Goal: Information Seeking & Learning: Compare options

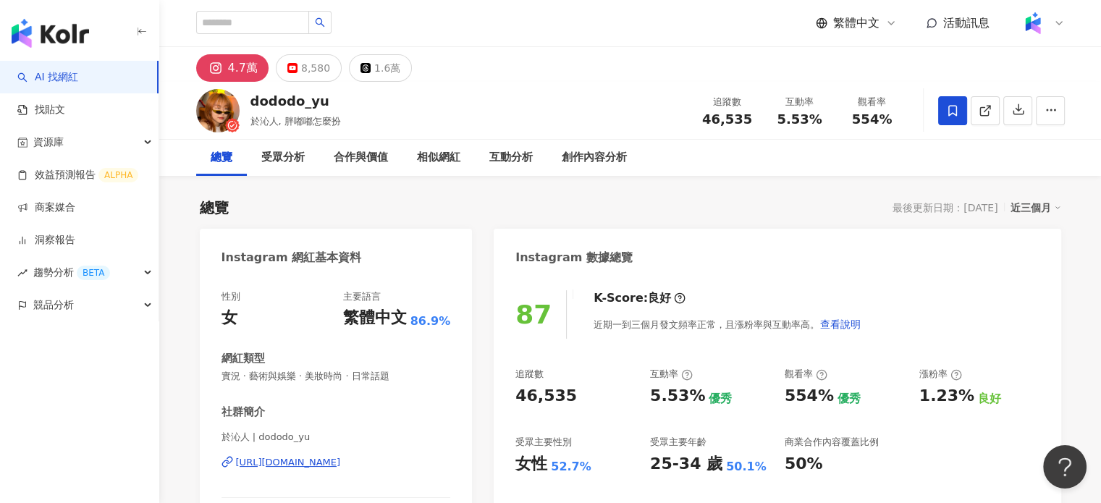
click at [323, 458] on div "https://www.instagram.com/dododo_yu/" at bounding box center [288, 462] width 105 height 13
click at [56, 75] on link "AI 找網紅" at bounding box center [47, 77] width 61 height 14
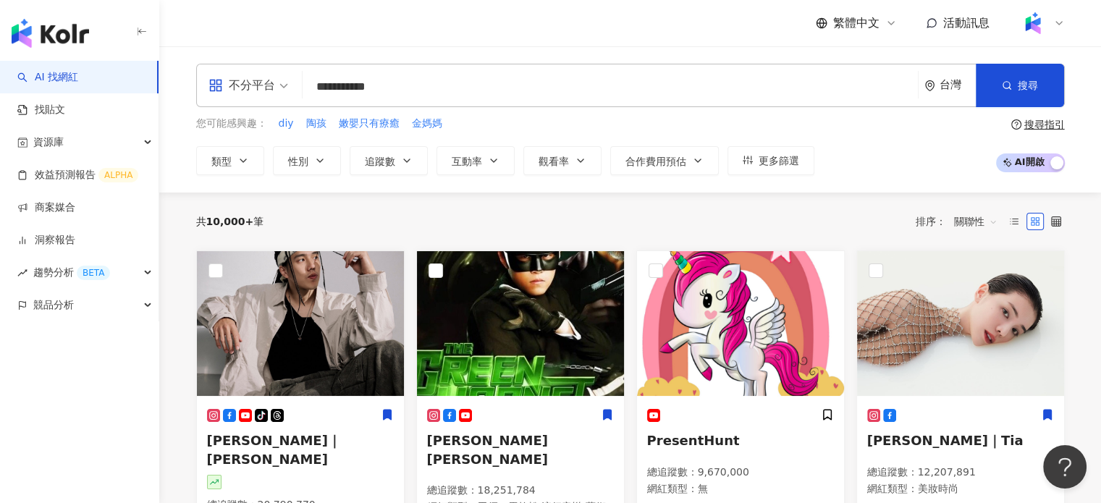
click at [526, 95] on input "**********" at bounding box center [610, 87] width 604 height 28
type input "*"
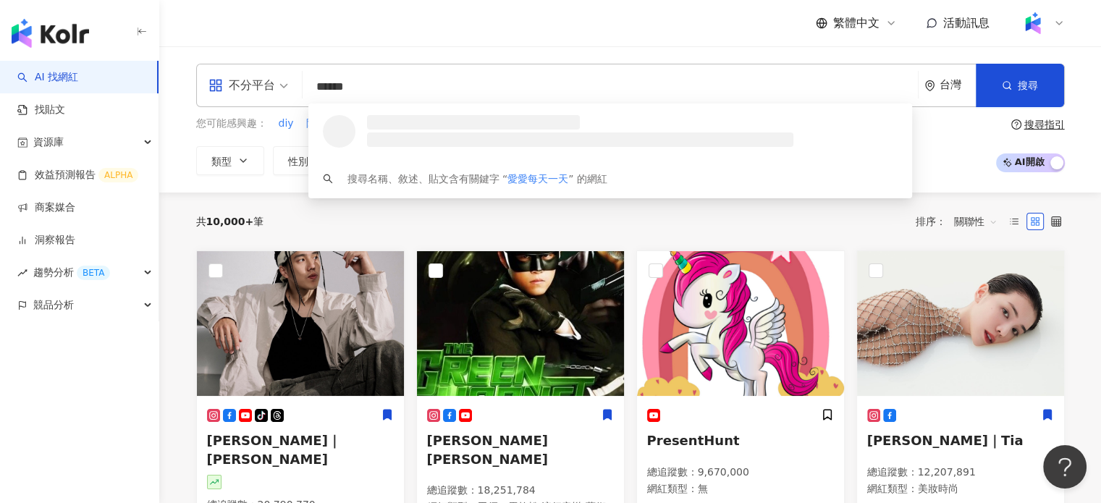
type input "*****"
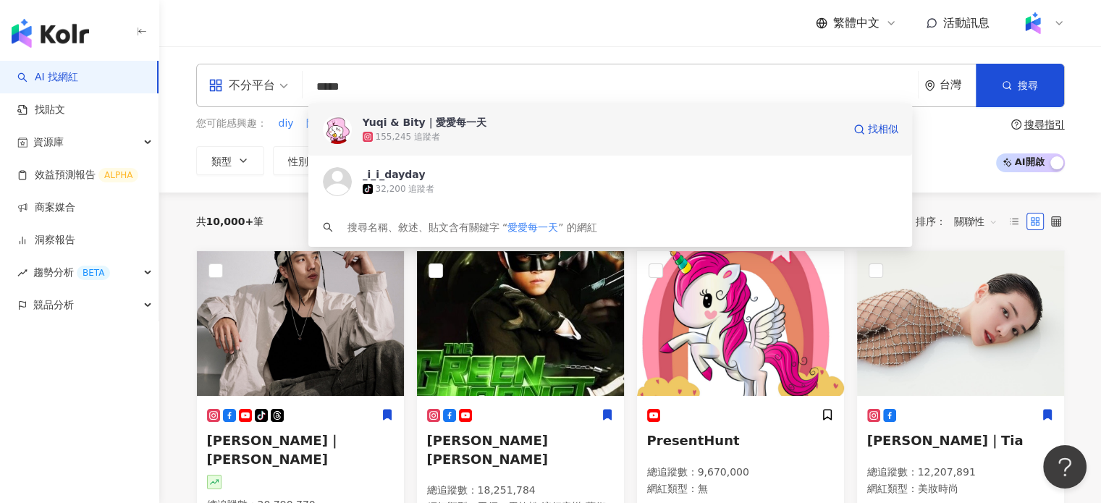
click at [581, 148] on div "Yuqi & Bity｜愛愛每一天 155,245 追蹤者 找相似" at bounding box center [610, 130] width 605 height 52
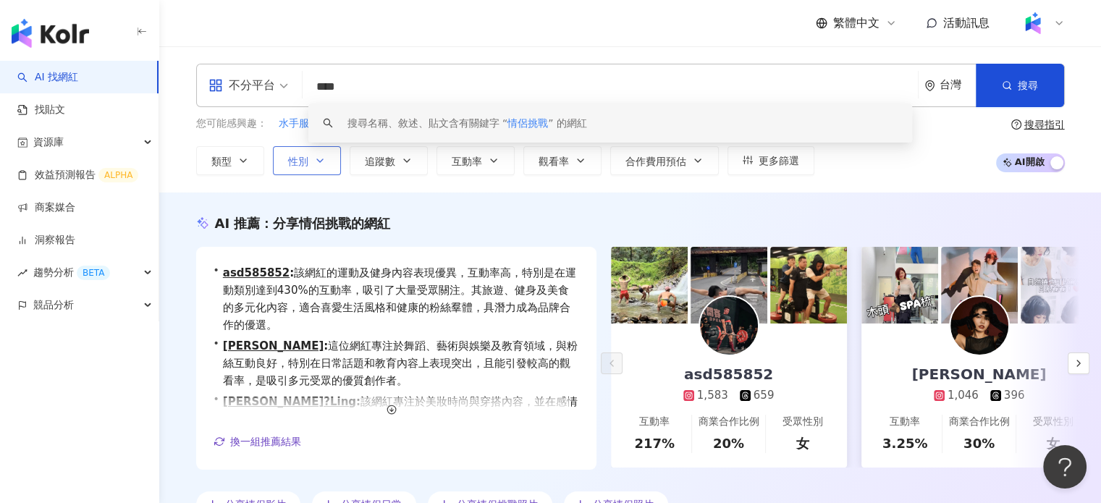
type input "****"
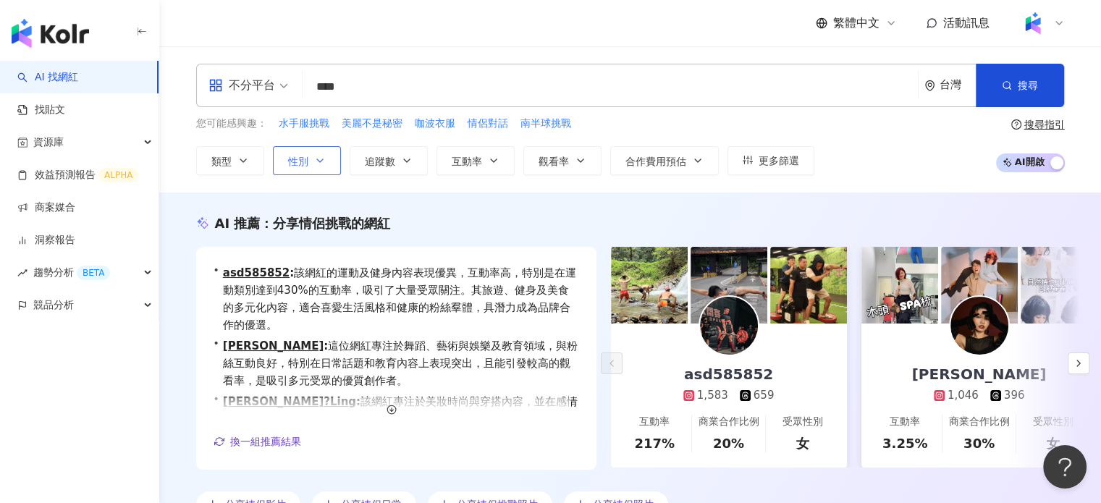
click at [329, 156] on button "性別" at bounding box center [307, 160] width 68 height 29
click at [375, 168] on button "追蹤數" at bounding box center [389, 160] width 78 height 29
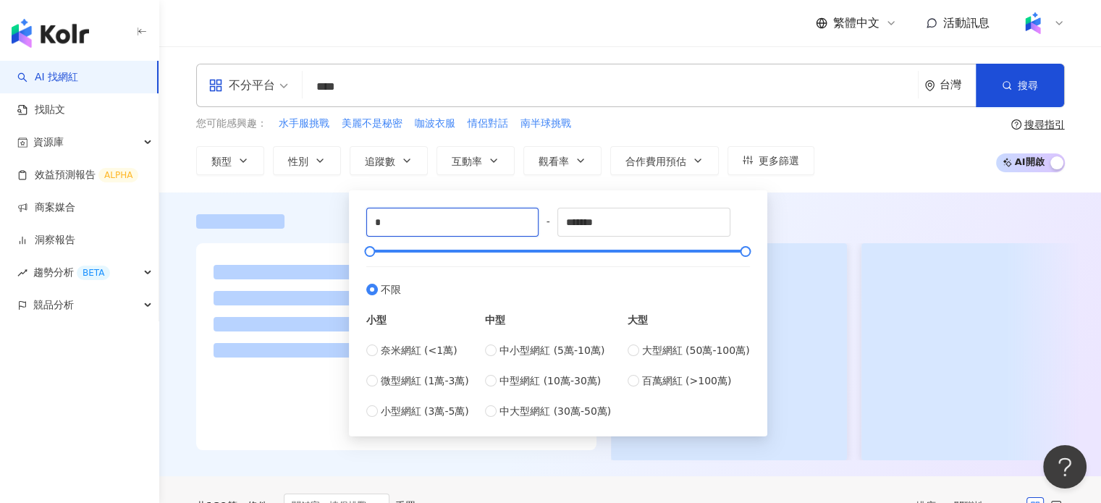
drag, startPoint x: 419, startPoint y: 218, endPoint x: 310, endPoint y: 214, distance: 109.4
type input "*****"
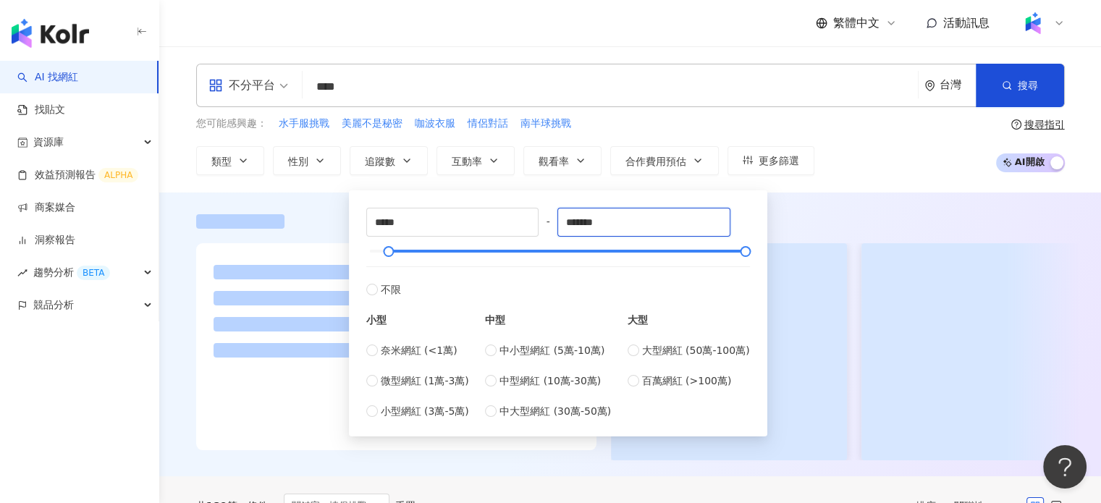
drag, startPoint x: 626, startPoint y: 229, endPoint x: 545, endPoint y: 225, distance: 81.2
click at [545, 225] on div "***** - ******* 不限 小型 奈米網紅 (<1萬) 微型網紅 (1萬-3萬) 小型網紅 (3萬-5萬) 中型 中小型網紅 (5萬-10萬) 中型…" at bounding box center [558, 313] width 384 height 211
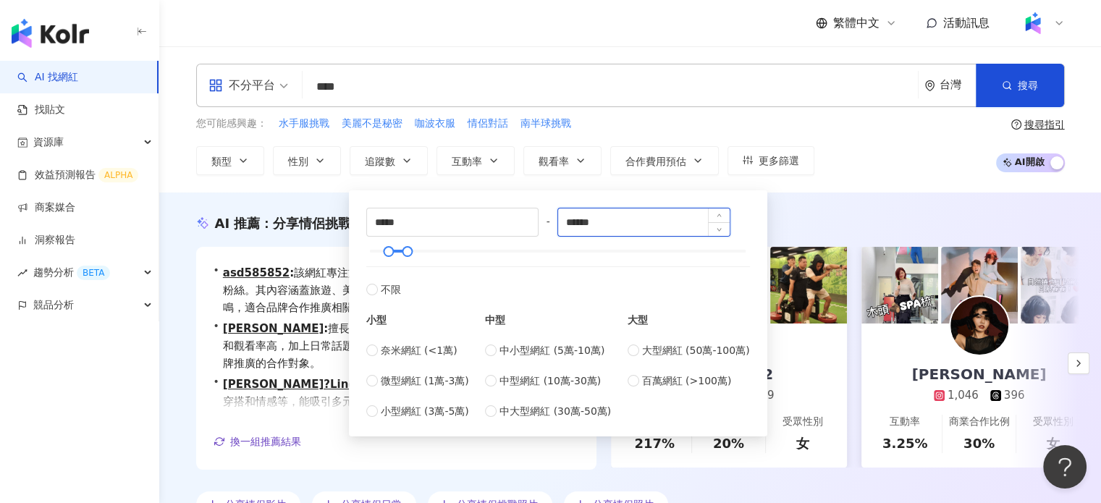
click at [581, 221] on input "******" at bounding box center [644, 223] width 172 height 28
type input "******"
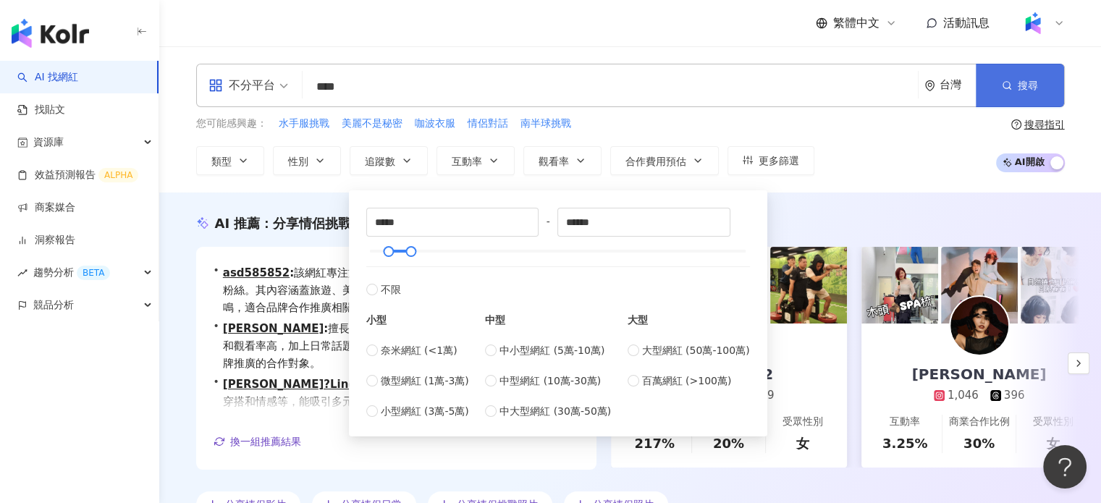
click at [1004, 99] on button "搜尋" at bounding box center [1020, 85] width 88 height 43
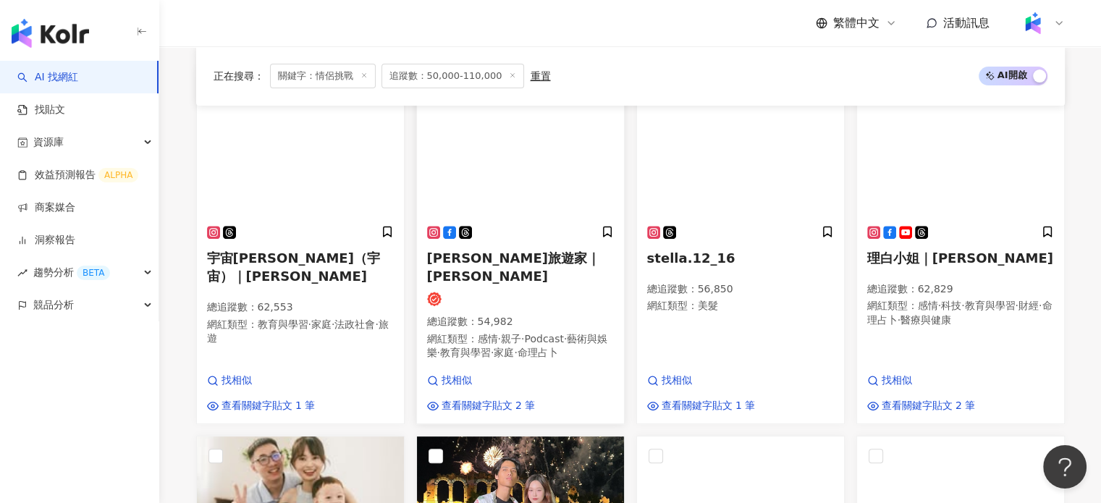
scroll to position [434, 0]
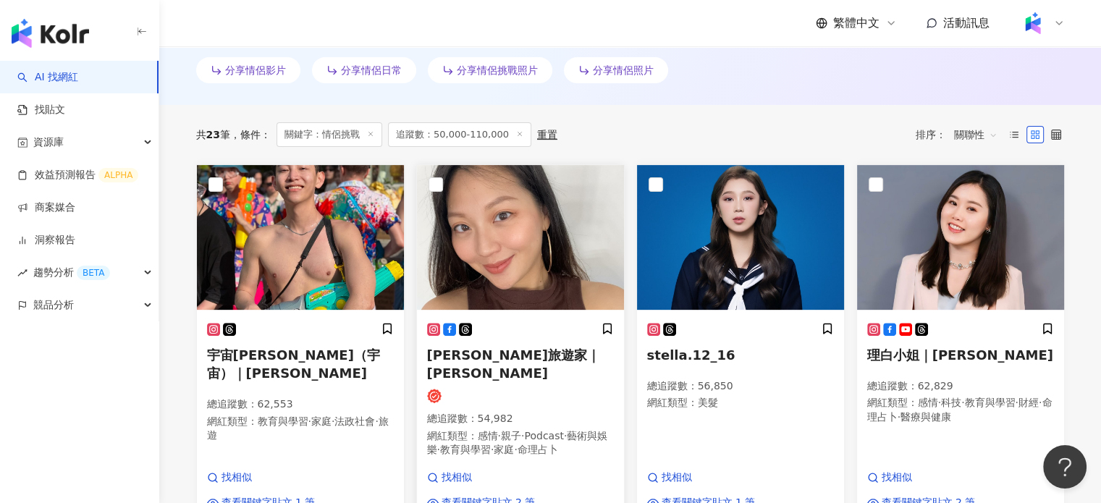
click at [548, 251] on img at bounding box center [520, 237] width 207 height 145
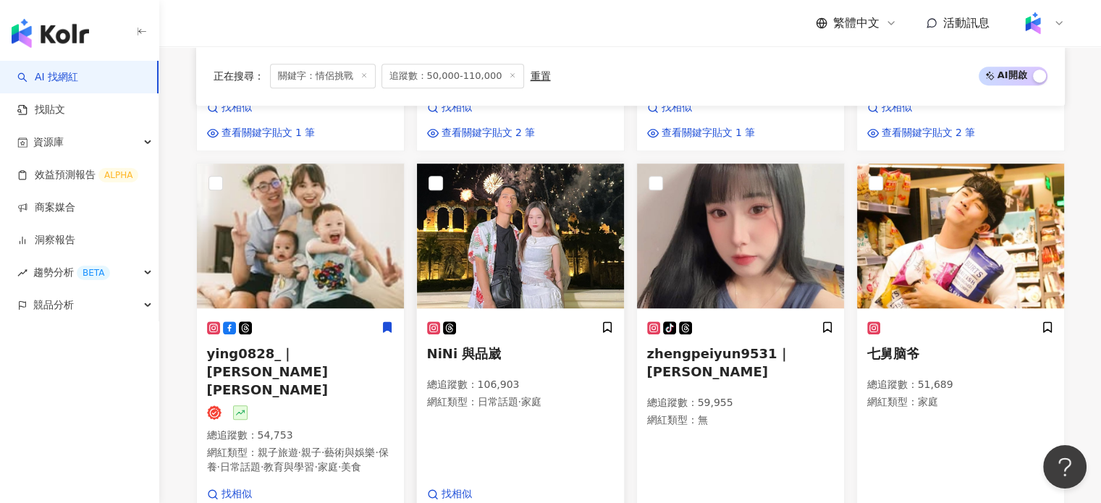
scroll to position [797, 0]
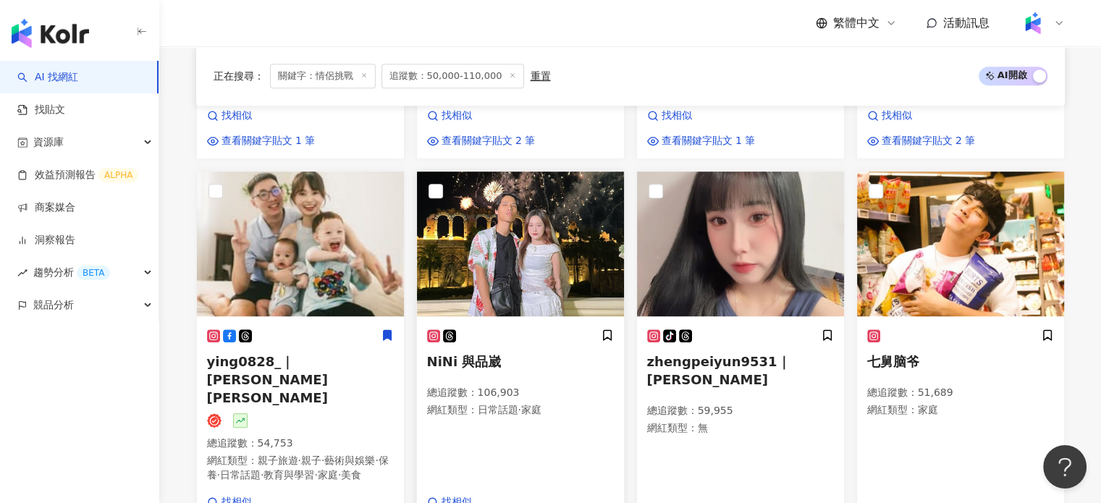
click at [487, 356] on span "NiNi 與品崴" at bounding box center [464, 361] width 75 height 15
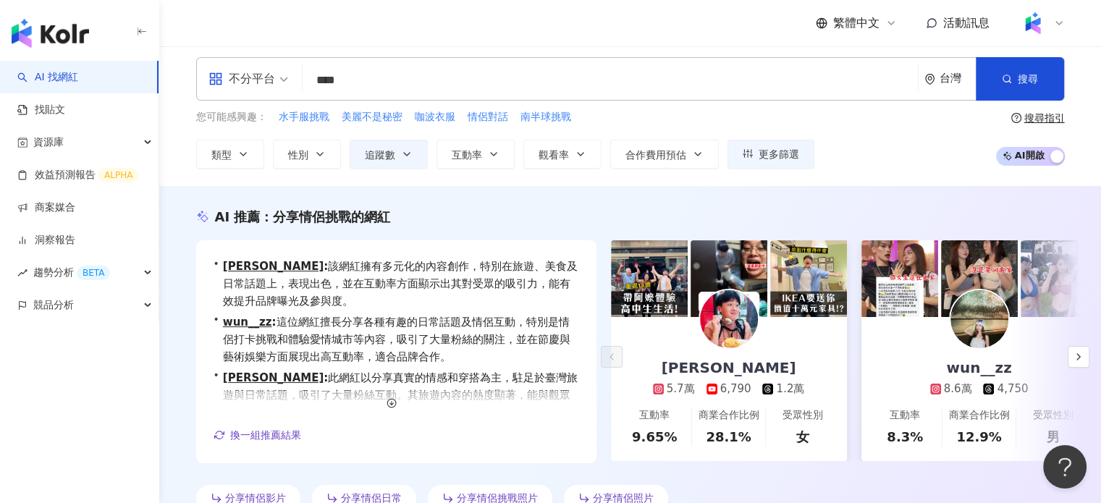
scroll to position [0, 0]
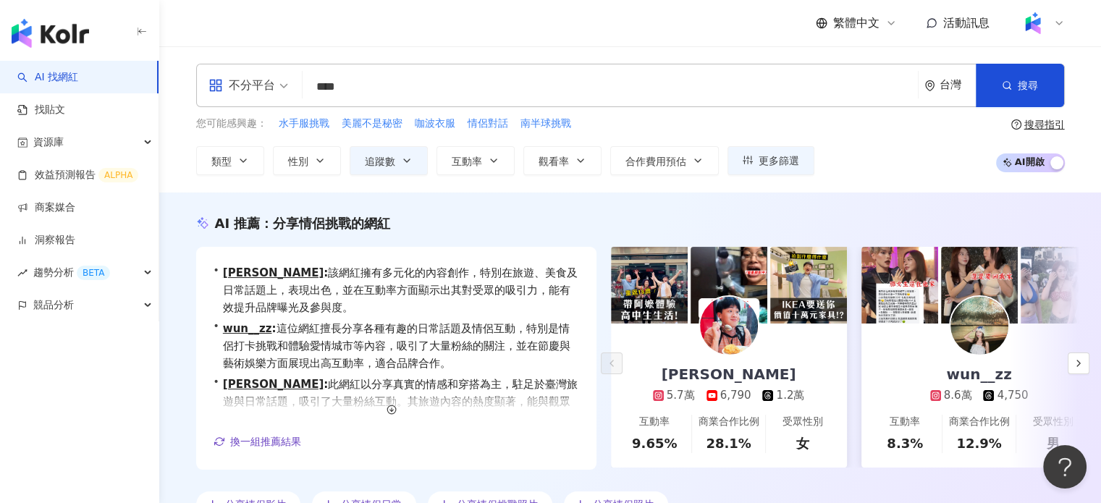
click at [391, 77] on input "****" at bounding box center [610, 87] width 604 height 28
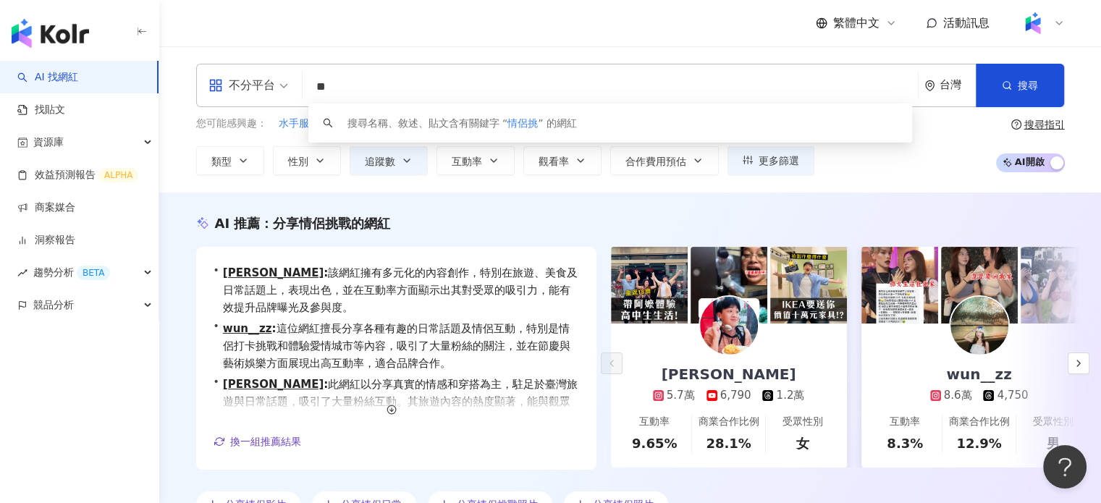
type input "*"
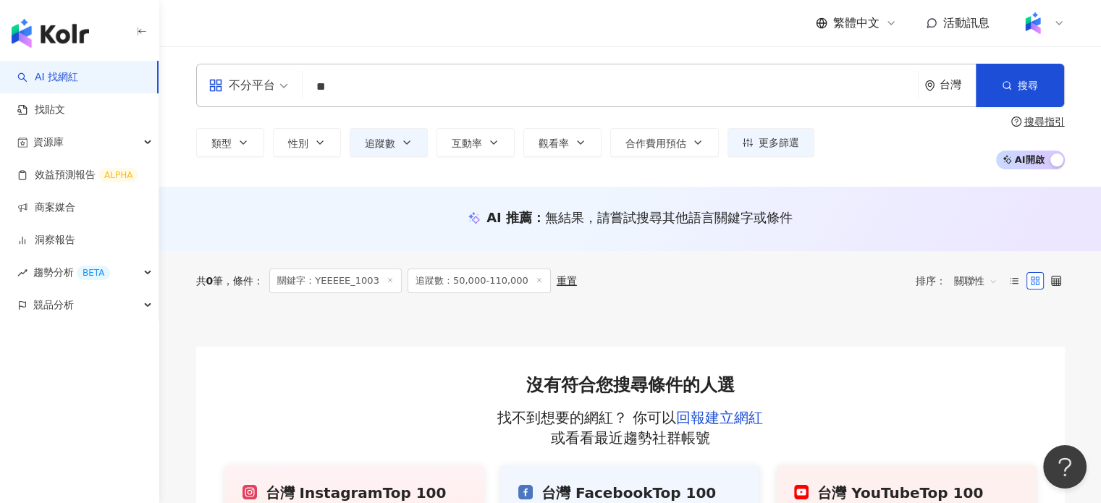
type input "*"
type input "***"
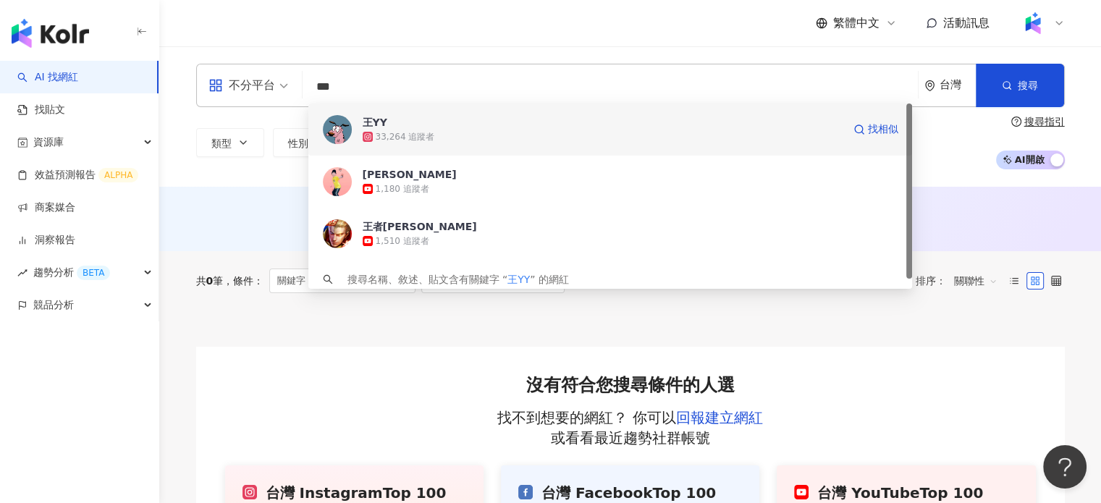
click at [462, 133] on div "33,264 追蹤者" at bounding box center [603, 137] width 480 height 14
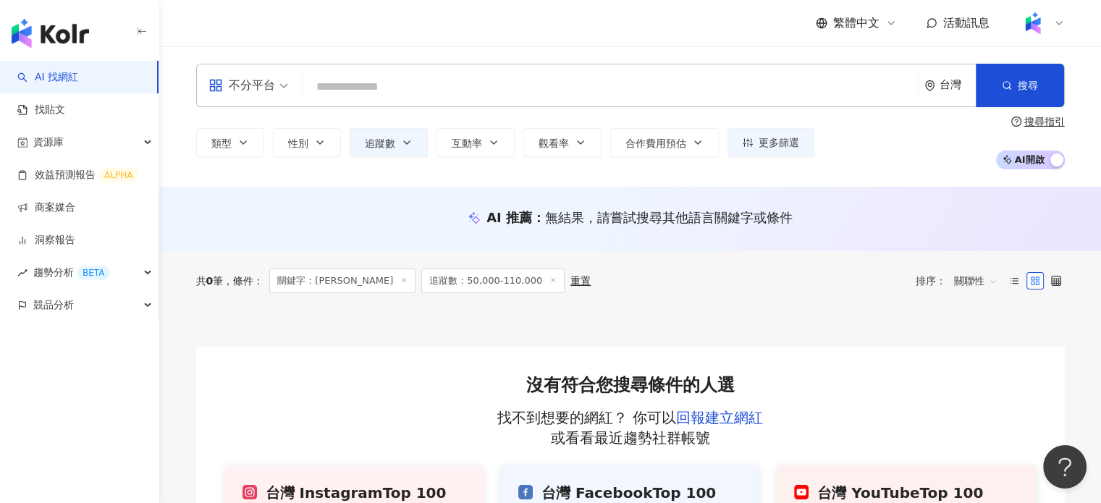
paste input "**********"
type input "**********"
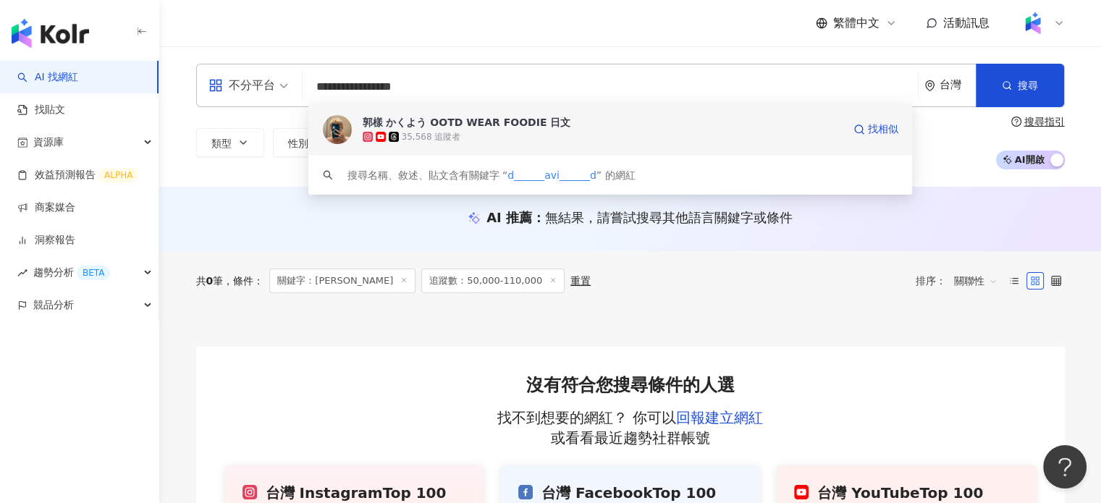
click at [443, 133] on div "35,568 追蹤者" at bounding box center [431, 137] width 59 height 12
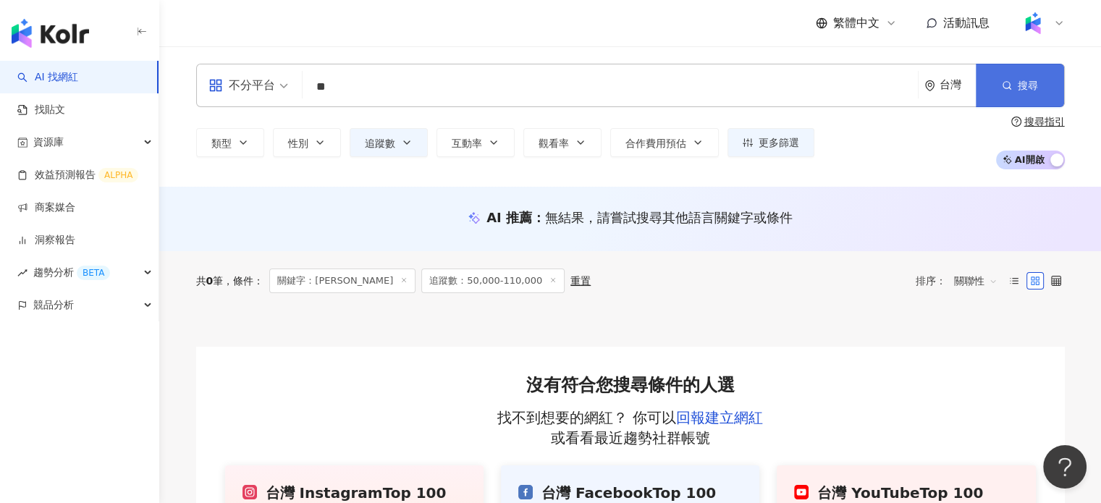
click at [1010, 96] on button "搜尋" at bounding box center [1020, 85] width 88 height 43
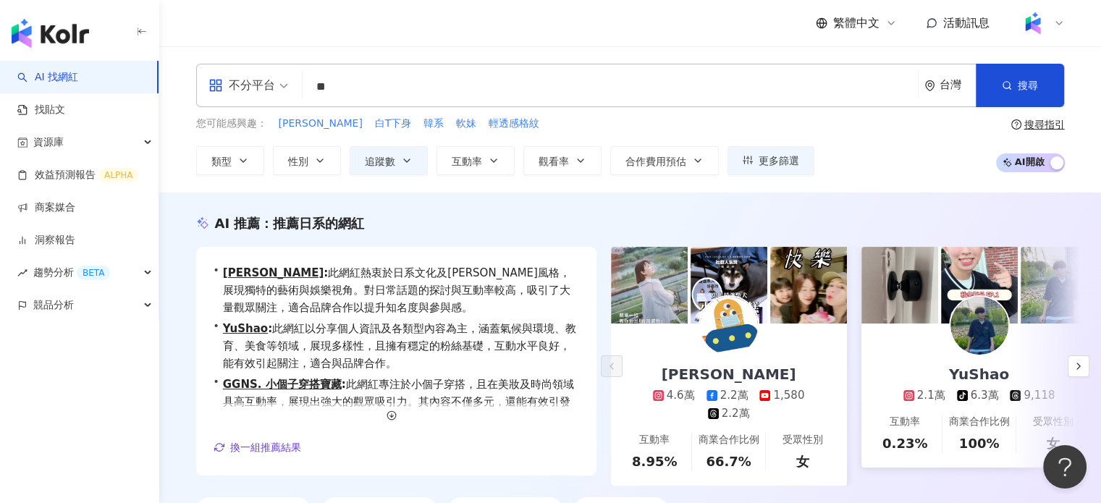
click at [771, 348] on div "張嘉玲 4.6萬 2.2萬 1,580 2.2萬" at bounding box center [729, 373] width 222 height 98
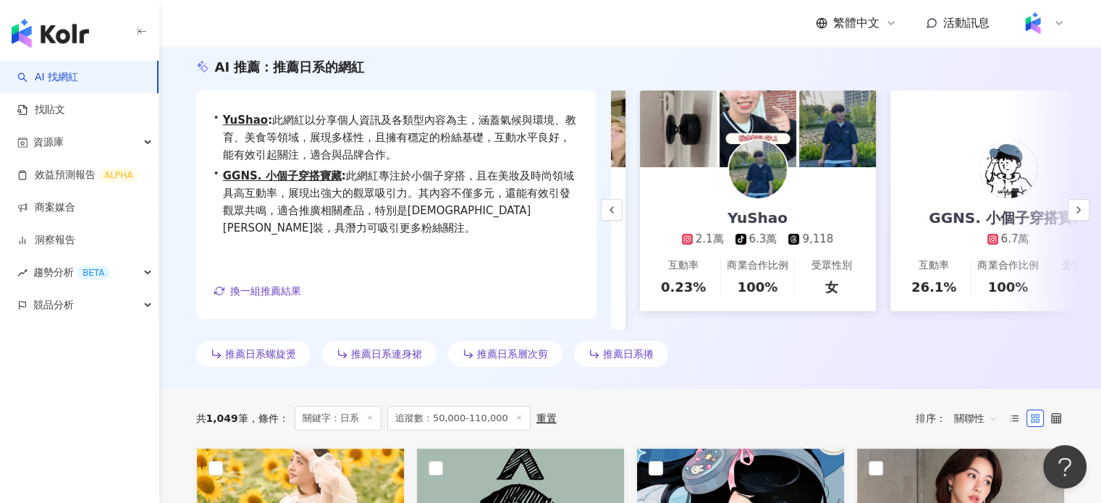
scroll to position [0, 312]
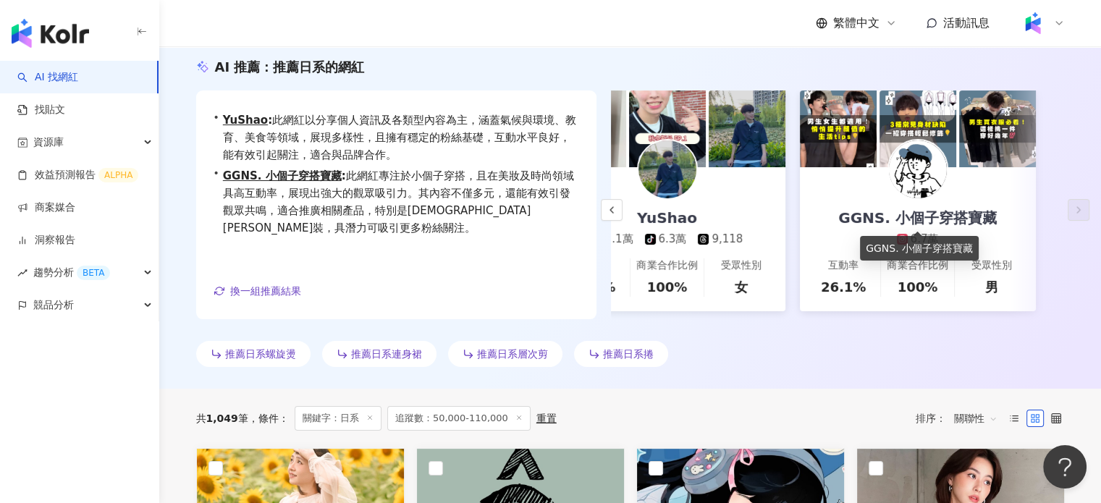
click at [967, 211] on div "GGNS. 小個子穿搭寶藏" at bounding box center [918, 218] width 188 height 20
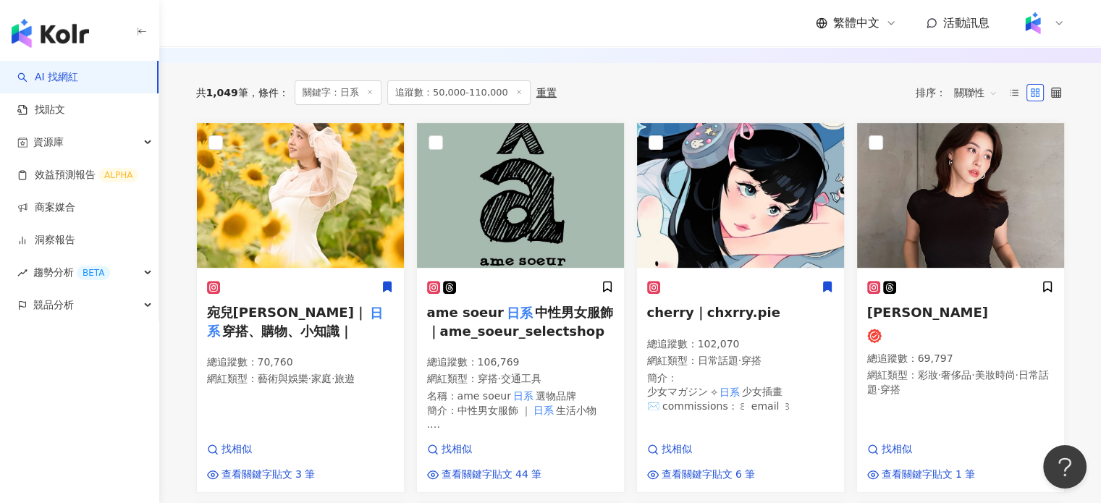
scroll to position [483, 0]
click at [340, 323] on span "穿搭、購物、小知識｜" at bounding box center [287, 330] width 130 height 15
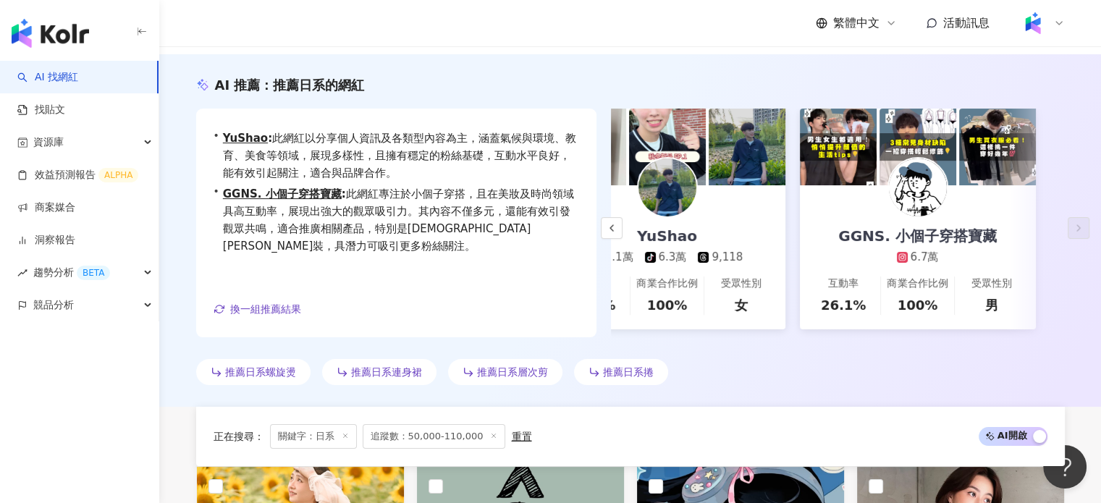
scroll to position [0, 0]
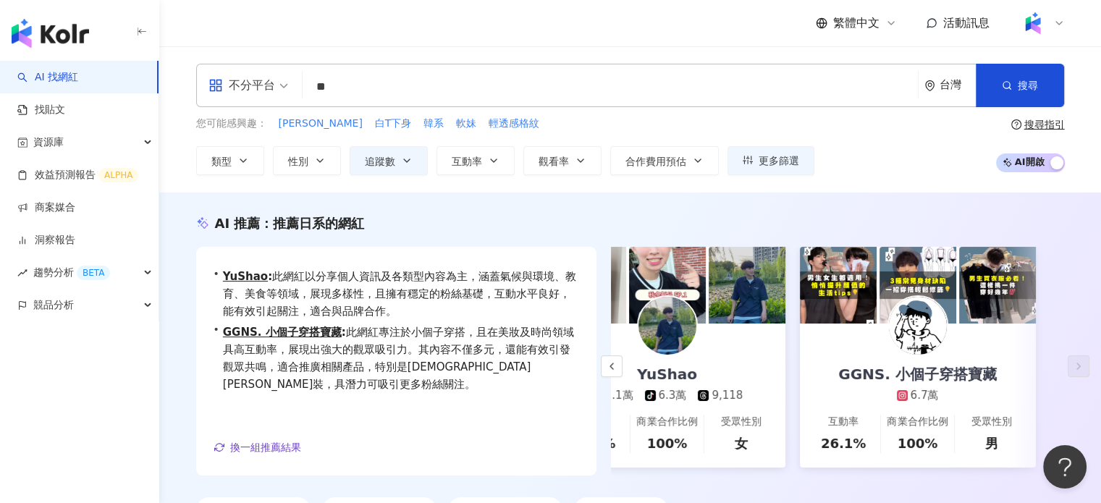
click at [359, 86] on input "**" at bounding box center [610, 87] width 604 height 28
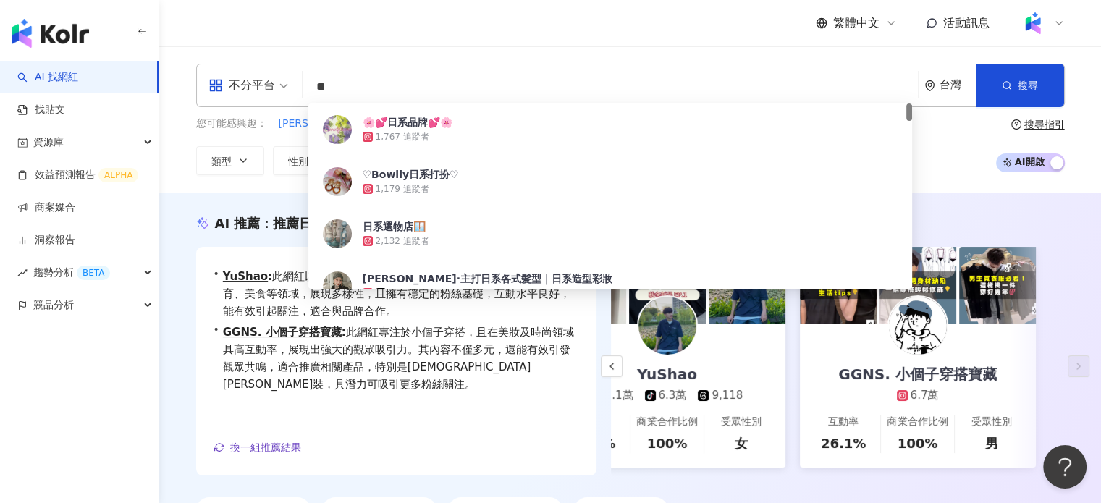
type input "*"
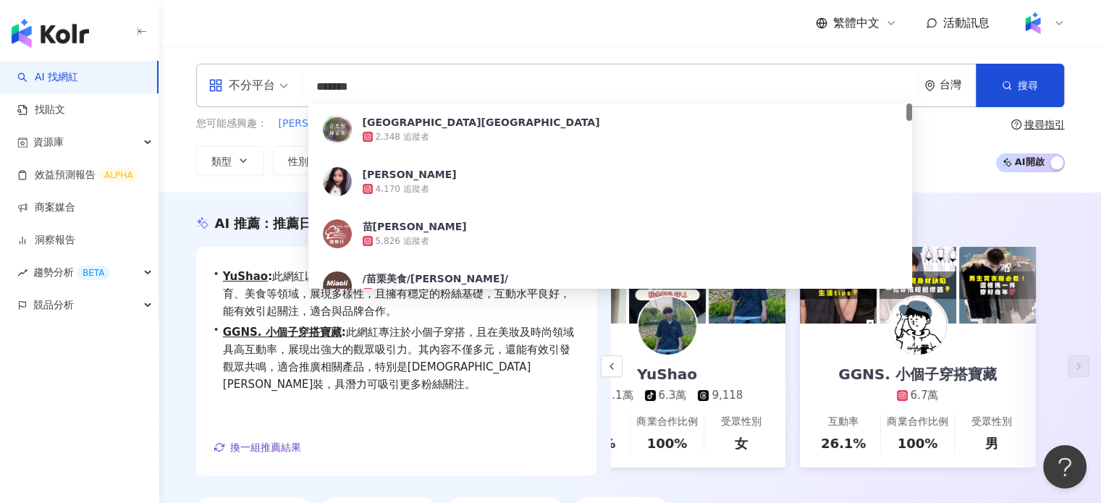
type input "********"
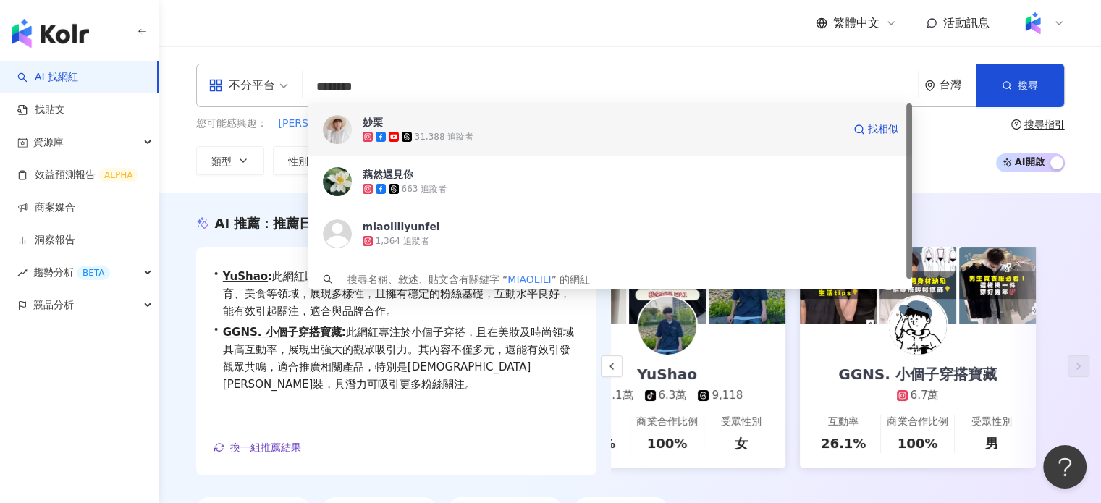
click at [447, 127] on span "妙栗" at bounding box center [603, 122] width 480 height 14
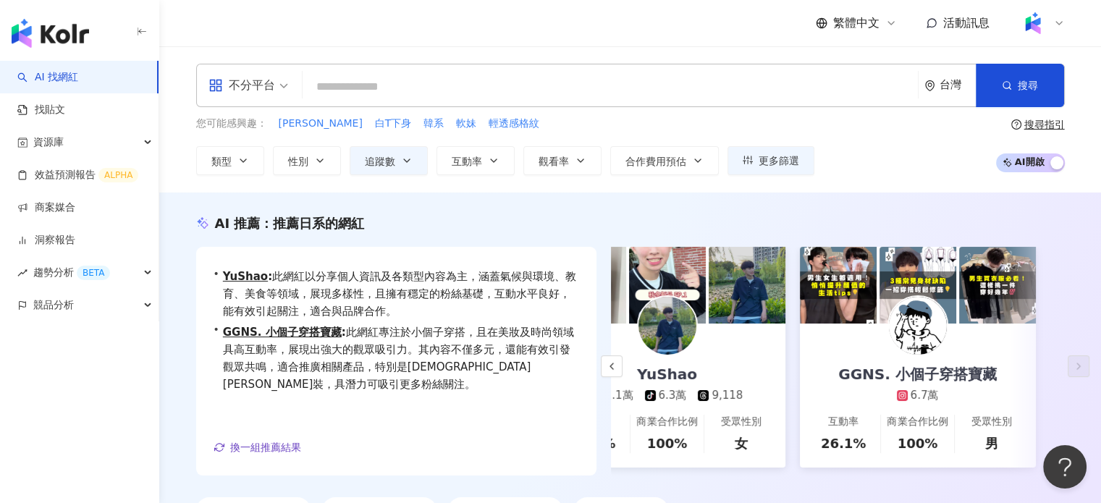
click at [423, 95] on input "search" at bounding box center [610, 87] width 604 height 28
type input "*"
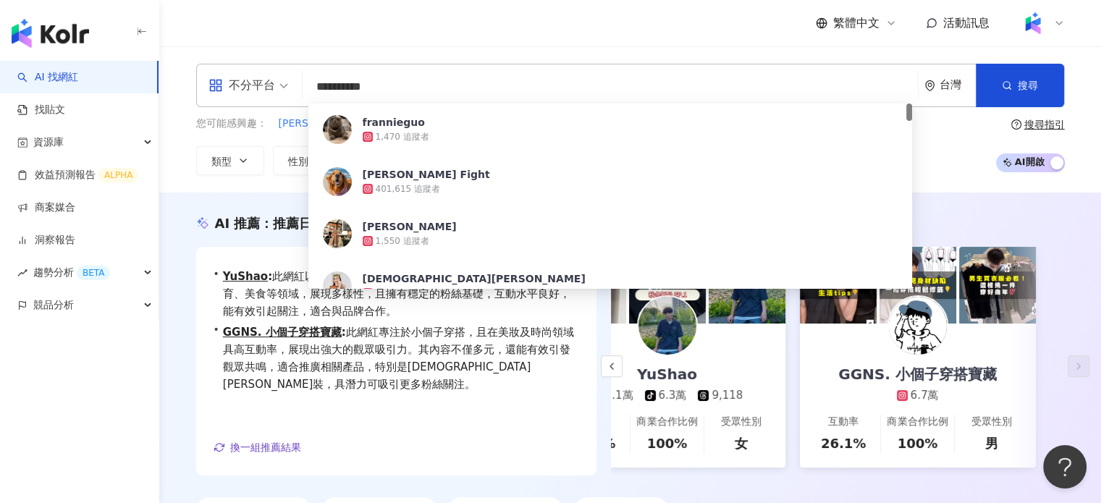
type input "**********"
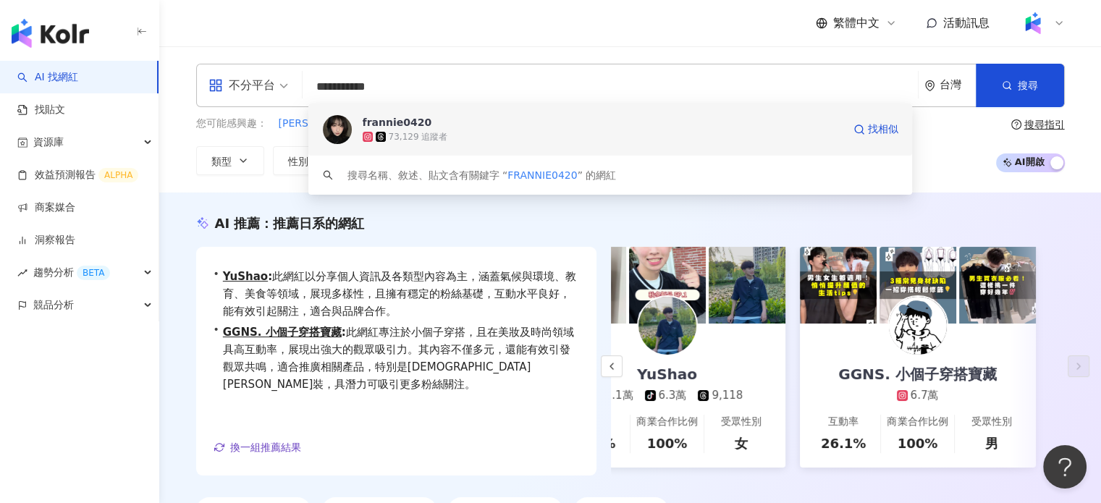
click at [466, 135] on div "73,129 追蹤者" at bounding box center [603, 137] width 480 height 14
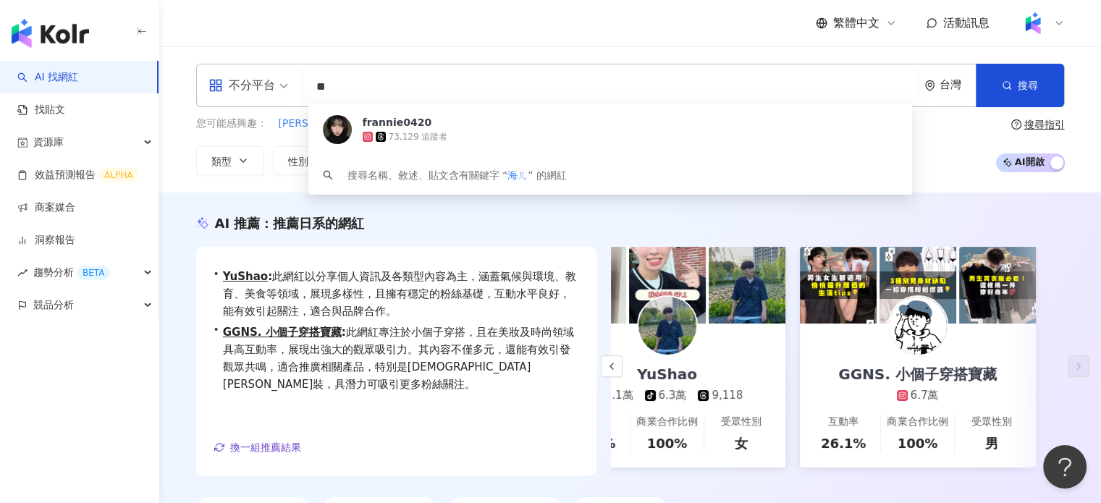
type input "**"
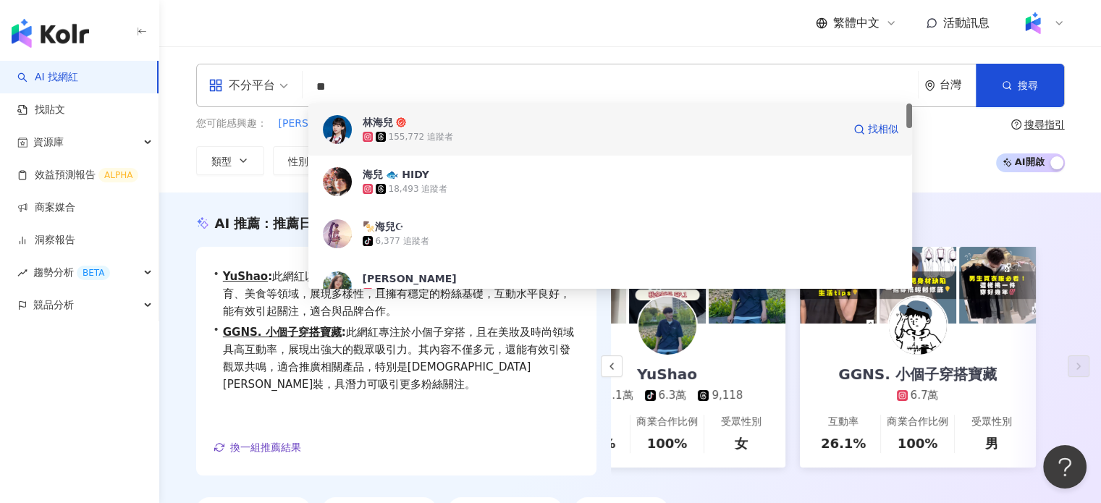
click at [458, 130] on div "155,772 追蹤者" at bounding box center [603, 137] width 480 height 14
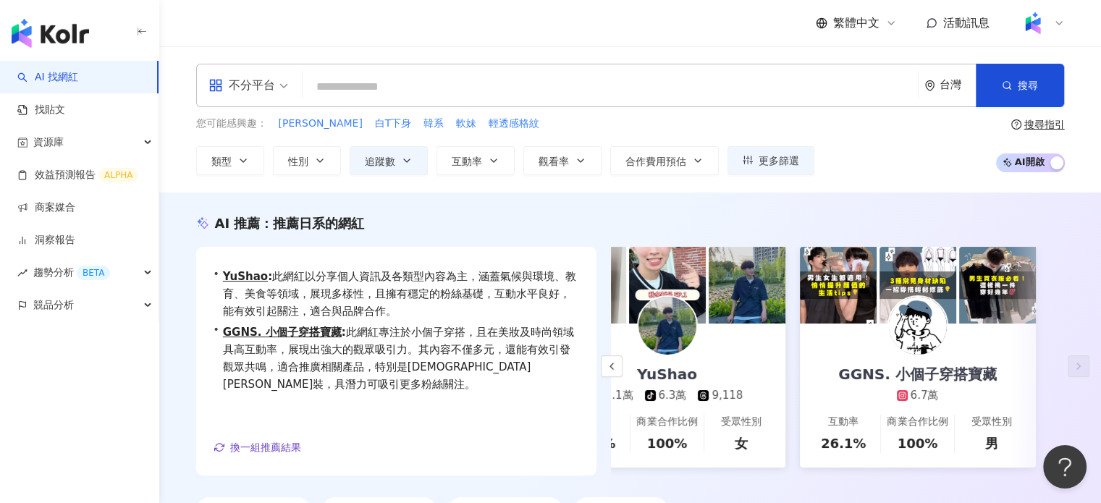
type input "*"
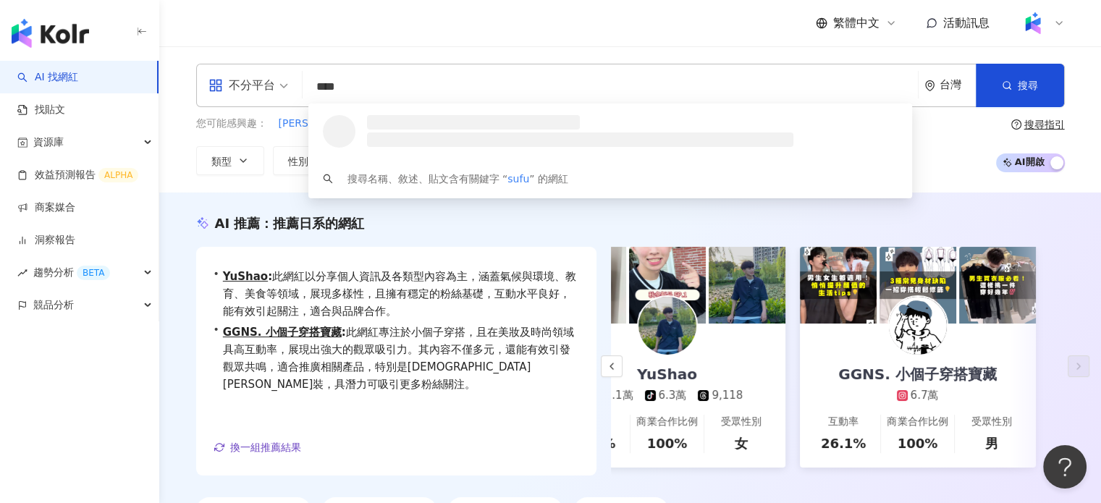
type input "*****"
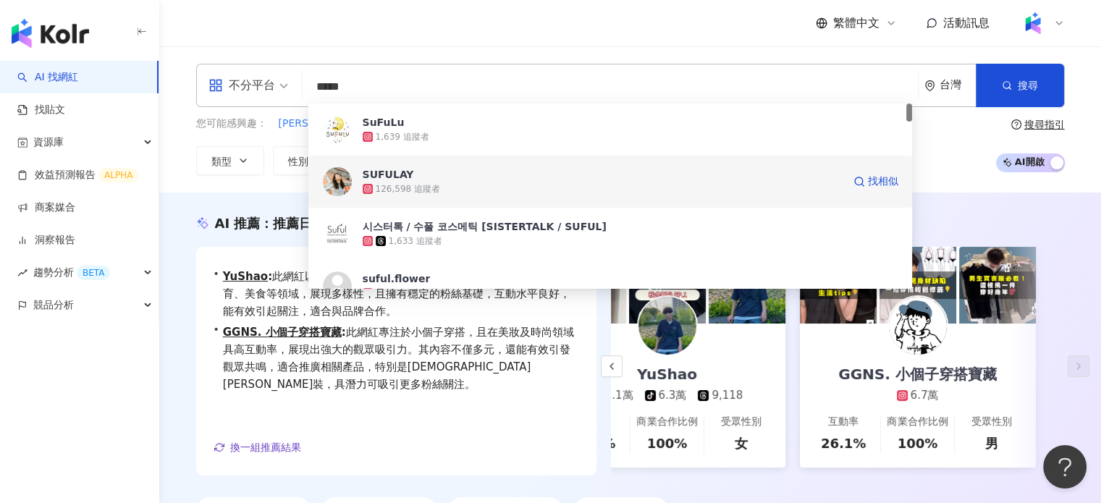
click at [482, 177] on span "SUFULAY" at bounding box center [603, 174] width 480 height 14
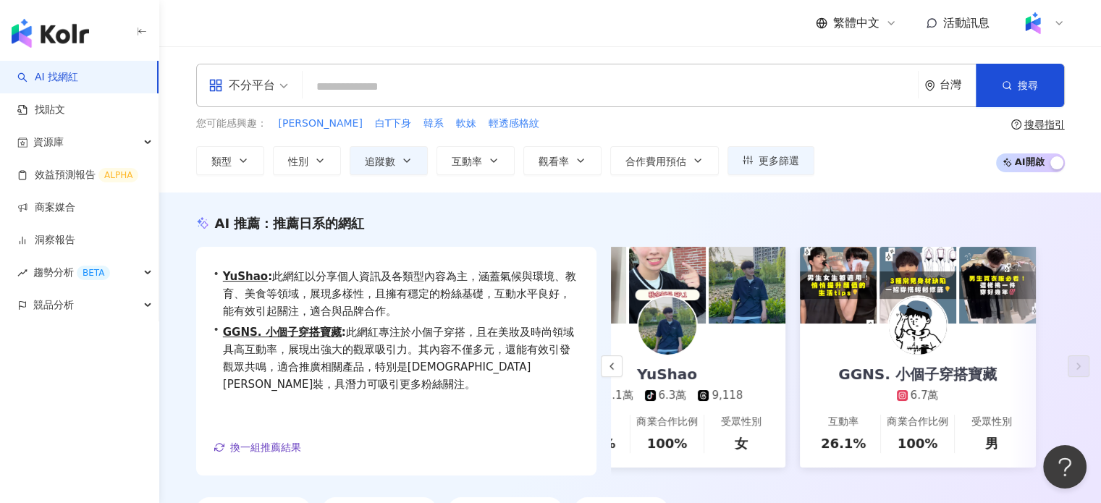
click at [393, 88] on input "search" at bounding box center [610, 87] width 604 height 28
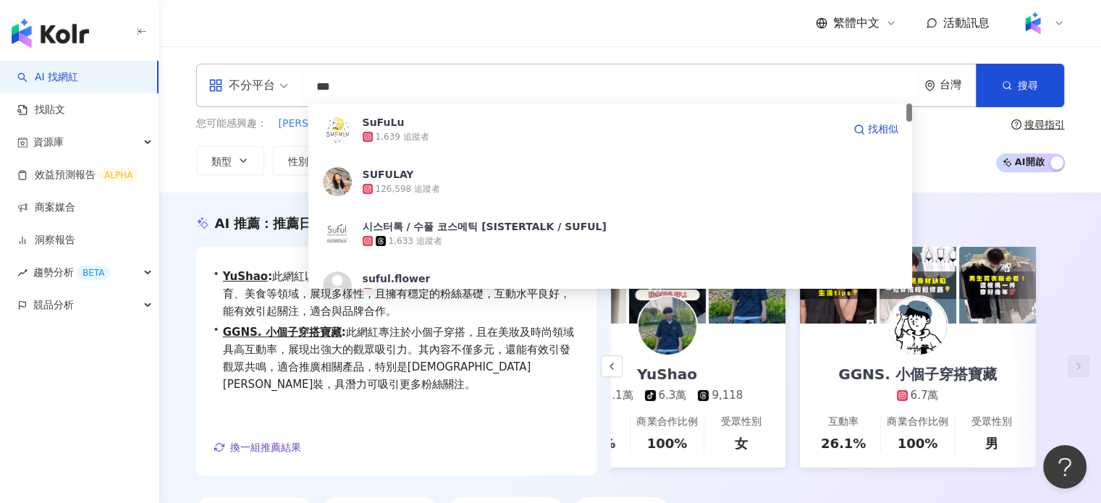
type input "***"
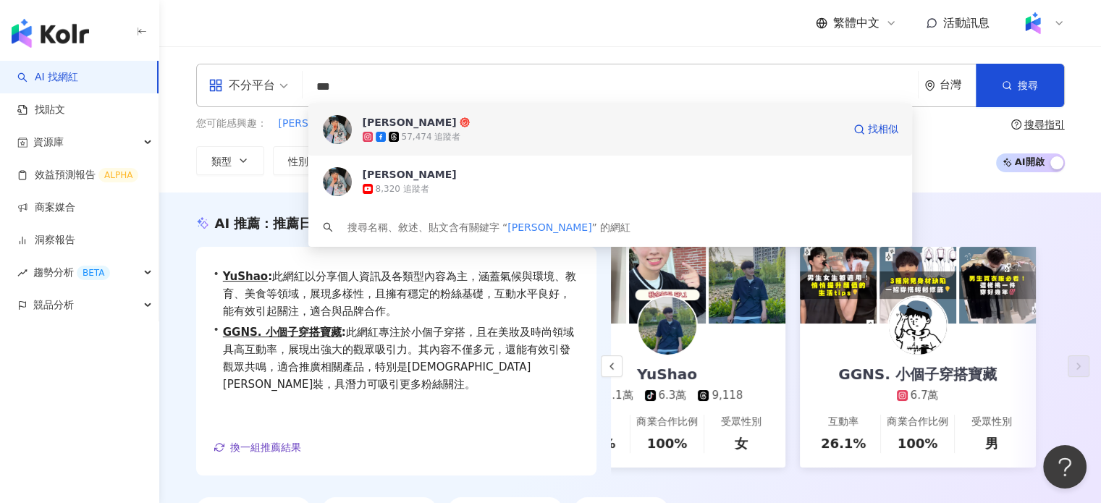
click at [500, 133] on div "57,474 追蹤者" at bounding box center [603, 137] width 480 height 14
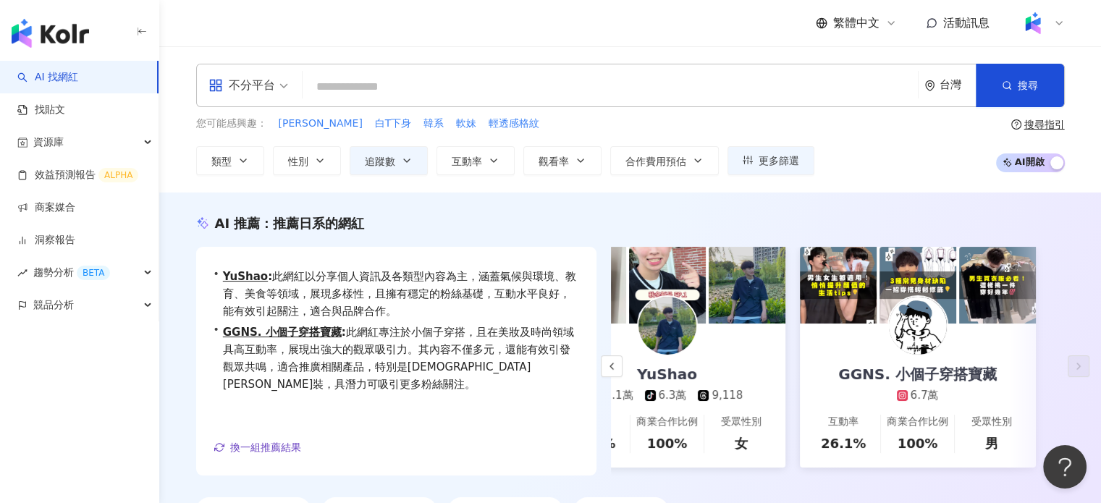
click at [547, 76] on input "search" at bounding box center [610, 87] width 604 height 28
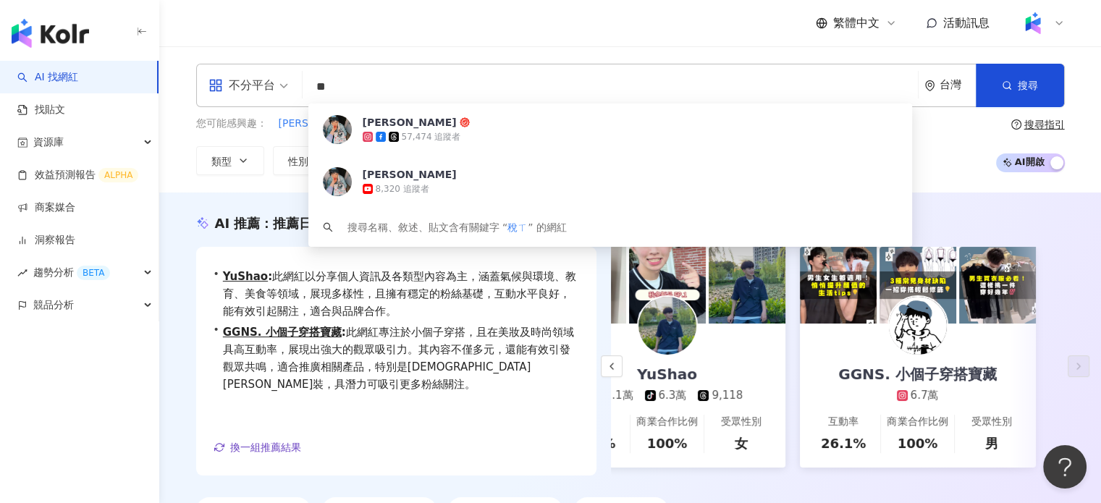
type input "*"
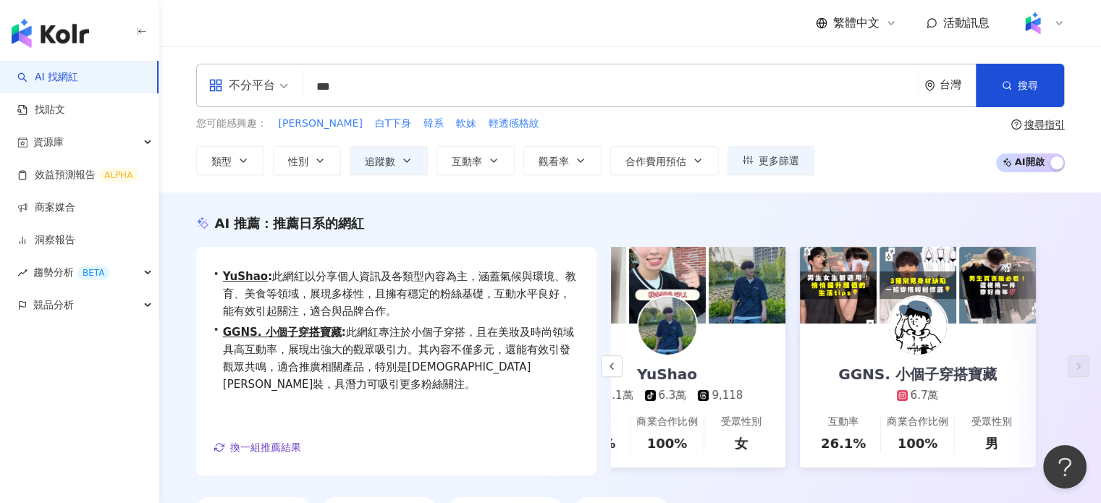
type input "***"
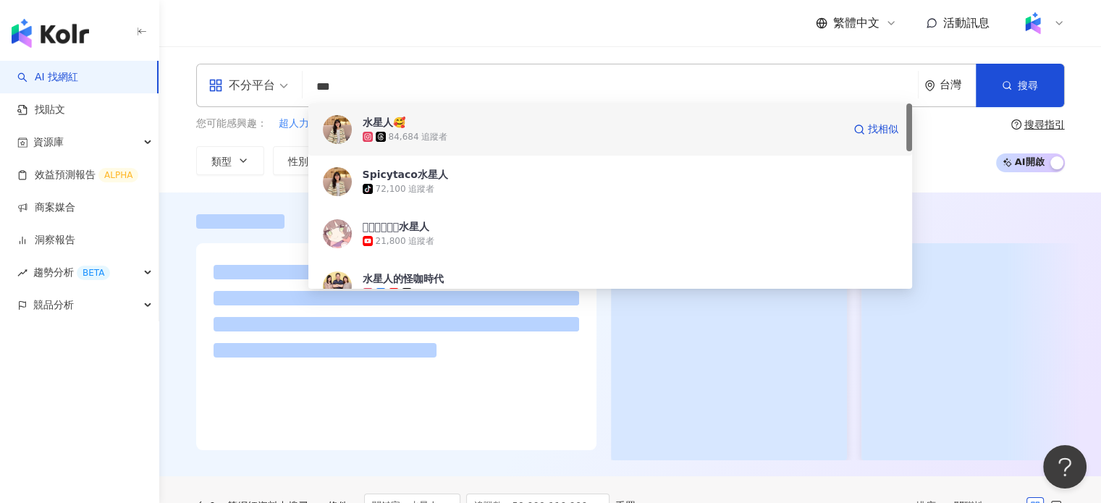
click at [521, 125] on span "水星人🥰" at bounding box center [603, 122] width 480 height 14
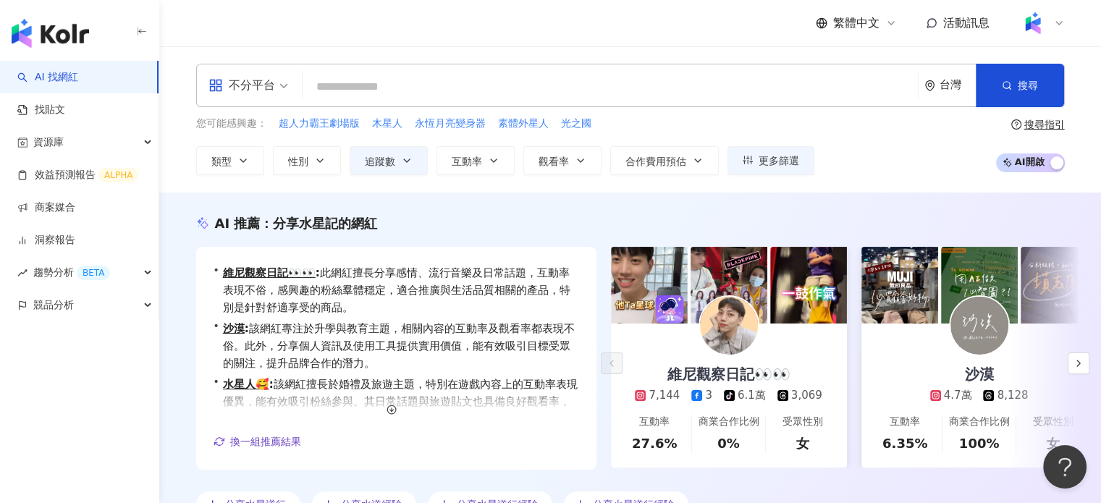
click at [419, 95] on input "search" at bounding box center [610, 87] width 604 height 28
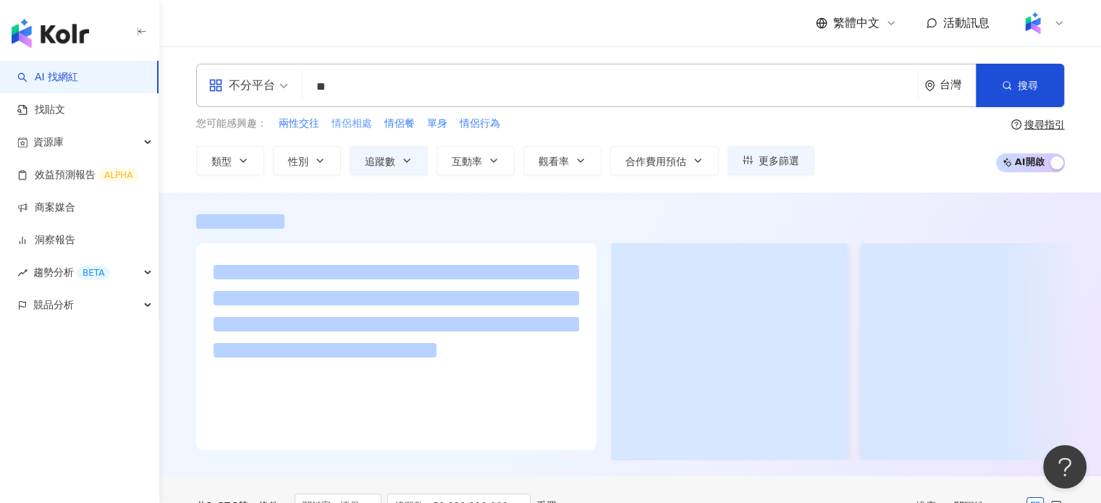
click at [359, 121] on span "情侶相處" at bounding box center [352, 124] width 41 height 14
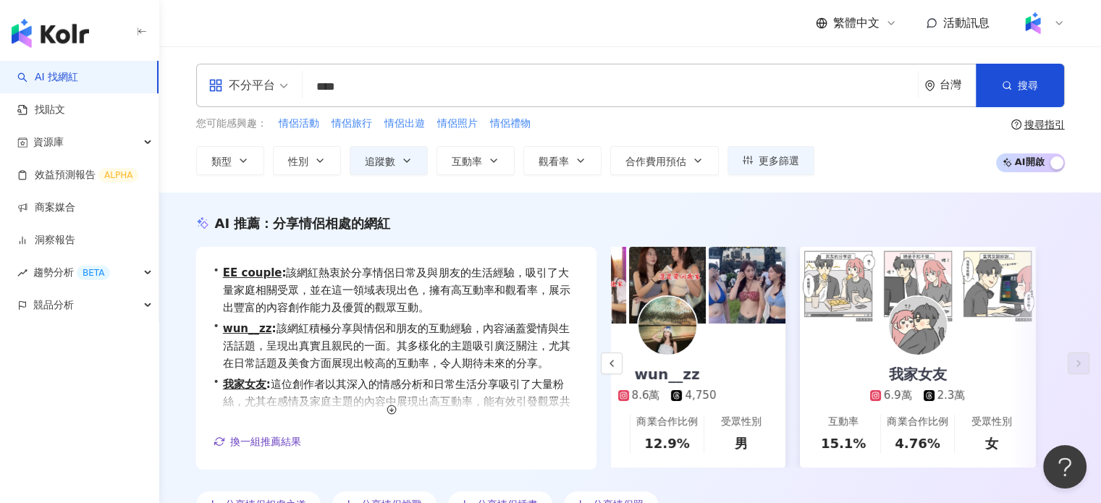
click at [446, 73] on input "****" at bounding box center [610, 87] width 604 height 28
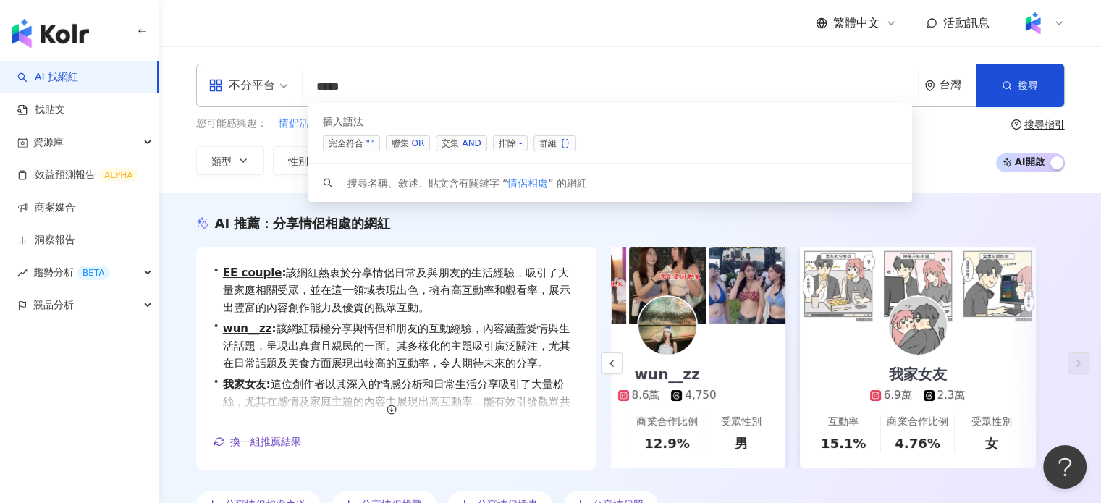
click at [369, 80] on input "****" at bounding box center [610, 87] width 604 height 28
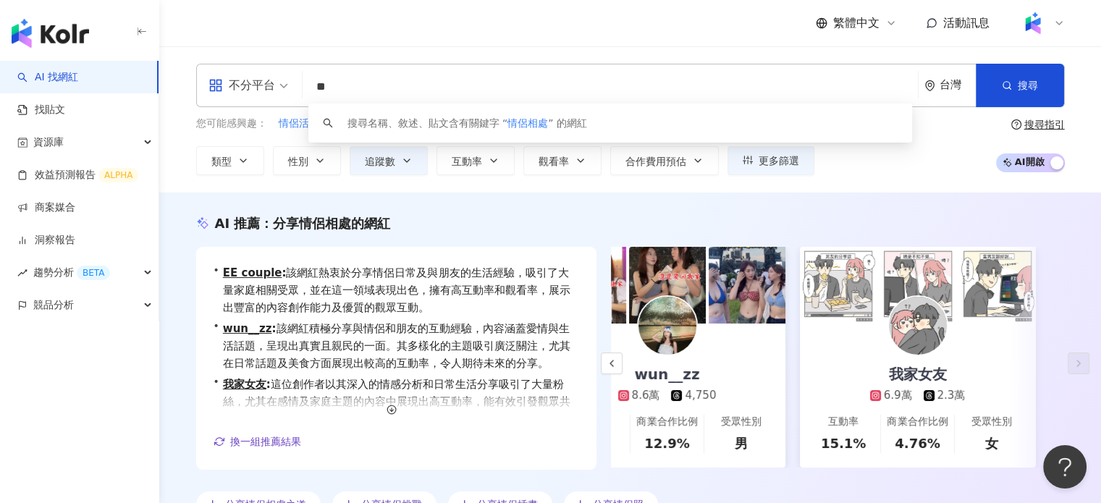
type input "*"
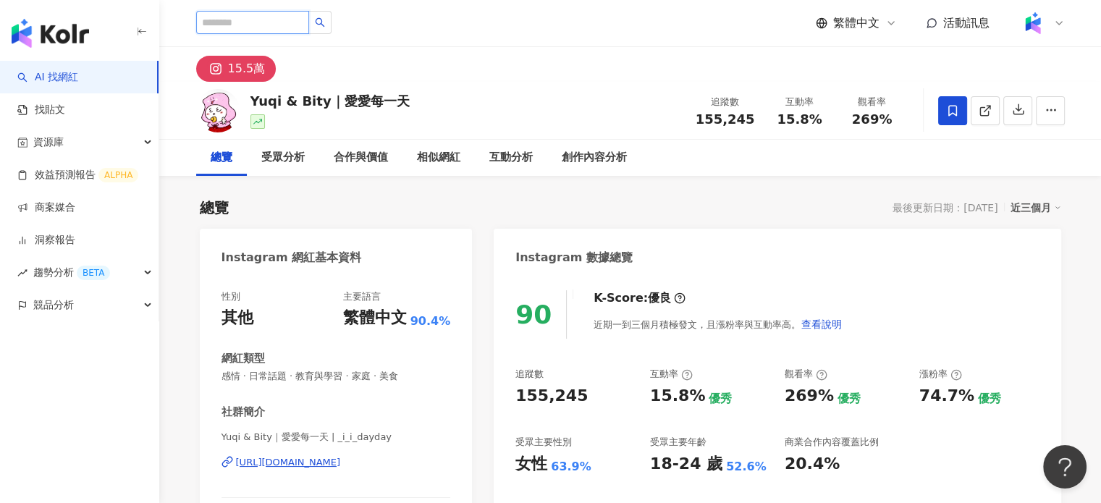
click at [223, 22] on input "search" at bounding box center [252, 22] width 113 height 23
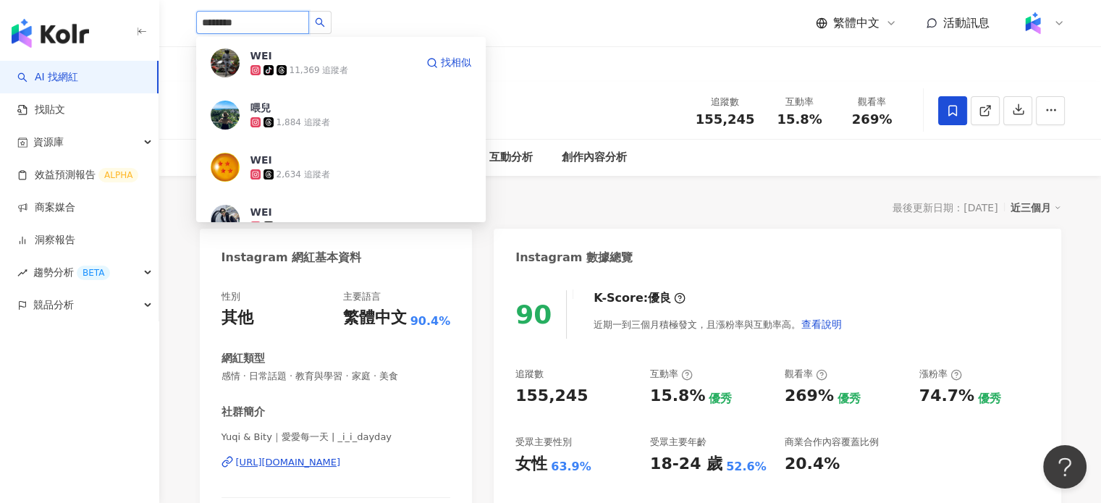
type input "*********"
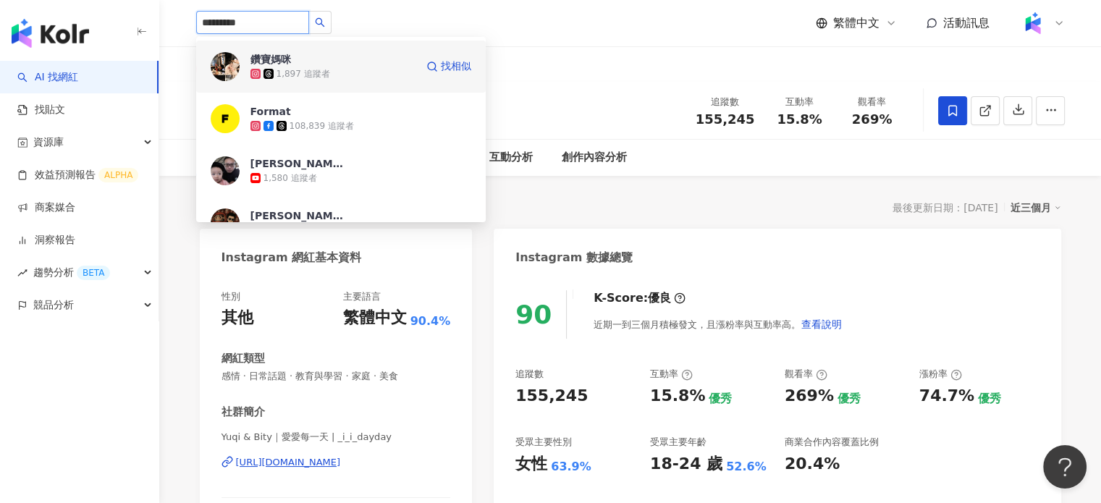
scroll to position [72, 0]
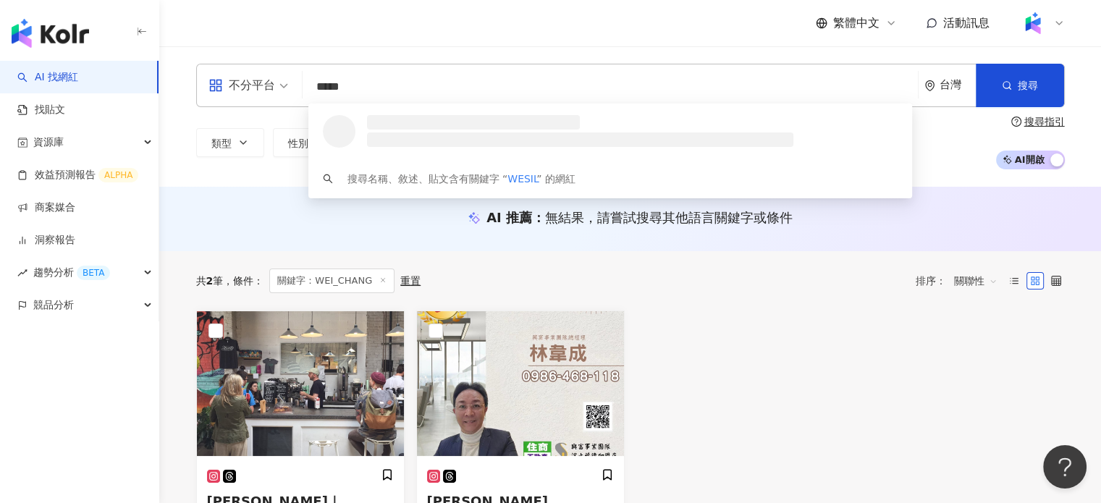
type input "******"
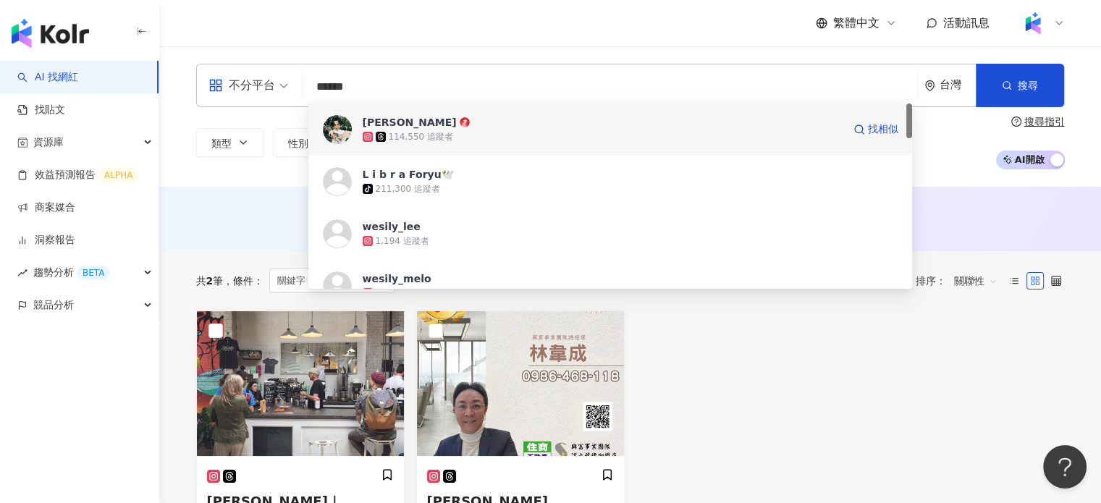
click at [453, 124] on span "Wei Chang" at bounding box center [603, 122] width 480 height 14
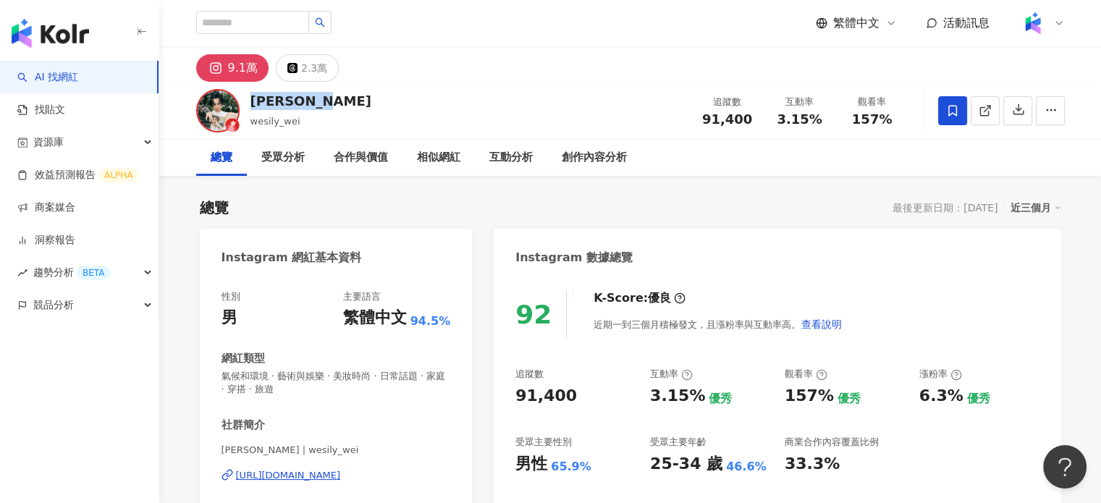
drag, startPoint x: 250, startPoint y: 102, endPoint x: 320, endPoint y: 109, distance: 70.6
click at [320, 109] on div "Wei Chang wesily_wei 追蹤數 91,400 互動率 3.15% 觀看率 157%" at bounding box center [630, 110] width 927 height 57
copy div "Wei Chang"
drag, startPoint x: 516, startPoint y: 466, endPoint x: 590, endPoint y: 468, distance: 74.6
click at [590, 468] on div "男性 65.9%" at bounding box center [576, 464] width 120 height 22
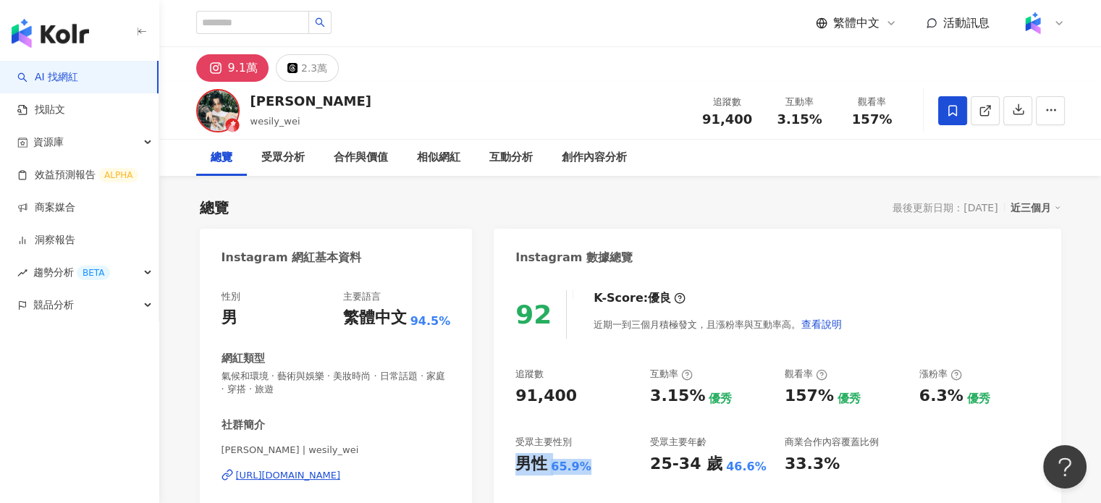
copy div "男性 65.9%"
drag, startPoint x: 322, startPoint y: 479, endPoint x: 317, endPoint y: 463, distance: 17.2
click at [323, 480] on div "https://www.instagram.com/wesily_wei/" at bounding box center [288, 475] width 105 height 13
drag, startPoint x: 705, startPoint y: 120, endPoint x: 749, endPoint y: 119, distance: 44.2
click at [749, 119] on div "91,400" at bounding box center [727, 119] width 55 height 14
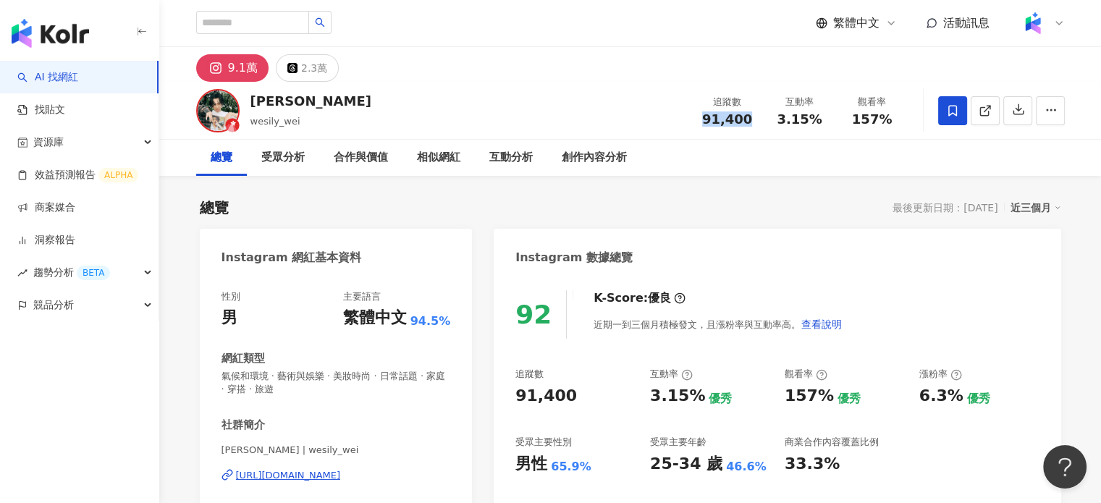
copy span "91,400"
drag, startPoint x: 780, startPoint y: 120, endPoint x: 852, endPoint y: 120, distance: 71.7
click at [852, 120] on div "追蹤數 91,400 互動率 3.15% 觀看率 157%" at bounding box center [800, 110] width 217 height 43
click at [811, 130] on div "追蹤數 91,400 互動率 3.15% 觀看率 157%" at bounding box center [800, 110] width 217 height 43
drag, startPoint x: 822, startPoint y: 120, endPoint x: 774, endPoint y: 120, distance: 47.8
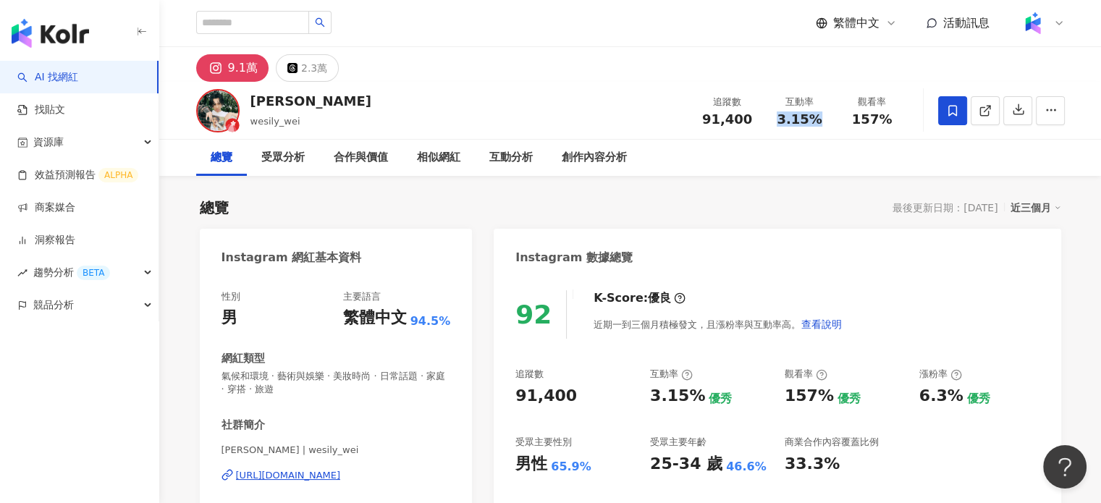
click at [774, 120] on div "3.15%" at bounding box center [800, 119] width 55 height 14
copy span "3.15%"
drag, startPoint x: 851, startPoint y: 121, endPoint x: 895, endPoint y: 116, distance: 44.5
click at [895, 116] on div "157%" at bounding box center [872, 119] width 55 height 14
copy span "157%"
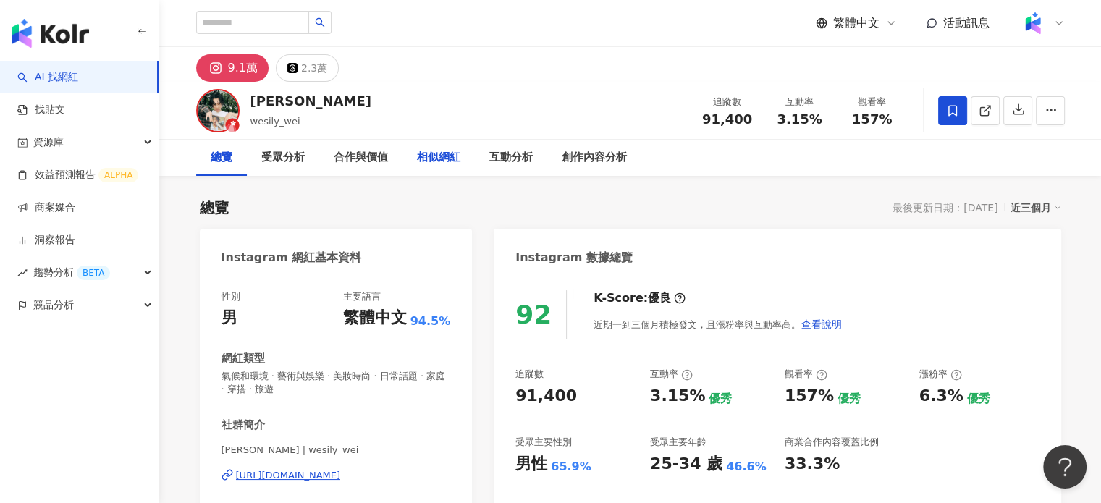
click at [434, 169] on div "相似網紅" at bounding box center [439, 158] width 72 height 36
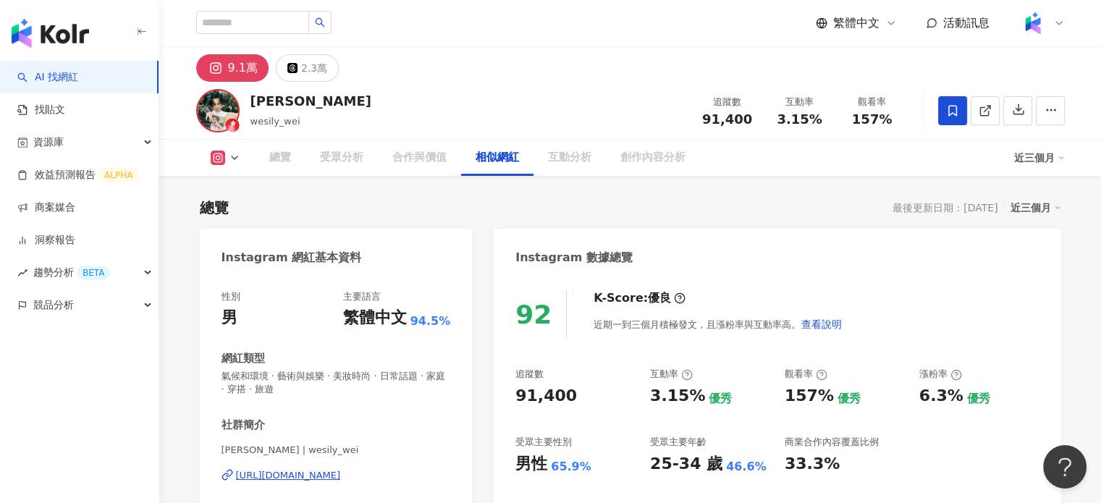
scroll to position [2372, 0]
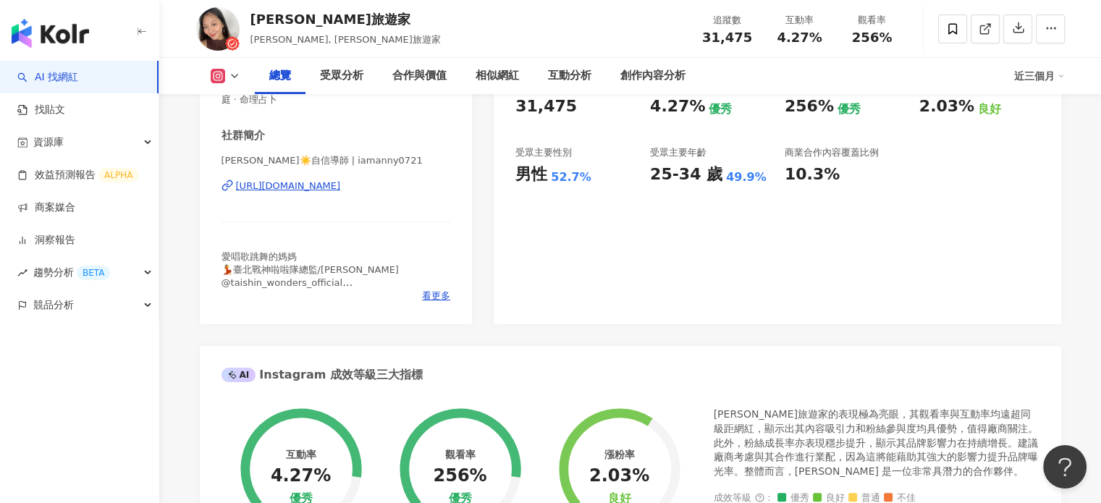
click at [326, 184] on div "https://www.instagram.com/iamanny0721/" at bounding box center [288, 186] width 105 height 13
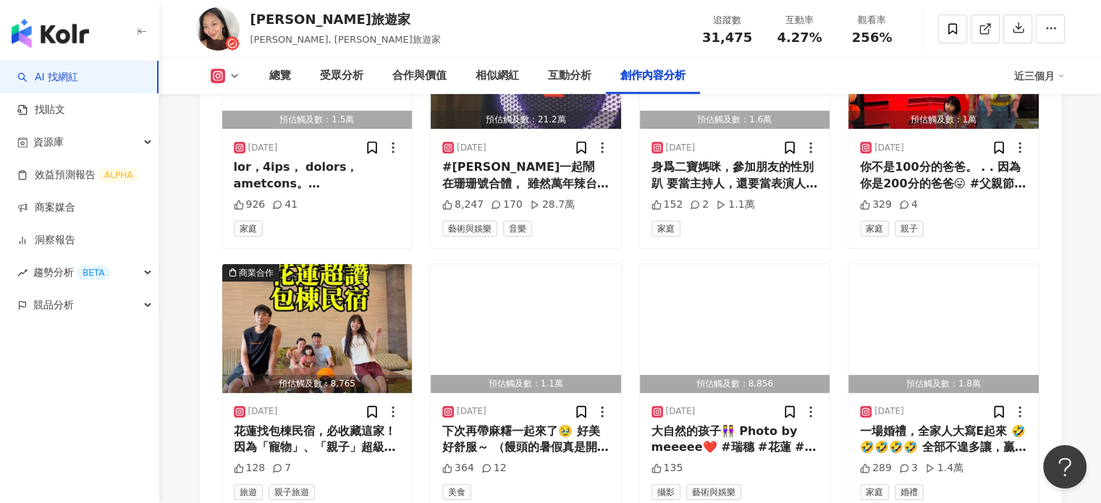
scroll to position [5214, 0]
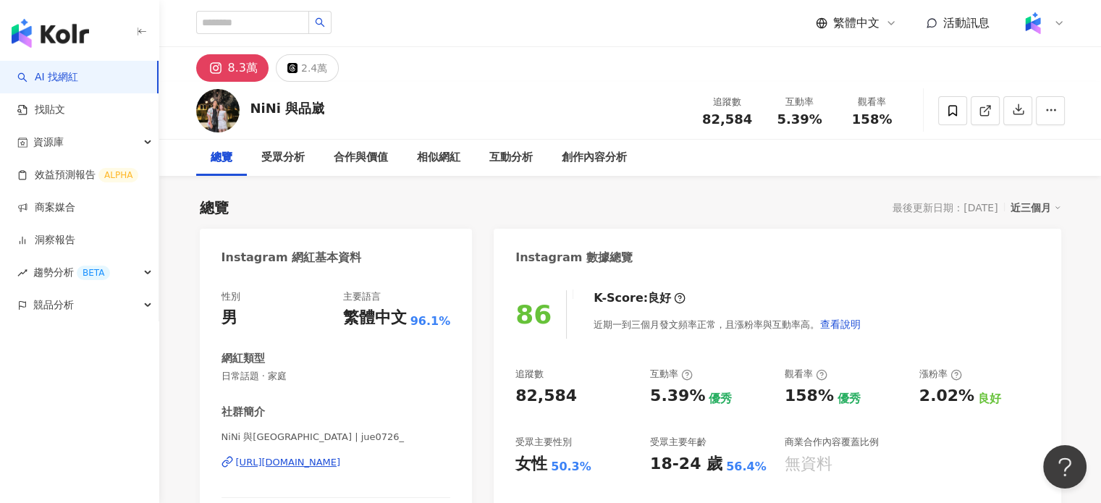
click at [287, 463] on div "https://www.instagram.com/jue0726_/" at bounding box center [288, 462] width 105 height 13
click at [224, 22] on input "search" at bounding box center [252, 22] width 113 height 23
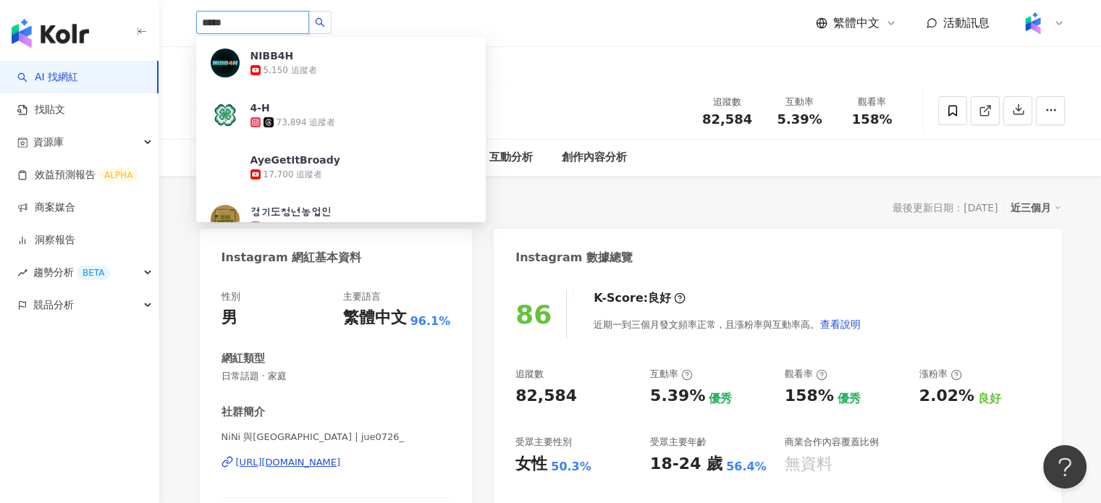
type input "******"
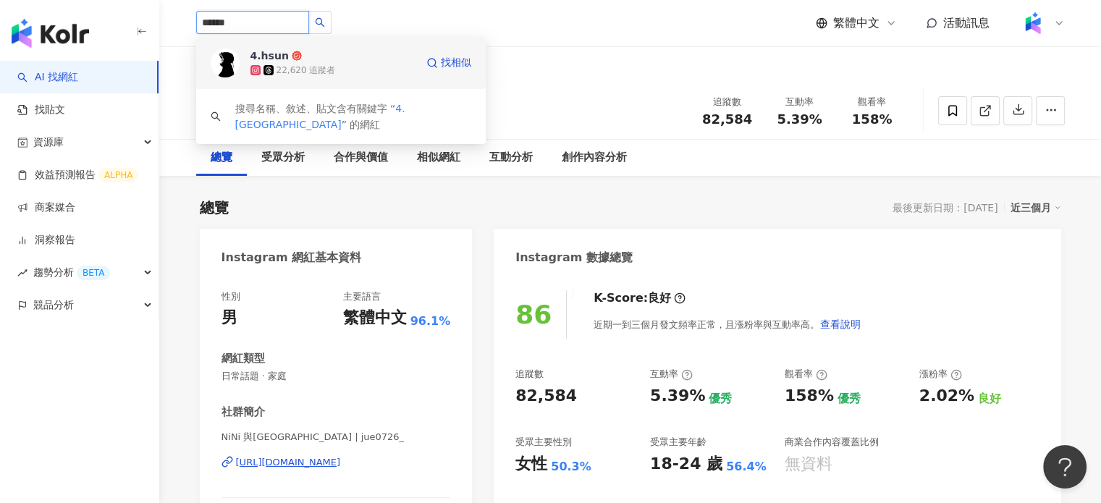
click at [316, 74] on div "22,620 追蹤者" at bounding box center [306, 70] width 59 height 12
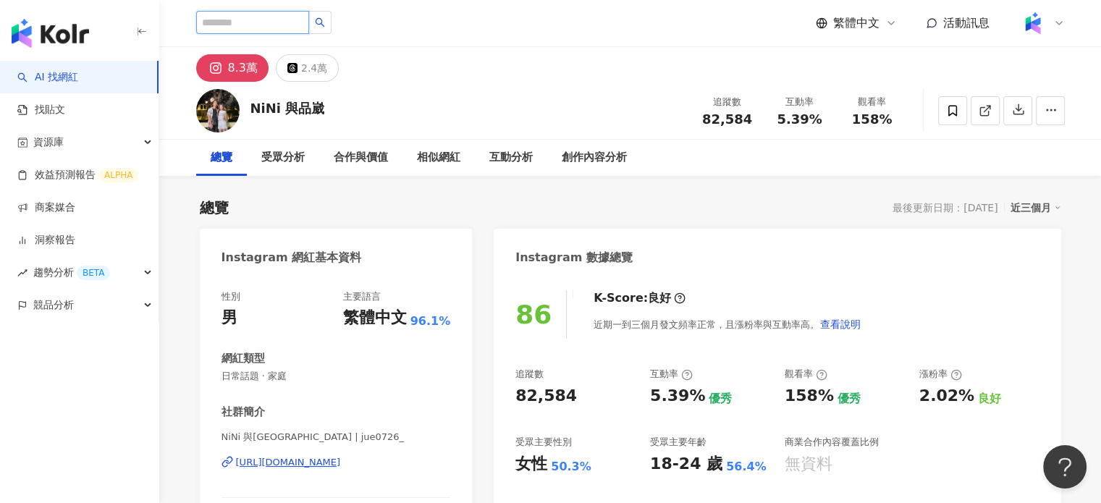
click at [240, 25] on input "search" at bounding box center [252, 22] width 113 height 23
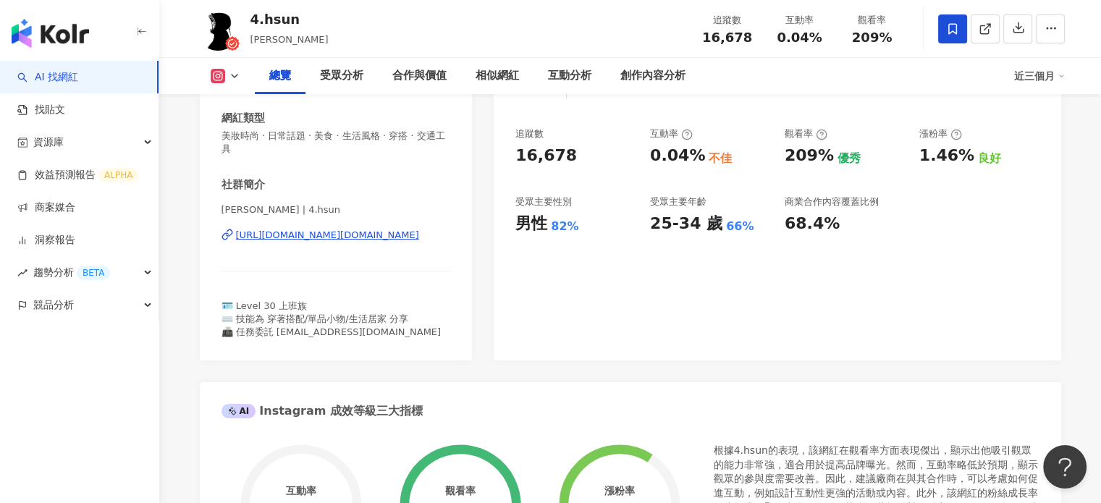
scroll to position [217, 0]
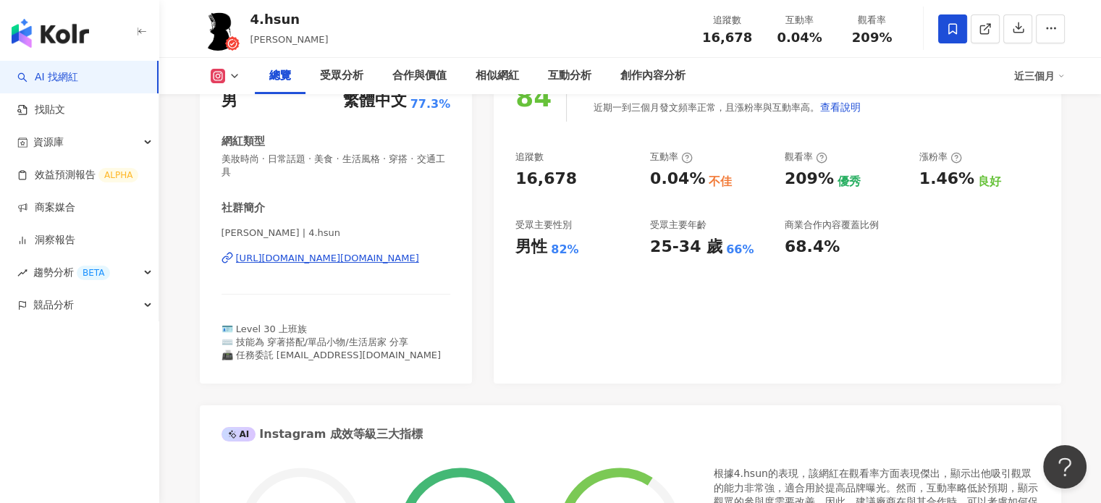
click at [303, 259] on div "[URL][DOMAIN_NAME][DOMAIN_NAME]" at bounding box center [327, 258] width 183 height 13
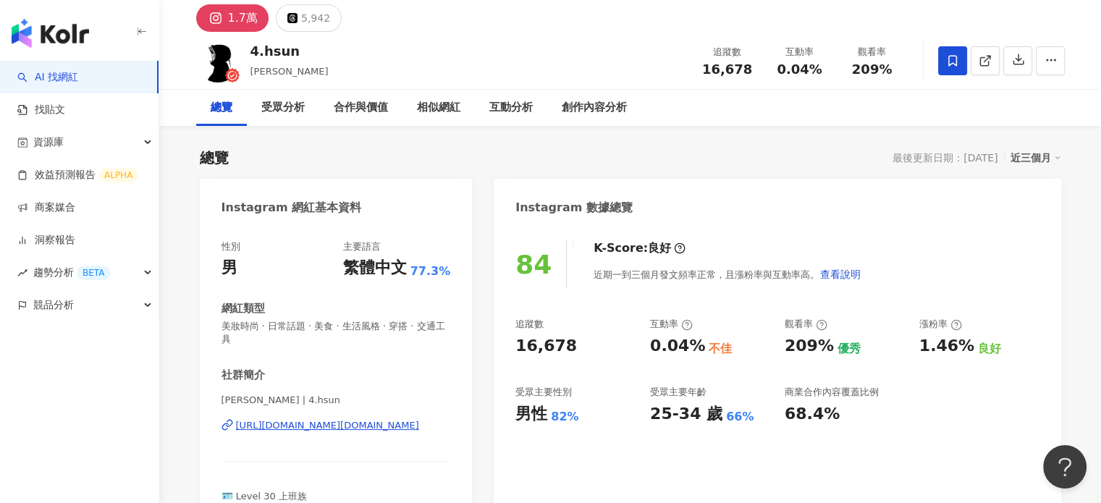
scroll to position [0, 0]
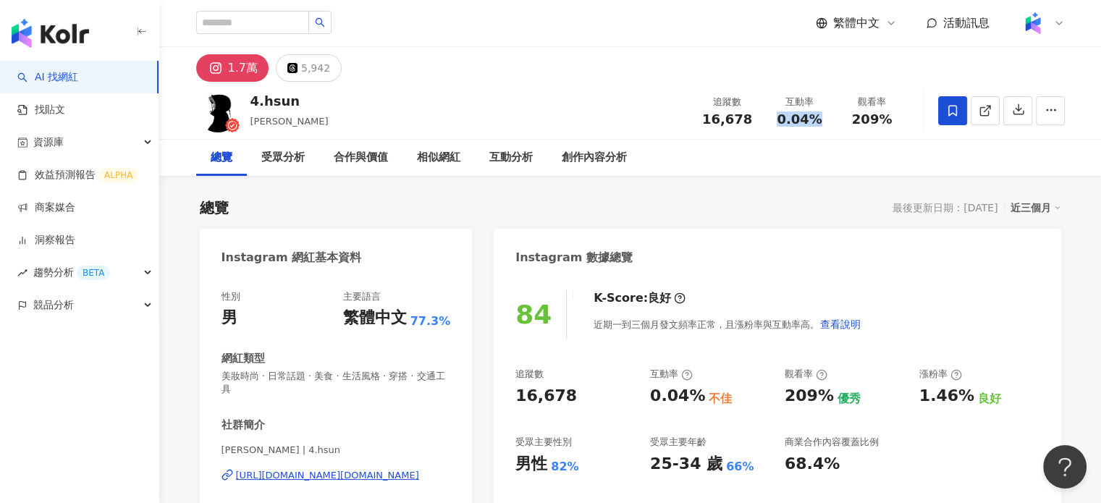
drag, startPoint x: 774, startPoint y: 124, endPoint x: 815, endPoint y: 122, distance: 41.3
click at [815, 122] on div "0.04%" at bounding box center [800, 119] width 55 height 14
drag, startPoint x: 223, startPoint y: 448, endPoint x: 240, endPoint y: 454, distance: 18.3
click at [240, 454] on span "[PERSON_NAME] | 4.hsun" at bounding box center [337, 450] width 230 height 13
copy span "小陳"
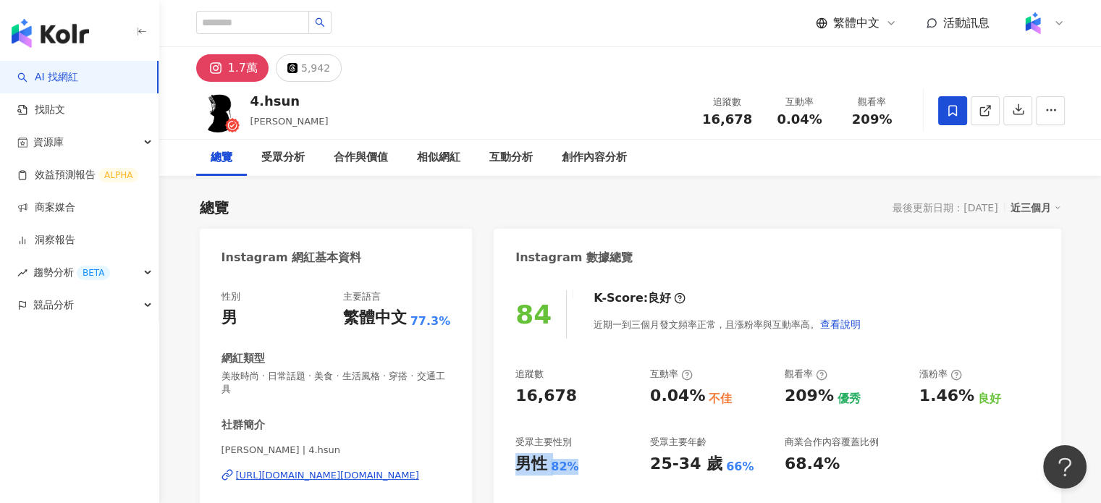
drag, startPoint x: 517, startPoint y: 462, endPoint x: 604, endPoint y: 463, distance: 86.9
click at [604, 463] on div "男性 82%" at bounding box center [576, 464] width 120 height 22
copy div "男性 82%"
drag, startPoint x: 741, startPoint y: 121, endPoint x: 763, endPoint y: 119, distance: 21.8
click at [763, 119] on div "追蹤數 16,678 互動率 0.04% 觀看率 209%" at bounding box center [800, 110] width 217 height 43
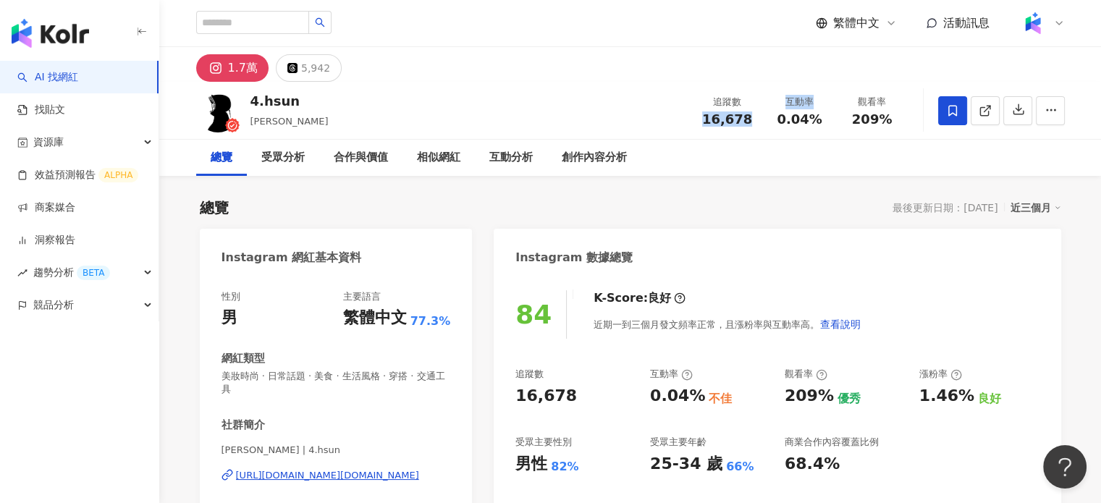
copy div "16,678 互動率"
click at [700, 103] on div "追蹤數" at bounding box center [727, 102] width 55 height 14
drag, startPoint x: 704, startPoint y: 115, endPoint x: 754, endPoint y: 118, distance: 50.0
click at [754, 118] on div "16,678" at bounding box center [727, 119] width 55 height 14
copy span "16,678"
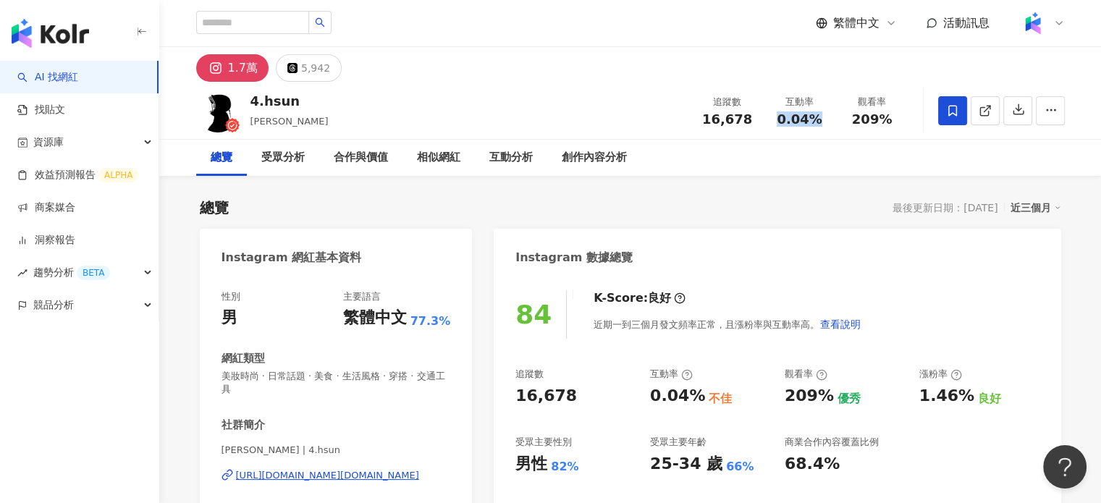
drag, startPoint x: 780, startPoint y: 114, endPoint x: 831, endPoint y: 124, distance: 51.6
click at [831, 124] on div "互動率 0.04%" at bounding box center [800, 110] width 72 height 31
copy span "0.04%"
drag, startPoint x: 852, startPoint y: 120, endPoint x: 905, endPoint y: 120, distance: 53.6
click at [905, 120] on div "觀看率 209%" at bounding box center [872, 110] width 72 height 31
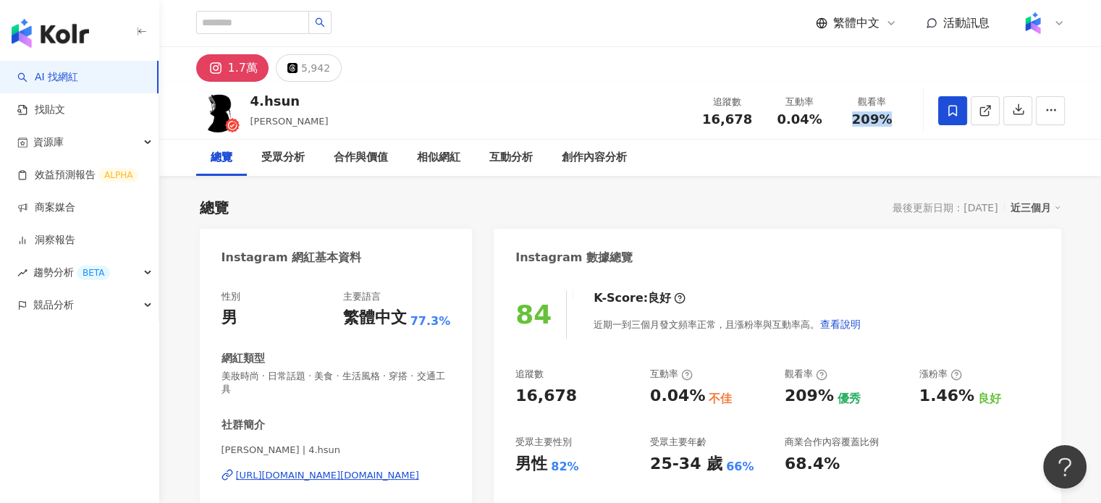
copy span "209%"
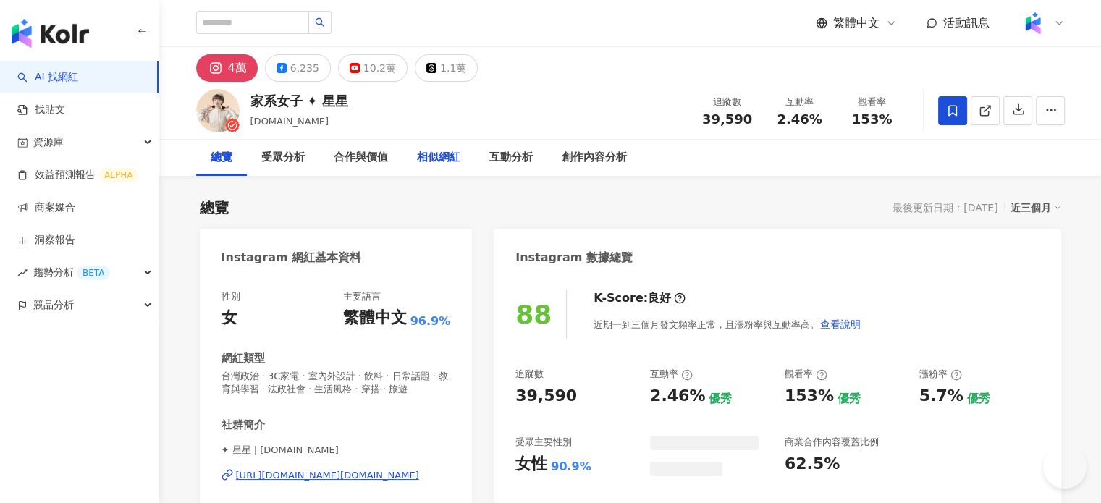
click at [441, 149] on div "相似網紅" at bounding box center [438, 157] width 43 height 17
click at [442, 149] on div "相似網紅" at bounding box center [438, 157] width 43 height 17
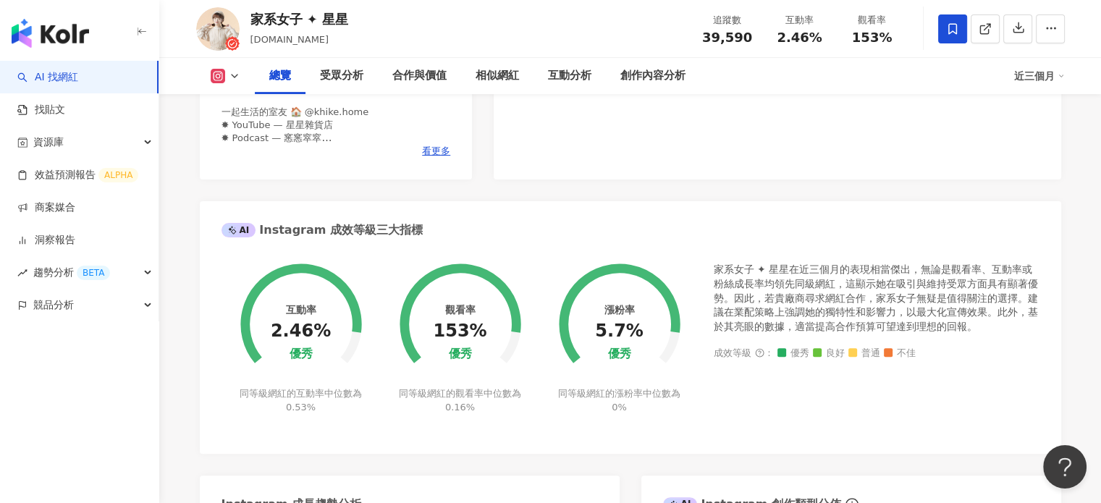
scroll to position [2385, 0]
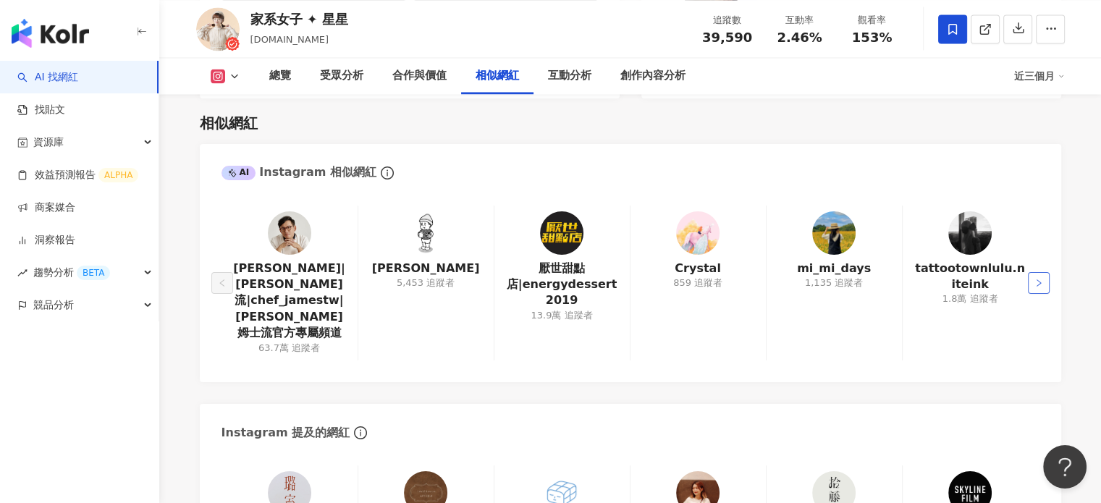
click at [1043, 272] on button "button" at bounding box center [1039, 283] width 22 height 22
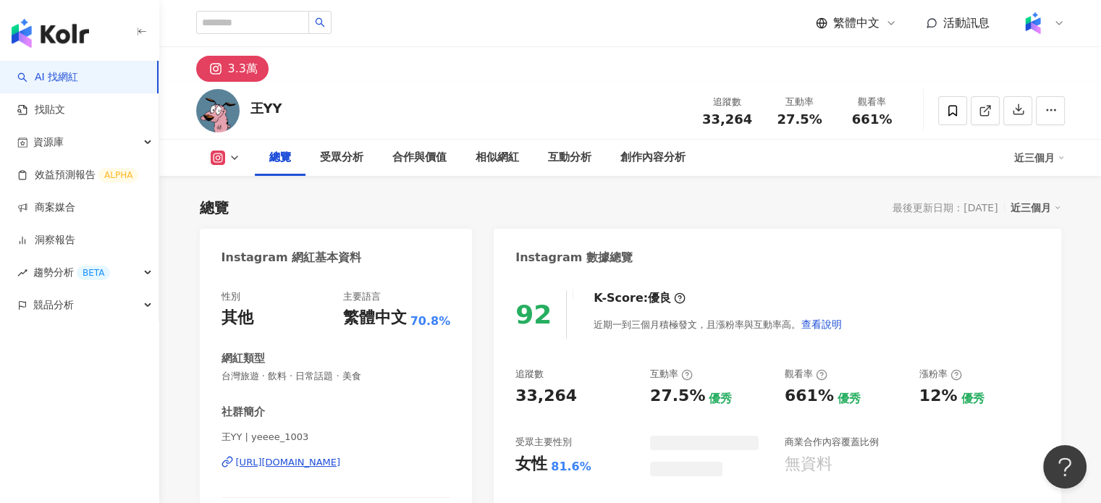
click at [254, 104] on div "王YY" at bounding box center [267, 108] width 32 height 18
click at [290, 104] on div "王YY 追蹤數 33,264 互動率 27.5% 觀看率 661%" at bounding box center [630, 110] width 927 height 57
drag, startPoint x: 290, startPoint y: 104, endPoint x: 243, endPoint y: 104, distance: 46.3
click at [243, 104] on div "王YY 追蹤數 33,264 互動率 27.5% 觀看率 661%" at bounding box center [630, 110] width 927 height 57
click at [277, 118] on div "王YY" at bounding box center [267, 110] width 32 height 22
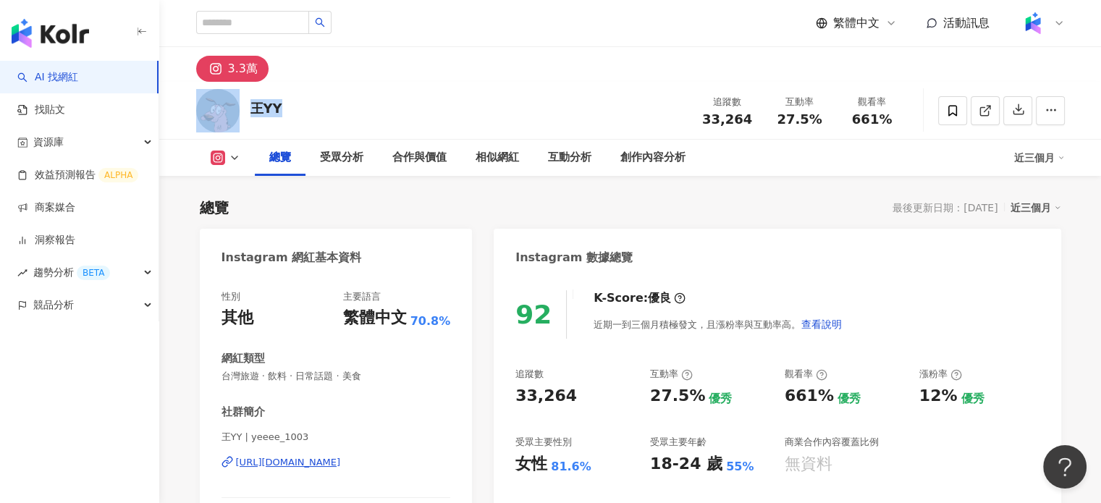
click at [286, 117] on div "王YY 追蹤數 33,264 互動率 27.5% 觀看率 661%" at bounding box center [630, 110] width 927 height 57
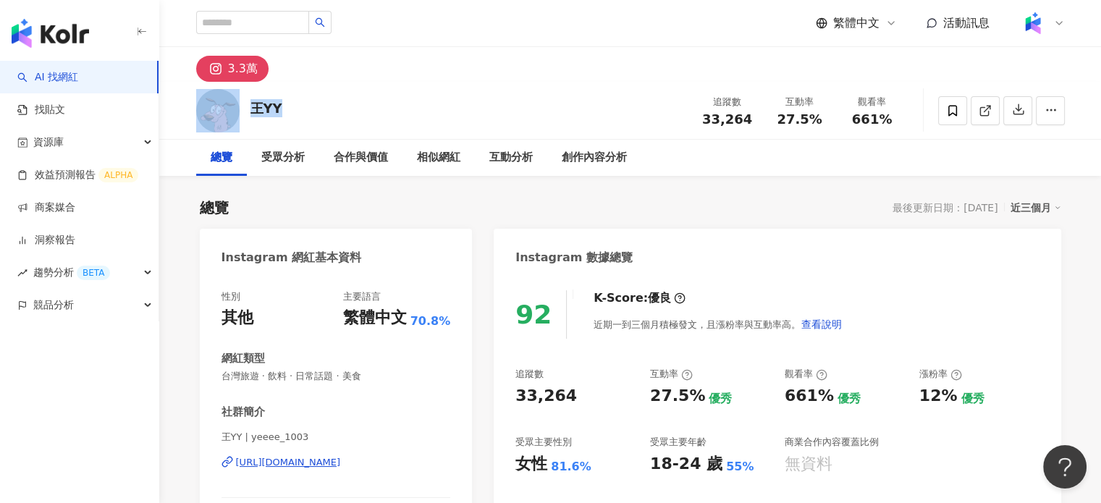
drag, startPoint x: 277, startPoint y: 104, endPoint x: 240, endPoint y: 106, distance: 36.3
click at [243, 106] on div "王YY 追蹤數 33,264 互動率 27.5% 觀看率 661%" at bounding box center [630, 110] width 927 height 57
copy div "王YY"
click at [295, 468] on div "https://www.instagram.com/yeeee_1003/" at bounding box center [288, 462] width 105 height 13
drag, startPoint x: 521, startPoint y: 468, endPoint x: 587, endPoint y: 471, distance: 66.0
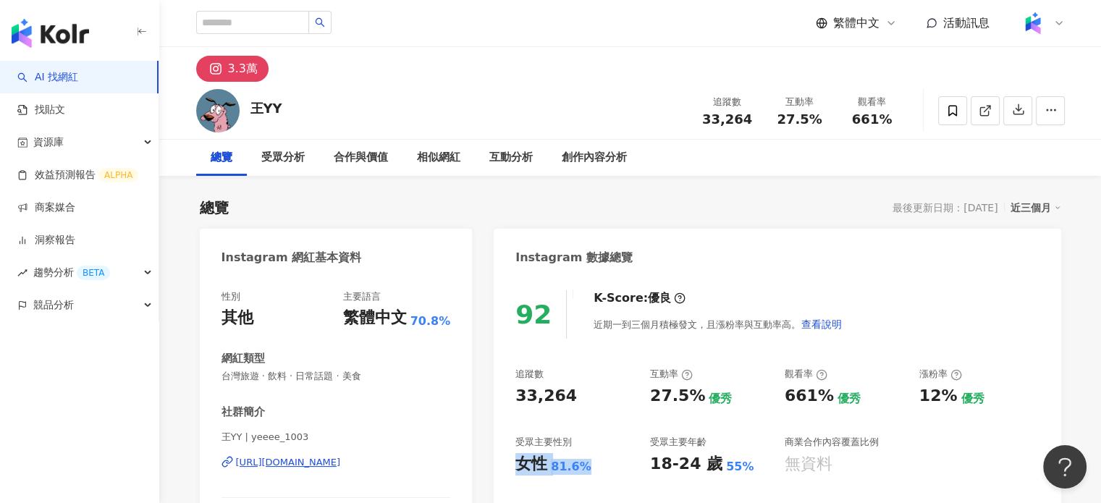
click at [587, 471] on div "女性 81.6%" at bounding box center [576, 464] width 120 height 22
copy div "女性 81.6%"
drag, startPoint x: 702, startPoint y: 117, endPoint x: 755, endPoint y: 120, distance: 52.9
click at [755, 120] on div "33,264" at bounding box center [727, 119] width 55 height 14
copy span "33,264"
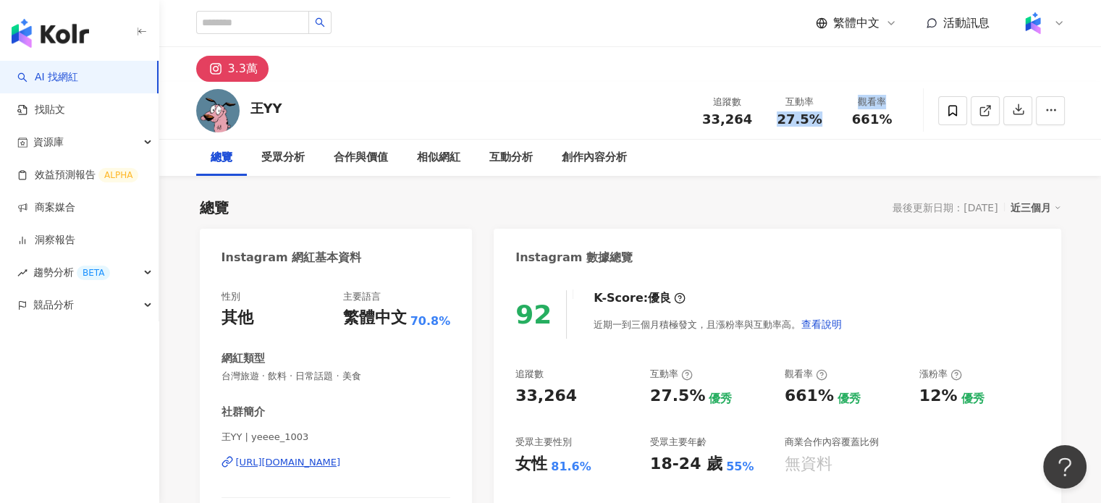
drag, startPoint x: 782, startPoint y: 120, endPoint x: 836, endPoint y: 123, distance: 54.4
click at [836, 123] on div "追蹤數 33,264 互動率 27.5% 觀看率 661%" at bounding box center [800, 110] width 217 height 43
copy div "27.5% 觀看率"
click at [863, 112] on span "661%" at bounding box center [872, 119] width 41 height 14
drag, startPoint x: 875, startPoint y: 127, endPoint x: 899, endPoint y: 130, distance: 24.0
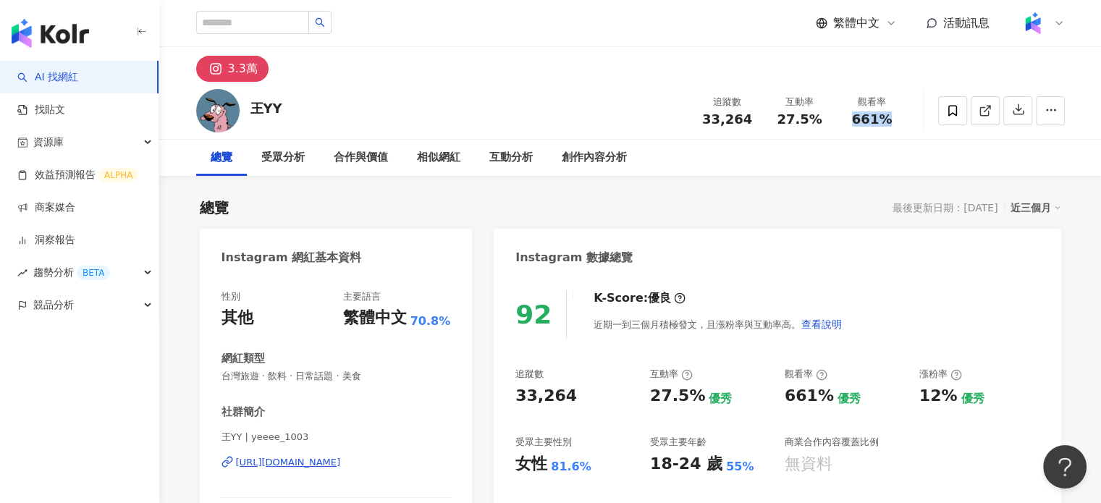
click at [899, 130] on div "追蹤數 33,264 互動率 27.5% 觀看率 661%" at bounding box center [800, 110] width 217 height 43
copy span "661%"
click at [442, 149] on div "相似網紅" at bounding box center [438, 157] width 43 height 17
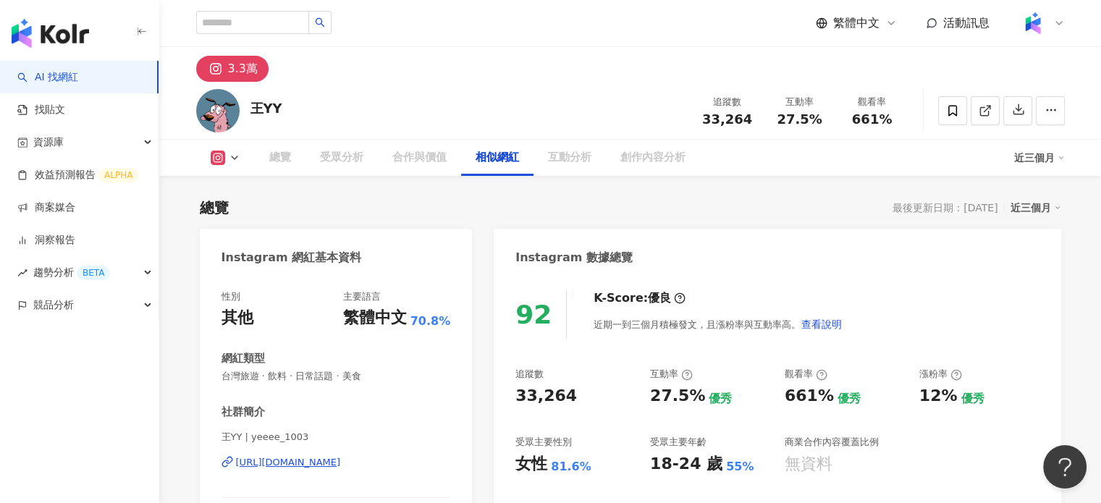
scroll to position [2323, 0]
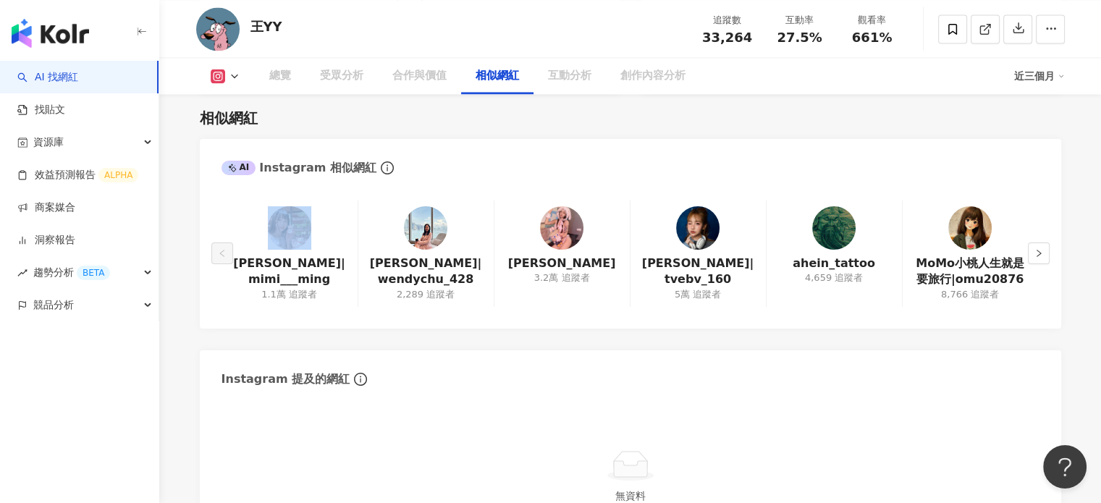
click at [442, 149] on div "AI Instagram 相似網紅" at bounding box center [631, 162] width 862 height 47
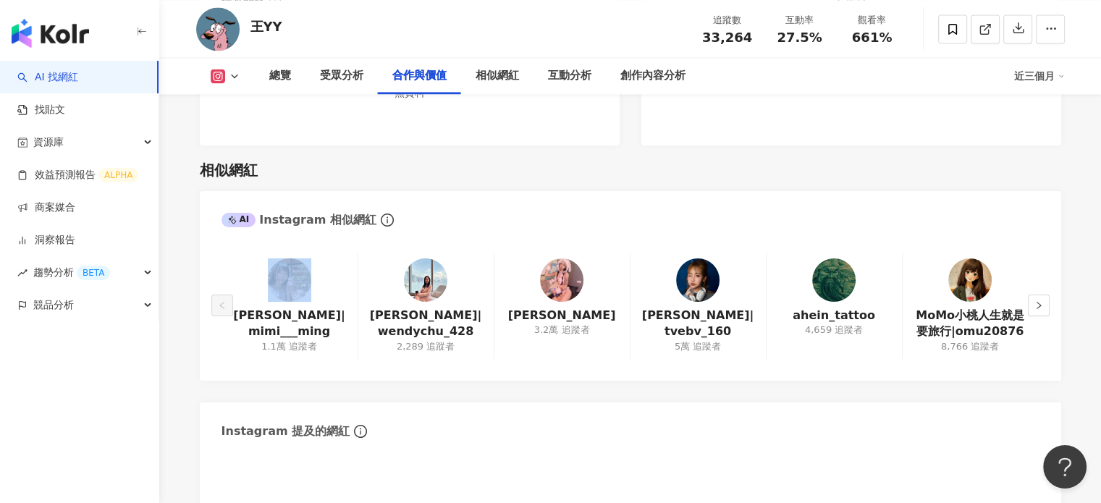
scroll to position [2265, 0]
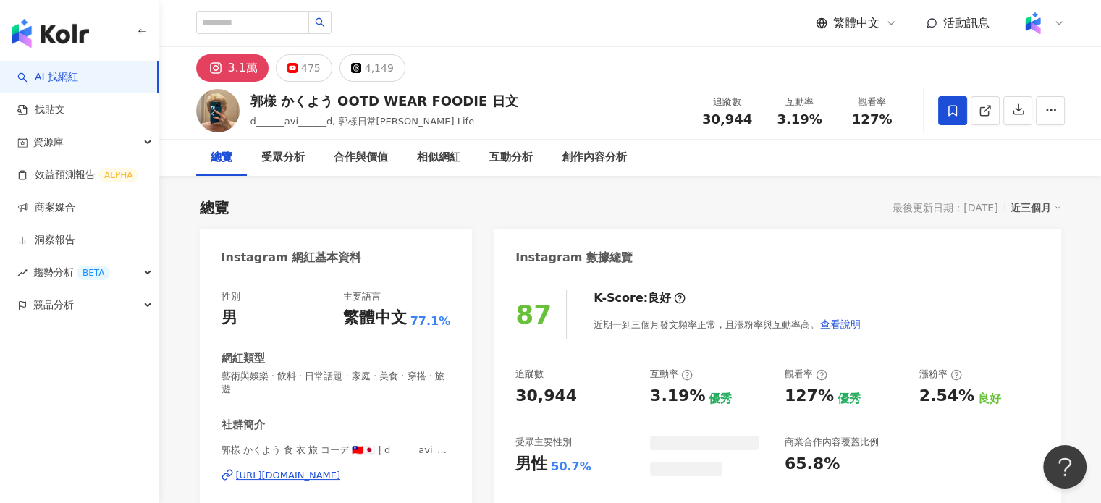
click at [584, 465] on div "87 K-Score : 良好 近期一到三個月發文頻率正常，且漲粉率與互動率高。 查看說明 追蹤數 30,944 互動率 3.19% 優秀 觀看率 127% …" at bounding box center [777, 445] width 567 height 338
drag, startPoint x: 560, startPoint y: 468, endPoint x: 514, endPoint y: 472, distance: 46.5
drag, startPoint x: 524, startPoint y: 465, endPoint x: 589, endPoint y: 470, distance: 65.4
click at [589, 470] on div "87 K-Score : 良好 近期一到三個月發文頻率正常，且漲粉率與互動率高。 查看說明 追蹤數 30,944 互動率 3.19% 優秀 觀看率 127% …" at bounding box center [777, 445] width 567 height 338
copy div "男性 50.7%"
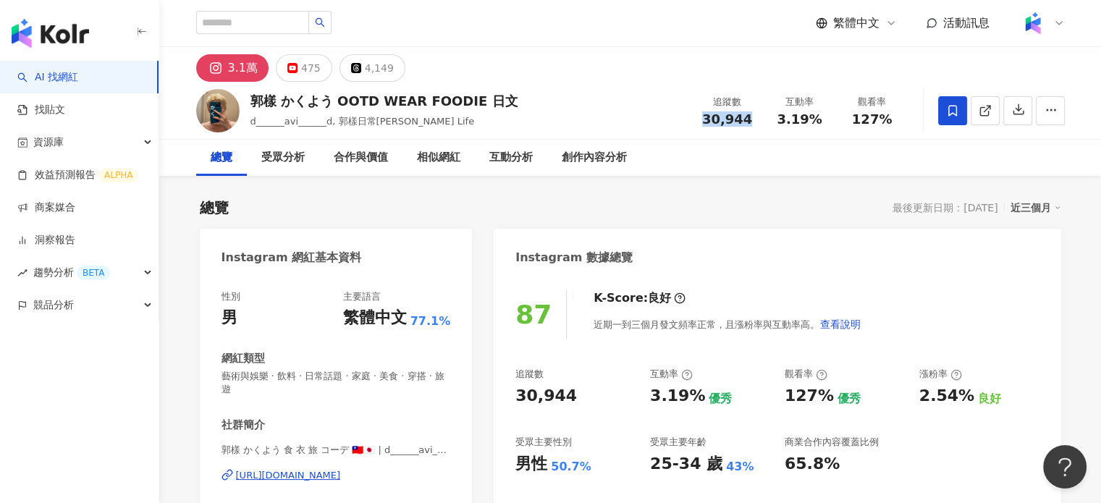
drag, startPoint x: 718, startPoint y: 121, endPoint x: 751, endPoint y: 122, distance: 32.6
click at [751, 122] on div "30,944" at bounding box center [727, 119] width 55 height 14
copy span "30,944"
drag, startPoint x: 783, startPoint y: 127, endPoint x: 840, endPoint y: 127, distance: 56.5
click at [840, 127] on div "追蹤數 30,944 互動率 3.19% 觀看率 127%" at bounding box center [800, 110] width 217 height 43
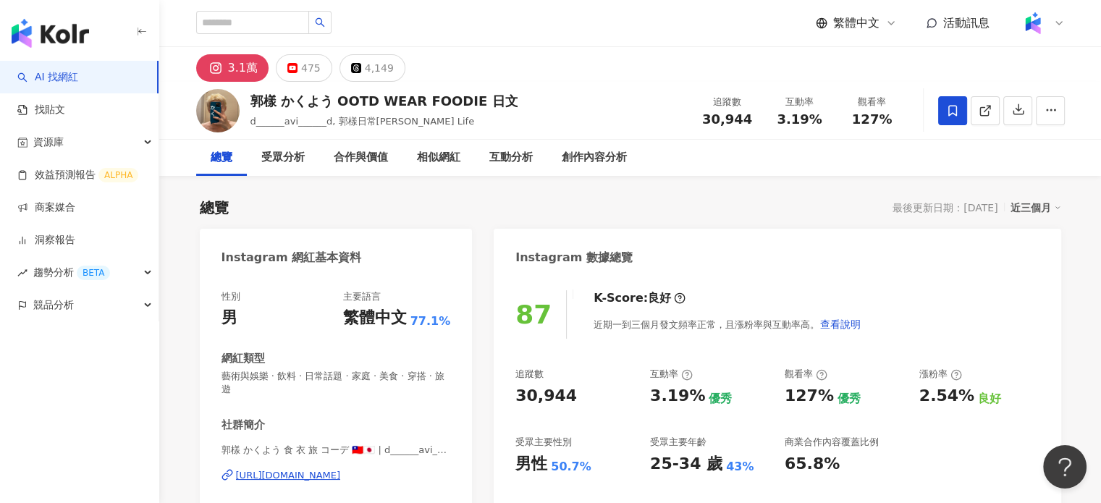
click at [779, 126] on span "3.19%" at bounding box center [799, 119] width 45 height 14
drag, startPoint x: 777, startPoint y: 125, endPoint x: 830, endPoint y: 122, distance: 52.9
click at [830, 122] on div "互動率 3.19%" at bounding box center [800, 110] width 72 height 31
copy span "3.19%"
drag, startPoint x: 856, startPoint y: 122, endPoint x: 907, endPoint y: 127, distance: 50.9
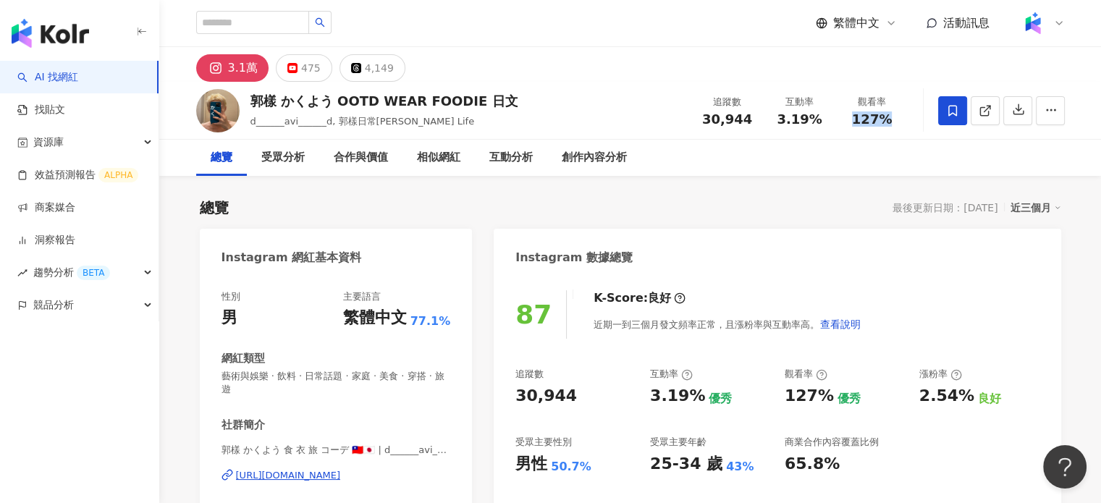
click at [907, 127] on div "追蹤數 30,944 互動率 3.19% 觀看率 127%" at bounding box center [800, 110] width 217 height 43
copy span "127%"
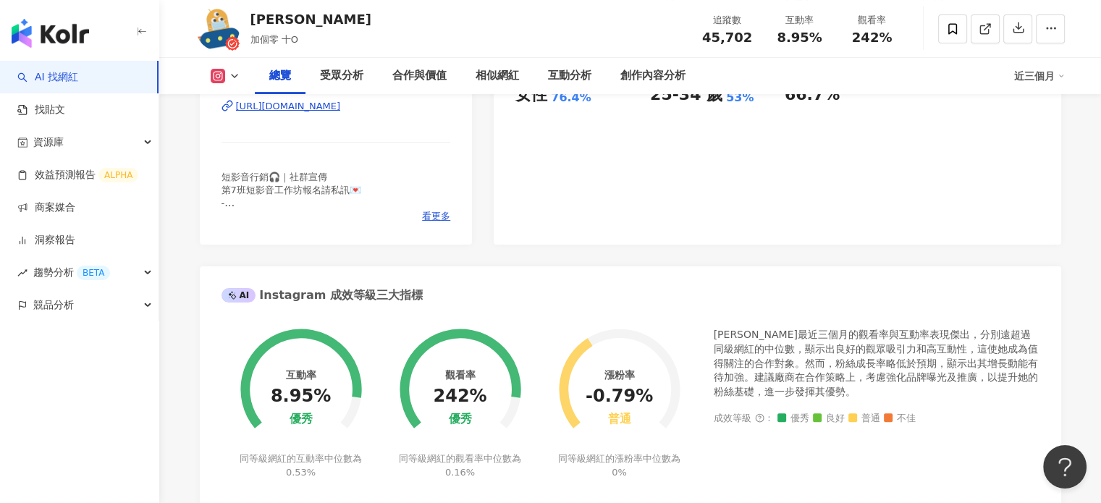
scroll to position [264, 0]
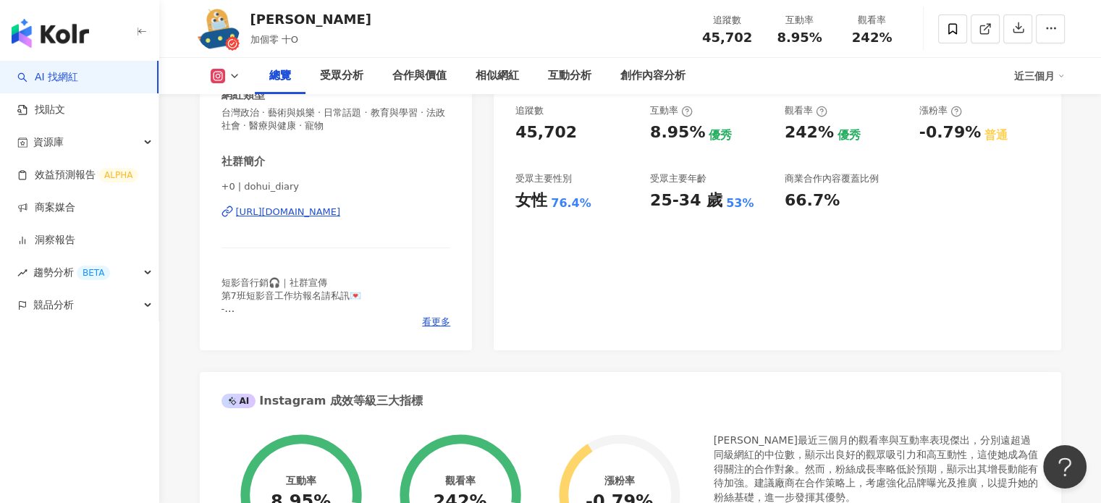
click at [341, 210] on div "[URL][DOMAIN_NAME]" at bounding box center [288, 212] width 105 height 13
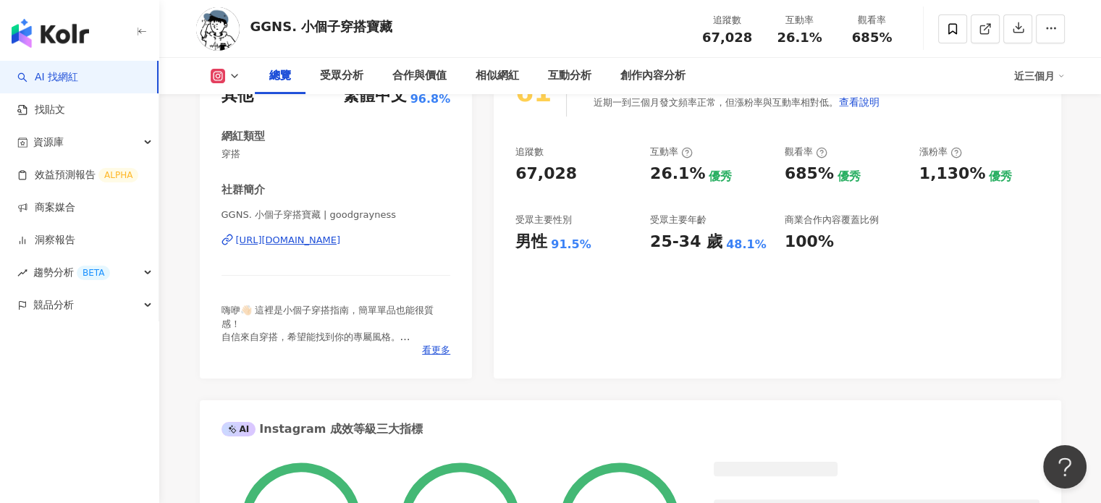
scroll to position [240, 0]
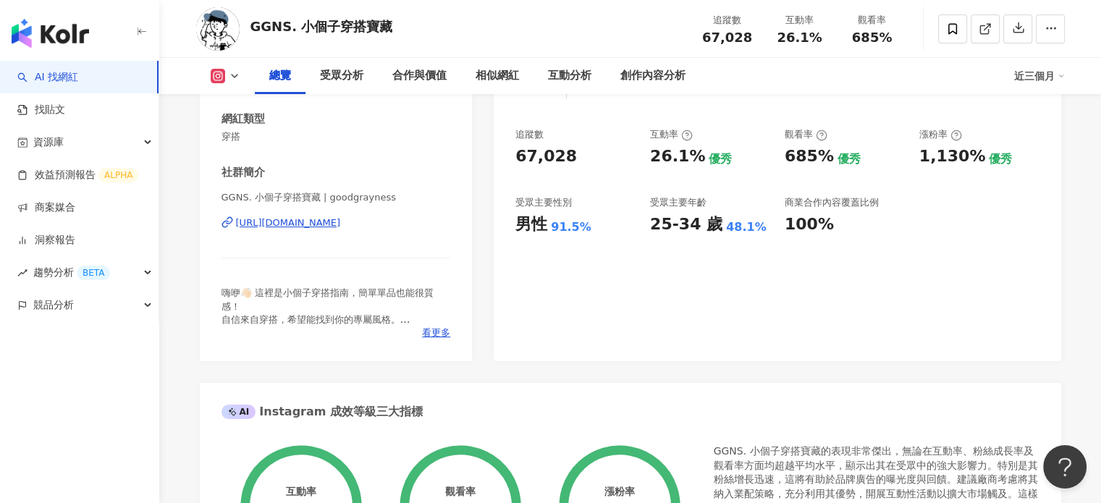
drag, startPoint x: 421, startPoint y: 224, endPoint x: 581, endPoint y: 248, distance: 161.7
click at [341, 224] on div "[URL][DOMAIN_NAME]" at bounding box center [288, 223] width 105 height 13
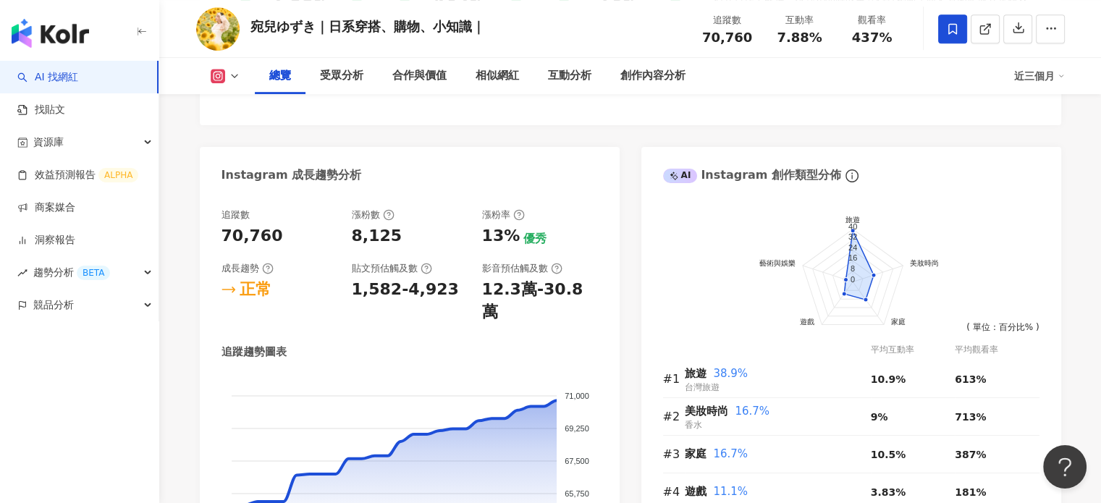
scroll to position [801, 0]
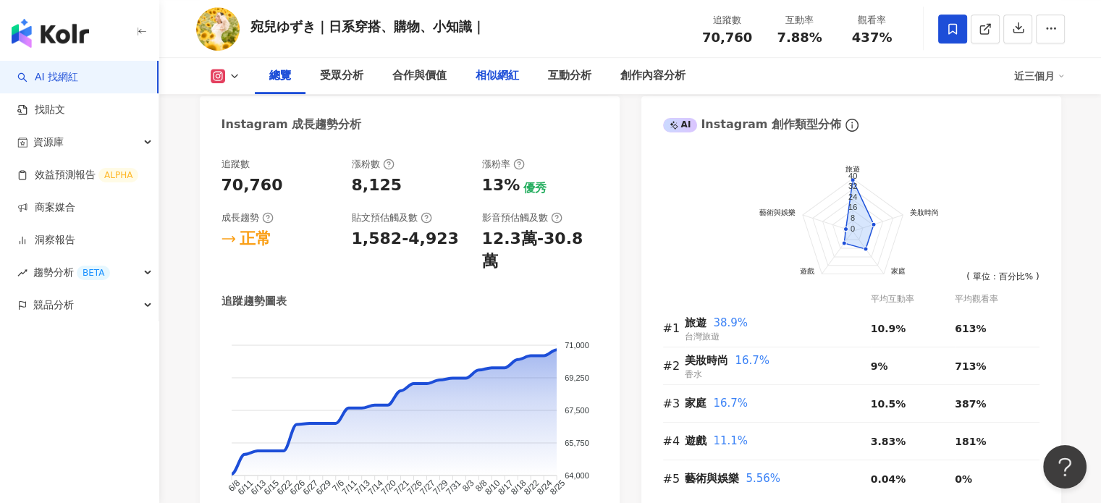
click at [501, 72] on div "相似網紅" at bounding box center [497, 75] width 43 height 17
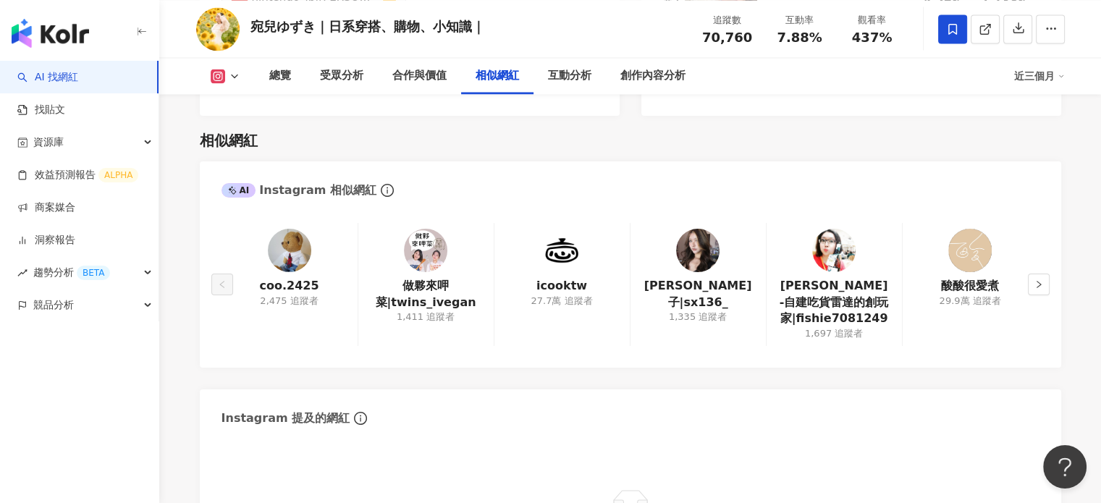
click at [226, 75] on button at bounding box center [225, 76] width 59 height 14
click at [251, 112] on button "Instagram" at bounding box center [247, 103] width 87 height 20
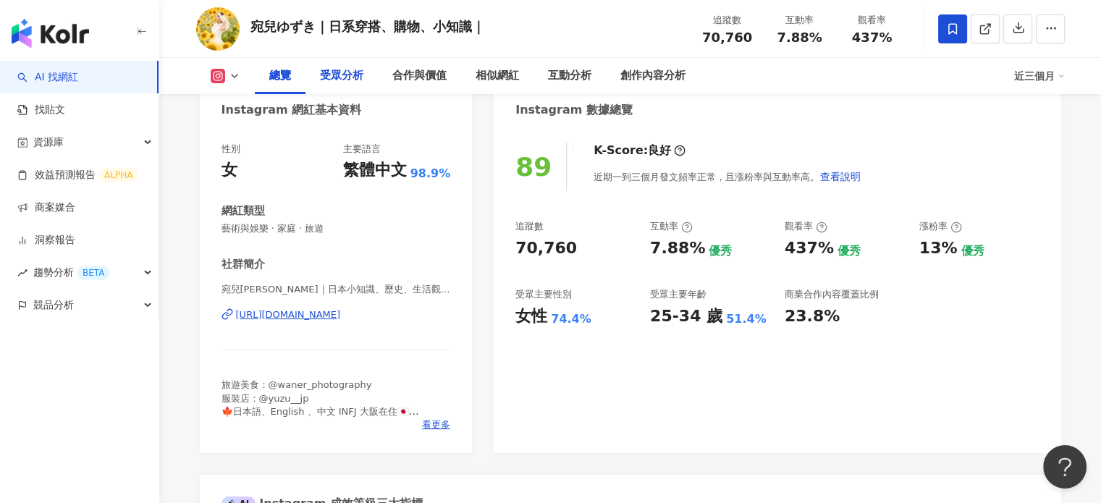
scroll to position [0, 0]
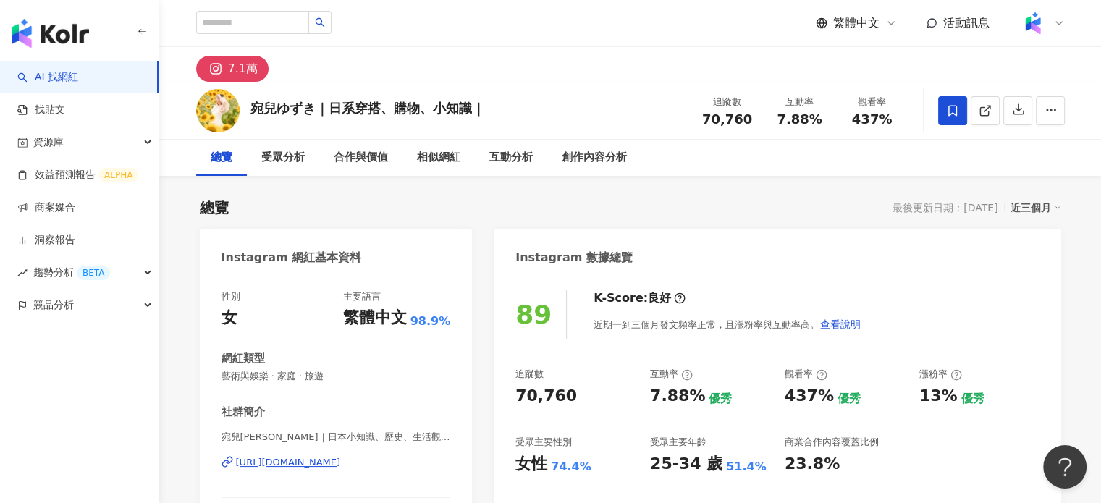
click at [336, 464] on div "https://www.instagram.com/waner_life1107/" at bounding box center [288, 462] width 105 height 13
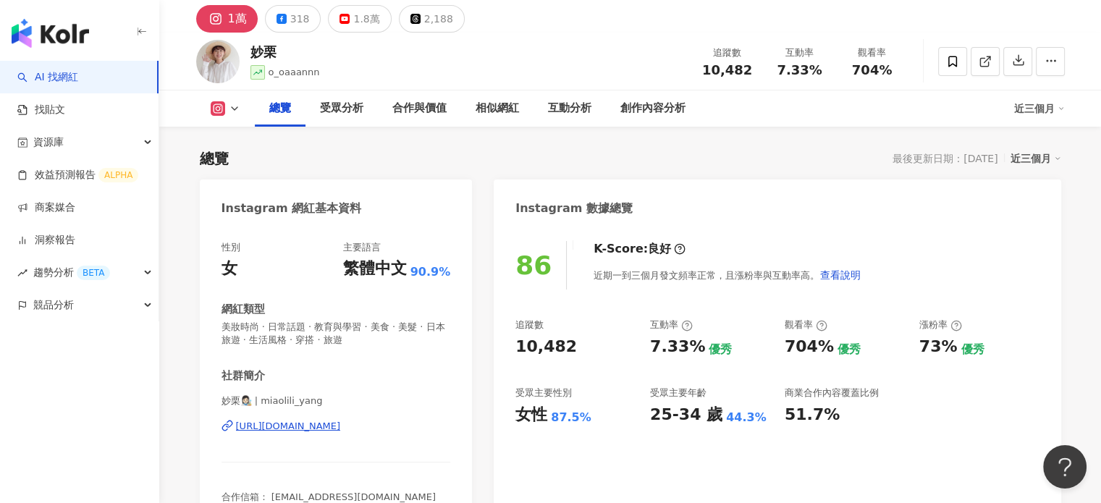
scroll to position [72, 0]
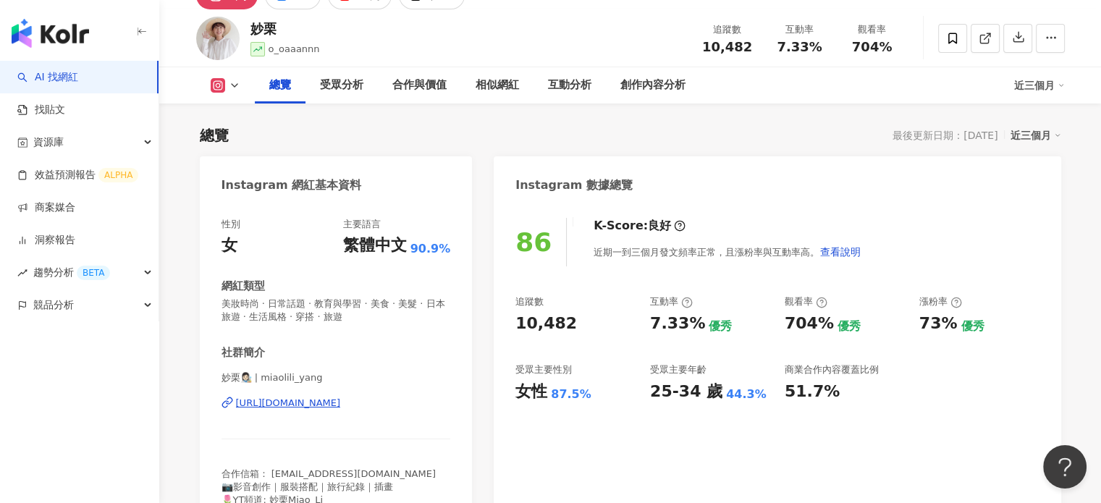
click at [301, 408] on div "https://www.instagram.com/miaolili_yang/" at bounding box center [288, 403] width 105 height 13
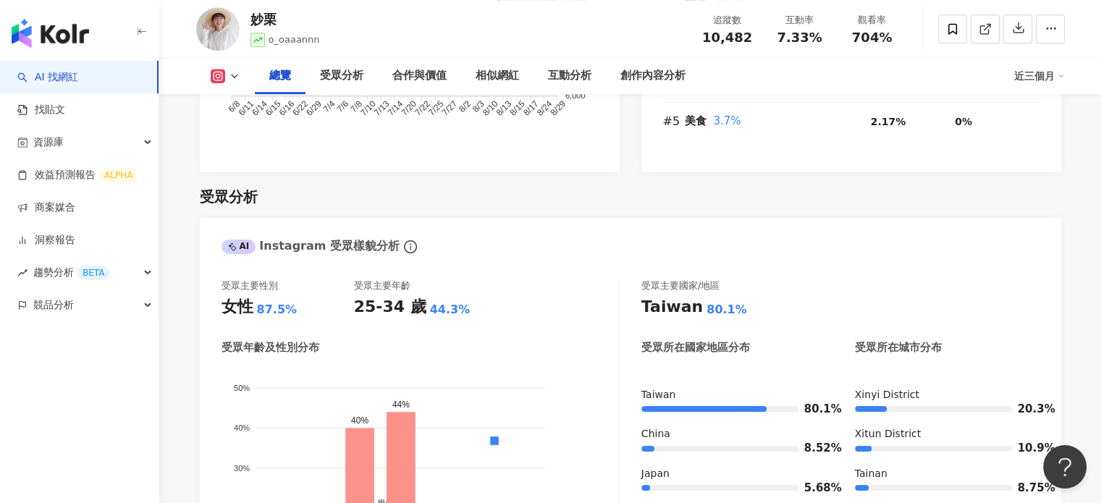
scroll to position [869, 0]
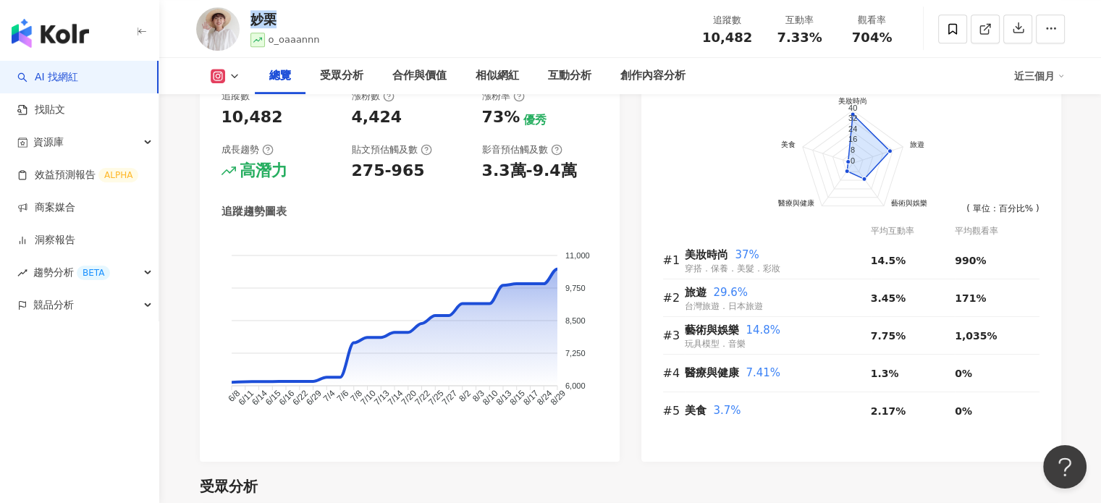
drag, startPoint x: 251, startPoint y: 17, endPoint x: 300, endPoint y: 27, distance: 50.3
click at [300, 27] on div "妙栗" at bounding box center [286, 19] width 70 height 18
copy div "妙栗"
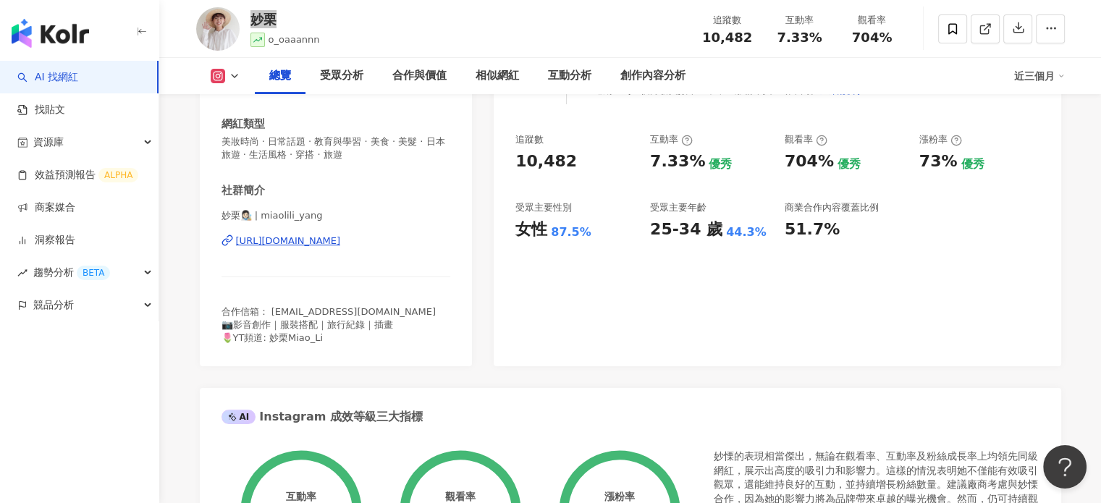
scroll to position [145, 0]
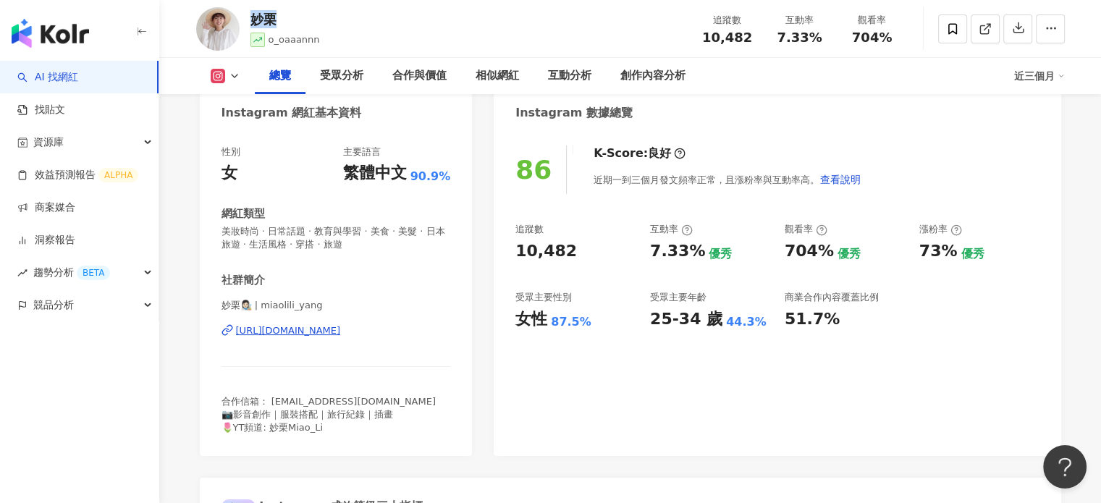
drag, startPoint x: 589, startPoint y: 324, endPoint x: 463, endPoint y: 329, distance: 126.8
click at [542, 333] on div "86 K-Score : 良好 近期一到三個月發文頻率正常，且漲粉率與互動率高。 查看說明 追蹤數 10,482 互動率 7.33% 優秀 觀看率 704% …" at bounding box center [777, 293] width 567 height 325
drag, startPoint x: 519, startPoint y: 353, endPoint x: 510, endPoint y: 324, distance: 30.5
click at [519, 353] on div "86 K-Score : 良好 近期一到三個月發文頻率正常，且漲粉率與互動率高。 查看說明 追蹤數 10,482 互動率 7.33% 優秀 觀看率 704% …" at bounding box center [777, 293] width 567 height 325
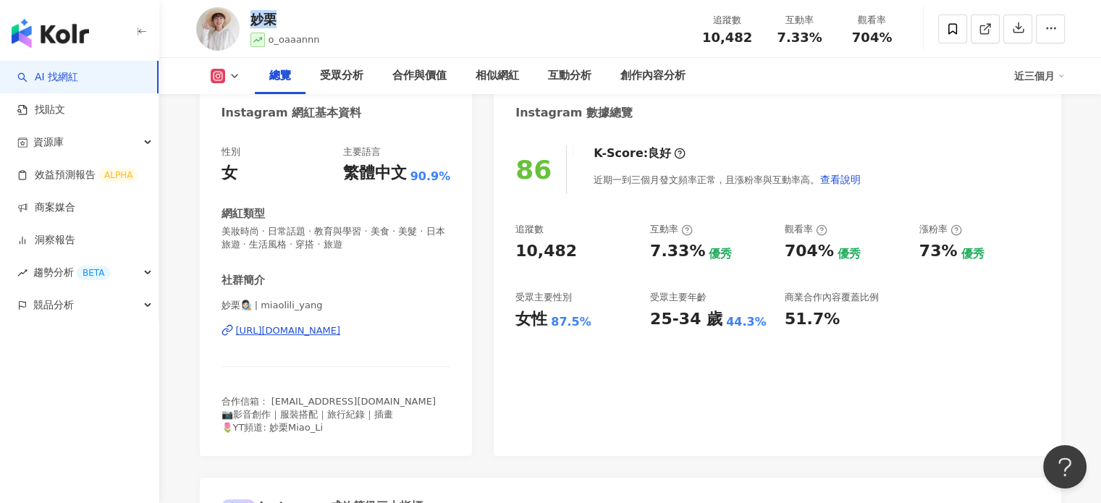
click at [533, 373] on div "86 K-Score : 良好 近期一到三個月發文頻率正常，且漲粉率與互動率高。 查看說明 追蹤數 10,482 互動率 7.33% 優秀 觀看率 704% …" at bounding box center [777, 293] width 567 height 325
drag, startPoint x: 505, startPoint y: 336, endPoint x: 491, endPoint y: 334, distance: 13.9
click at [504, 336] on div "86 K-Score : 良好 近期一到三個月發文頻率正常，且漲粉率與互動率高。 查看說明 追蹤數 10,482 互動率 7.33% 優秀 觀看率 704% …" at bounding box center [777, 293] width 567 height 325
drag, startPoint x: 513, startPoint y: 324, endPoint x: 601, endPoint y: 327, distance: 88.4
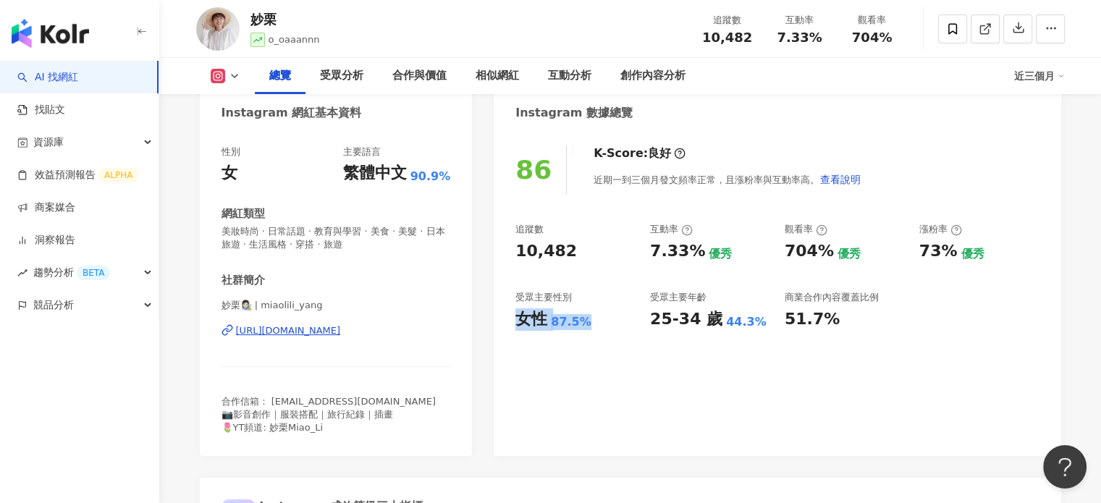
click at [601, 327] on div "86 K-Score : 良好 近期一到三個月發文頻率正常，且漲粉率與互動率高。 查看說明 追蹤數 10,482 互動率 7.33% 優秀 觀看率 704% …" at bounding box center [777, 293] width 567 height 325
copy div "女性 87.5%"
drag, startPoint x: 702, startPoint y: 32, endPoint x: 770, endPoint y: 34, distance: 68.1
click at [770, 34] on div "追蹤數 10,482 互動率 7.33% 觀看率 704%" at bounding box center [800, 28] width 217 height 43
click at [755, 40] on div "10,482" at bounding box center [727, 37] width 55 height 14
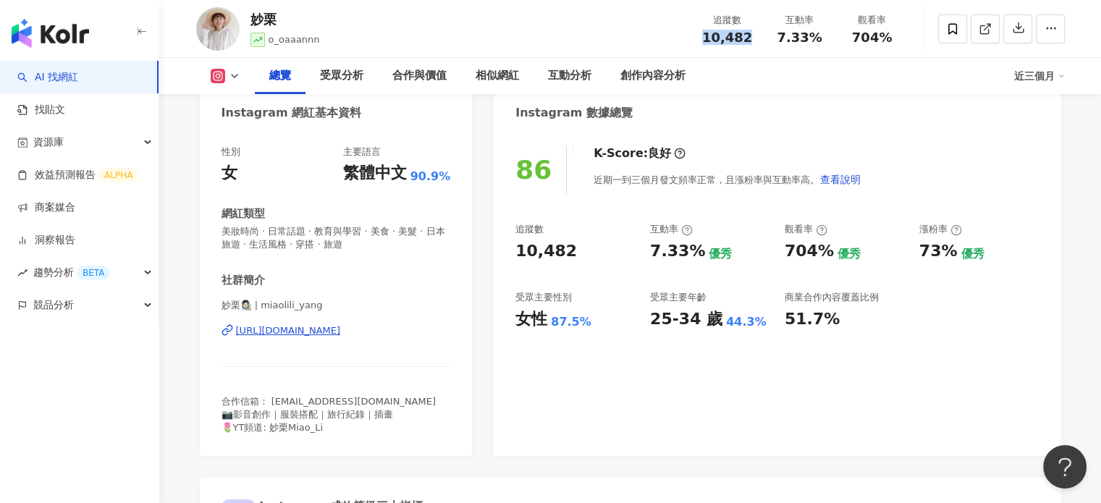
drag, startPoint x: 749, startPoint y: 36, endPoint x: 682, endPoint y: 37, distance: 66.6
click at [682, 37] on div "妙栗 o_oaaannn 追蹤數 10,482 互動率 7.33% 觀看率 704%" at bounding box center [630, 28] width 927 height 57
copy span "10,482"
drag, startPoint x: 780, startPoint y: 37, endPoint x: 841, endPoint y: 51, distance: 62.5
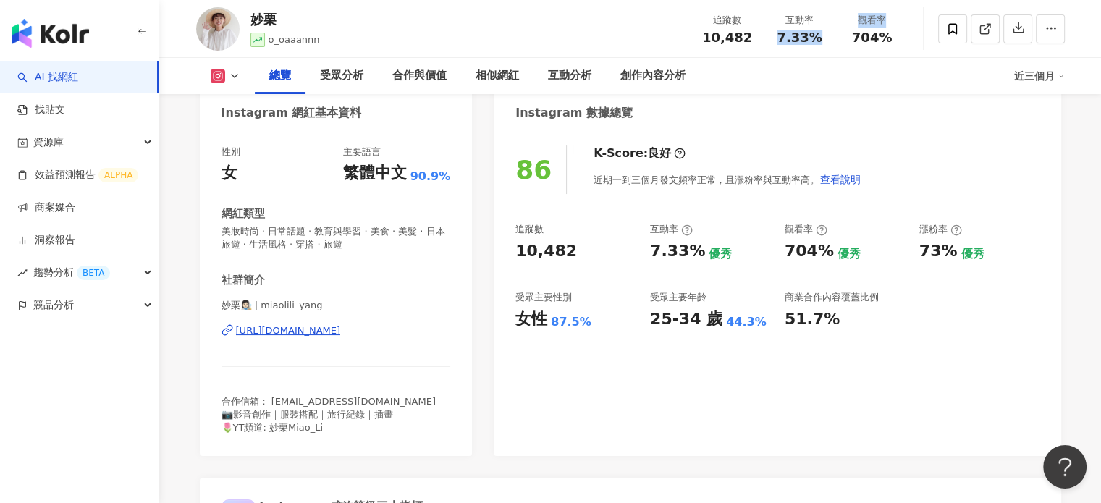
click at [841, 51] on div "妙栗 o_oaaannn 追蹤數 10,482 互動率 7.33% 觀看率 704%" at bounding box center [630, 28] width 927 height 57
click at [839, 51] on div "妙栗 o_oaaannn 追蹤數 10,482 互動率 7.33% 觀看率 704%" at bounding box center [630, 28] width 927 height 57
drag, startPoint x: 819, startPoint y: 43, endPoint x: 771, endPoint y: 35, distance: 48.6
click at [771, 35] on div "互動率 7.33%" at bounding box center [800, 28] width 72 height 31
copy span "7.33%"
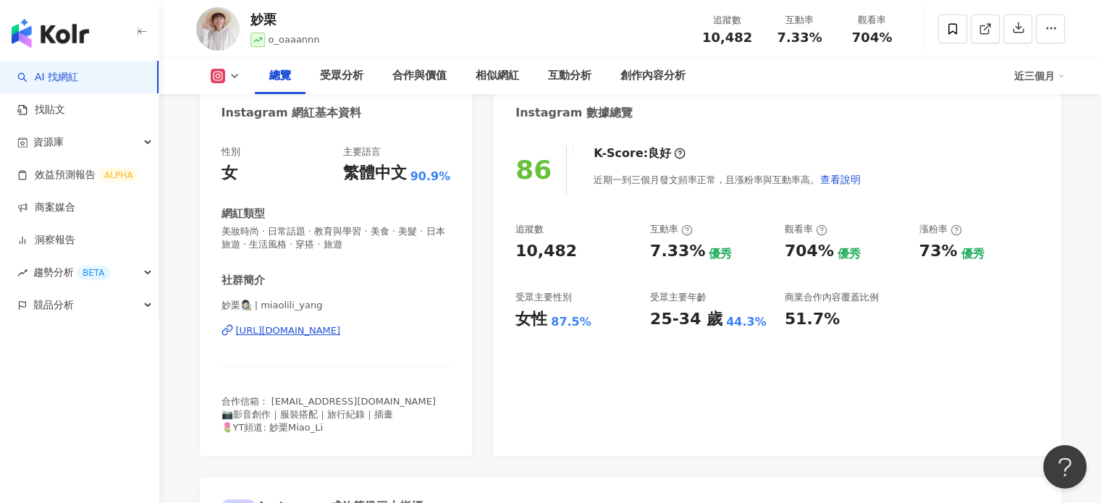
drag, startPoint x: 846, startPoint y: 29, endPoint x: 853, endPoint y: 35, distance: 9.3
click at [846, 29] on div "觀看率 704%" at bounding box center [872, 28] width 72 height 31
drag, startPoint x: 853, startPoint y: 35, endPoint x: 901, endPoint y: 46, distance: 49.2
click at [901, 46] on div "追蹤數 10,482 互動率 7.33% 觀看率 704%" at bounding box center [800, 28] width 217 height 43
copy span "704%"
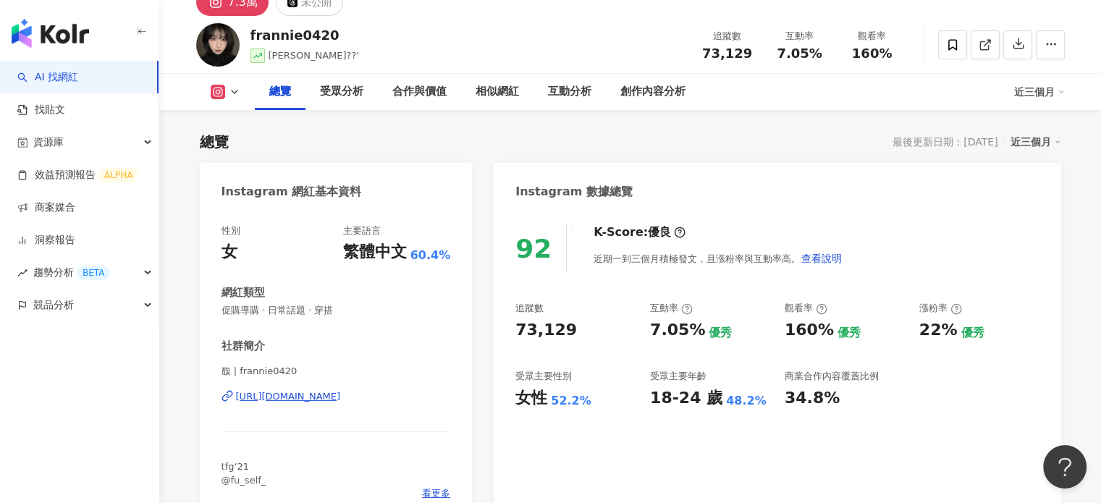
scroll to position [145, 0]
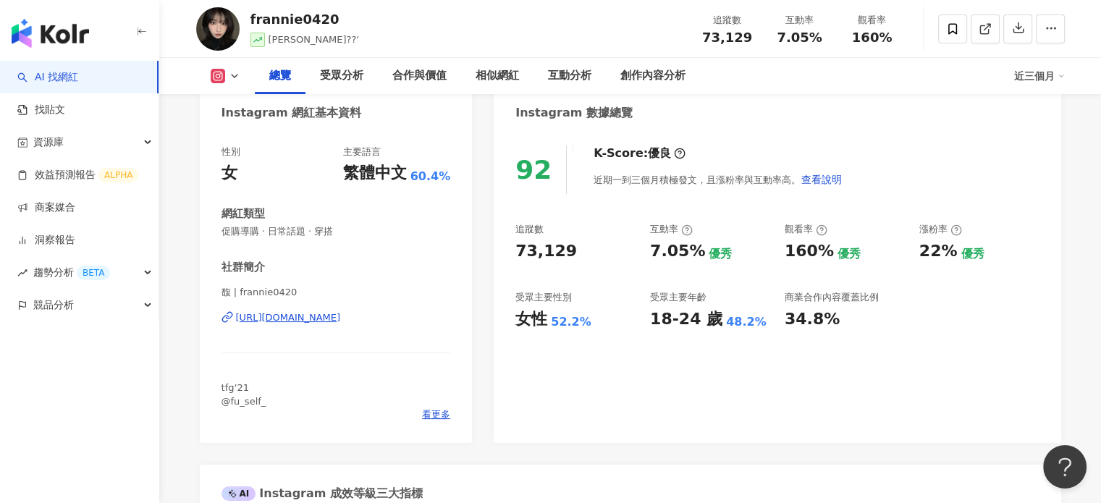
click at [308, 319] on div "[URL][DOMAIN_NAME]" at bounding box center [288, 317] width 105 height 13
drag, startPoint x: 219, startPoint y: 298, endPoint x: 227, endPoint y: 298, distance: 8.0
click at [227, 298] on div "性別 女 主要語言 繁體中文 60.4% 網紅類型 促購導購 · 日常話題 · 穿搭 社群簡介 馥 | frannie0420 [URL][DOMAIN_NA…" at bounding box center [336, 287] width 273 height 312
copy span "馥"
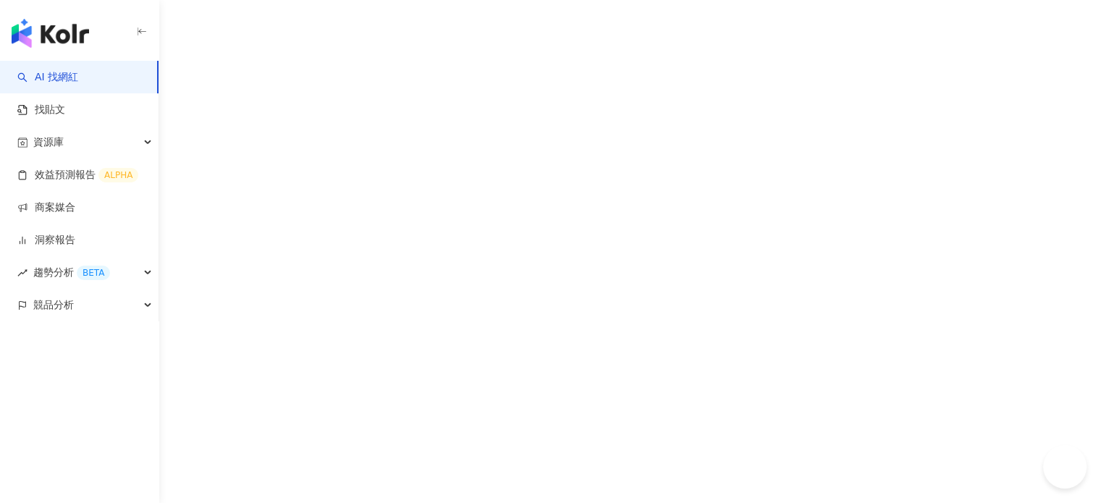
drag, startPoint x: 0, startPoint y: 0, endPoint x: 709, endPoint y: 172, distance: 729.5
click at [718, 177] on div "AI 找網紅 找貼文 資源庫 效益預測報告 ALPHA 商案媒合 洞察報告 趨勢分析 BETA 競品分析" at bounding box center [550, 251] width 1101 height 503
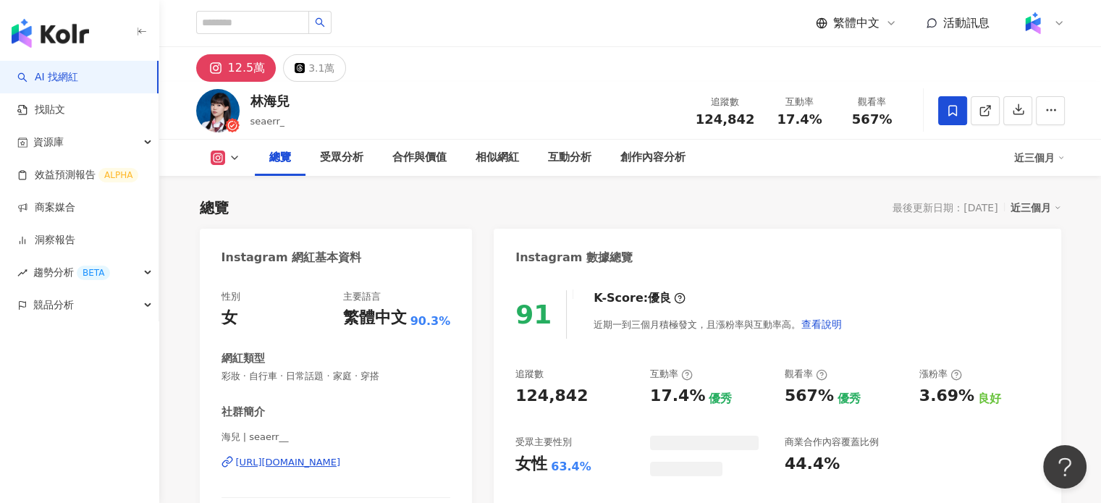
click at [255, 101] on div "林海兒" at bounding box center [270, 101] width 39 height 18
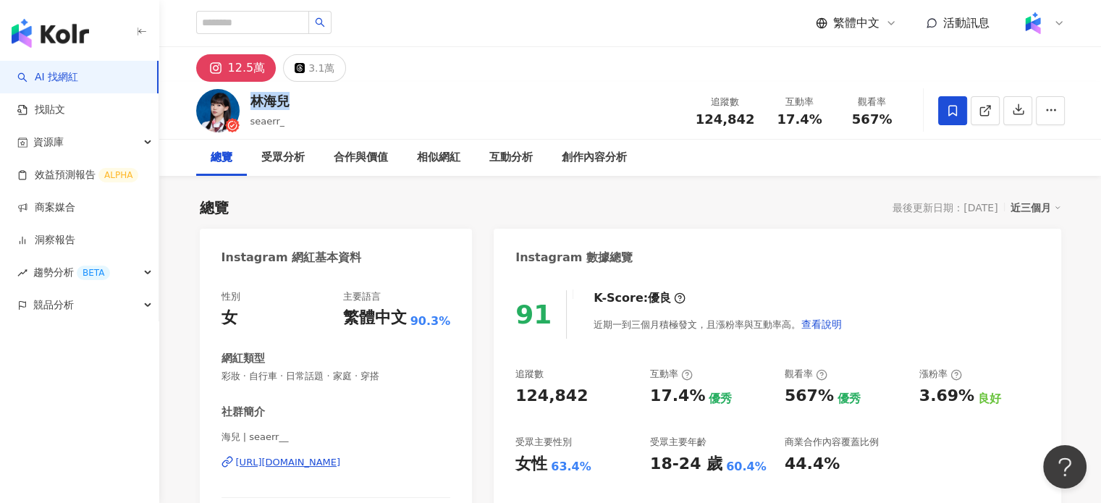
click at [304, 460] on div "[URL][DOMAIN_NAME]" at bounding box center [288, 462] width 105 height 13
click at [298, 101] on div "林海兒 seaerr_ 追蹤數 124,842 互動率 17.4% 觀看率 567%" at bounding box center [630, 110] width 927 height 57
click at [295, 102] on div "林海兒 seaerr_ 追蹤數 124,842 互動率 17.4% 觀看率 567%" at bounding box center [630, 110] width 927 height 57
drag, startPoint x: 295, startPoint y: 107, endPoint x: 251, endPoint y: 106, distance: 44.9
click at [251, 106] on div "林海兒 seaerr_ 追蹤數 124,842 互動率 17.4% 觀看率 567%" at bounding box center [630, 110] width 927 height 57
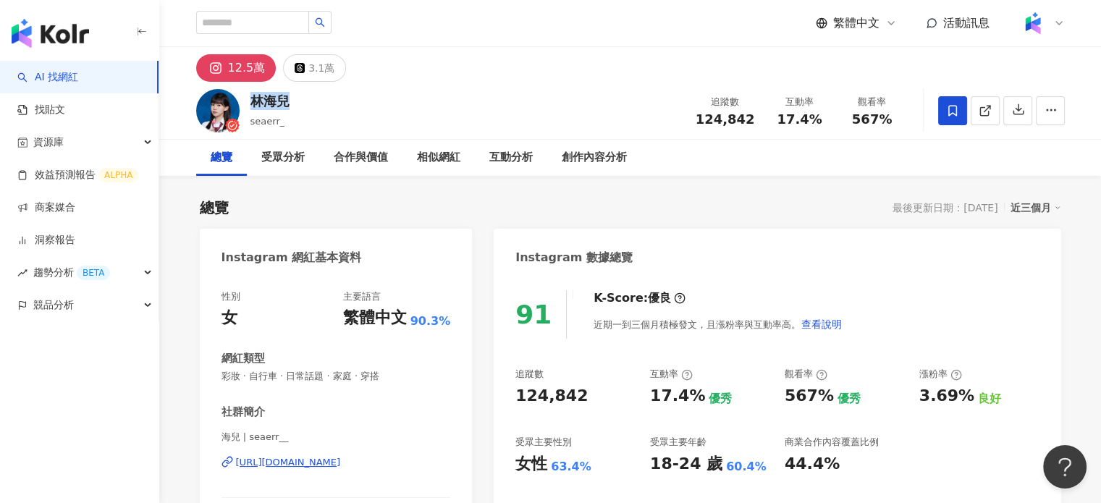
click at [314, 110] on div "林海兒 seaerr_ 追蹤數 124,842 互動率 17.4% 觀看率 567%" at bounding box center [630, 110] width 927 height 57
drag, startPoint x: 597, startPoint y: 380, endPoint x: 559, endPoint y: 384, distance: 37.8
click at [559, 384] on div "91 K-Score : 優良 近期一到三個月積極發文，且漲粉率與互動率高。 查看說明 追蹤數 124,842 互動率 17.4% 優秀 觀看率 567% 優…" at bounding box center [777, 432] width 567 height 312
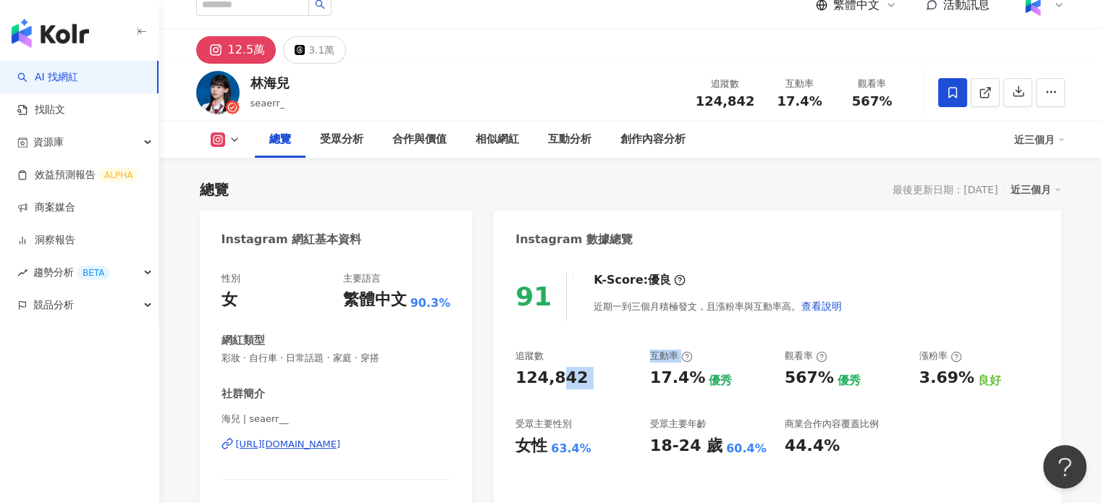
scroll to position [72, 0]
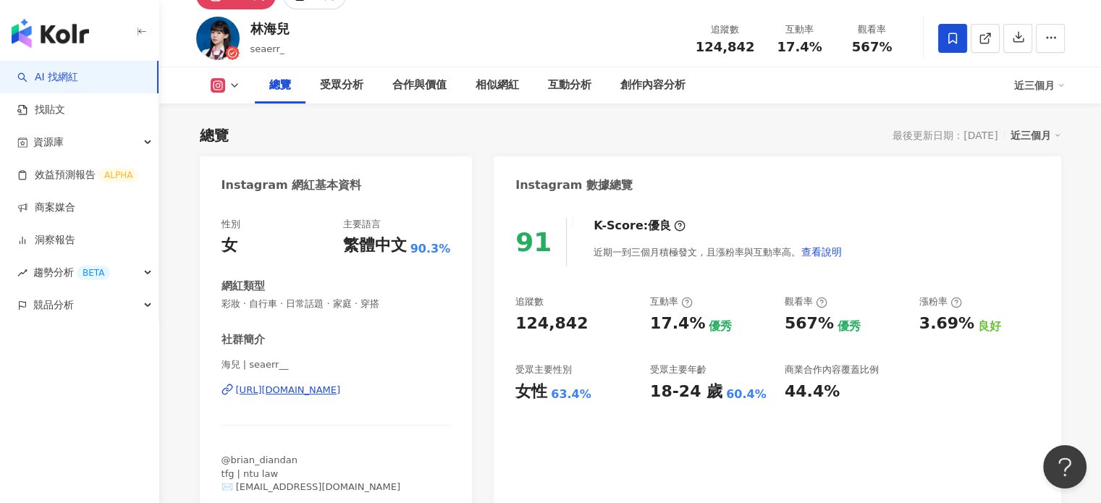
click at [521, 404] on div "91 K-Score : 優良 近期一到三個月積極發文，且漲粉率與互動率高。 查看說明 追蹤數 124,842 互動率 17.4% 優秀 觀看率 567% 優…" at bounding box center [777, 359] width 567 height 312
drag, startPoint x: 511, startPoint y: 388, endPoint x: 594, endPoint y: 396, distance: 83.7
click at [590, 399] on div "91 K-Score : 優良 近期一到三個月積極發文，且漲粉率與互動率高。 查看說明 追蹤數 124,842 互動率 17.4% 優秀 觀看率 567% 優…" at bounding box center [777, 359] width 567 height 312
copy div "女性 63.4%"
drag, startPoint x: 699, startPoint y: 47, endPoint x: 759, endPoint y: 52, distance: 60.3
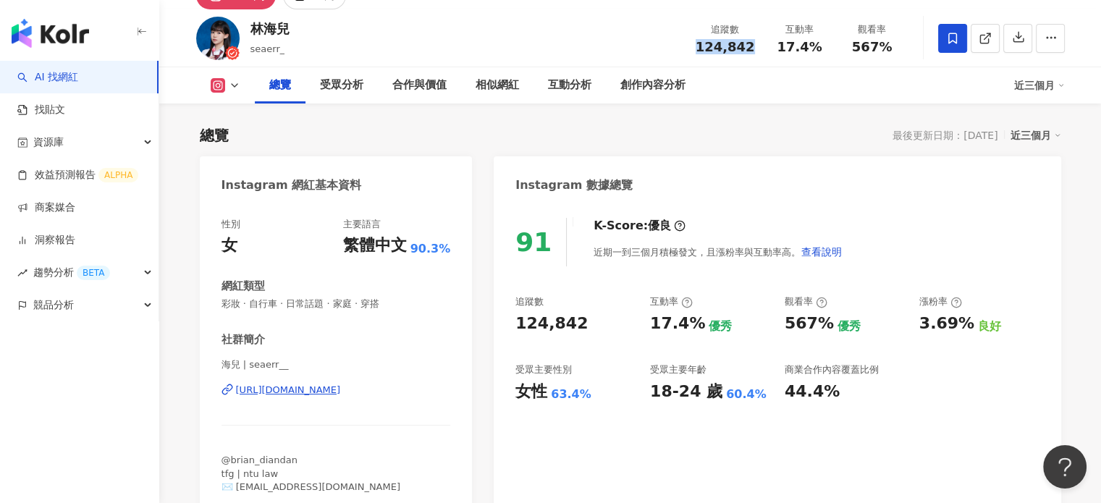
click at [759, 52] on div "追蹤數 124,842" at bounding box center [725, 37] width 77 height 31
copy span "124,842"
click at [797, 46] on span "17.4%" at bounding box center [799, 47] width 45 height 14
drag, startPoint x: 781, startPoint y: 49, endPoint x: 840, endPoint y: 51, distance: 59.4
click at [840, 51] on div "追蹤數 124,842 互動率 17.4% 觀看率 567%" at bounding box center [798, 38] width 222 height 43
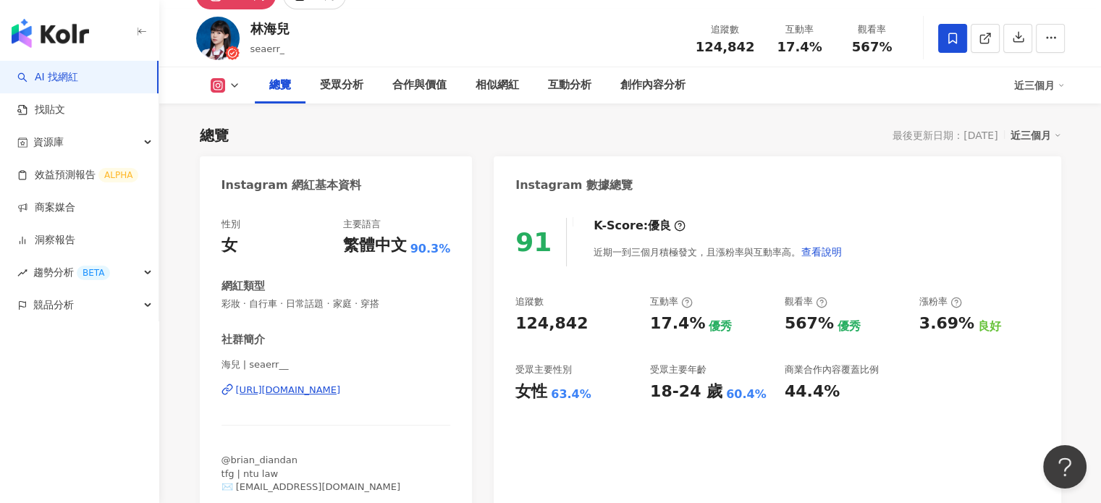
click at [786, 70] on div "總覽 受眾分析 合作與價值 相似網紅 互動分析 創作內容分析" at bounding box center [635, 85] width 760 height 36
drag, startPoint x: 777, startPoint y: 45, endPoint x: 825, endPoint y: 46, distance: 47.8
click at [825, 46] on div "17.4%" at bounding box center [800, 47] width 55 height 14
copy span "17.4%"
click at [860, 54] on span "567%" at bounding box center [872, 47] width 41 height 14
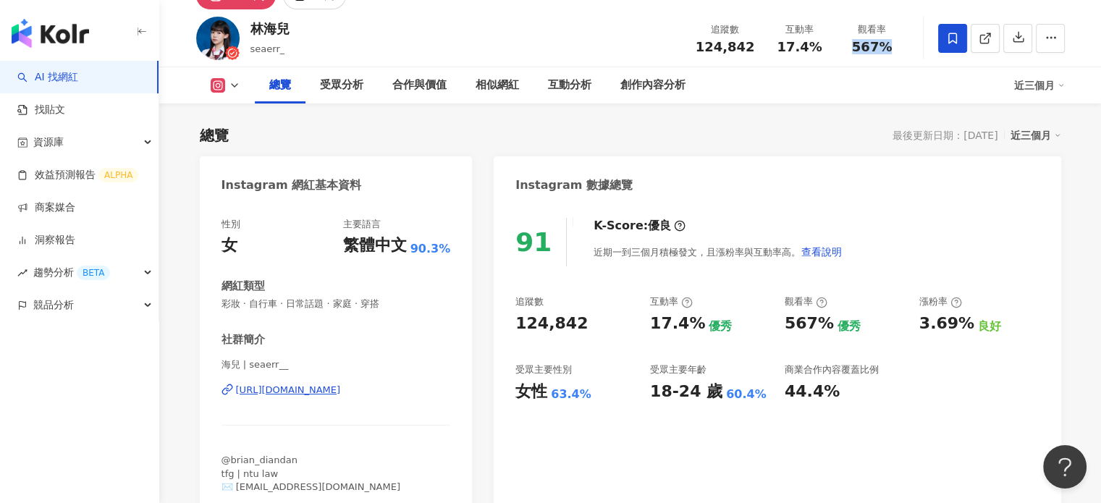
drag, startPoint x: 852, startPoint y: 51, endPoint x: 898, endPoint y: 51, distance: 46.3
click at [898, 51] on div "567%" at bounding box center [872, 47] width 55 height 14
copy span "567%"
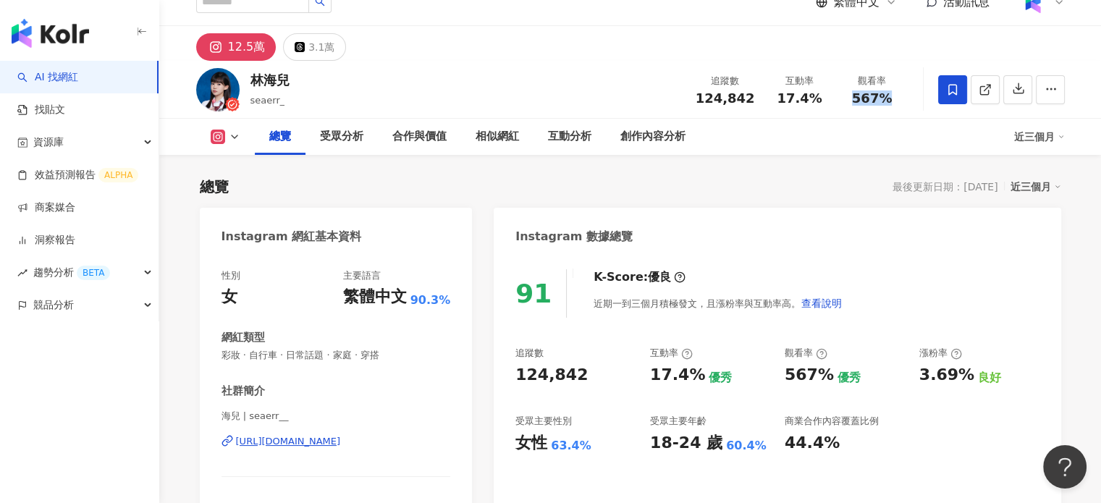
scroll to position [0, 0]
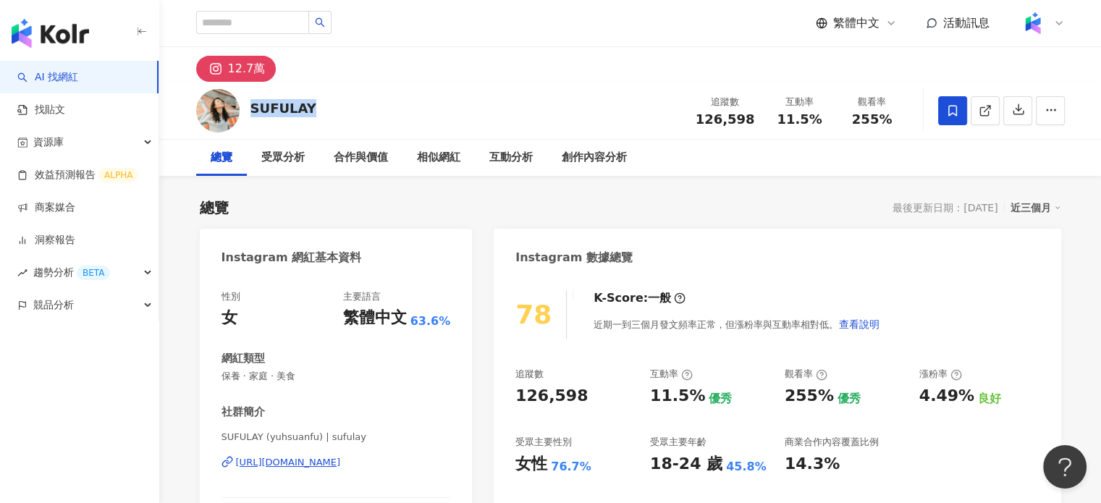
drag, startPoint x: 314, startPoint y: 110, endPoint x: 252, endPoint y: 102, distance: 62.8
click at [252, 102] on div "SUFULAY 追蹤數 126,598 互動率 11.5% 觀看率 255%" at bounding box center [630, 110] width 927 height 57
copy div "SUFULAY"
click at [319, 467] on div "https://www.instagram.com/sufulay/" at bounding box center [288, 462] width 105 height 13
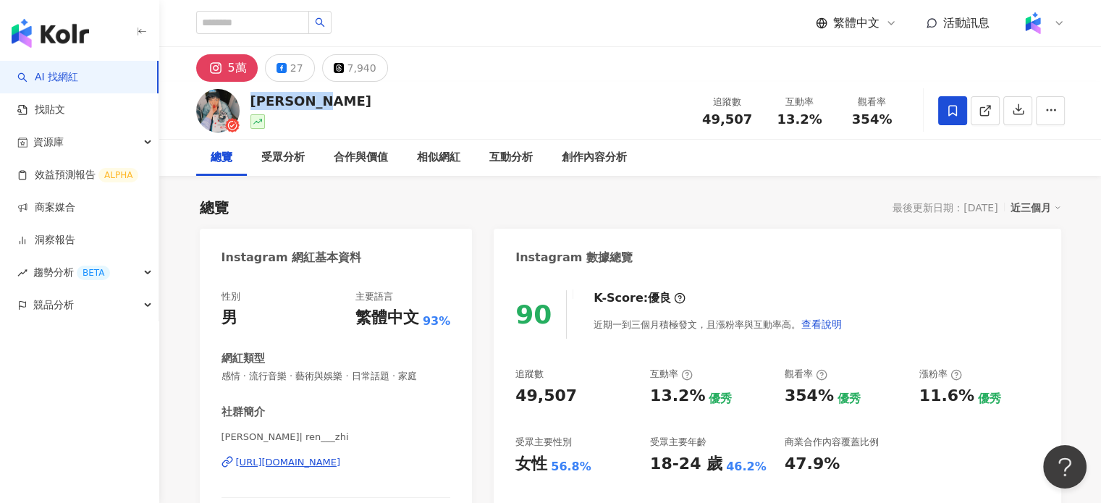
drag, startPoint x: 255, startPoint y: 100, endPoint x: 340, endPoint y: 101, distance: 84.7
click at [340, 101] on div "[PERSON_NAME]RenZhi 追蹤數 49,507 互動率 13.2% 觀看率 354%" at bounding box center [630, 110] width 927 height 57
copy div "[PERSON_NAME]"
click at [314, 457] on div "https://www.instagram.com/ren___zhi/" at bounding box center [288, 462] width 105 height 13
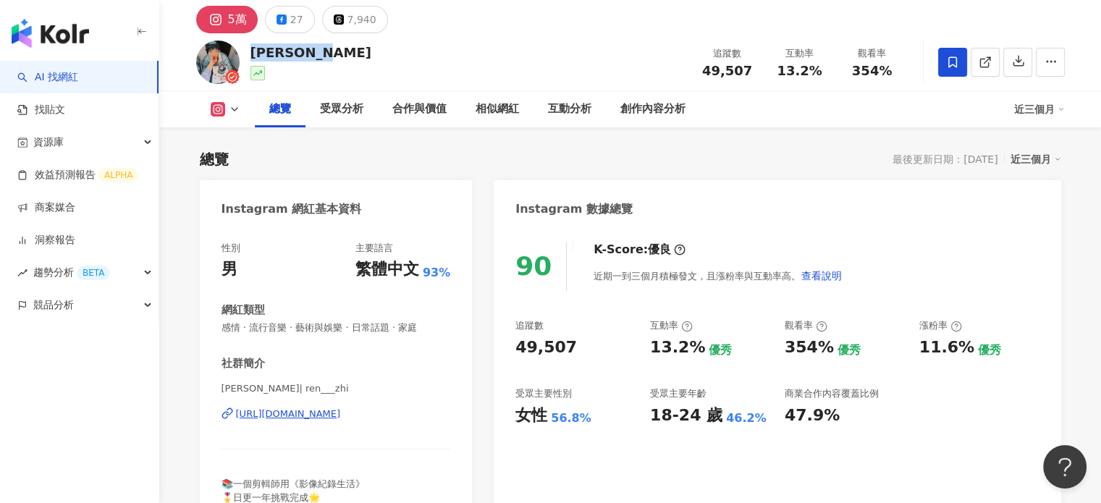
scroll to position [72, 0]
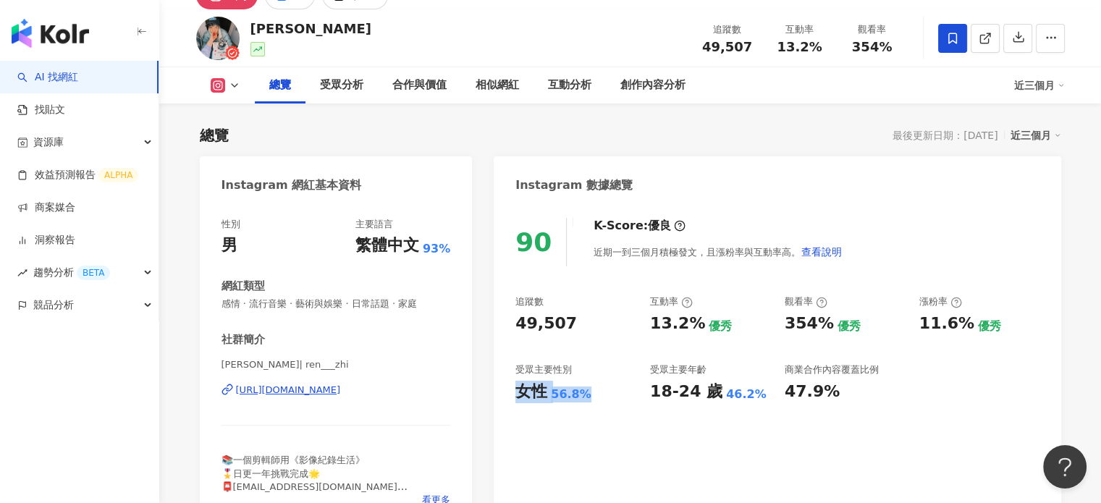
drag, startPoint x: 516, startPoint y: 392, endPoint x: 598, endPoint y: 404, distance: 83.5
click at [598, 404] on div "90 K-Score : 優良 近期一到三個月積極發文，且漲粉率與互動率高。 查看說明 追蹤數 49,507 互動率 13.2% 優秀 觀看率 354% 優秀…" at bounding box center [777, 365] width 567 height 325
copy div "女性 56.8%"
drag, startPoint x: 695, startPoint y: 44, endPoint x: 755, endPoint y: 47, distance: 60.2
click at [755, 47] on div "追蹤數 49,507" at bounding box center [728, 37] width 72 height 31
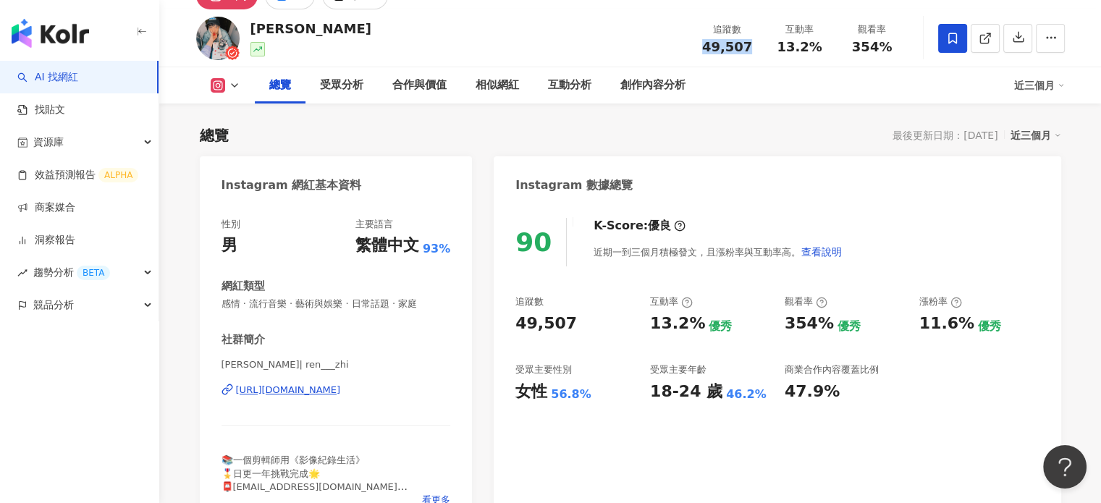
copy span "49,507"
drag, startPoint x: 779, startPoint y: 49, endPoint x: 833, endPoint y: 51, distance: 53.6
click at [833, 51] on div "互動率 13.2%" at bounding box center [800, 37] width 72 height 31
copy span "13.2%"
drag, startPoint x: 857, startPoint y: 44, endPoint x: 909, endPoint y: 45, distance: 52.1
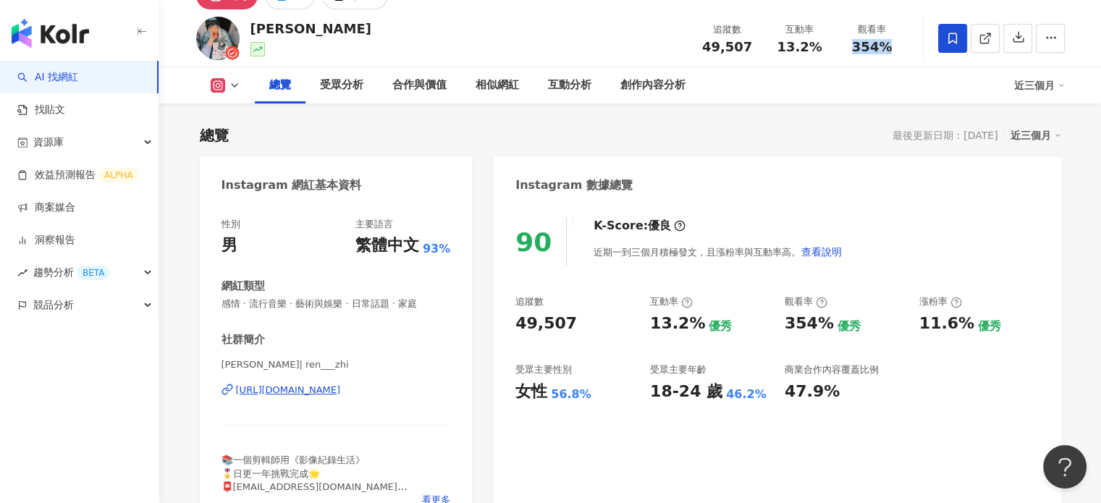
click at [909, 45] on div "鄭任志RenZhi 追蹤數 49,507 互動率 13.2% 觀看率 354%" at bounding box center [630, 37] width 927 height 57
copy span "354%"
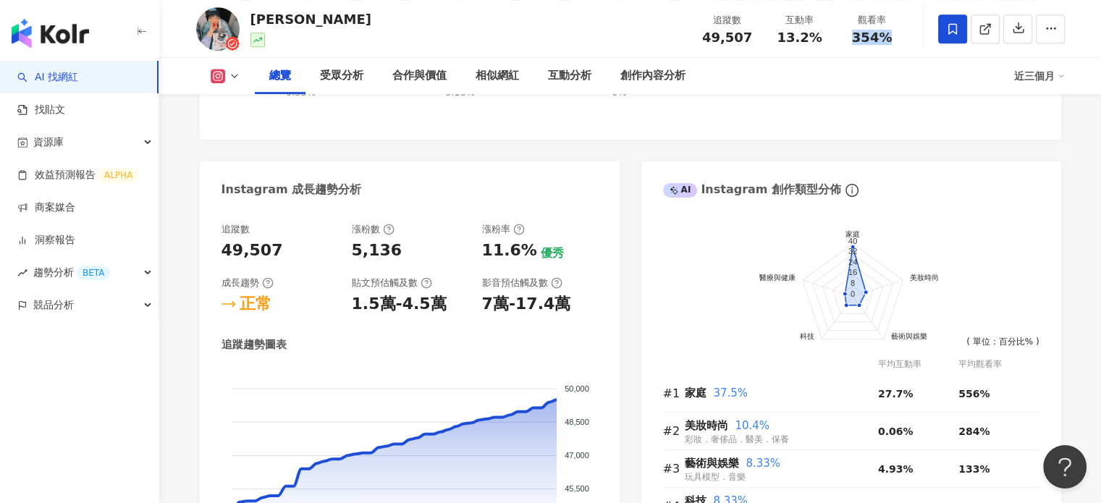
scroll to position [797, 0]
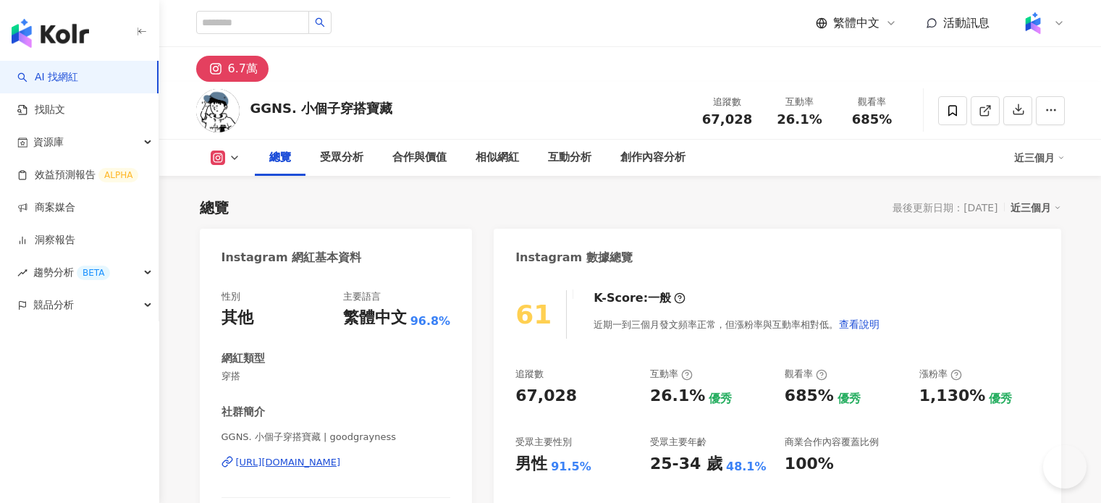
scroll to position [240, 0]
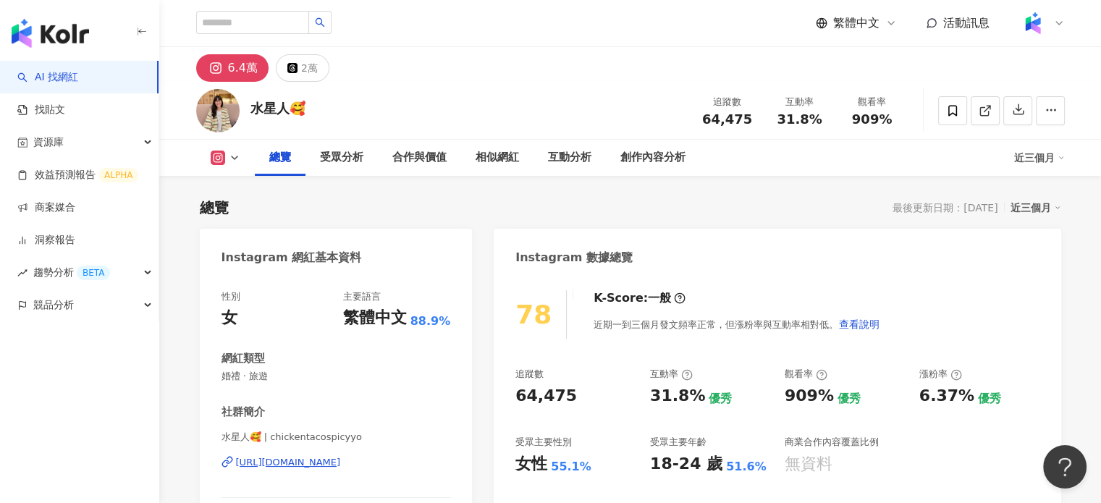
click at [285, 114] on div "水星人🥰" at bounding box center [278, 108] width 55 height 18
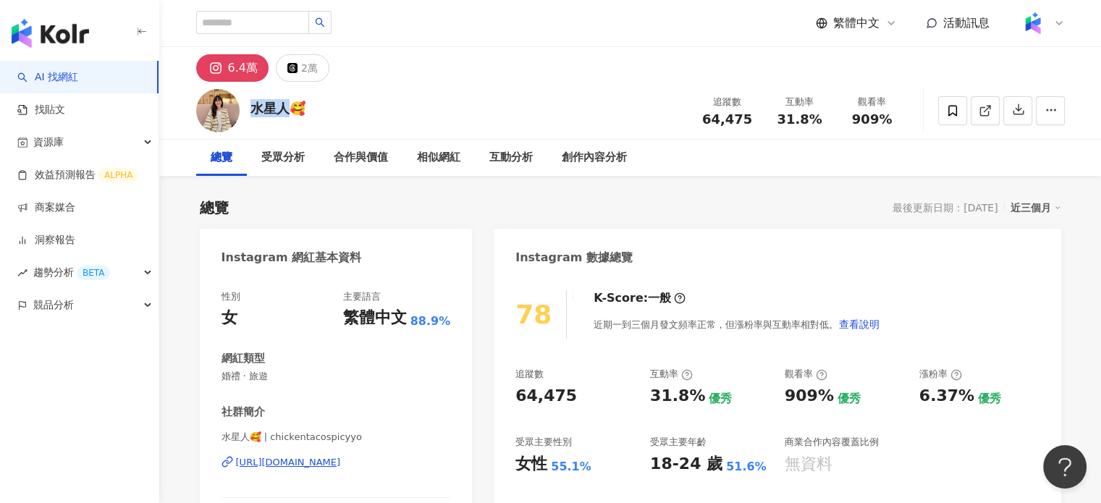
click at [310, 463] on div "[URL][DOMAIN_NAME]" at bounding box center [288, 462] width 105 height 13
click at [412, 106] on div "水星人🥰 追蹤數 64,475 互動率 31.8% 觀看率 909%" at bounding box center [630, 110] width 927 height 57
drag, startPoint x: 705, startPoint y: 118, endPoint x: 760, endPoint y: 120, distance: 55.1
click at [760, 120] on div "追蹤數 64,475" at bounding box center [728, 110] width 72 height 31
copy span "64,475"
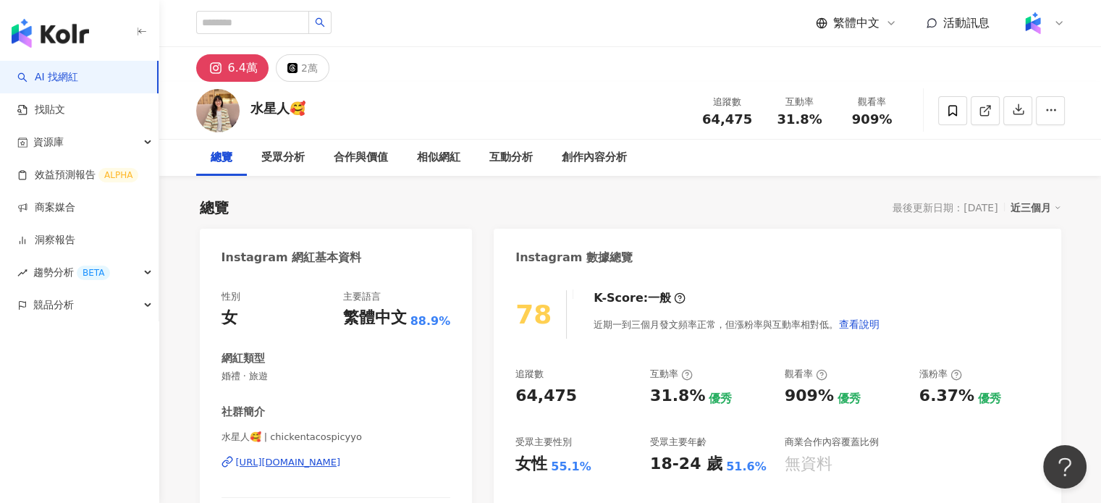
click at [779, 127] on span "31.8%" at bounding box center [799, 119] width 45 height 14
drag, startPoint x: 808, startPoint y: 124, endPoint x: 823, endPoint y: 124, distance: 14.5
click at [823, 124] on div "31.8%" at bounding box center [800, 119] width 55 height 14
copy span "31.8%"
drag, startPoint x: 521, startPoint y: 459, endPoint x: 589, endPoint y: 463, distance: 67.4
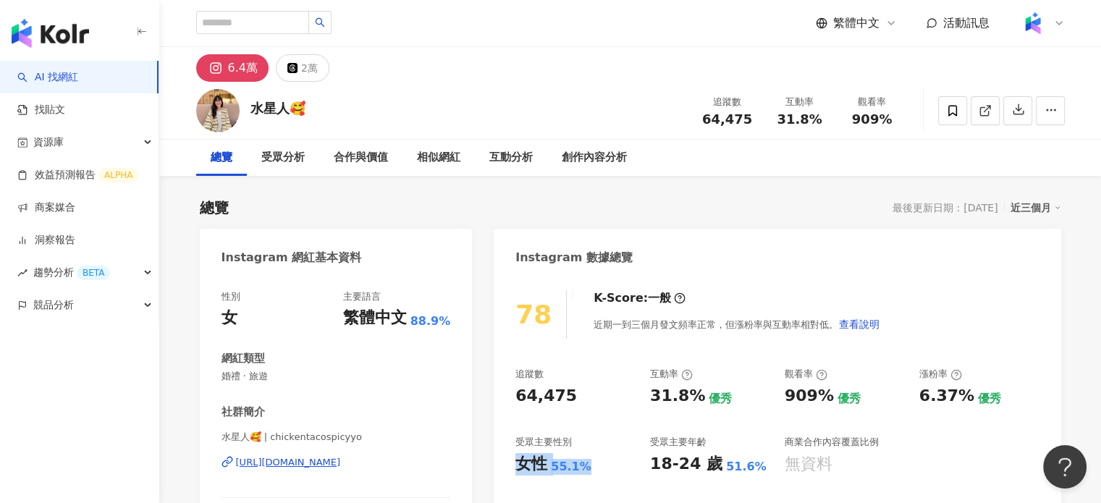
click at [589, 463] on div "女性 55.1%" at bounding box center [576, 464] width 120 height 22
copy div "女性 55.1%"
click at [339, 464] on div "[URL][DOMAIN_NAME]" at bounding box center [288, 462] width 105 height 13
click at [341, 468] on div "[URL][DOMAIN_NAME]" at bounding box center [288, 462] width 105 height 13
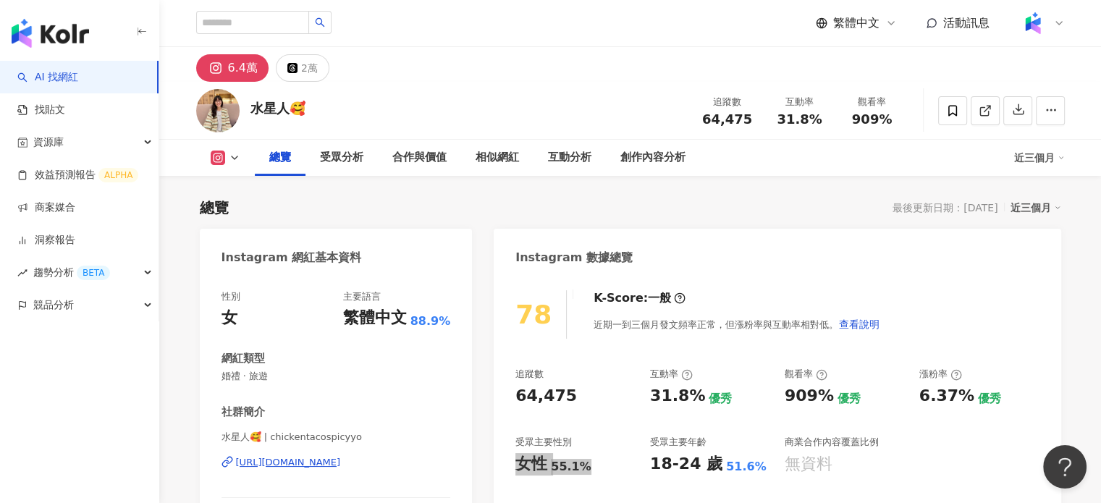
scroll to position [440, 0]
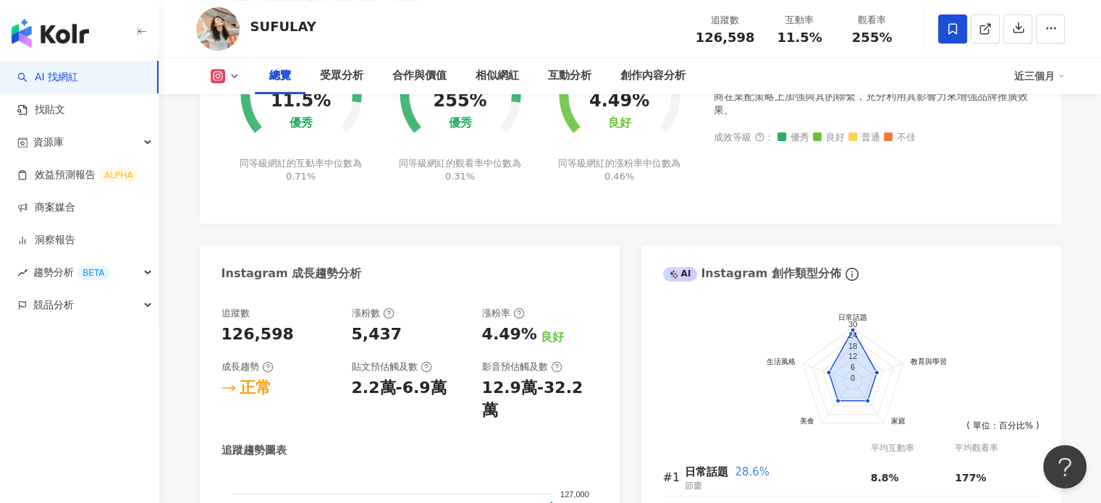
scroll to position [145, 0]
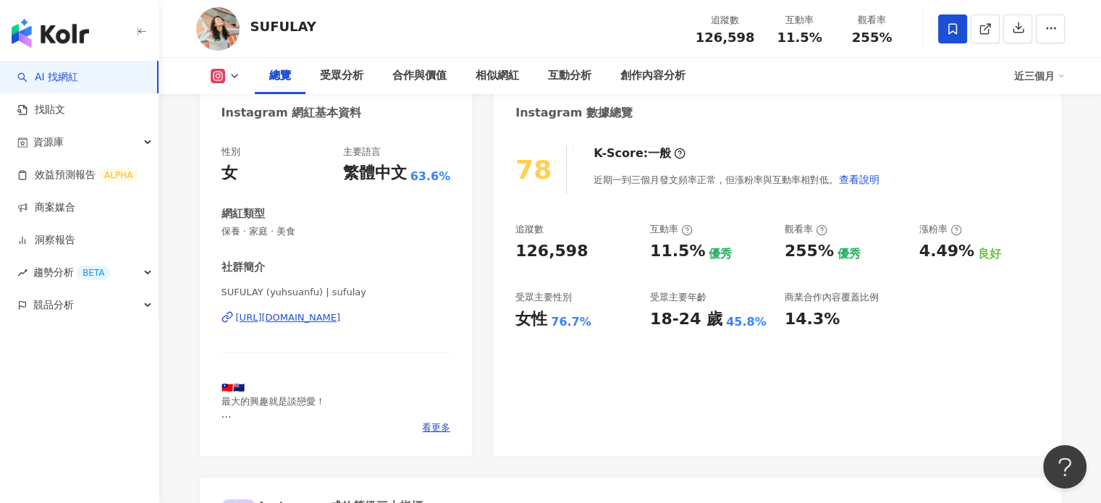
click at [514, 332] on div "78 K-Score : 一般 近期一到三個月發文頻率正常，但漲粉率與互動率相對低。 查看說明 追蹤數 126,598 互動率 11.5% 優秀 觀看率 25…" at bounding box center [777, 293] width 567 height 325
drag, startPoint x: 518, startPoint y: 322, endPoint x: 588, endPoint y: 324, distance: 70.3
click at [588, 324] on div "女性 76.7%" at bounding box center [576, 319] width 120 height 22
copy div "女性 76.7%"
drag, startPoint x: 775, startPoint y: 38, endPoint x: 821, endPoint y: 38, distance: 46.3
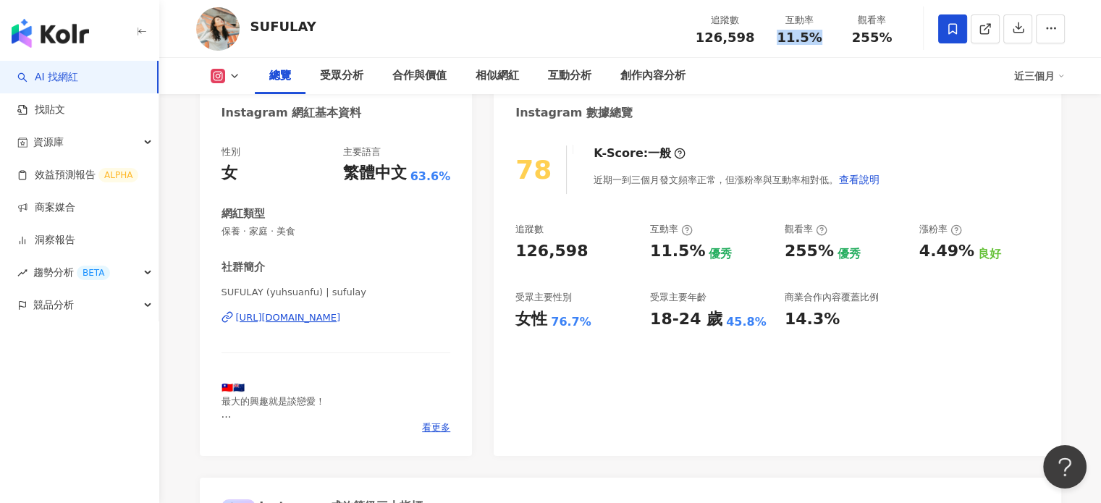
click at [821, 38] on div "11.5%" at bounding box center [800, 37] width 55 height 14
copy span "11.5%"
click at [710, 37] on span "126,598" at bounding box center [725, 37] width 59 height 15
drag, startPoint x: 703, startPoint y: 37, endPoint x: 752, endPoint y: 40, distance: 49.3
click at [752, 40] on span "126,598" at bounding box center [725, 37] width 59 height 15
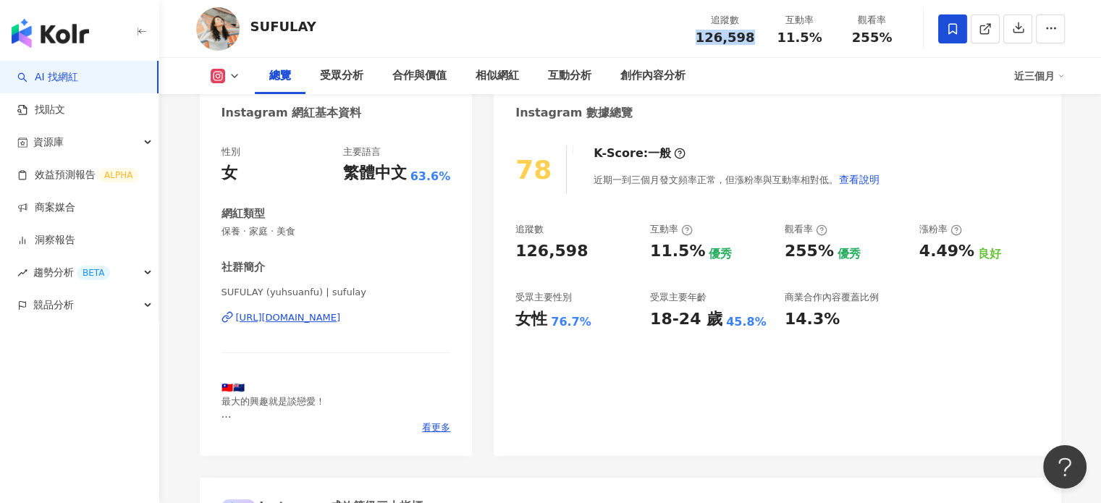
copy span "126,598"
click at [860, 39] on span "255%" at bounding box center [872, 37] width 41 height 14
drag, startPoint x: 858, startPoint y: 38, endPoint x: 892, endPoint y: 37, distance: 34.0
click at [892, 37] on div "255%" at bounding box center [872, 37] width 55 height 14
copy span "255%"
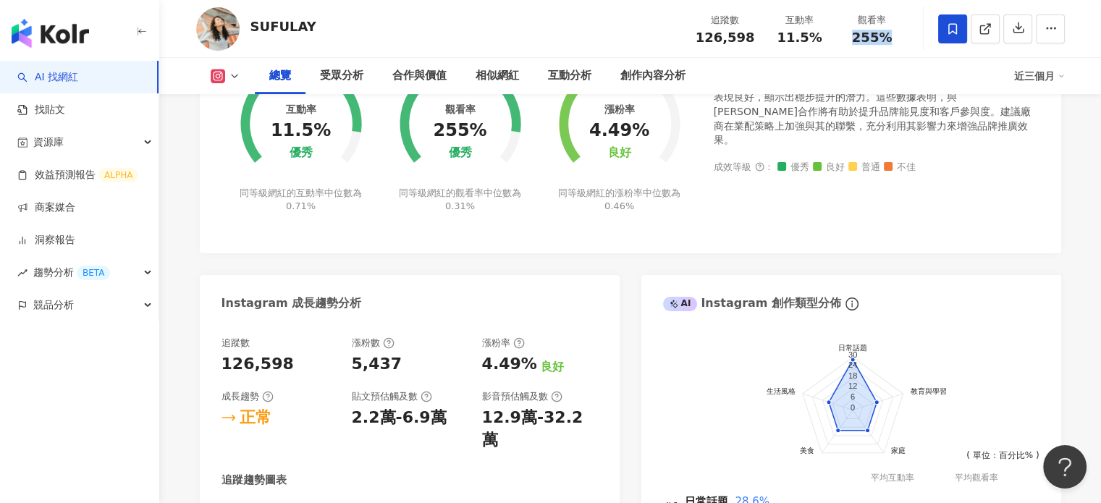
scroll to position [724, 0]
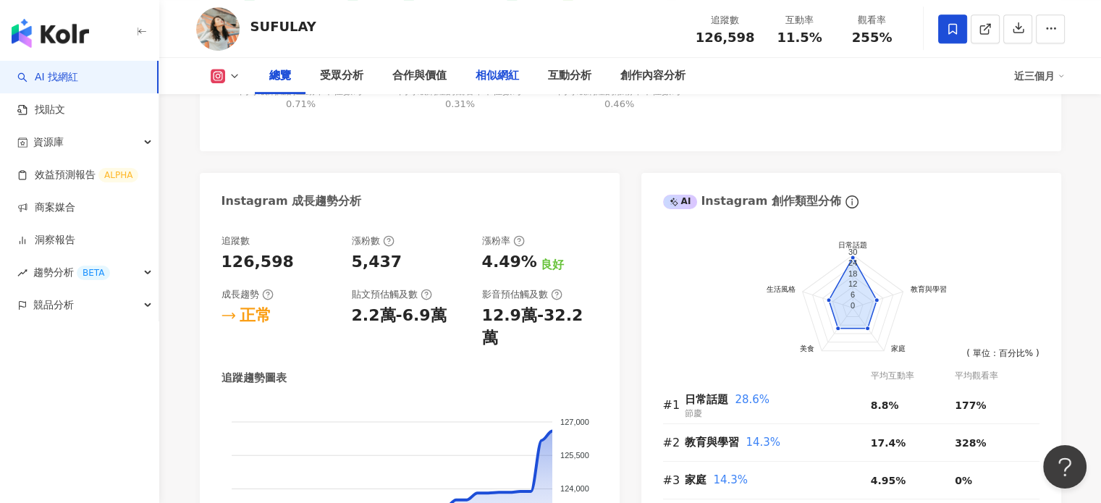
click at [506, 80] on div "相似網紅" at bounding box center [497, 75] width 43 height 17
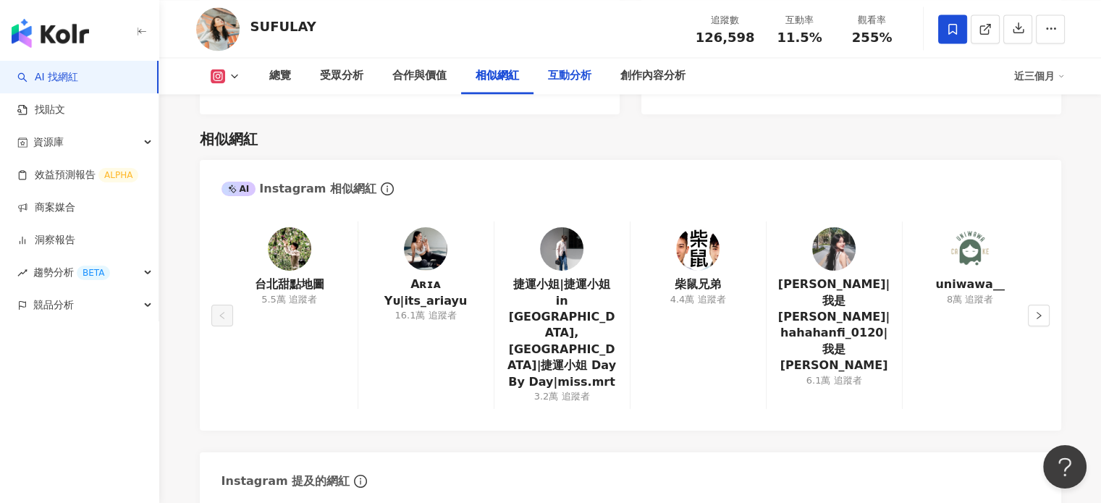
click at [559, 83] on div "互動分析" at bounding box center [569, 75] width 43 height 17
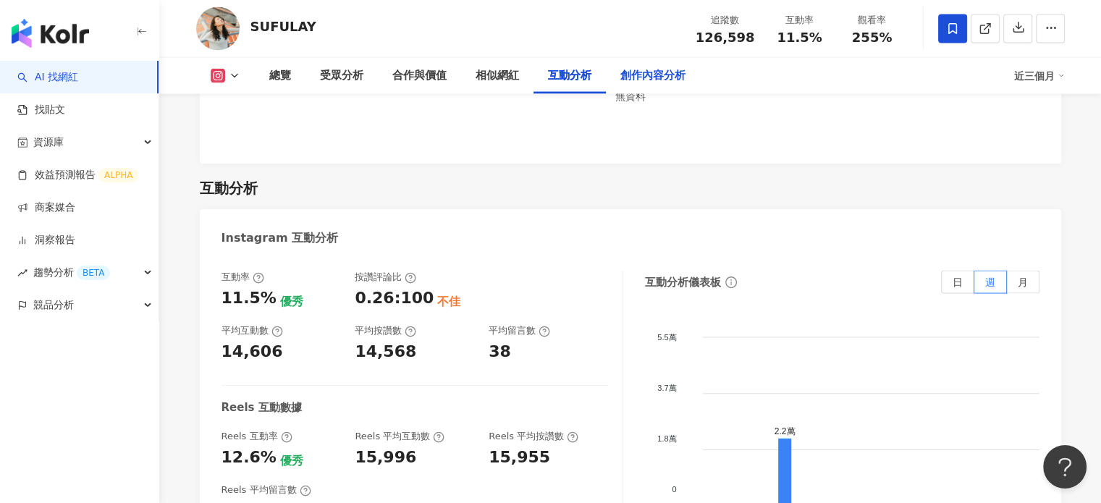
click at [668, 82] on div "創作內容分析" at bounding box center [653, 75] width 65 height 17
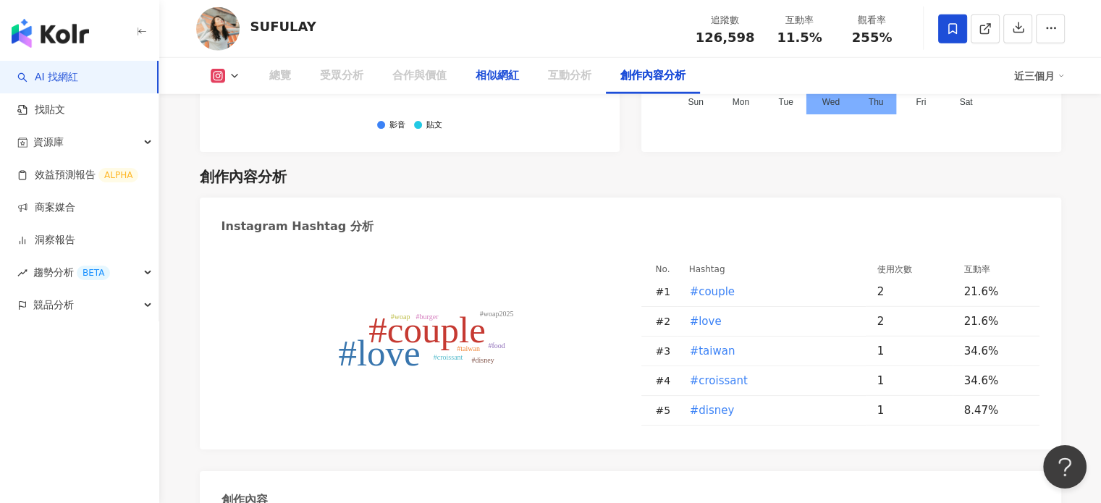
click at [496, 74] on div "相似網紅" at bounding box center [497, 75] width 43 height 17
click at [508, 82] on div "相似網紅" at bounding box center [497, 75] width 43 height 17
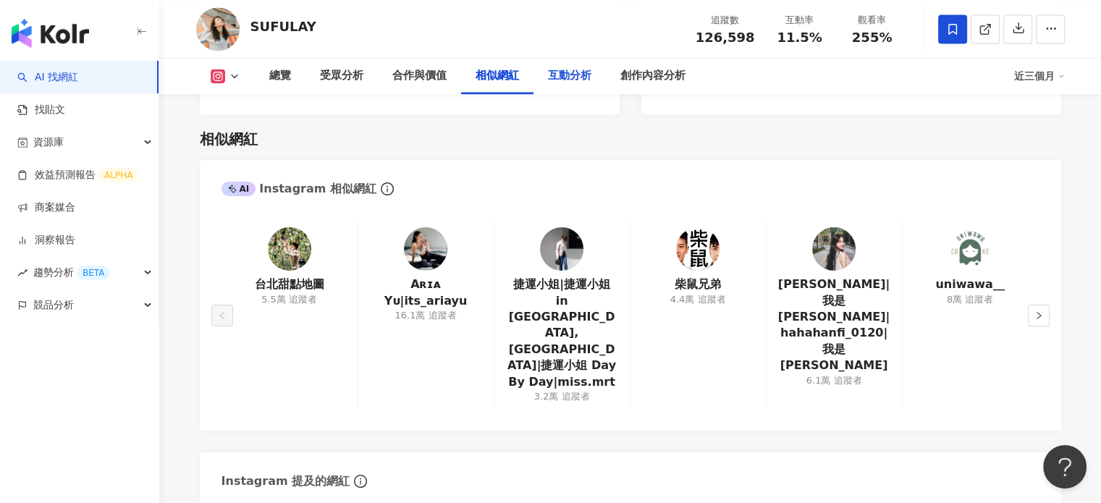
click at [573, 87] on div "互動分析" at bounding box center [570, 76] width 72 height 36
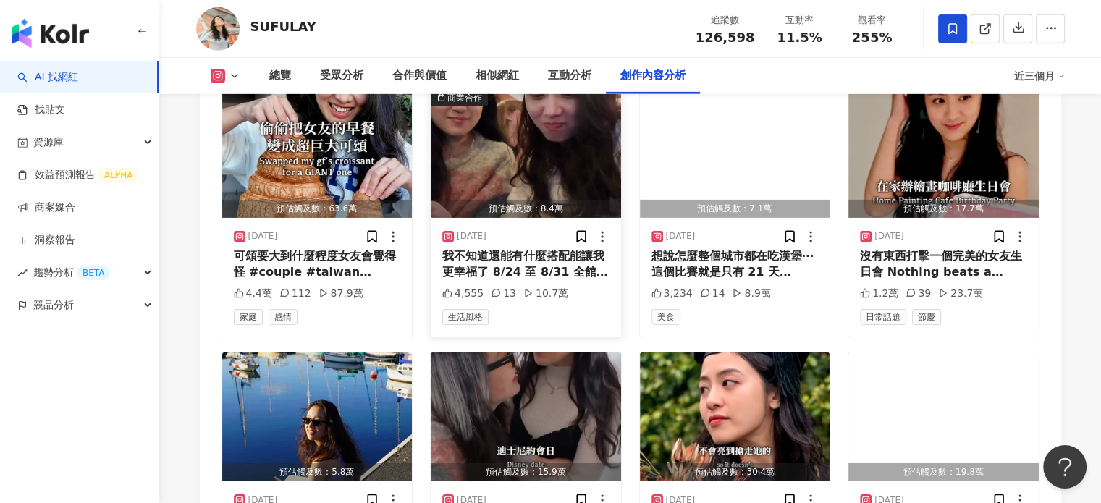
scroll to position [4542, 0]
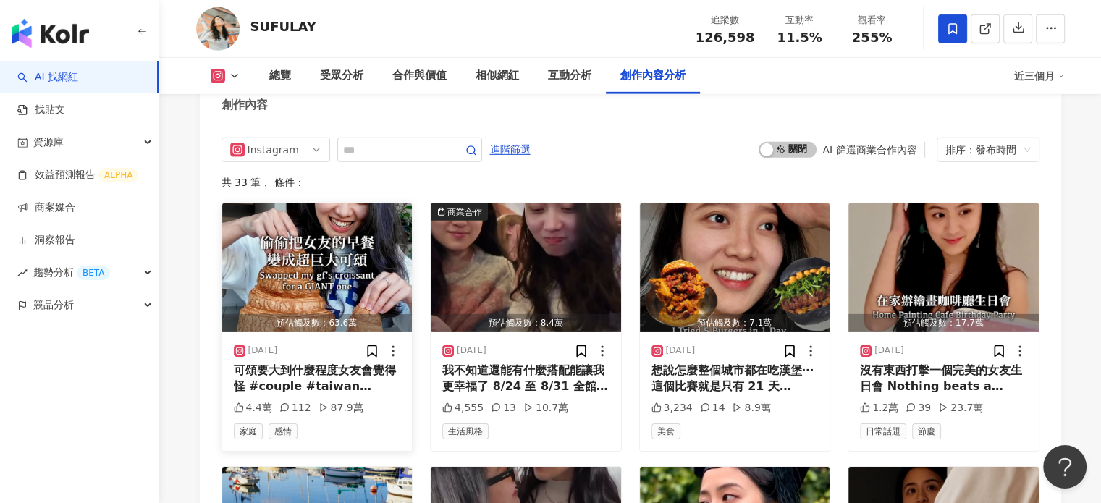
click at [348, 363] on div "可頌要大到什麼程度女友會覺得怪 #couple #taiwan #love #croissant" at bounding box center [317, 379] width 167 height 33
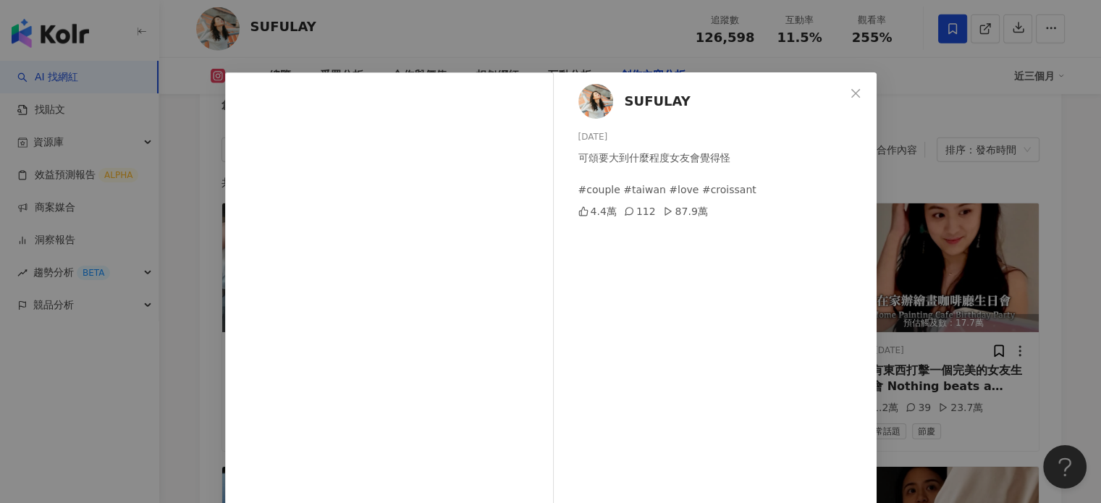
scroll to position [145, 0]
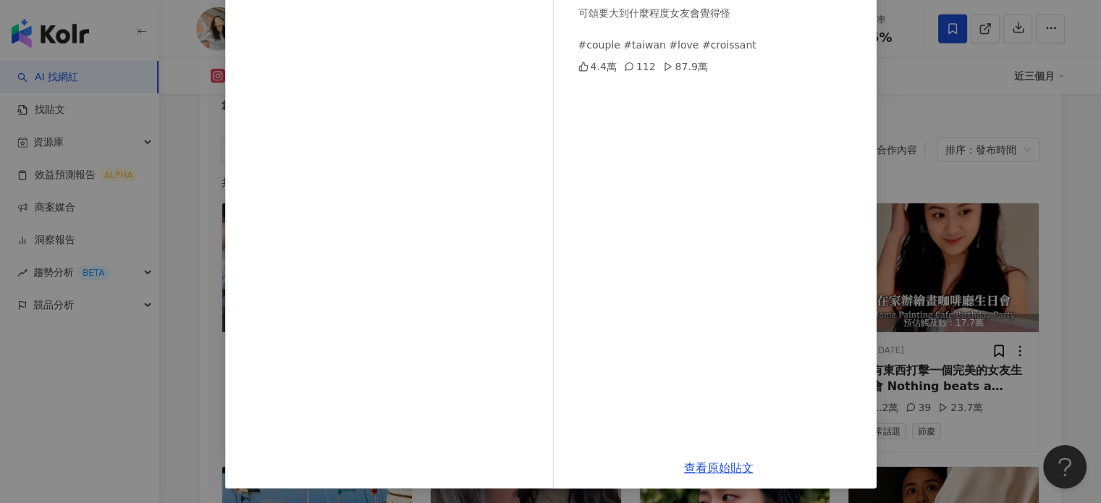
click at [902, 177] on div "SUFULAY 2025/8/28 可頌要大到什麼程度女友會覺得怪 #couple #taiwan #love #croissant 4.4萬 112 87.…" at bounding box center [550, 251] width 1101 height 503
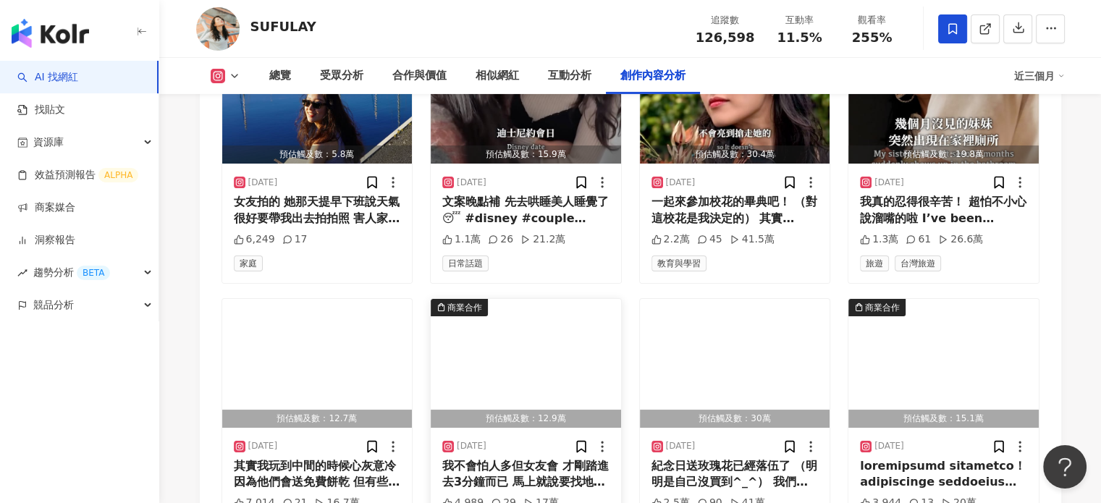
scroll to position [4976, 0]
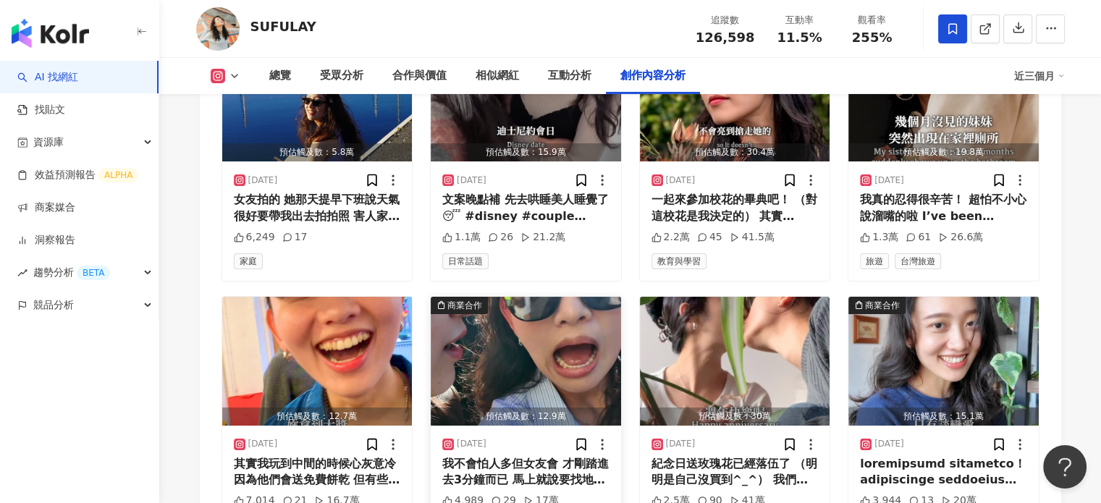
click at [542, 322] on img "button" at bounding box center [526, 361] width 190 height 129
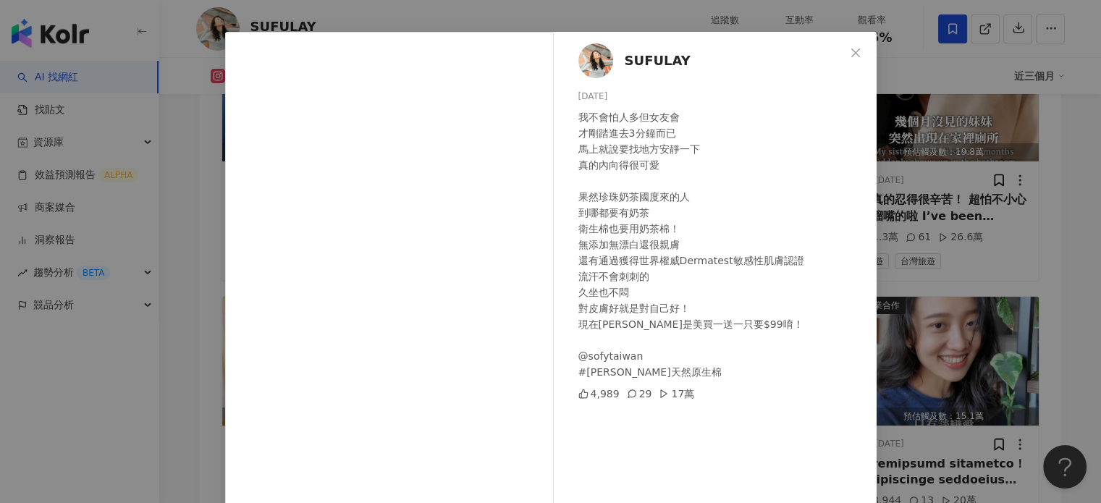
scroll to position [72, 0]
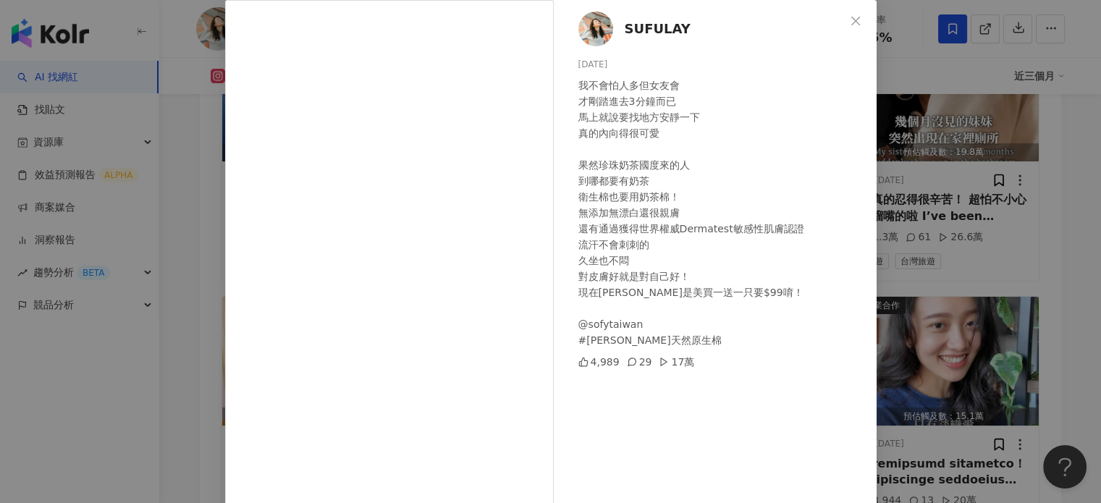
click at [852, 14] on button "Close" at bounding box center [855, 21] width 29 height 29
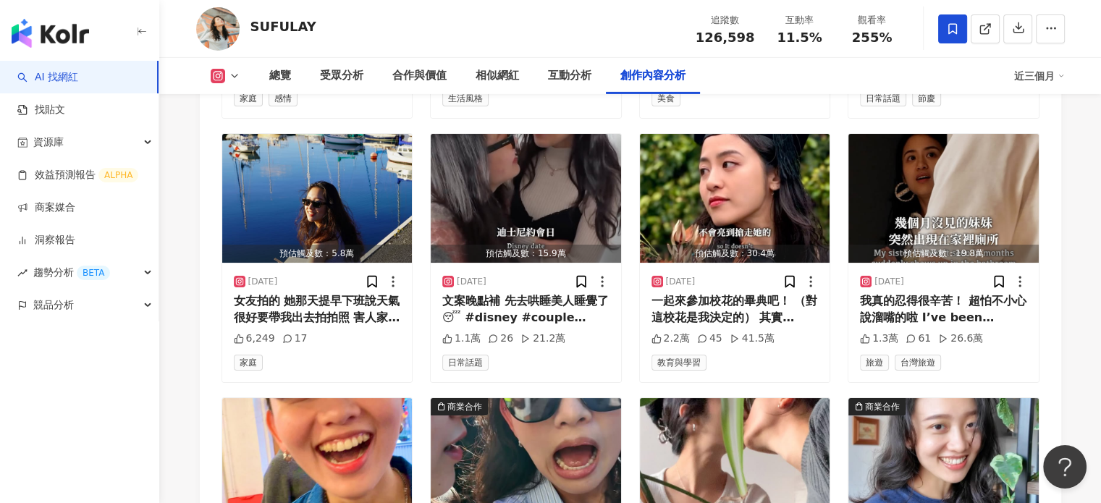
scroll to position [5115, 0]
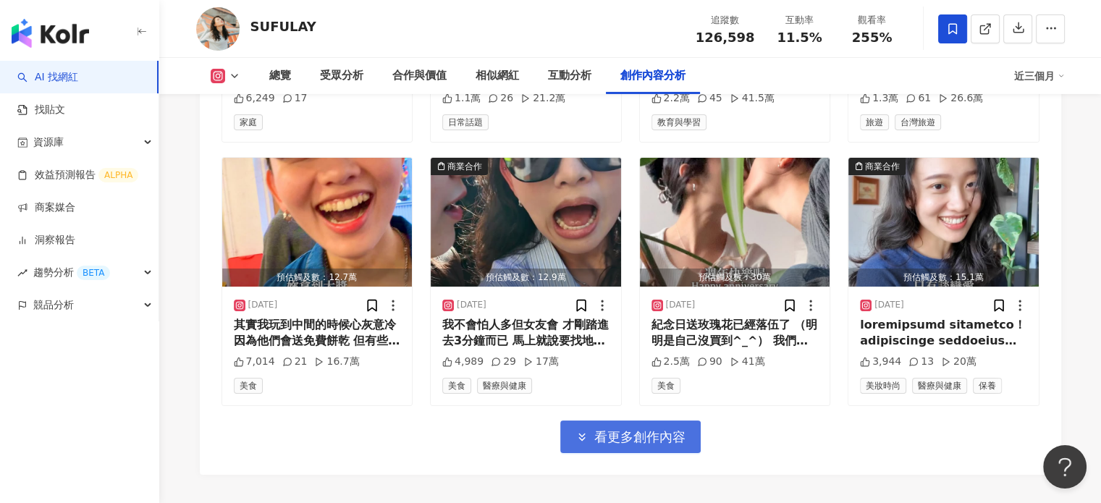
click at [673, 429] on span "看更多創作內容" at bounding box center [639, 437] width 91 height 16
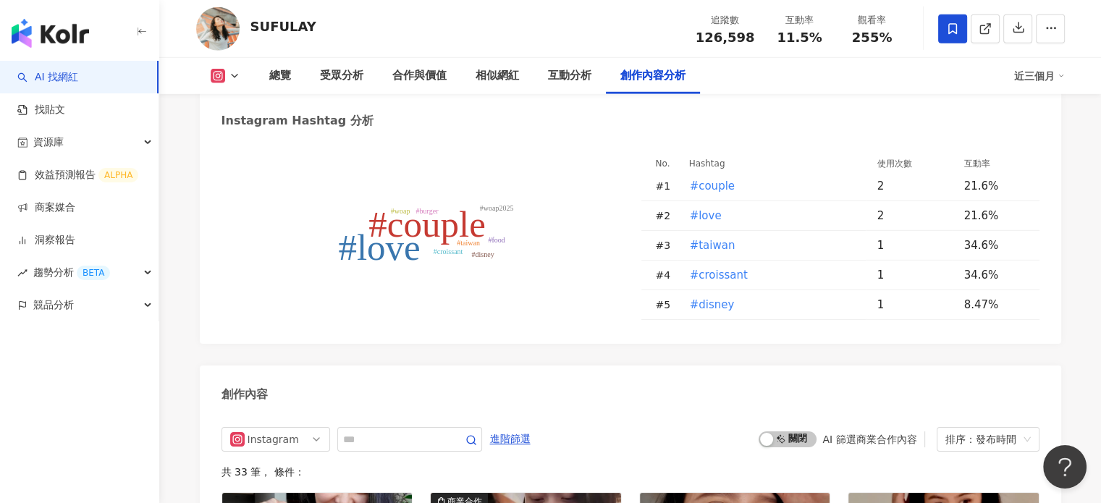
scroll to position [4217, 0]
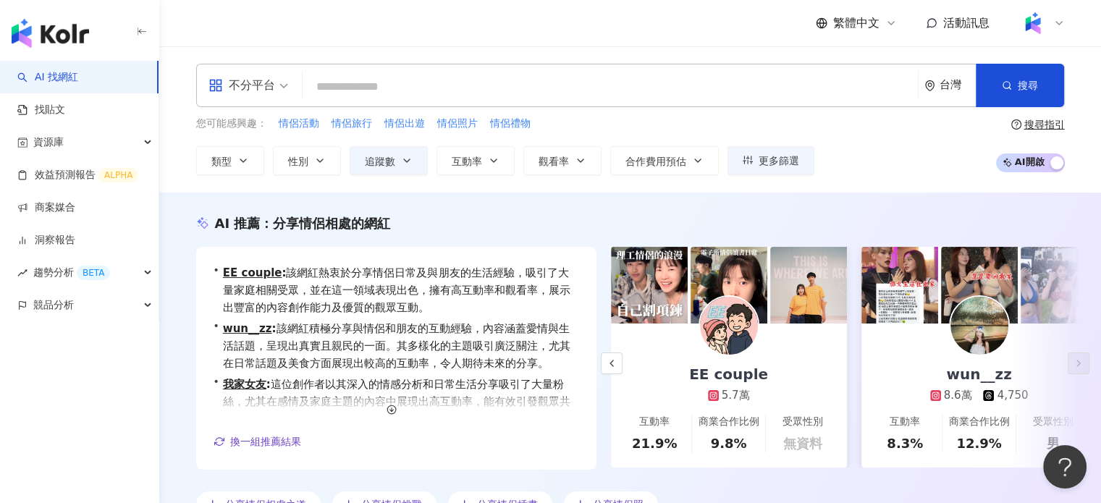
scroll to position [0, 312]
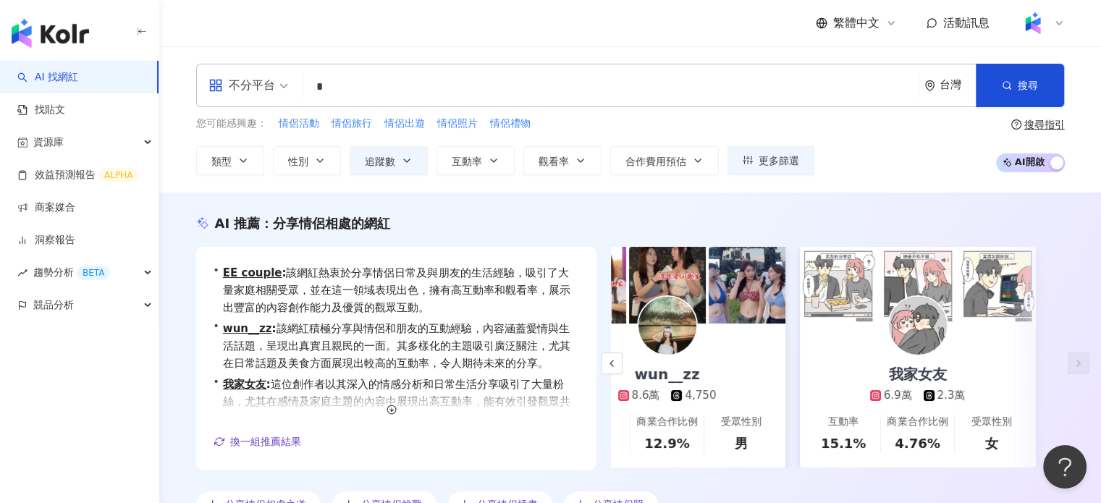
type input "*"
click at [537, 92] on input "search" at bounding box center [610, 87] width 604 height 28
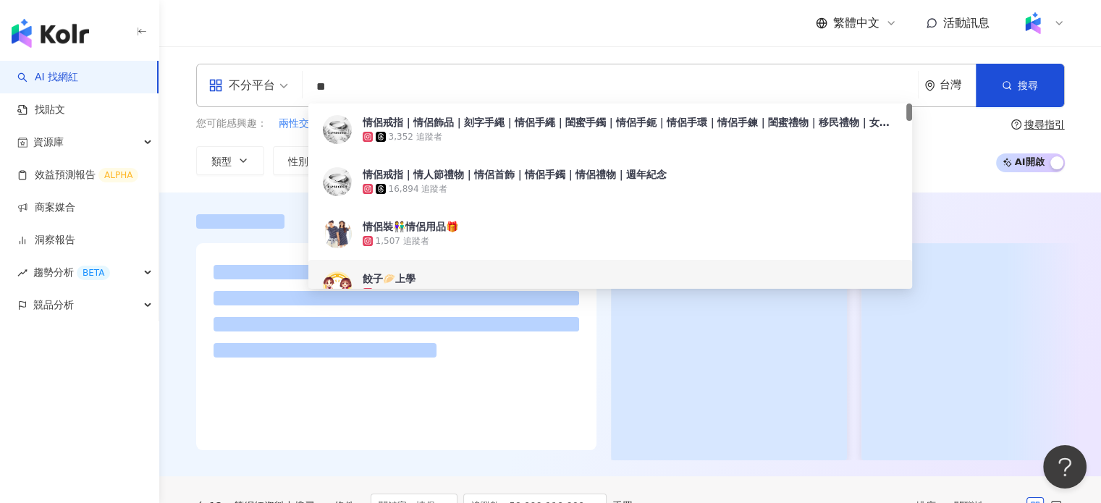
type input "**"
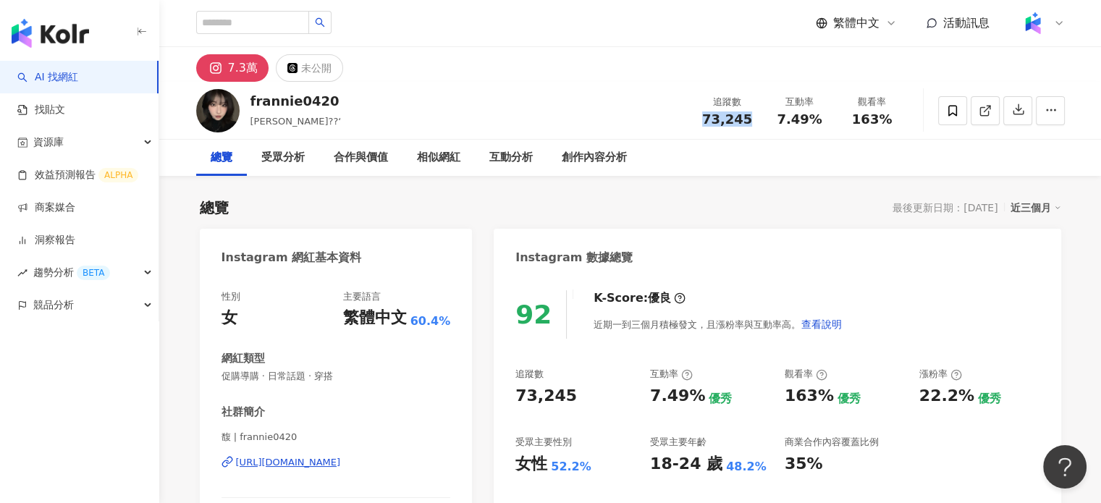
drag, startPoint x: 702, startPoint y: 112, endPoint x: 750, endPoint y: 113, distance: 47.8
click at [750, 113] on div "73,245" at bounding box center [727, 119] width 55 height 14
copy span "73,245"
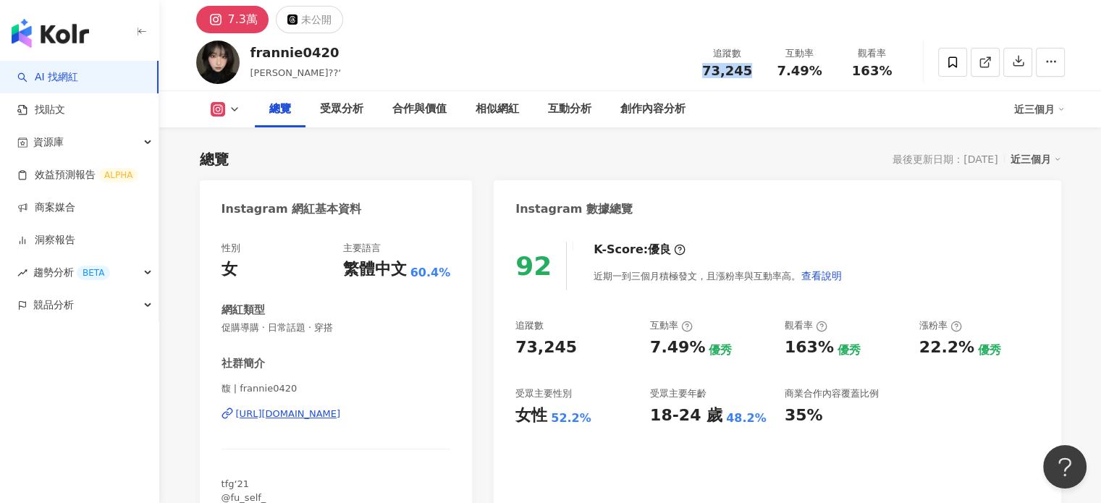
scroll to position [72, 0]
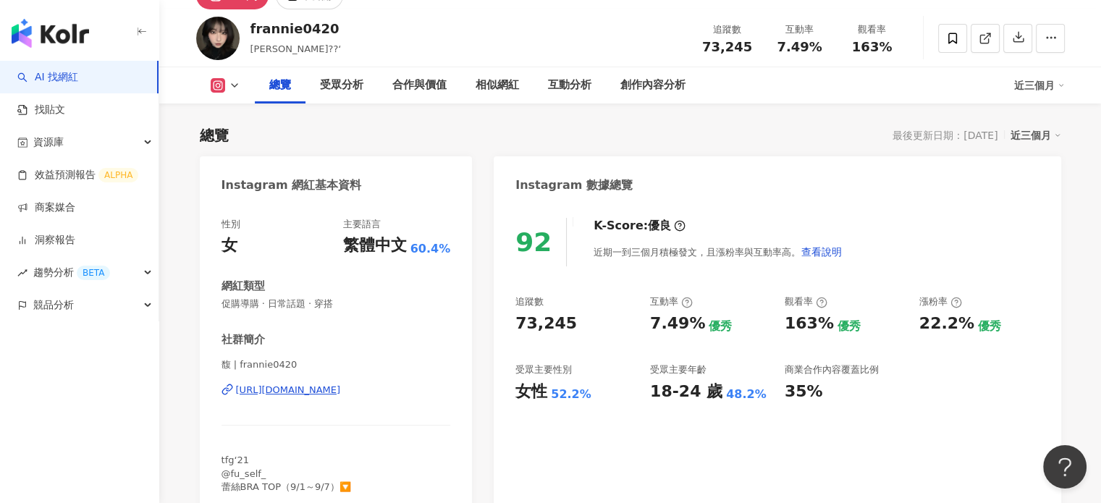
click at [600, 328] on div "73,245" at bounding box center [576, 324] width 120 height 22
drag, startPoint x: 573, startPoint y: 388, endPoint x: 600, endPoint y: 387, distance: 26.1
click at [600, 387] on div "女性 52.2%" at bounding box center [576, 392] width 120 height 22
copy div "女性 52.2%"
drag, startPoint x: 780, startPoint y: 49, endPoint x: 839, endPoint y: 52, distance: 58.8
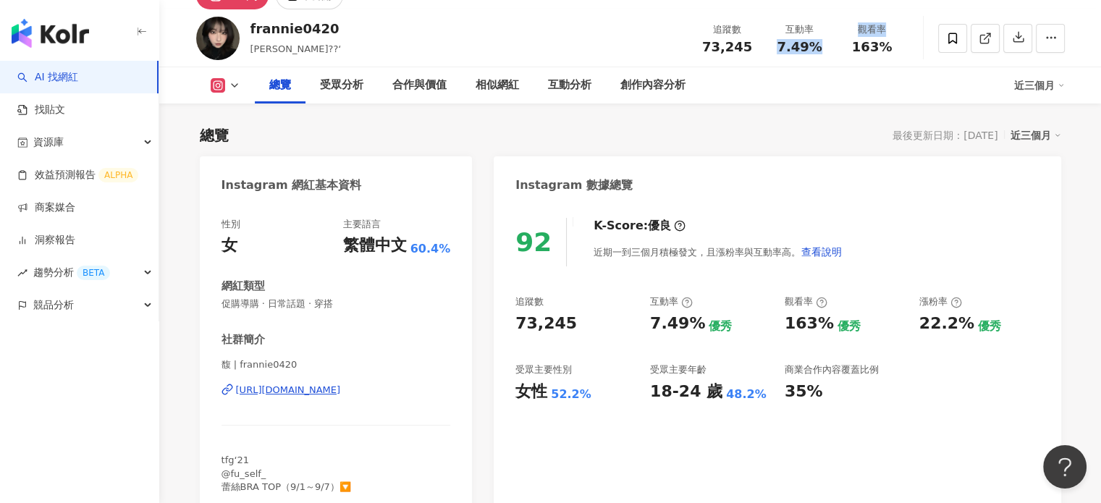
click at [839, 52] on div "追蹤數 73,245 互動率 7.49% 觀看率 163%" at bounding box center [800, 38] width 217 height 43
click at [801, 48] on span "7.49%" at bounding box center [799, 47] width 45 height 14
drag, startPoint x: 778, startPoint y: 44, endPoint x: 821, endPoint y: 49, distance: 42.9
click at [821, 49] on div "7.49%" at bounding box center [800, 47] width 55 height 14
copy span "7.49%"
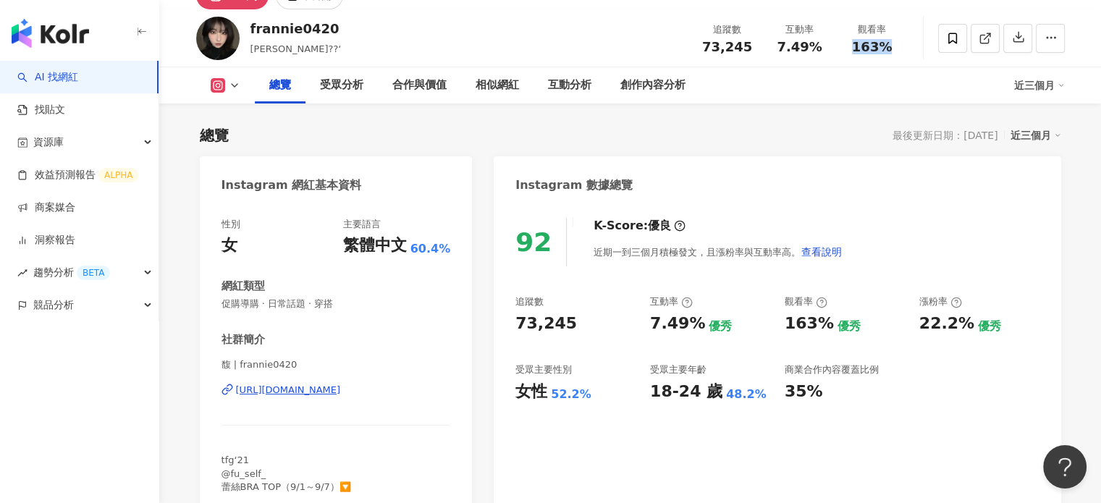
drag, startPoint x: 854, startPoint y: 46, endPoint x: 895, endPoint y: 49, distance: 40.6
click at [895, 49] on div "163%" at bounding box center [872, 47] width 55 height 14
copy span "163%"
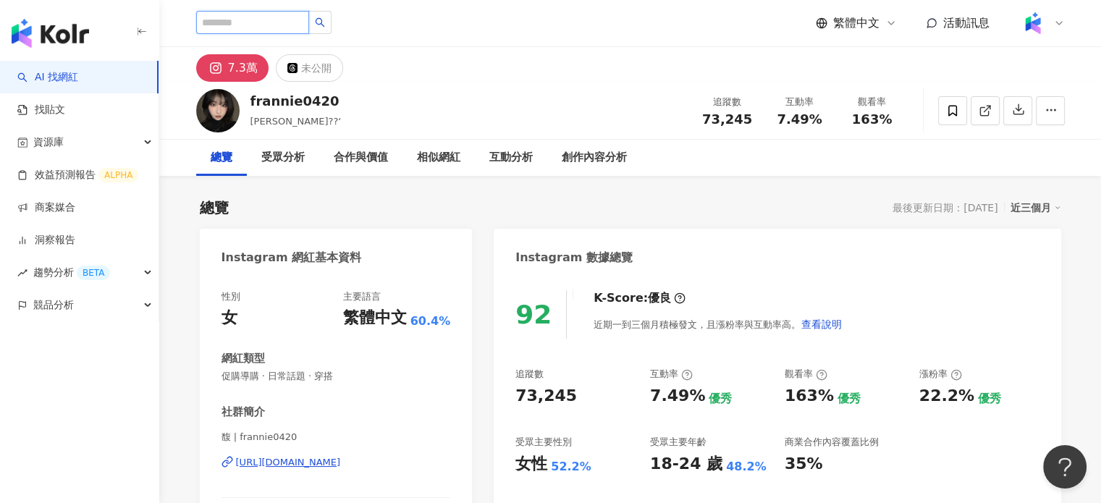
click at [269, 19] on input "search" at bounding box center [252, 22] width 113 height 23
type input "*"
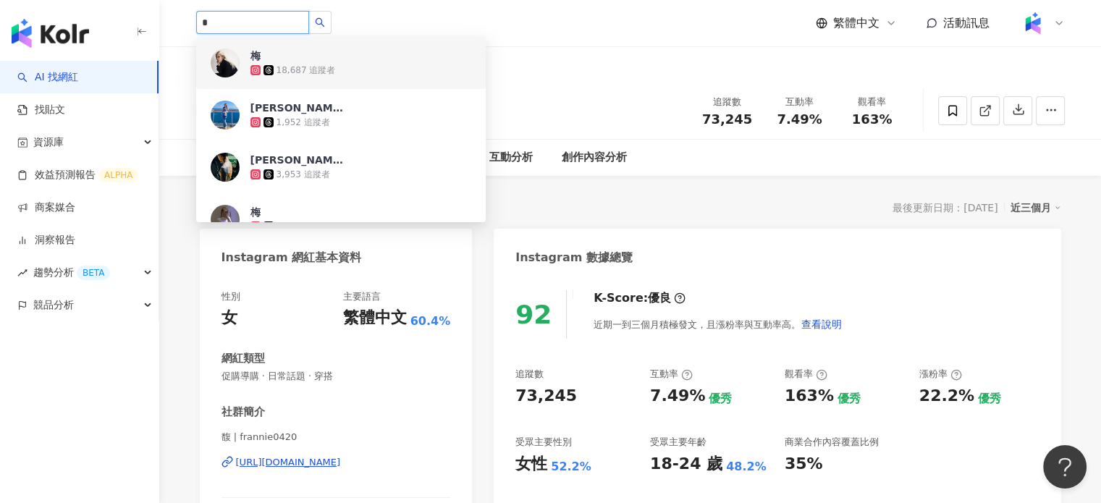
drag, startPoint x: 248, startPoint y: 22, endPoint x: 197, endPoint y: 17, distance: 51.0
click at [197, 17] on input "*" at bounding box center [252, 22] width 113 height 23
click at [230, 20] on input "*" at bounding box center [252, 22] width 113 height 23
click at [239, 22] on input "*" at bounding box center [252, 22] width 113 height 23
click at [244, 22] on input "*" at bounding box center [252, 22] width 113 height 23
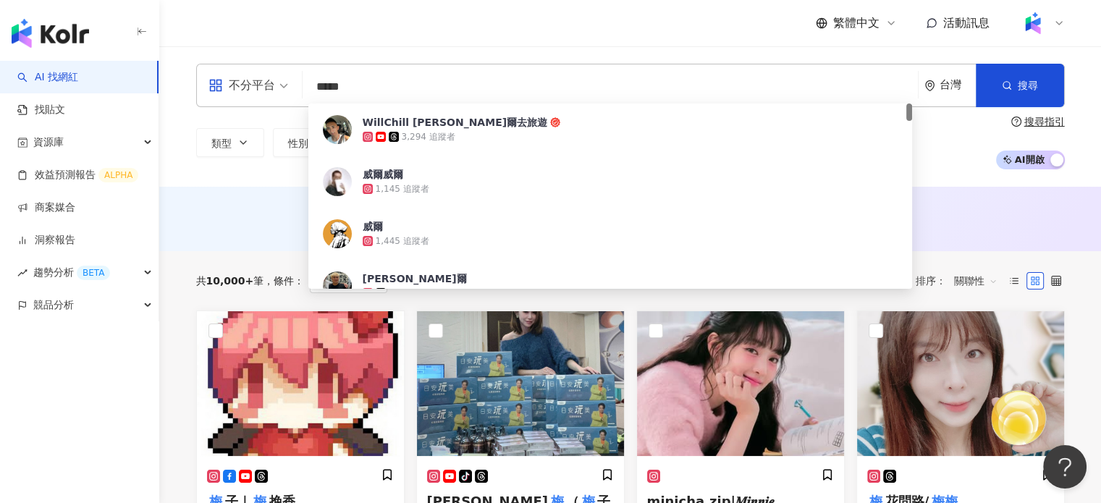
type input "****"
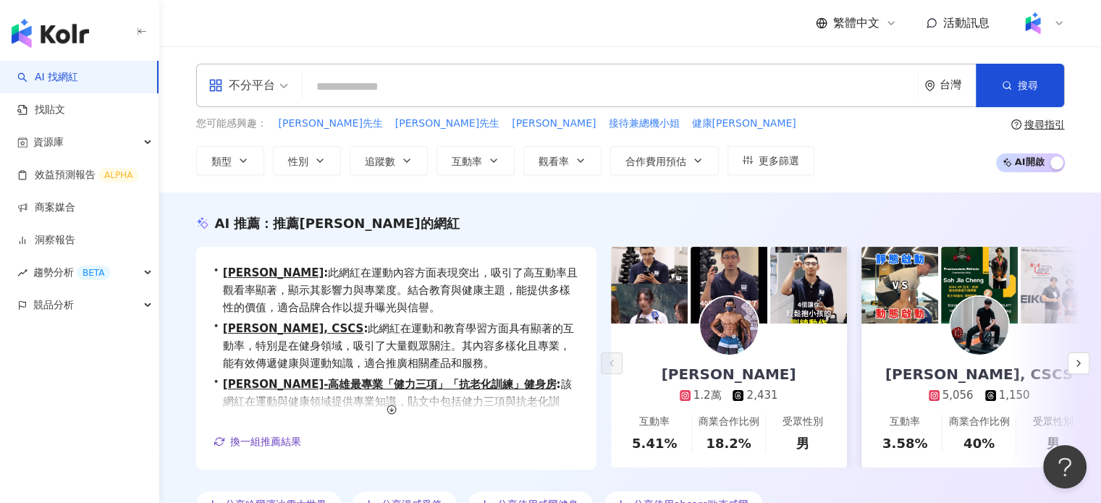
click at [395, 91] on input "search" at bounding box center [610, 87] width 604 height 28
paste input "********"
type input "********"
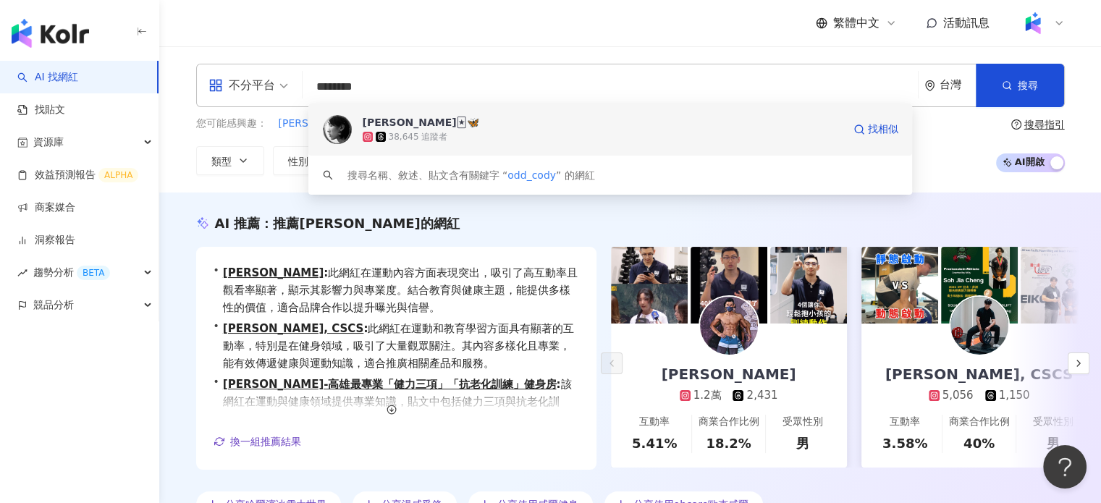
click at [465, 126] on span "Cody🃏🦋" at bounding box center [603, 122] width 480 height 14
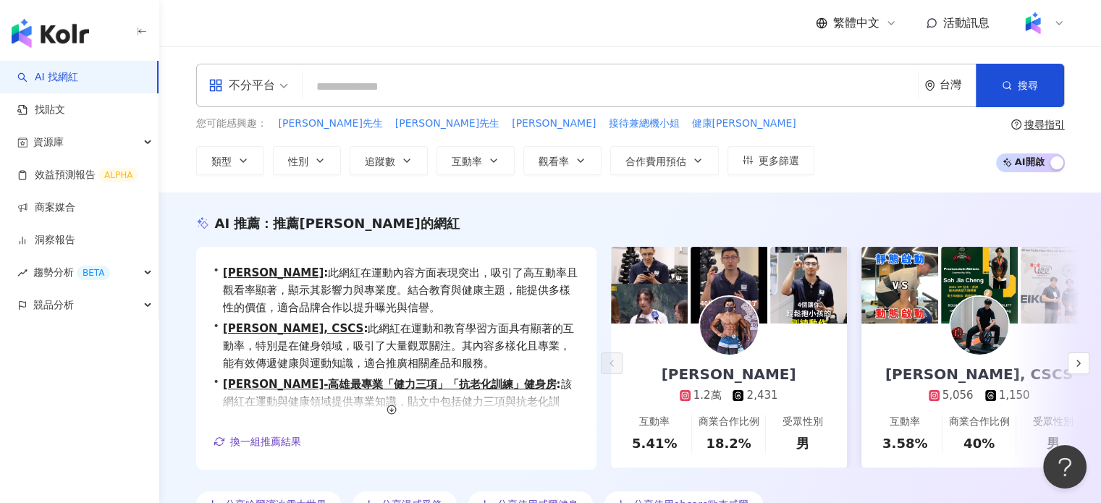
paste input "**********"
type input "**********"
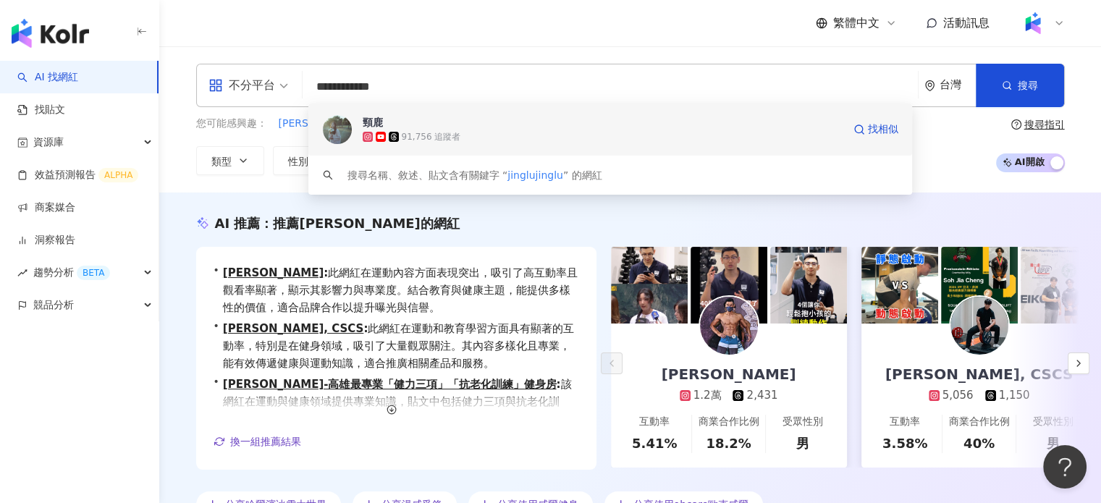
click at [385, 129] on span "頸鹿" at bounding box center [603, 122] width 480 height 14
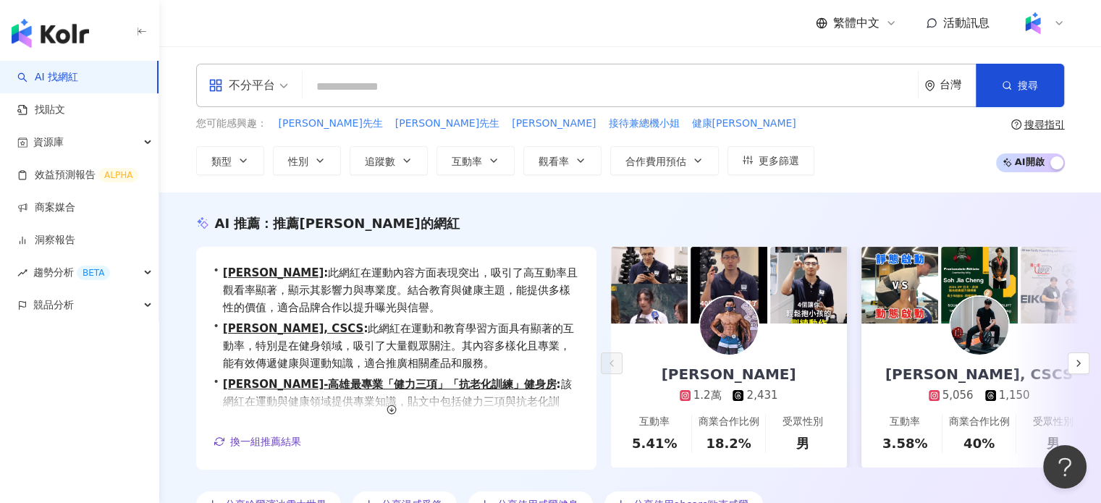
click at [420, 84] on input "search" at bounding box center [610, 87] width 604 height 28
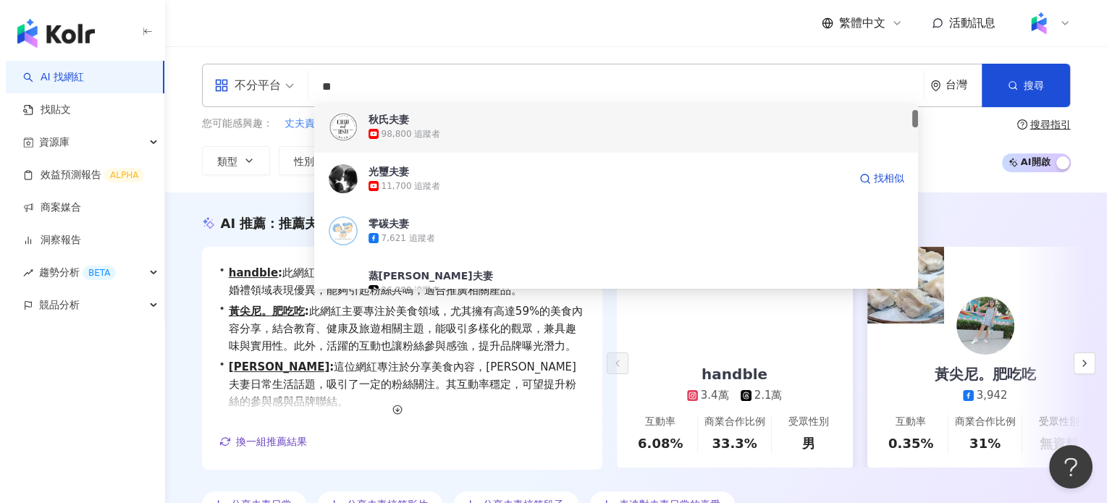
scroll to position [65, 0]
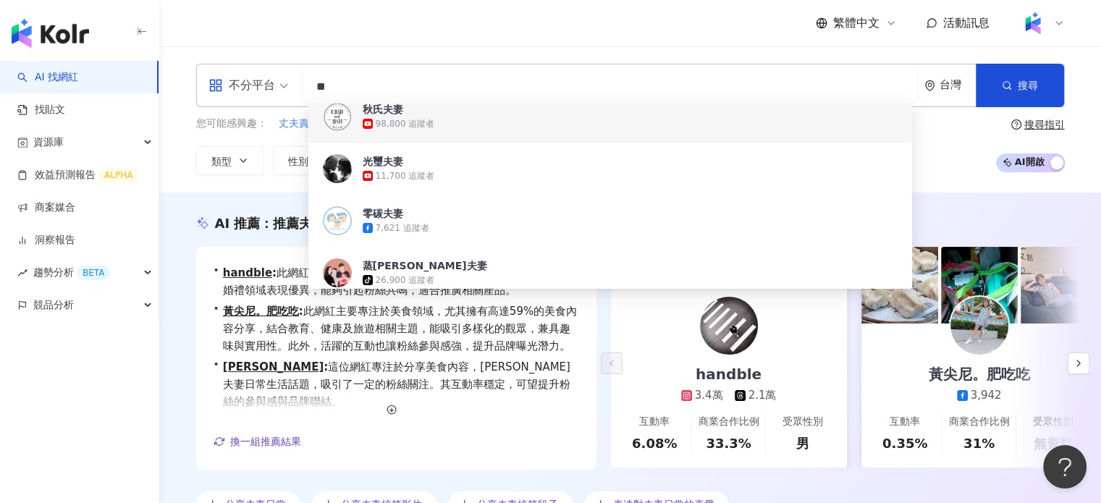
type input "**"
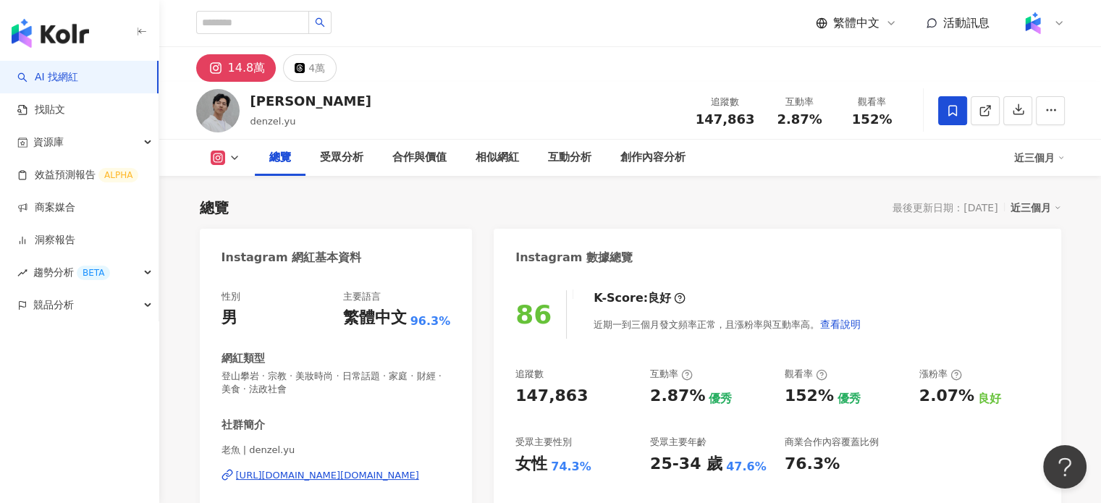
click at [369, 476] on div "[URL][DOMAIN_NAME][DOMAIN_NAME]" at bounding box center [327, 475] width 183 height 13
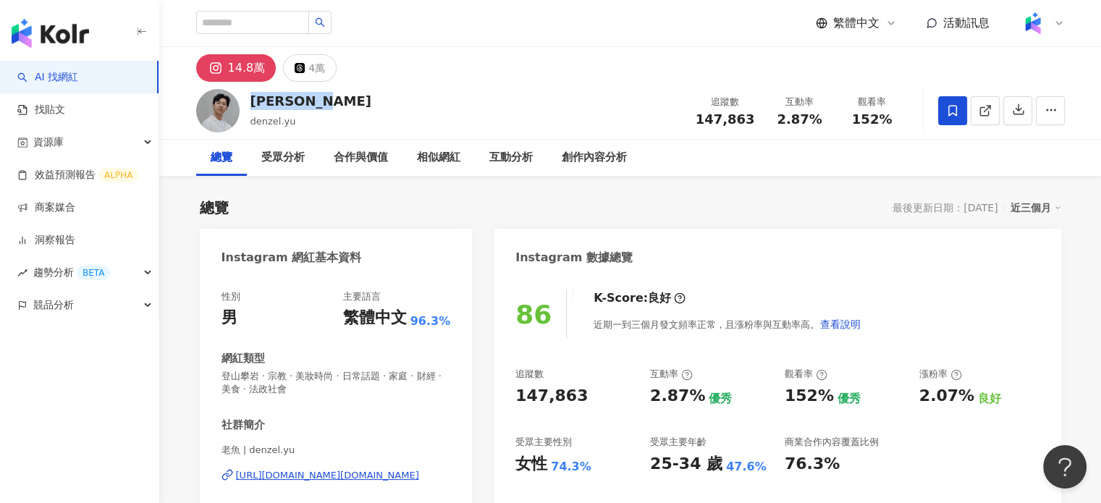
drag, startPoint x: 291, startPoint y: 100, endPoint x: 299, endPoint y: 106, distance: 9.8
click at [248, 98] on div "Denzel [PERSON_NAME] denzel.[PERSON_NAME] 追蹤數 147,863 互動率 2.87% 觀看率 152%" at bounding box center [630, 110] width 927 height 57
click at [348, 103] on div "Denzel [PERSON_NAME] denzel.[PERSON_NAME] 追蹤數 147,863 互動率 2.87% 觀看率 152%" at bounding box center [630, 110] width 927 height 57
drag, startPoint x: 346, startPoint y: 99, endPoint x: 138, endPoint y: 102, distance: 207.8
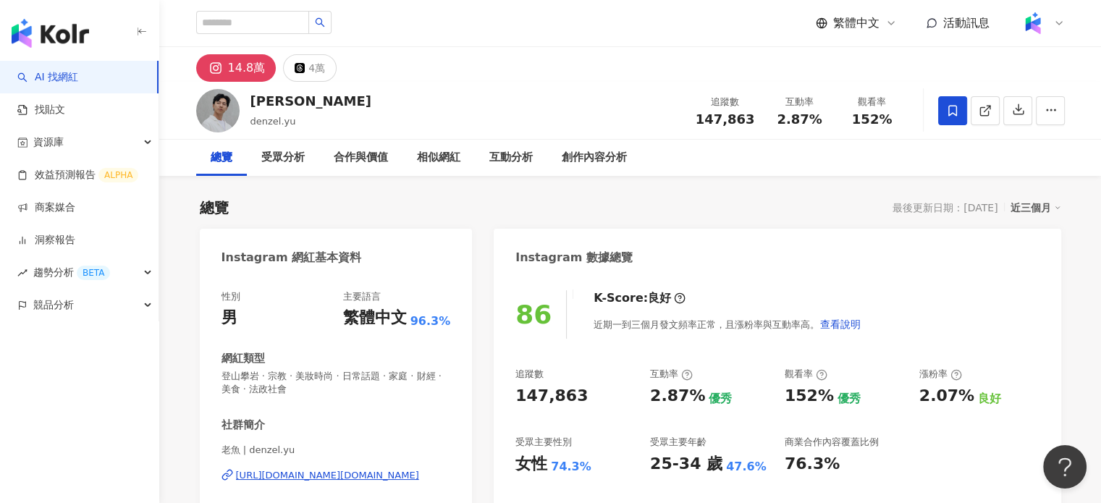
drag, startPoint x: 392, startPoint y: 164, endPoint x: 392, endPoint y: 154, distance: 10.9
click at [392, 164] on div "合作與價值" at bounding box center [360, 158] width 83 height 36
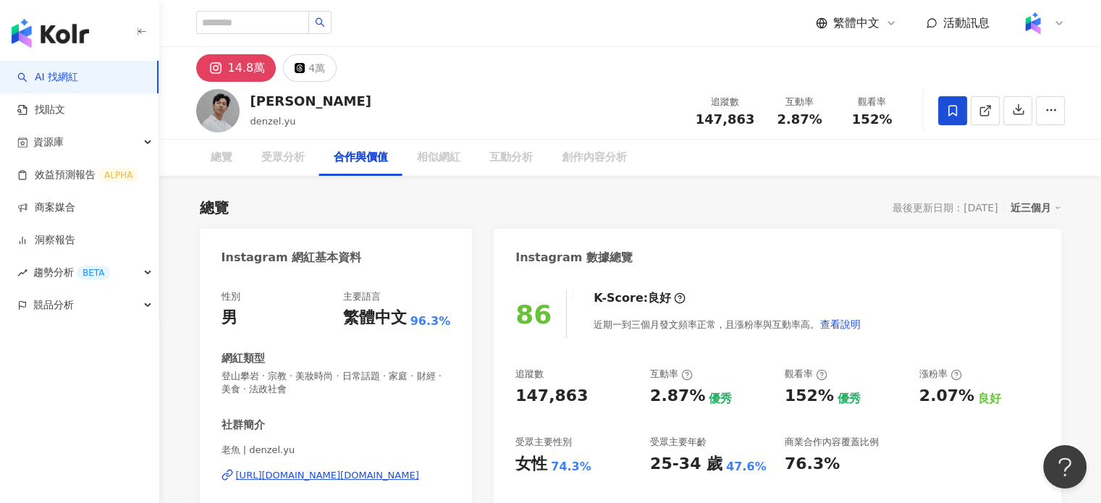
scroll to position [1974, 0]
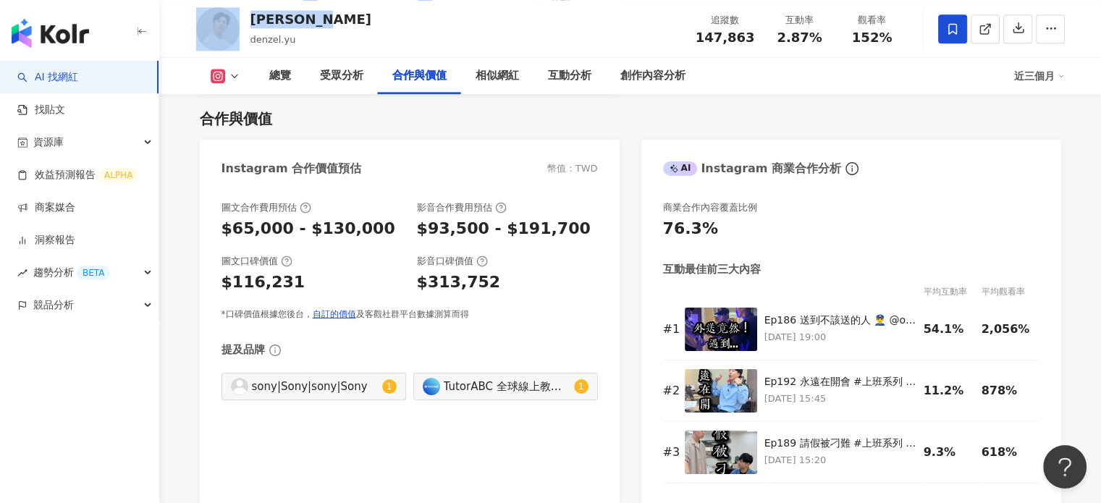
drag, startPoint x: 316, startPoint y: 22, endPoint x: 242, endPoint y: 16, distance: 74.9
click at [242, 16] on div "Denzel Yu denzel.yu 追蹤數 147,863 互動率 2.87% 觀看率 152%" at bounding box center [630, 28] width 927 height 57
copy div "Denzel Yu"
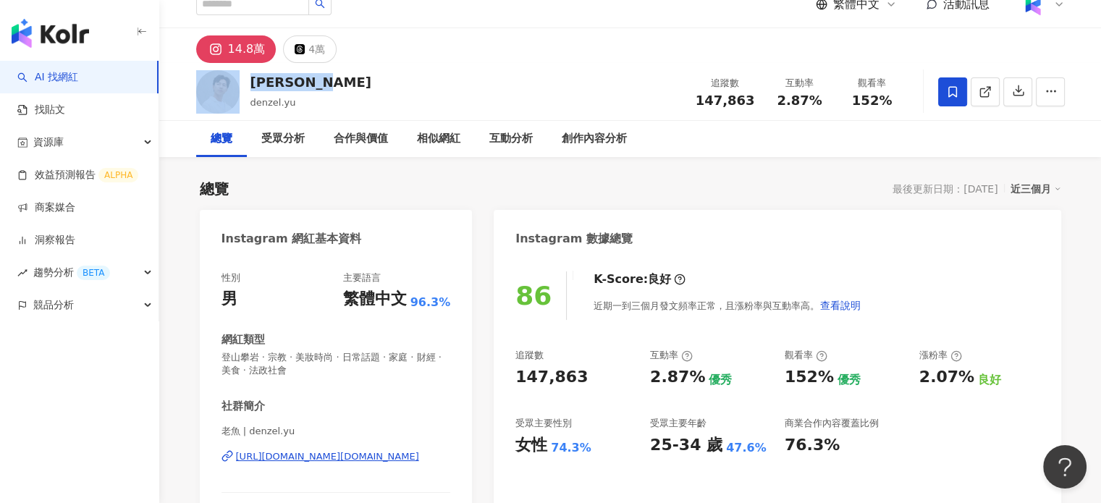
scroll to position [0, 0]
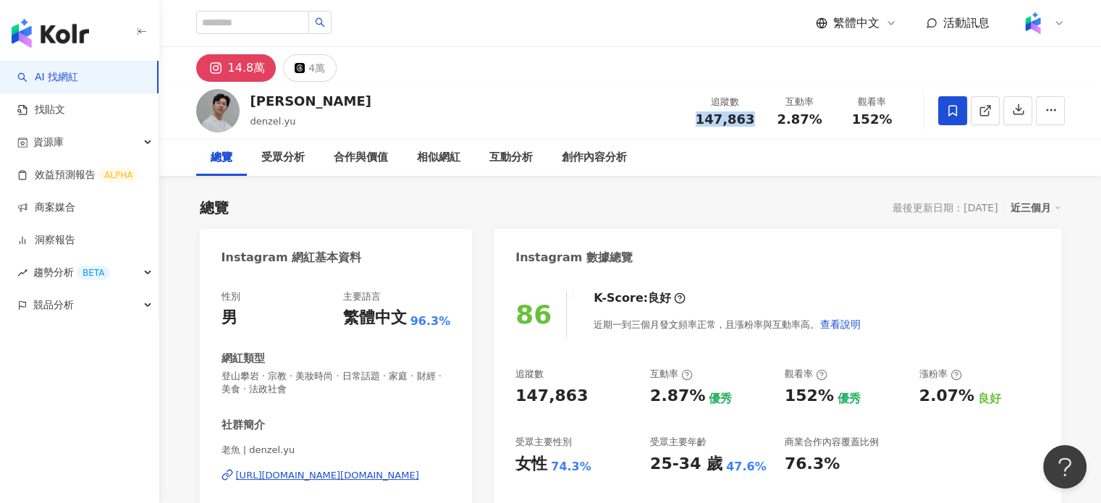
drag, startPoint x: 702, startPoint y: 117, endPoint x: 759, endPoint y: 125, distance: 57.9
click at [759, 125] on div "追蹤數 147,863" at bounding box center [725, 110] width 77 height 31
copy span "147,863"
drag, startPoint x: 778, startPoint y: 117, endPoint x: 824, endPoint y: 120, distance: 45.7
click at [824, 120] on div "2.87%" at bounding box center [800, 119] width 55 height 14
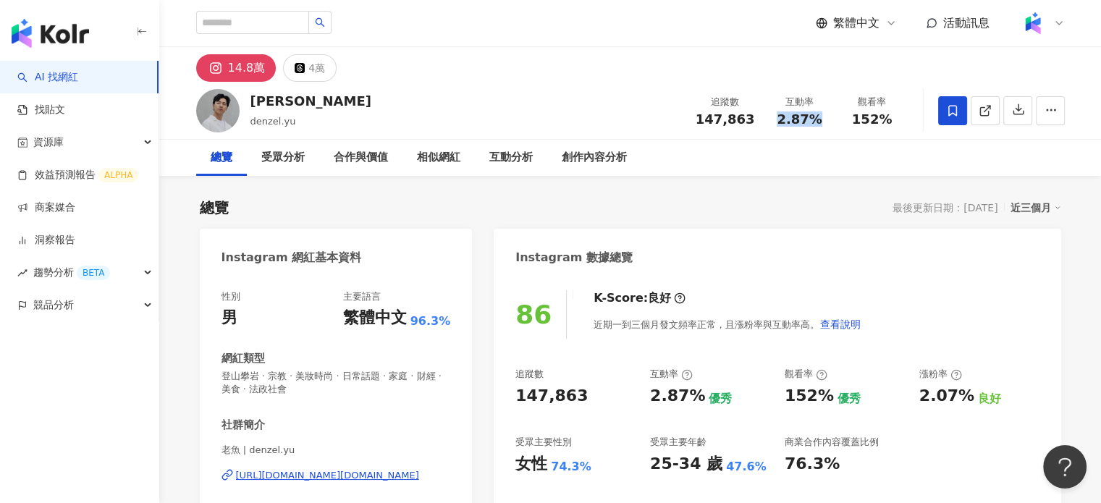
copy span "2.87%"
drag, startPoint x: 864, startPoint y: 117, endPoint x: 814, endPoint y: 139, distance: 54.5
click at [897, 125] on div "152%" at bounding box center [872, 119] width 55 height 14
drag, startPoint x: 849, startPoint y: 117, endPoint x: 912, endPoint y: 135, distance: 66.0
click at [912, 135] on div "Denzel Yu denzel.yu 追蹤數 147,863 互動率 2.87% 觀看率 152%" at bounding box center [630, 110] width 927 height 57
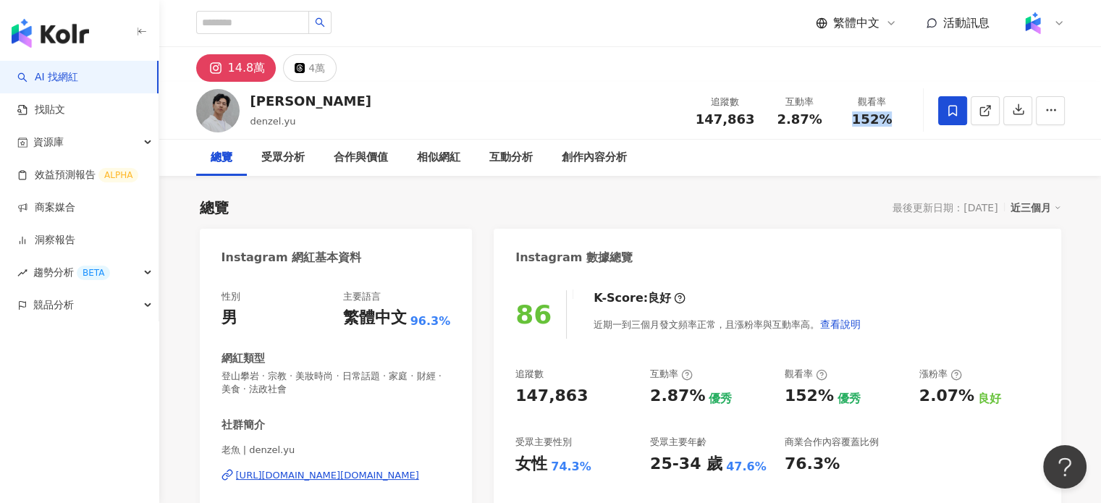
copy span "152%"
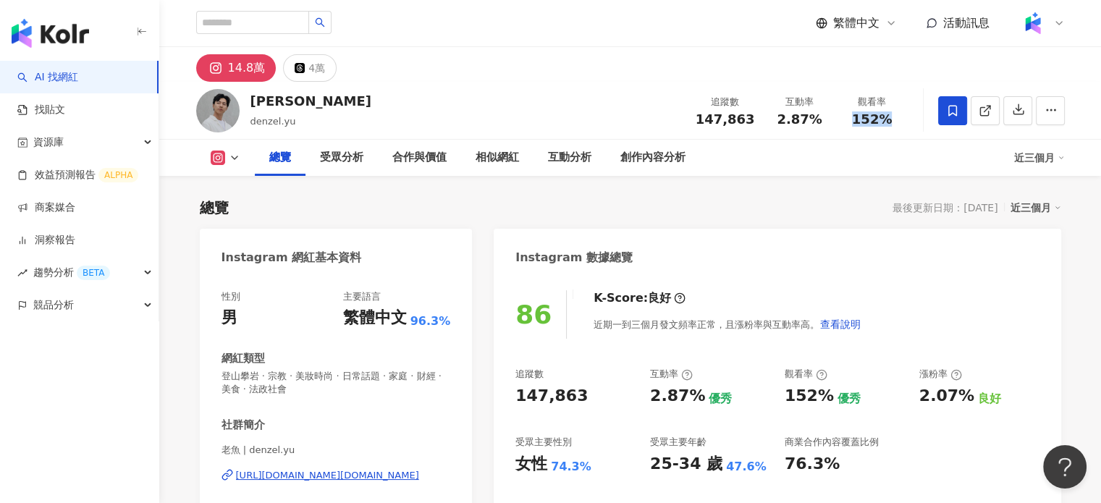
scroll to position [145, 0]
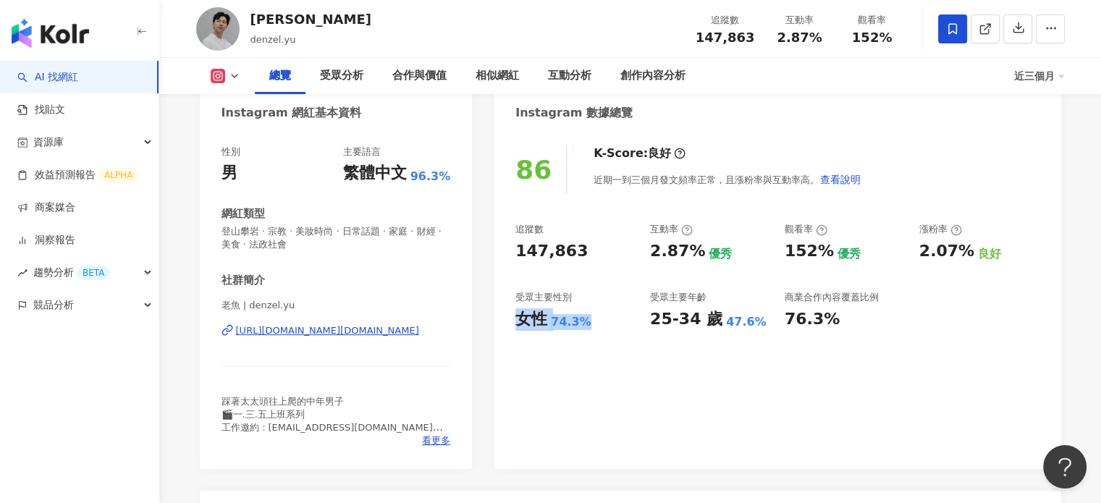
drag, startPoint x: 513, startPoint y: 324, endPoint x: 588, endPoint y: 332, distance: 75.1
click at [588, 332] on div "86 K-Score : 良好 近期一到三個月發文頻率正常，且漲粉率與互動率高。 查看說明 追蹤數 147,863 互動率 2.87% 優秀 觀看率 152%…" at bounding box center [777, 300] width 567 height 338
copy div "女性 74.3%"
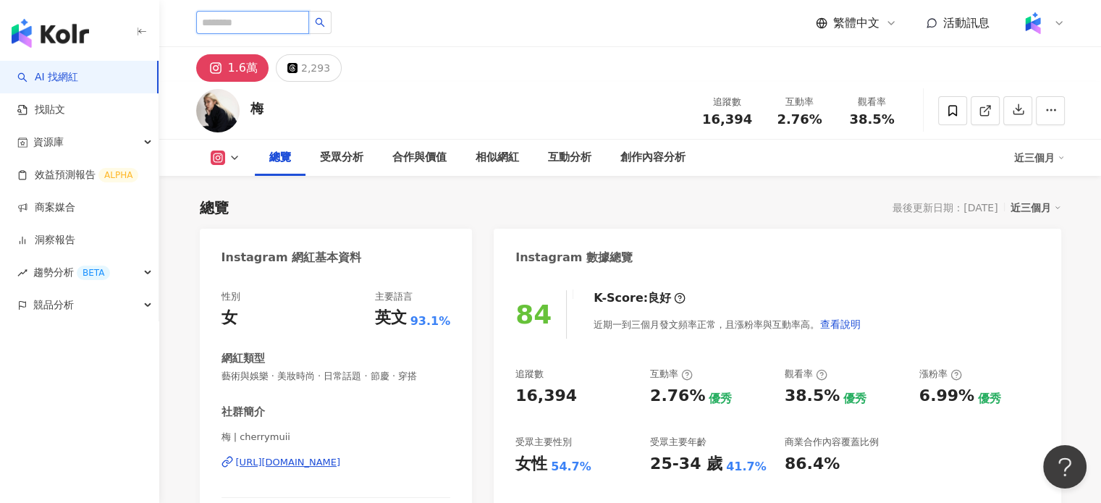
click at [278, 17] on input "search" at bounding box center [252, 22] width 113 height 23
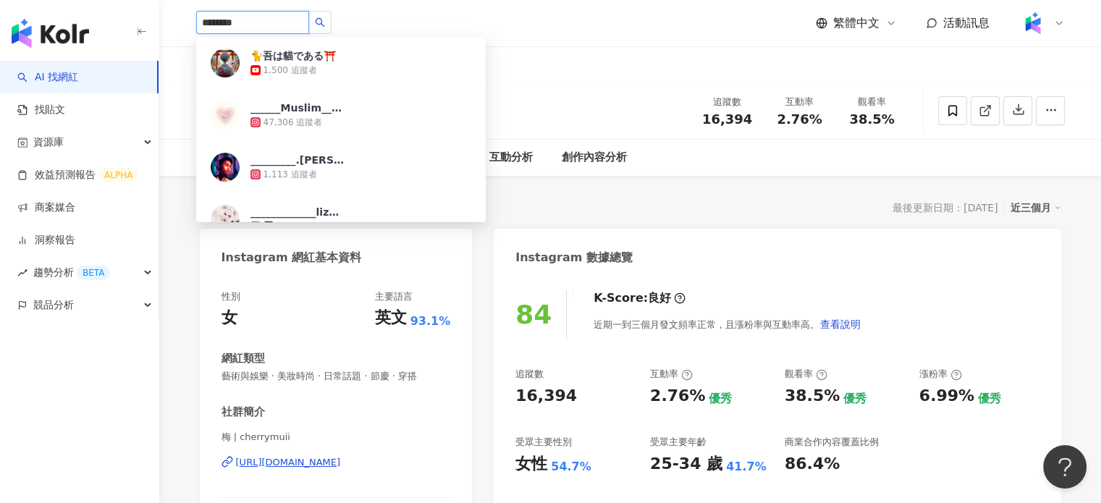
type input "*********"
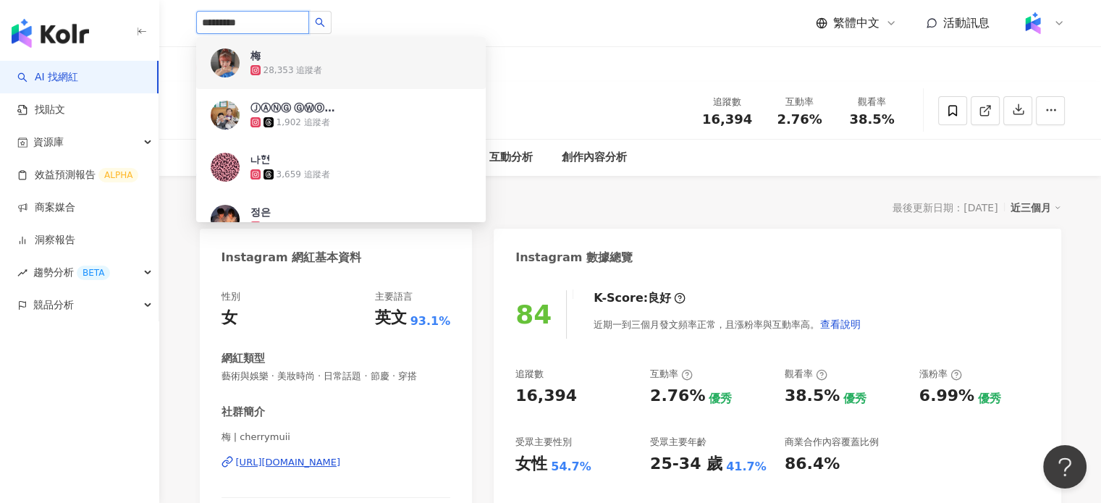
click at [305, 48] on div "梅 28,353 追蹤者" at bounding box center [341, 63] width 290 height 52
click at [268, 25] on input "search" at bounding box center [252, 22] width 113 height 23
click at [261, 20] on input "search" at bounding box center [252, 22] width 113 height 23
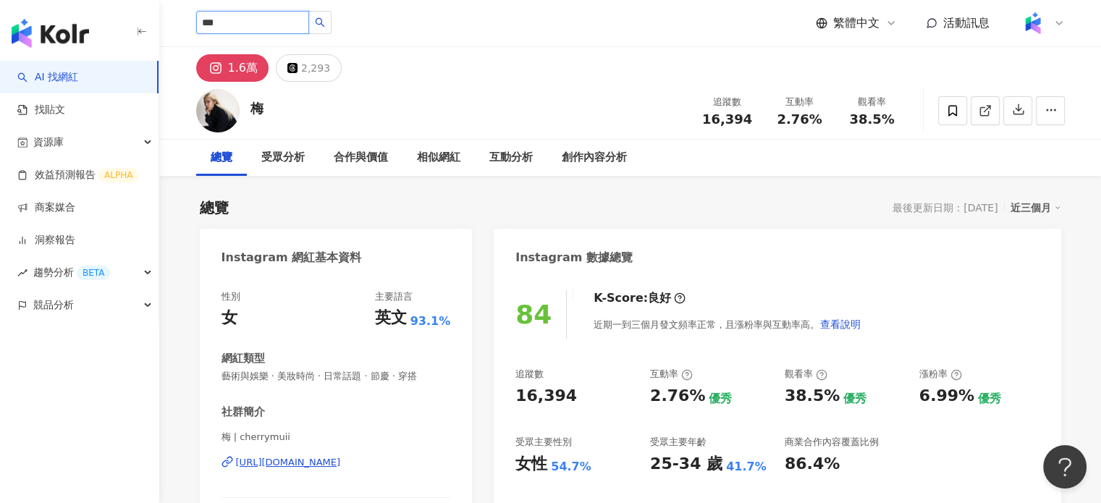
type input "***"
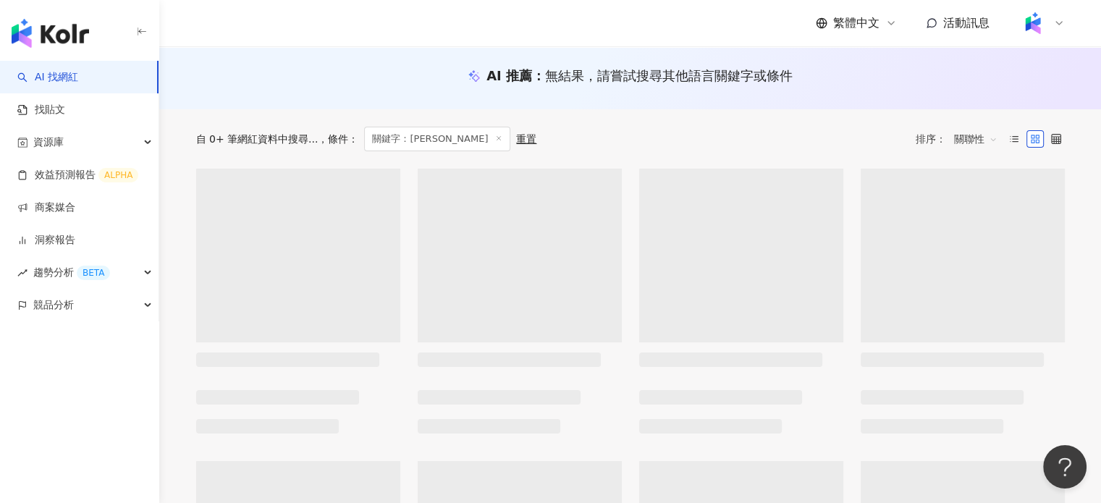
scroll to position [145, 0]
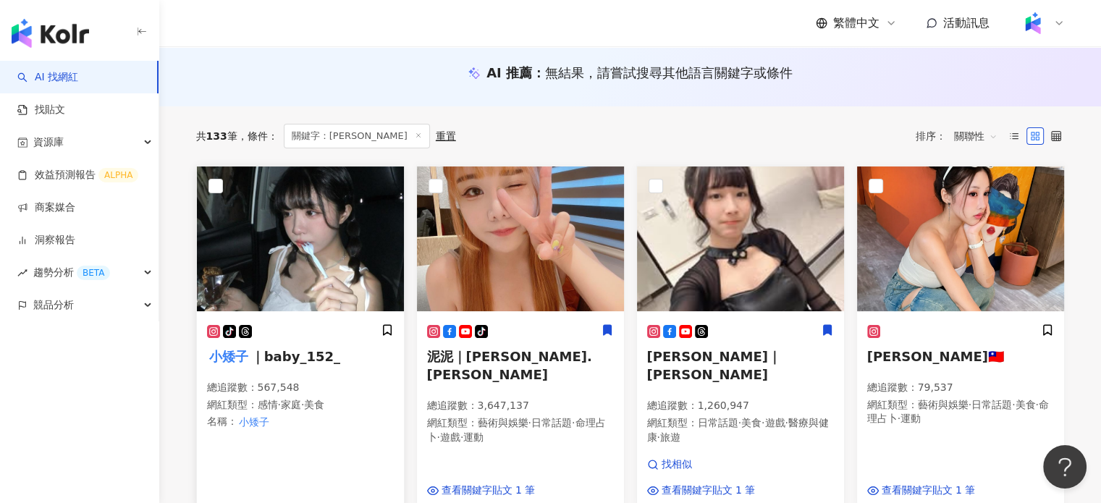
click at [327, 261] on img at bounding box center [300, 239] width 207 height 145
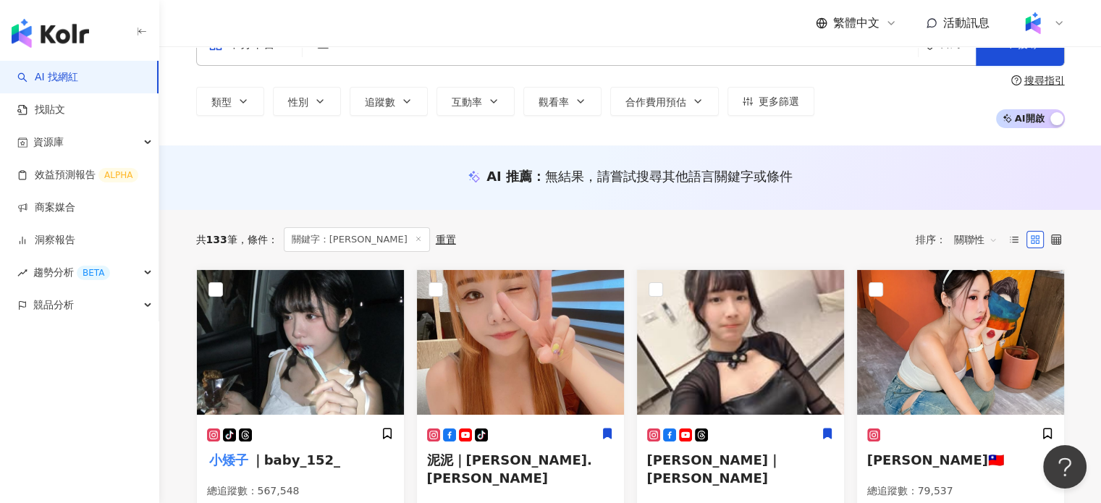
scroll to position [0, 0]
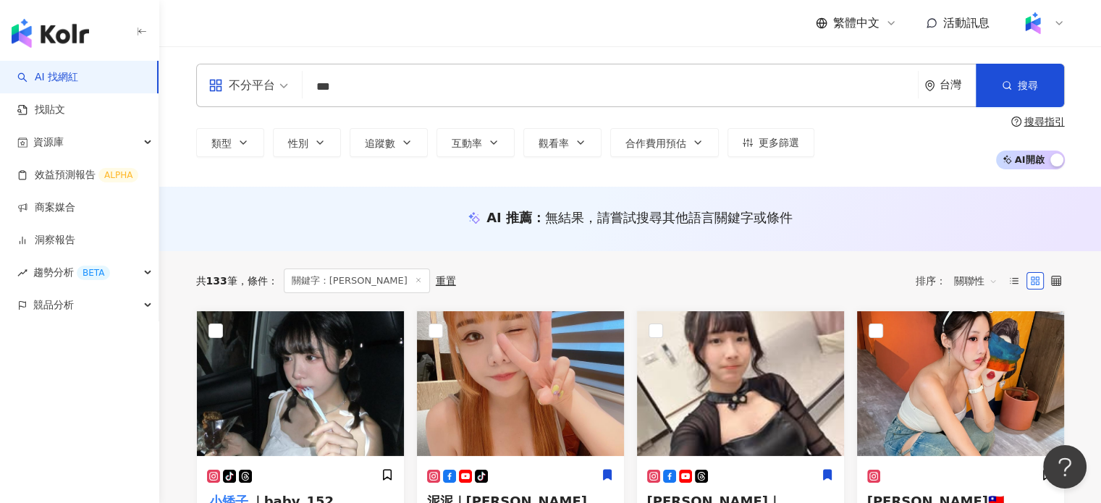
click at [403, 97] on input "***" at bounding box center [610, 87] width 604 height 28
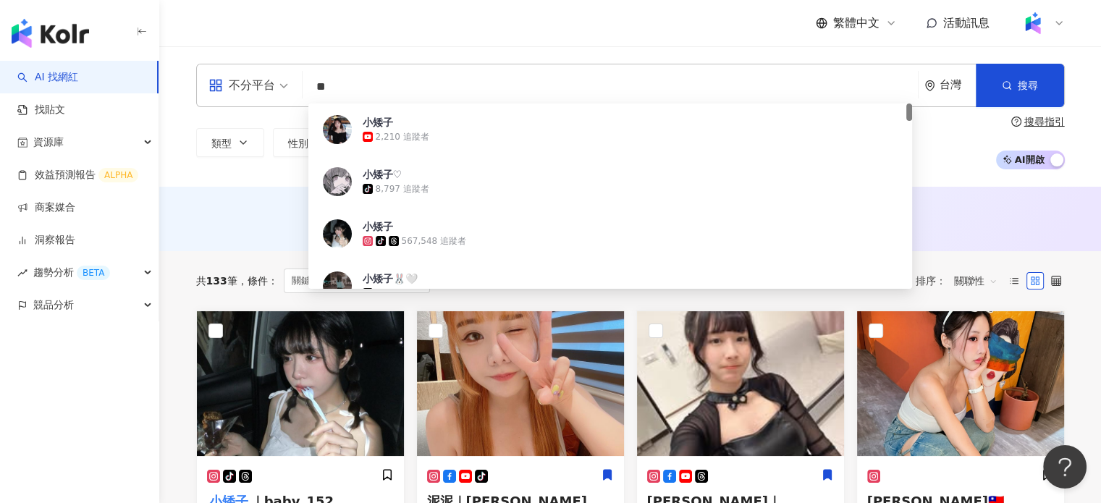
type input "*"
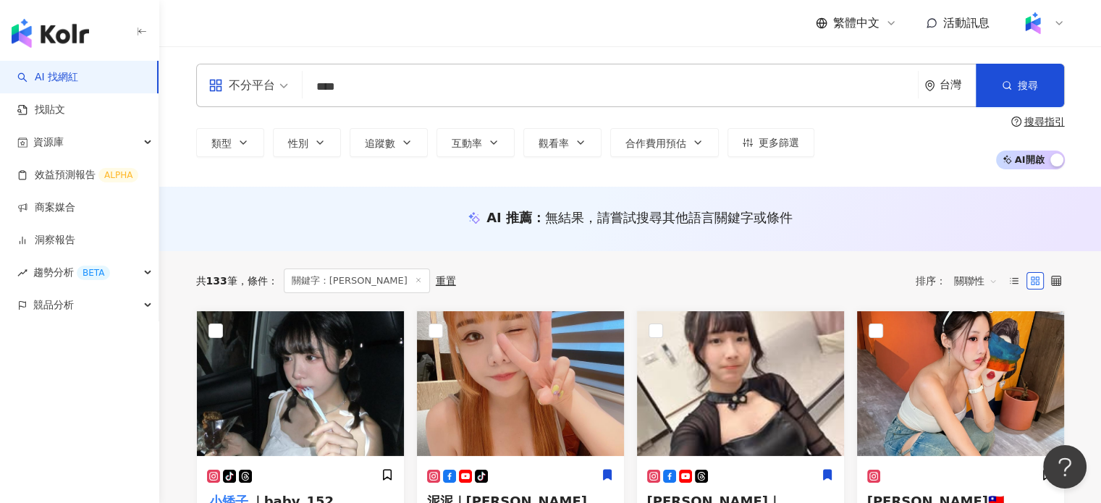
type input "****"
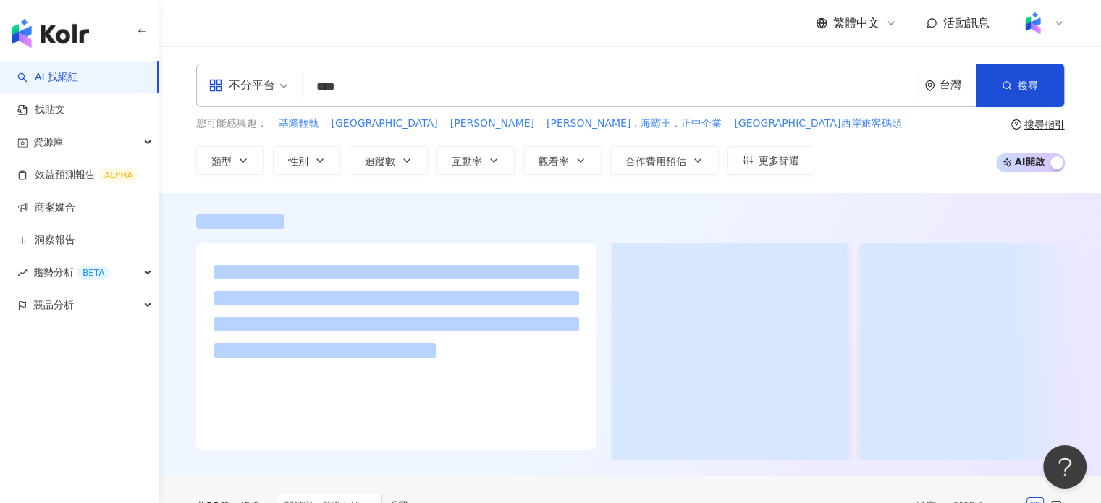
click at [395, 85] on input "****" at bounding box center [610, 87] width 604 height 28
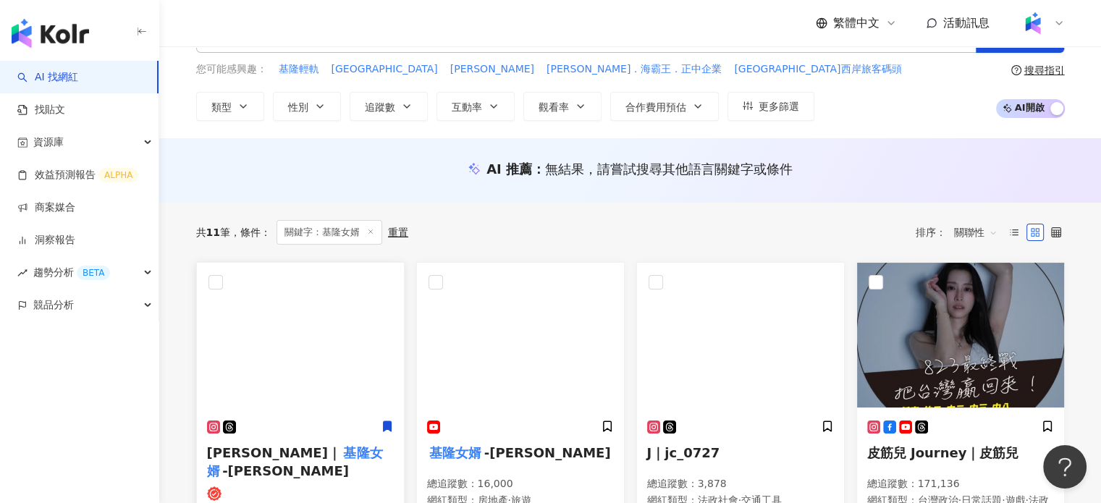
scroll to position [145, 0]
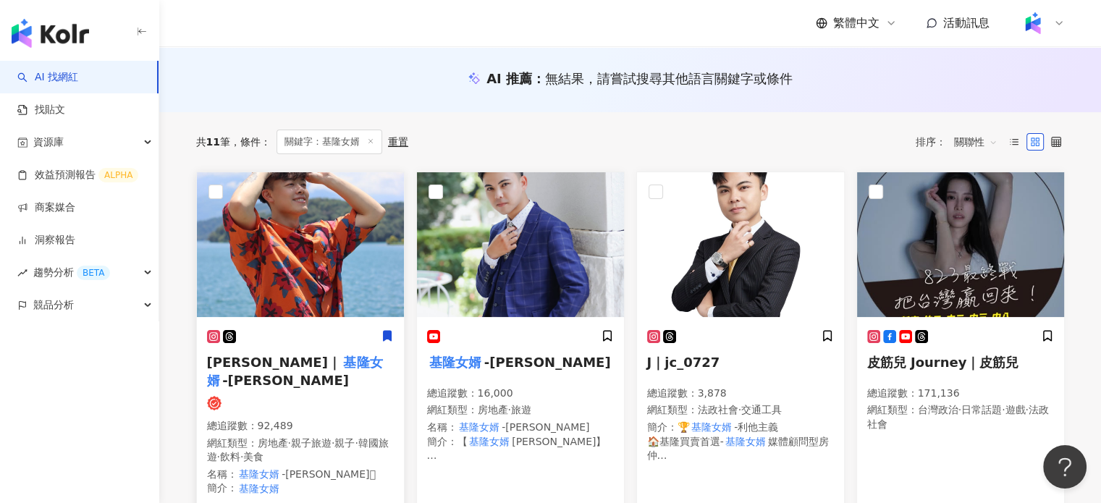
click at [316, 335] on div at bounding box center [300, 336] width 187 height 15
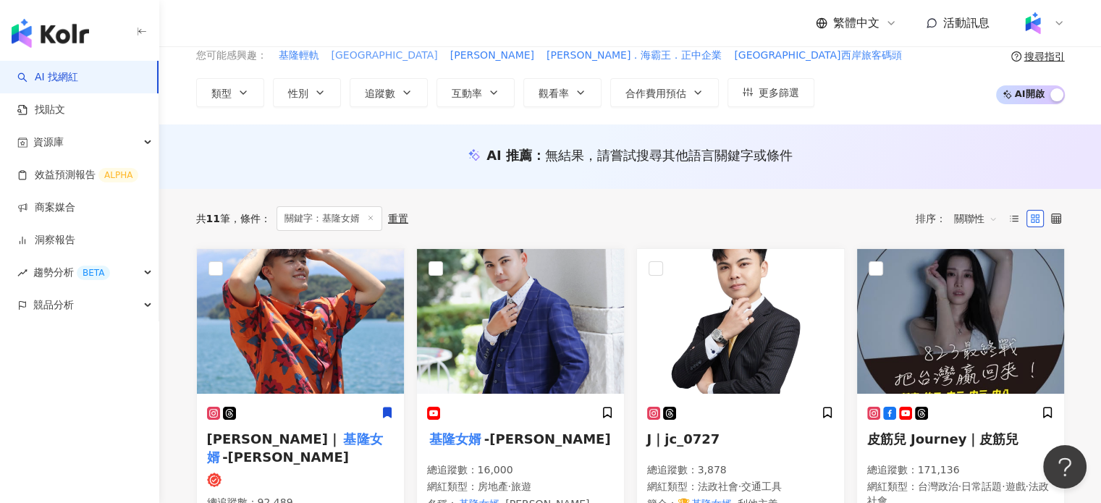
scroll to position [0, 0]
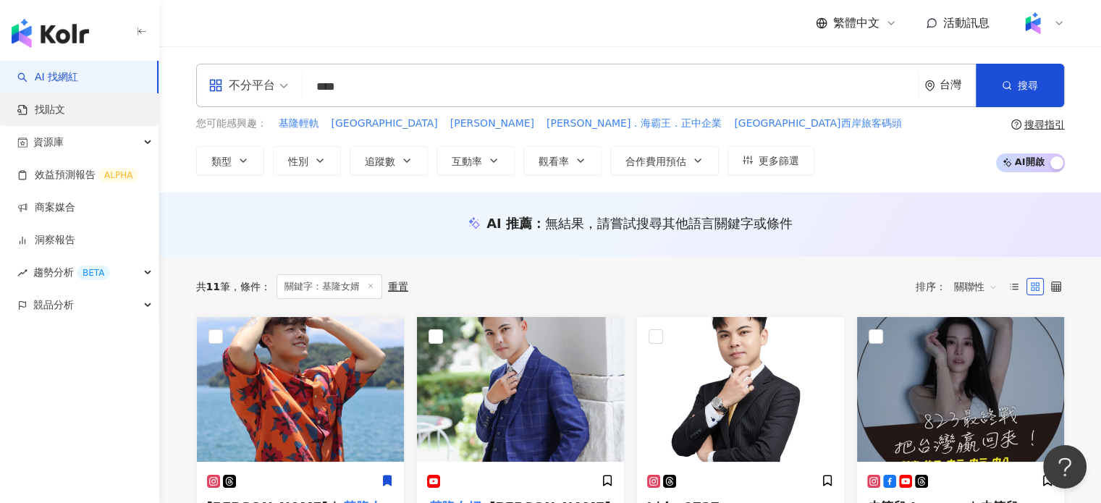
drag, startPoint x: 415, startPoint y: 92, endPoint x: 120, endPoint y: 102, distance: 294.9
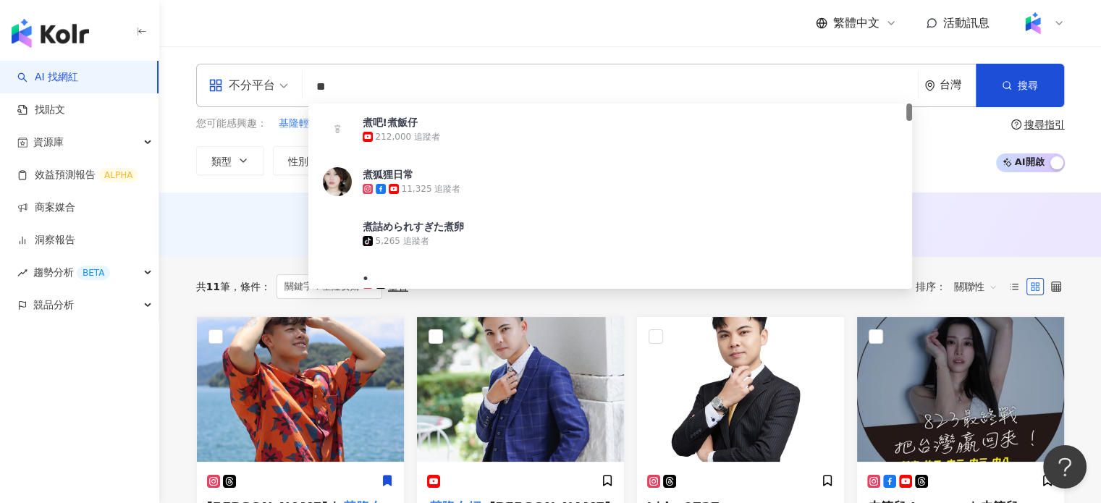
type input "**"
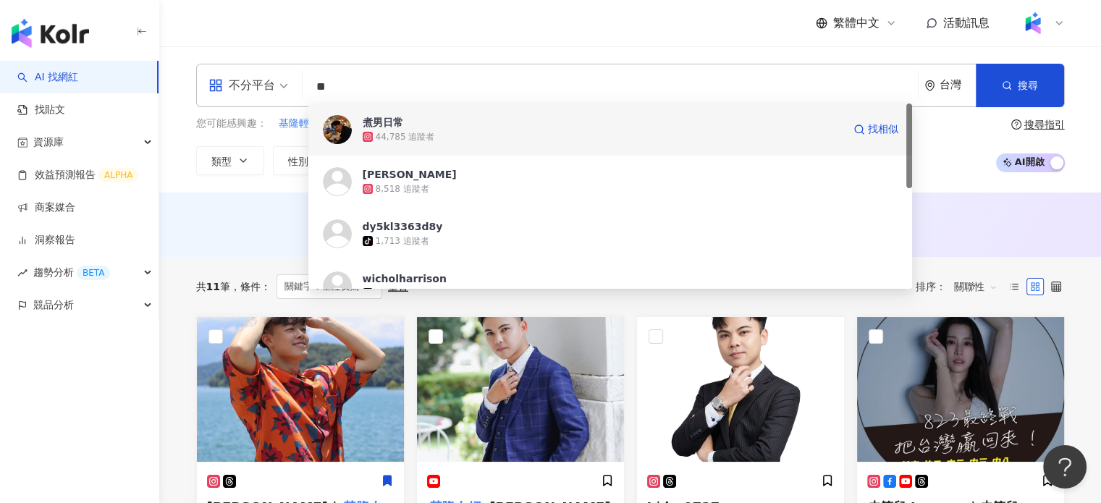
click at [413, 114] on div "煮男日常 44,785 追蹤者 找相似" at bounding box center [610, 130] width 605 height 52
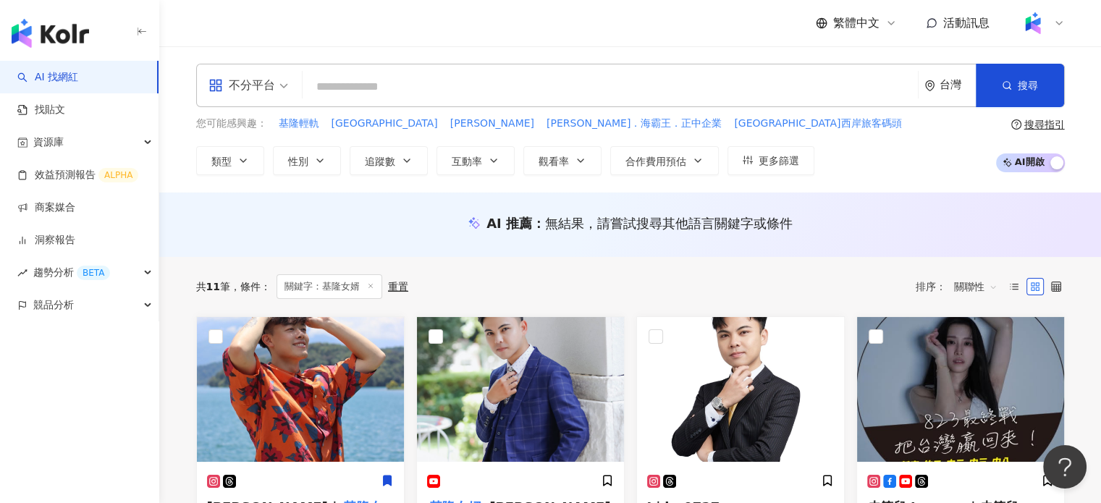
click at [380, 89] on input "search" at bounding box center [610, 87] width 604 height 28
paste input "****"
type input "****"
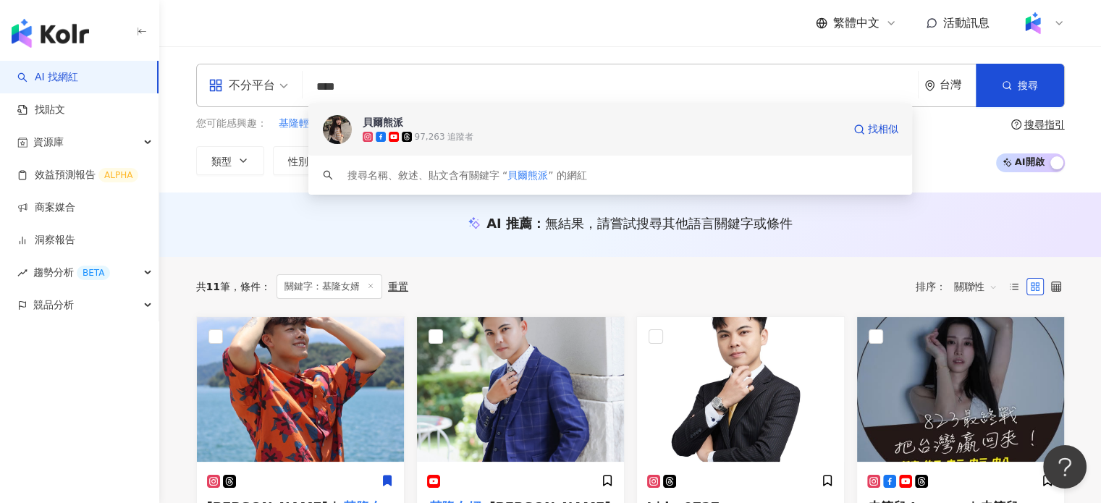
click at [406, 144] on div "[PERSON_NAME]熊派 97,263 追蹤者 找相似" at bounding box center [610, 130] width 605 height 52
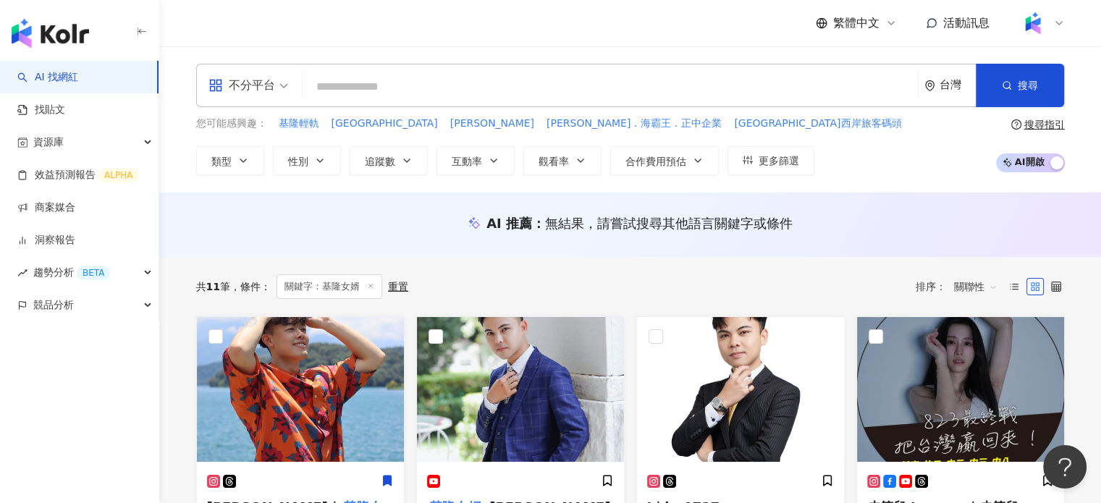
click at [501, 85] on input "search" at bounding box center [610, 87] width 604 height 28
paste input "*********"
type input "*********"
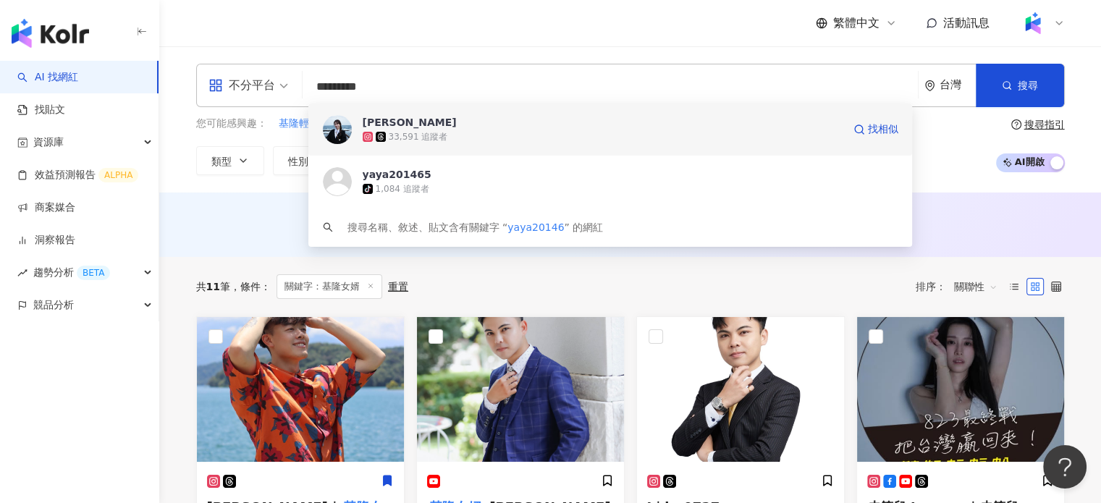
click at [483, 129] on span "[PERSON_NAME]" at bounding box center [603, 122] width 480 height 14
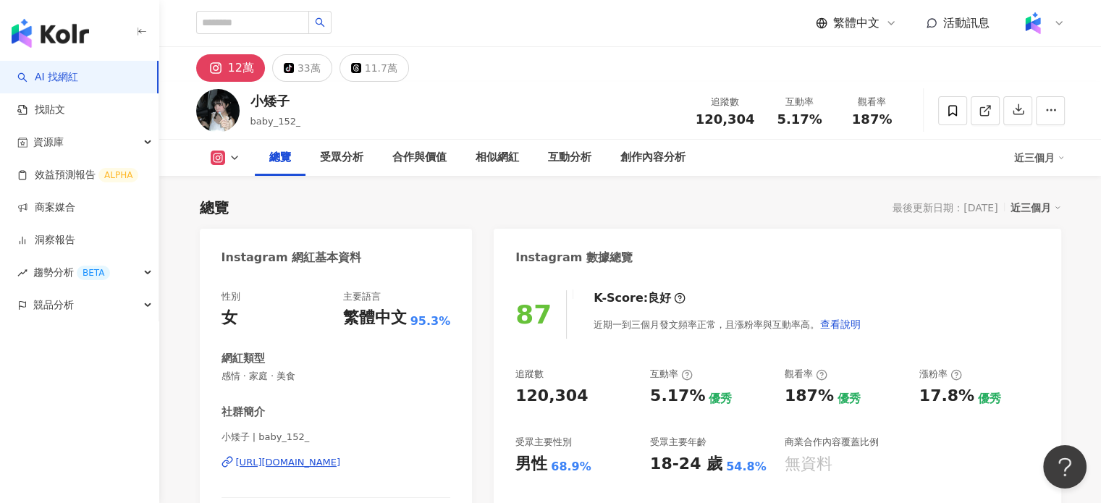
scroll to position [72, 0]
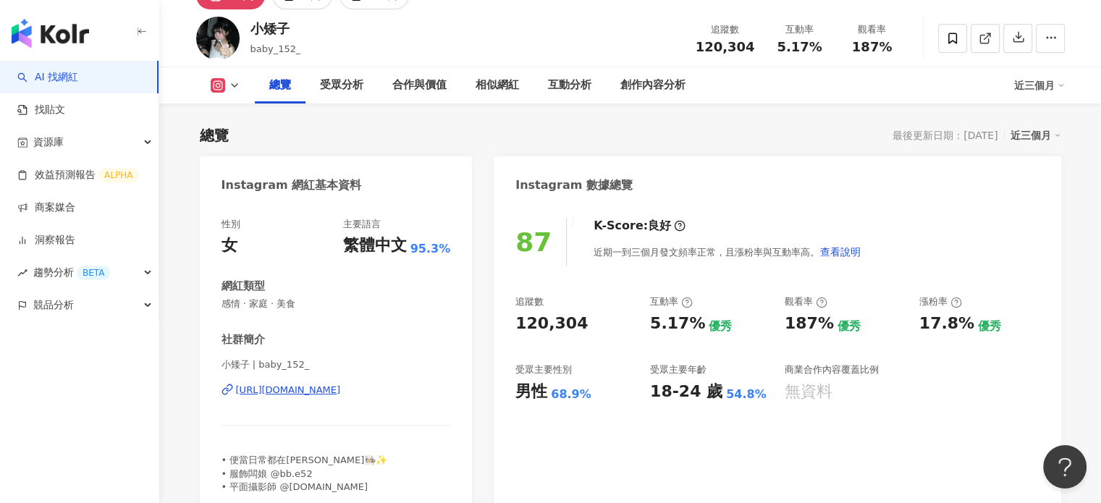
click at [341, 393] on div "https://www.instagram.com/baby_152_/" at bounding box center [288, 390] width 105 height 13
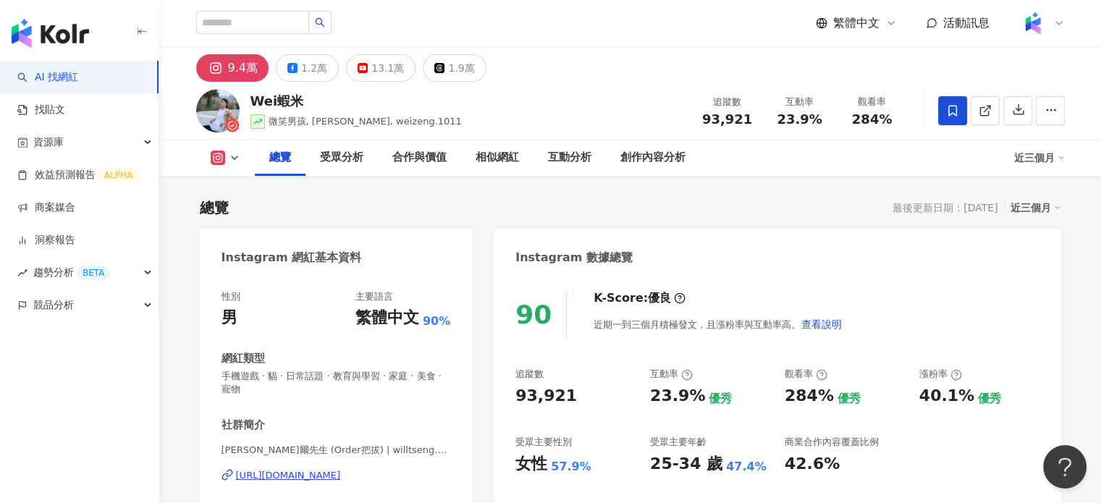
click at [284, 475] on div "[URL][DOMAIN_NAME]" at bounding box center [288, 475] width 105 height 13
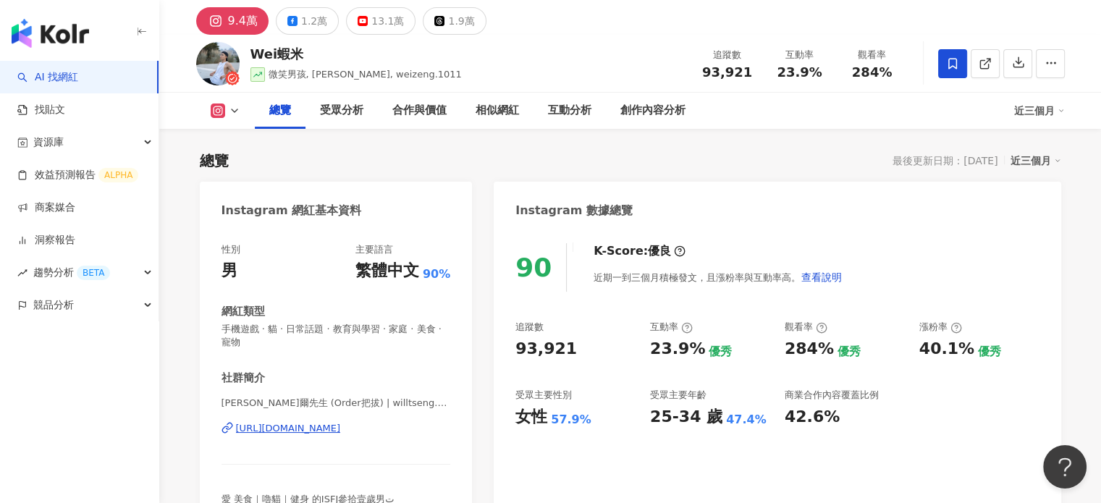
scroll to position [72, 0]
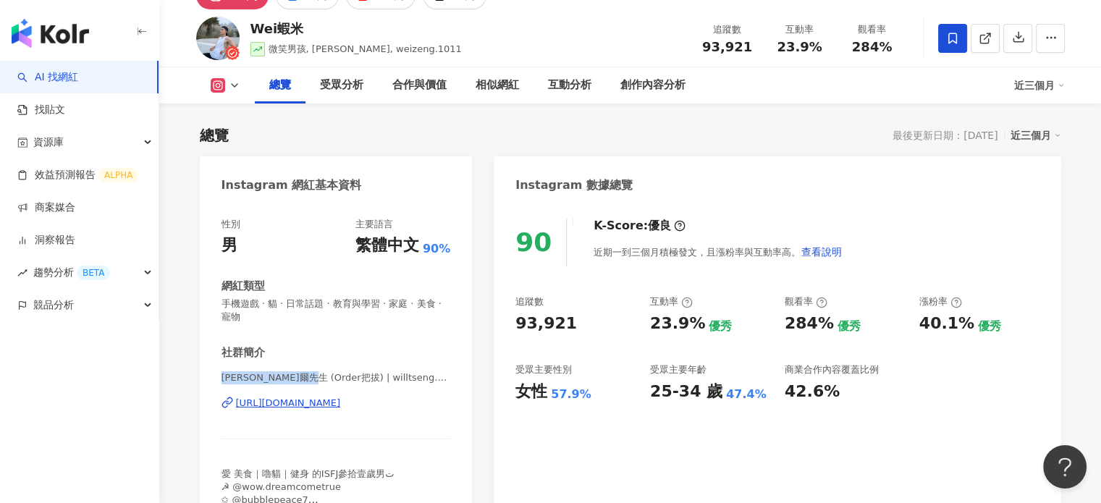
drag, startPoint x: 218, startPoint y: 379, endPoint x: 303, endPoint y: 381, distance: 84.7
click at [303, 381] on div "性別 男 主要語言 繁體中文 90% 網紅類型 手機遊戲 · 貓 · 日常話題 · 教育與學習 · 家庭 · 美食 · 寵物 社群簡介 [PERSON_NAM…" at bounding box center [336, 372] width 273 height 338
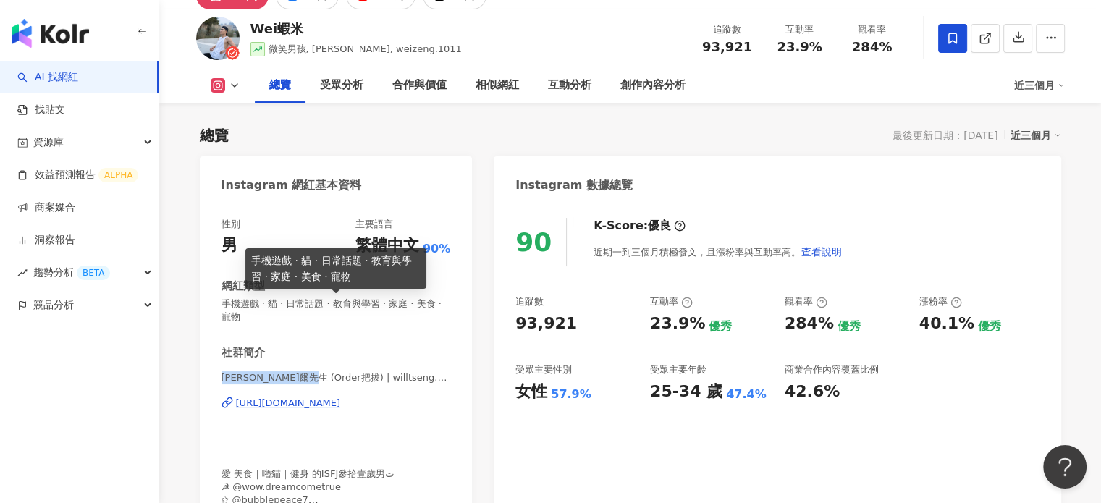
copy span "Will Tseng 威爾先生"
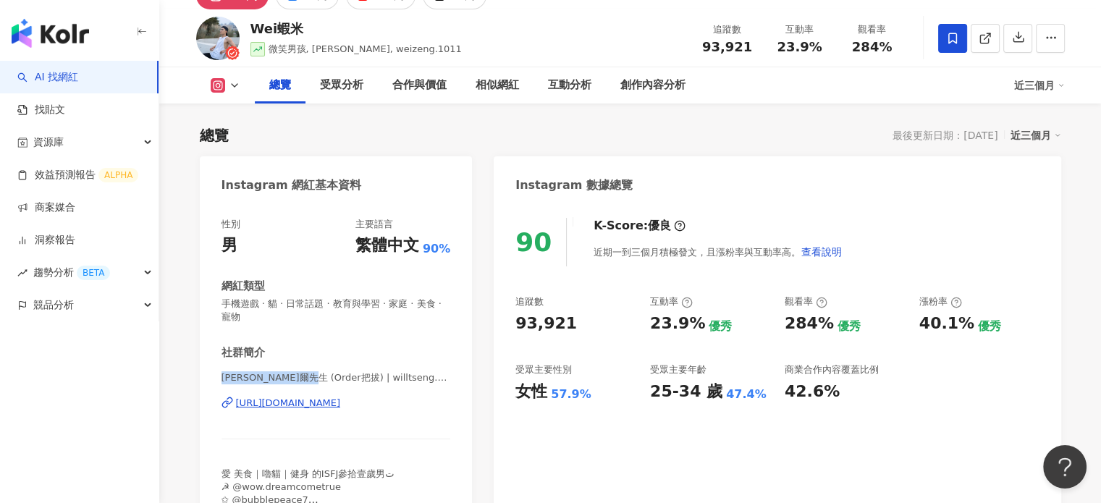
copy span "Will Tseng 威爾先生"
drag, startPoint x: 518, startPoint y: 398, endPoint x: 589, endPoint y: 400, distance: 70.3
click at [589, 400] on div "女性 57.9%" at bounding box center [576, 392] width 120 height 22
copy div "女性 57.9%"
drag, startPoint x: 707, startPoint y: 46, endPoint x: 747, endPoint y: 53, distance: 41.2
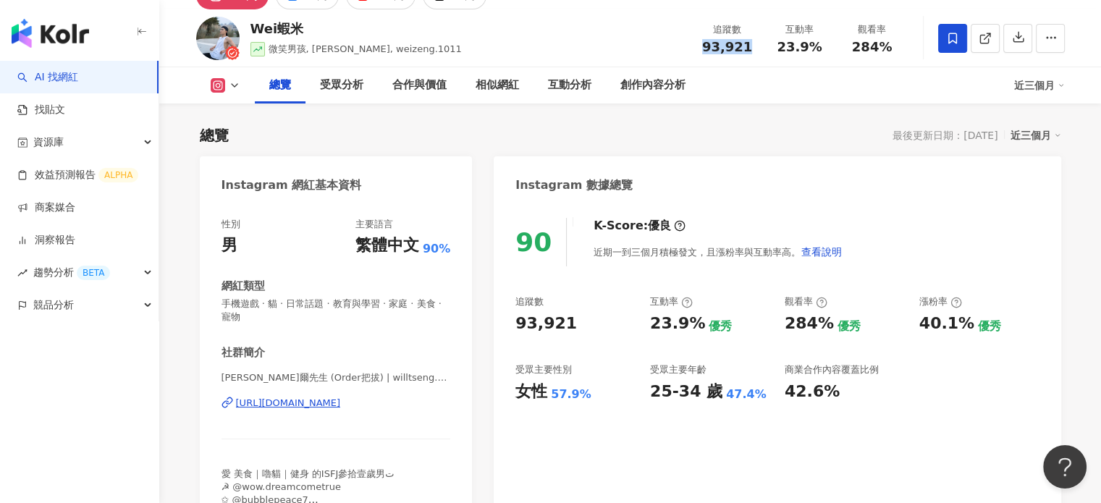
click at [747, 53] on span "93,921" at bounding box center [727, 46] width 50 height 15
copy span "93,921"
click at [776, 54] on div "追蹤數 93,921 互動率 23.9% 觀看率 284%" at bounding box center [800, 38] width 217 height 43
drag, startPoint x: 781, startPoint y: 50, endPoint x: 828, endPoint y: 50, distance: 47.8
click at [828, 50] on div "互動率 23.9%" at bounding box center [800, 37] width 72 height 31
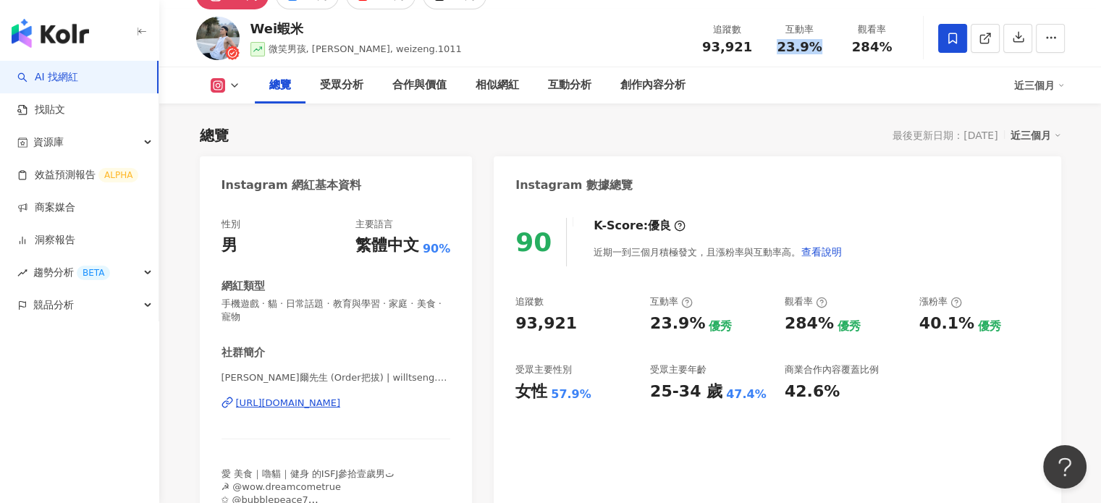
copy span "23.9%"
drag, startPoint x: 854, startPoint y: 43, endPoint x: 896, endPoint y: 43, distance: 41.3
click at [896, 43] on div "284%" at bounding box center [872, 47] width 55 height 14
copy span "284%"
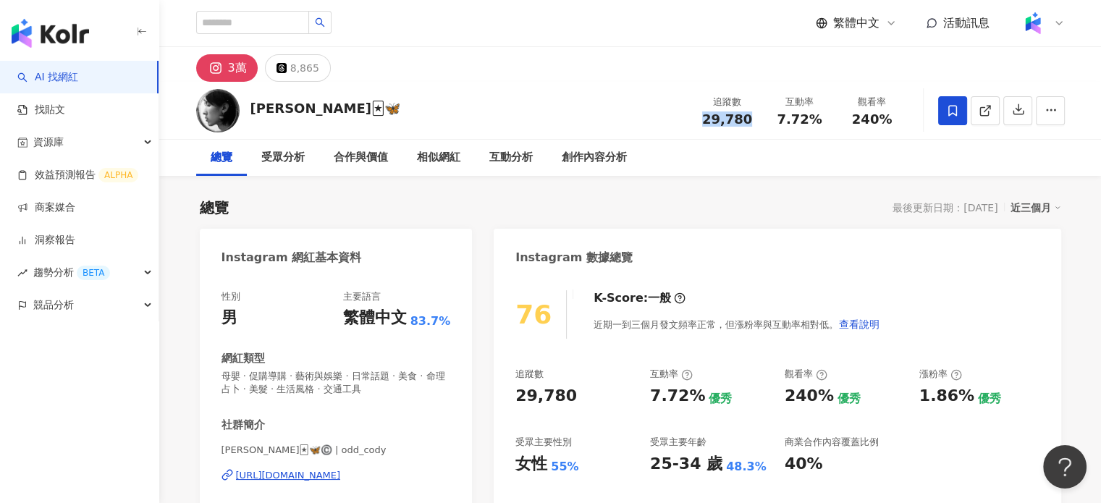
drag, startPoint x: 707, startPoint y: 114, endPoint x: 761, endPoint y: 114, distance: 54.3
click at [761, 114] on div "追蹤數 29,780" at bounding box center [728, 110] width 72 height 31
copy span "29,780"
drag, startPoint x: 780, startPoint y: 120, endPoint x: 839, endPoint y: 124, distance: 58.8
click at [839, 124] on div "追蹤數 29,780 互動率 7.72% 觀看率 240%" at bounding box center [800, 110] width 217 height 43
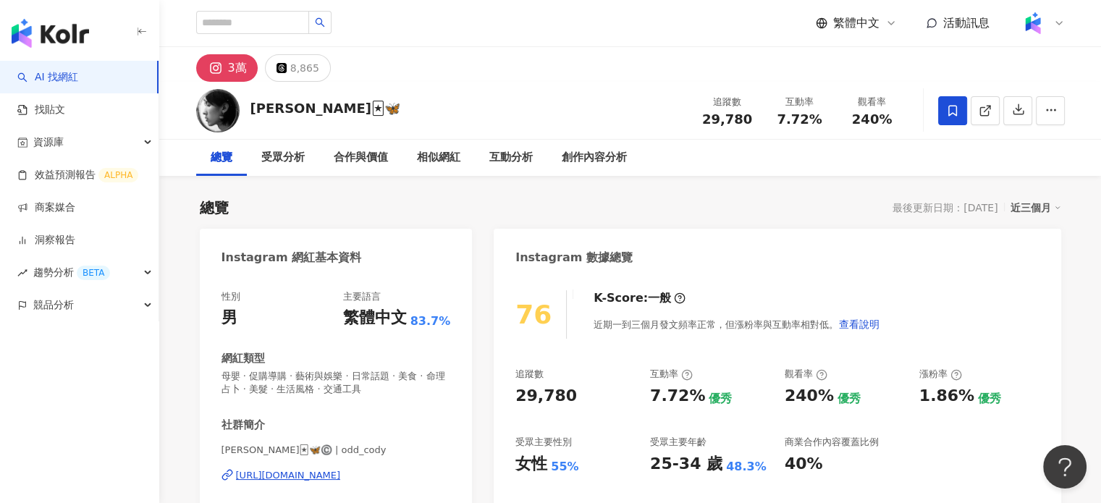
click at [778, 134] on div "Cody🃏🦋 追蹤數 29,780 互動率 7.72% 觀看率 240%" at bounding box center [630, 110] width 927 height 57
drag, startPoint x: 776, startPoint y: 116, endPoint x: 828, endPoint y: 122, distance: 52.5
click at [828, 122] on div "互動率 7.72%" at bounding box center [800, 110] width 72 height 31
copy span "7.72%"
drag, startPoint x: 861, startPoint y: 125, endPoint x: 917, endPoint y: 127, distance: 55.8
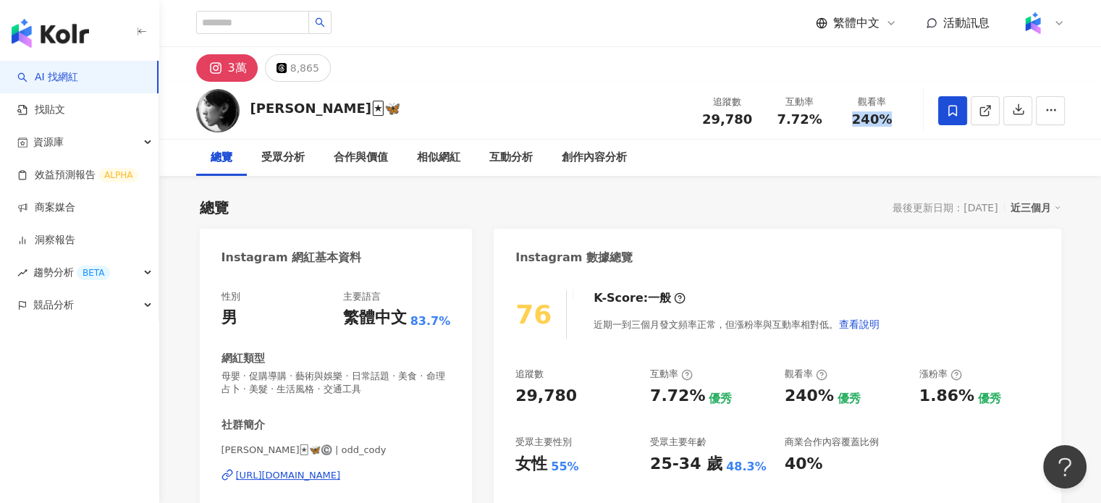
click at [917, 127] on div "Cody🃏🦋 追蹤數 29,780 互動率 7.72% 觀看率 240%" at bounding box center [630, 110] width 927 height 57
copy span "240%"
drag, startPoint x: 514, startPoint y: 470, endPoint x: 581, endPoint y: 471, distance: 67.3
click at [581, 471] on div "76 K-Score : 一般 近期一到三個月發文頻率正常，但漲粉率與互動率相對低。 查看說明 追蹤數 29,780 互動率 7.72% 優秀 觀看率 240…" at bounding box center [777, 438] width 567 height 325
copy div "女性 55%"
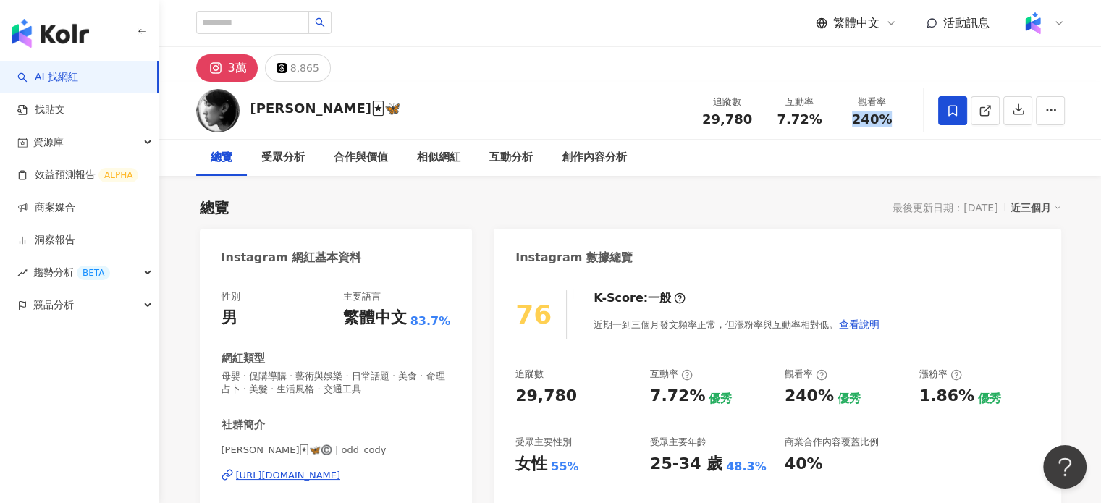
drag, startPoint x: 852, startPoint y: 119, endPoint x: 892, endPoint y: 115, distance: 40.7
click at [892, 115] on div "240%" at bounding box center [872, 119] width 55 height 14
drag, startPoint x: 512, startPoint y: 461, endPoint x: 584, endPoint y: 466, distance: 71.8
click at [584, 466] on div "76 K-Score : 一般 近期一到三個月發文頻率正常，但漲粉率與互動率相對低。 查看說明 追蹤數 29,780 互動率 7.72% 優秀 觀看率 240…" at bounding box center [777, 438] width 567 height 325
copy div "女性 55%"
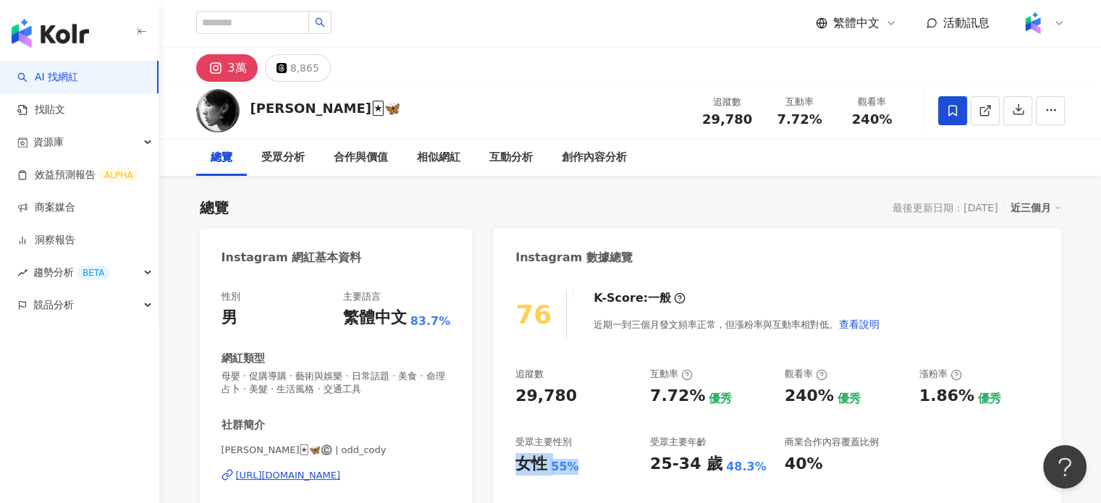
copy div "女性 55%"
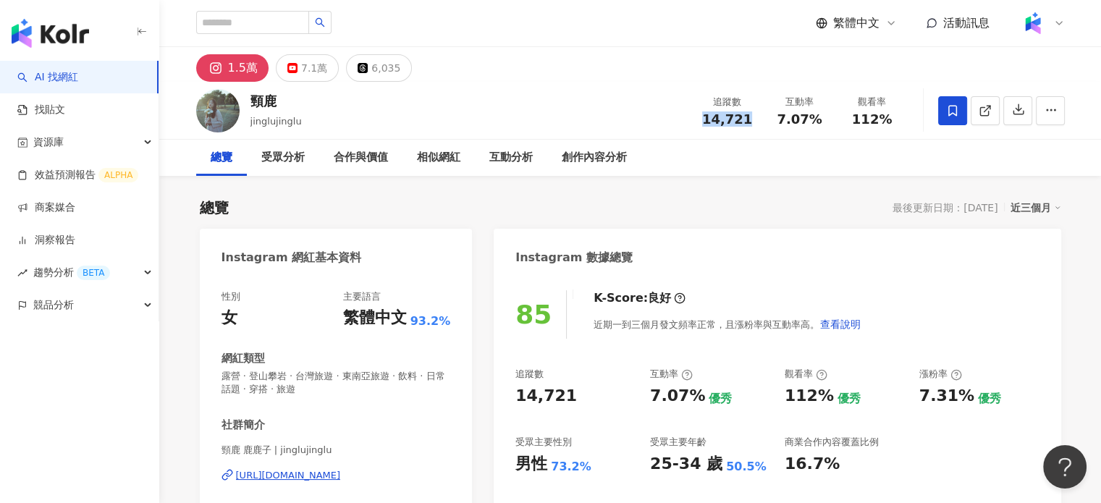
drag, startPoint x: 702, startPoint y: 121, endPoint x: 755, endPoint y: 121, distance: 52.9
click at [755, 121] on div "追蹤數 14,721" at bounding box center [728, 110] width 72 height 31
copy span "14,721"
drag, startPoint x: 783, startPoint y: 120, endPoint x: 823, endPoint y: 124, distance: 40.0
click at [823, 124] on div "7.07%" at bounding box center [800, 119] width 55 height 14
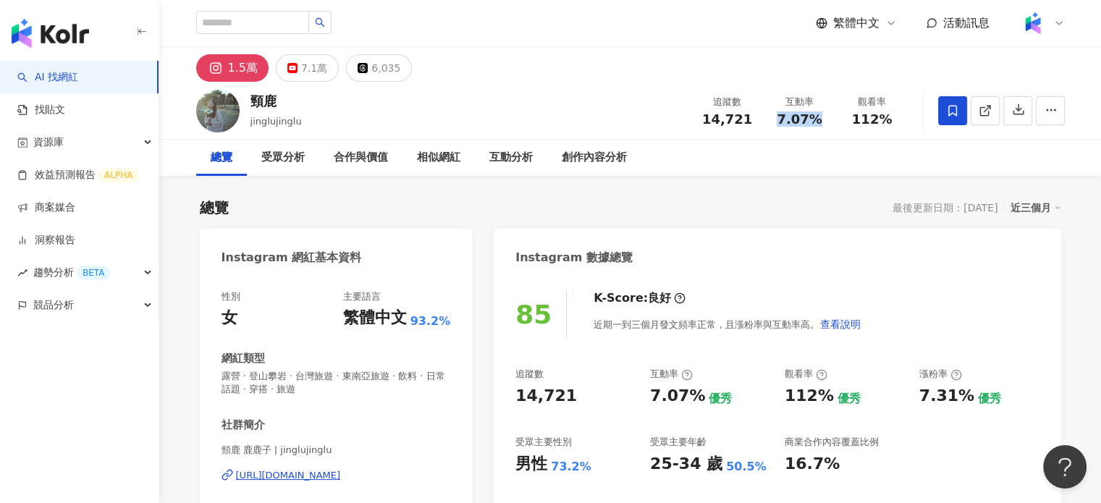
drag, startPoint x: 779, startPoint y: 117, endPoint x: 833, endPoint y: 124, distance: 54.1
click at [833, 124] on div "互動率 7.07%" at bounding box center [800, 110] width 72 height 31
copy span "7.07%"
drag, startPoint x: 852, startPoint y: 119, endPoint x: 905, endPoint y: 125, distance: 54.0
click at [905, 125] on div "觀看率 112%" at bounding box center [872, 110] width 72 height 31
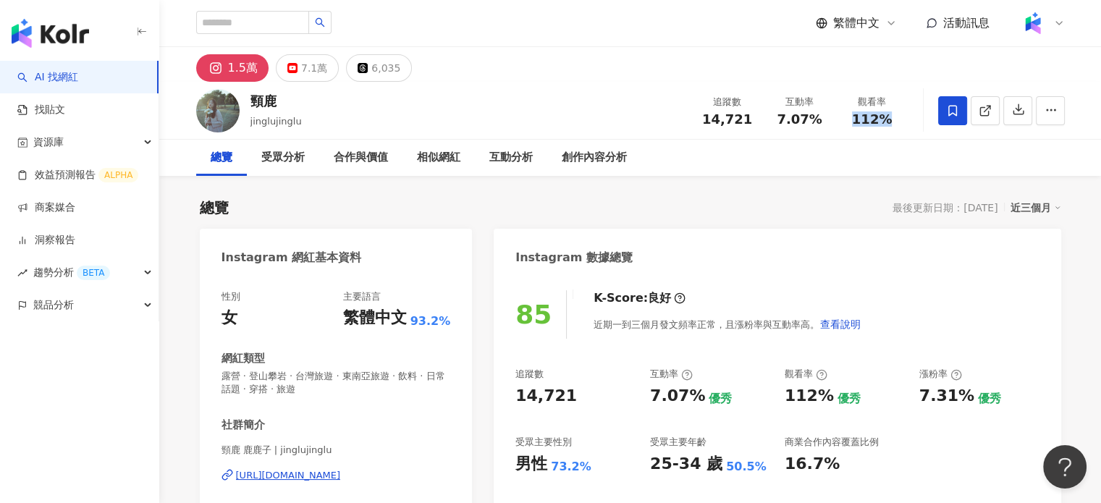
copy span "112%"
drag, startPoint x: 516, startPoint y: 468, endPoint x: 591, endPoint y: 467, distance: 75.3
click at [591, 467] on div "男性 73.2%" at bounding box center [576, 464] width 120 height 22
copy div "男性 73.2%"
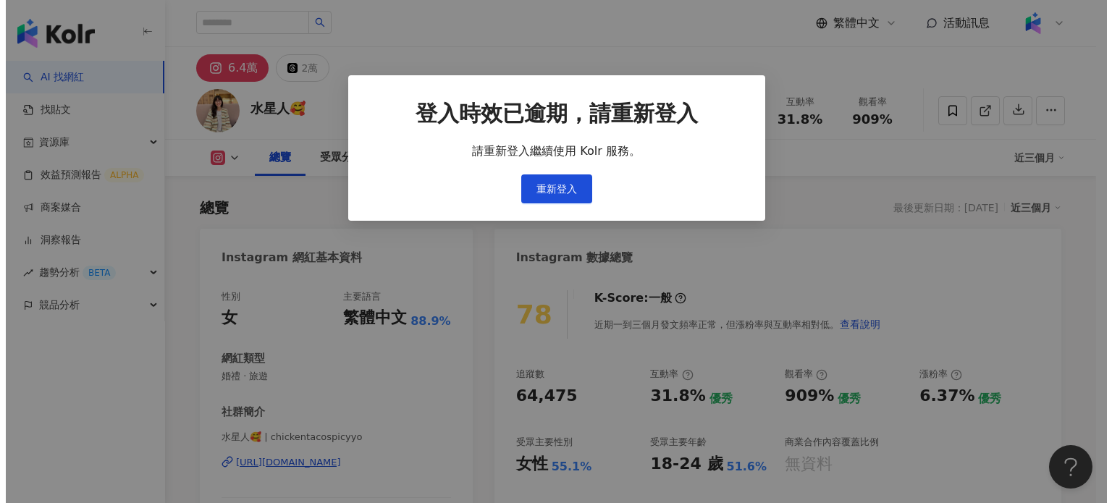
scroll to position [440, 0]
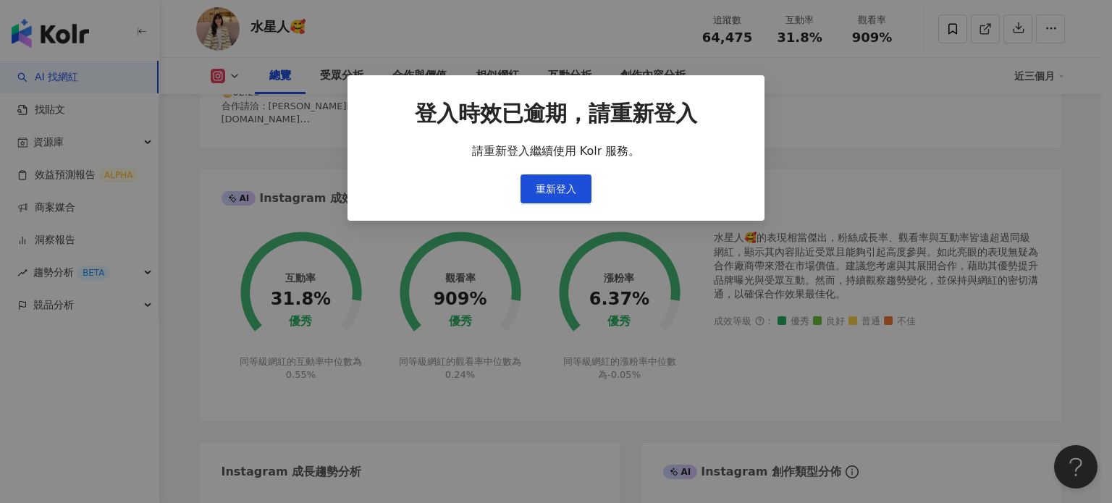
click at [578, 183] on div "登入時效已逾期，請重新登入 請重新登入繼續使用 Kolr 服務。 重新登入" at bounding box center [556, 251] width 1112 height 503
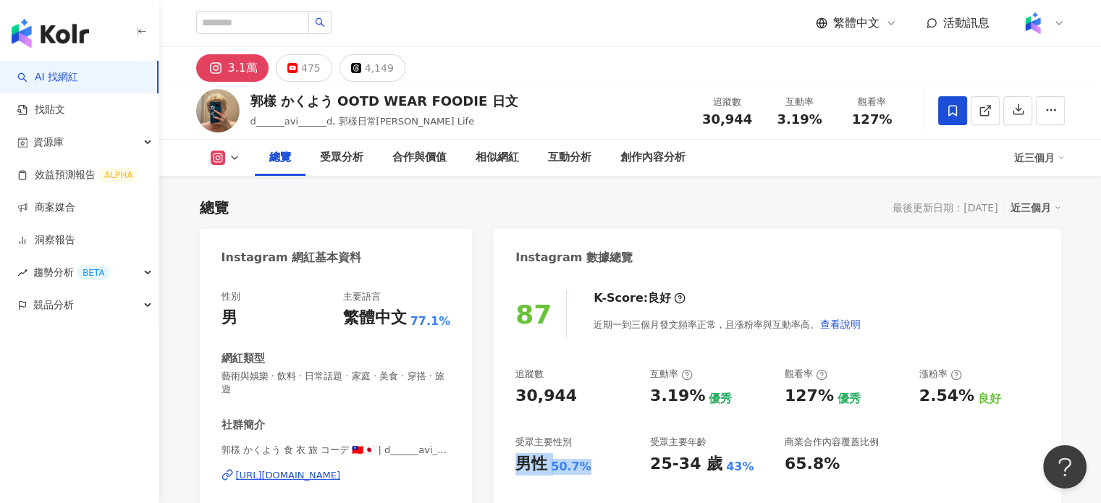
drag, startPoint x: 547, startPoint y: 466, endPoint x: 114, endPoint y: 4, distance: 633.2
click at [600, 466] on div "87 K-Score : 良好 近期一到三個月發文頻率正常，且漲粉率與互動率高。 查看說明 追蹤數 30,944 互動率 3.19% 優秀 觀看率 127% …" at bounding box center [777, 445] width 567 height 338
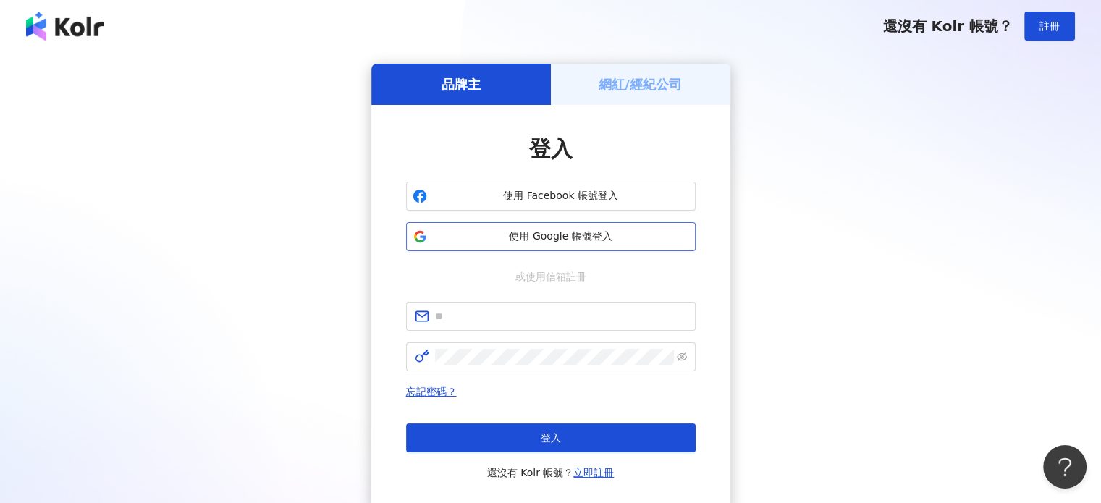
click at [541, 231] on span "使用 Google 帳號登入" at bounding box center [561, 237] width 256 height 14
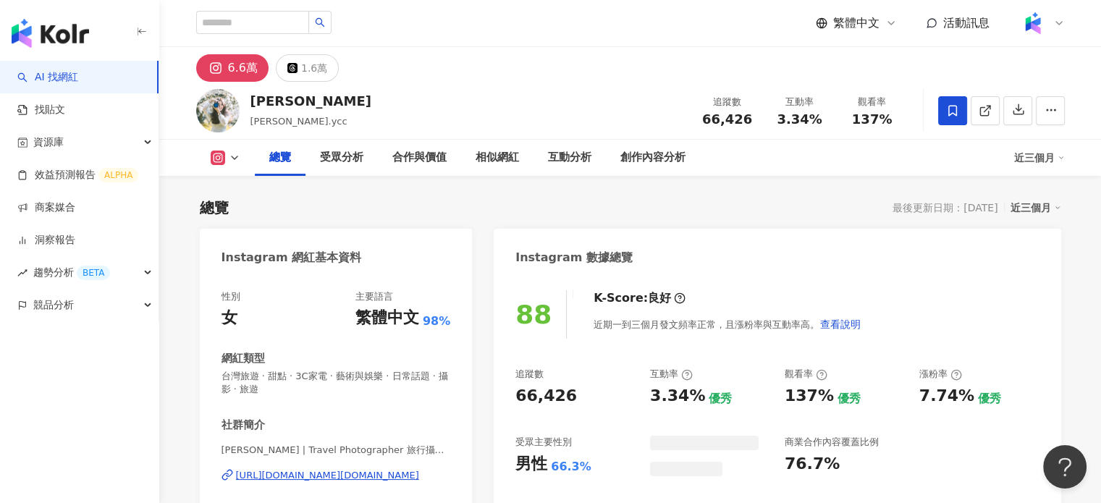
scroll to position [89, 0]
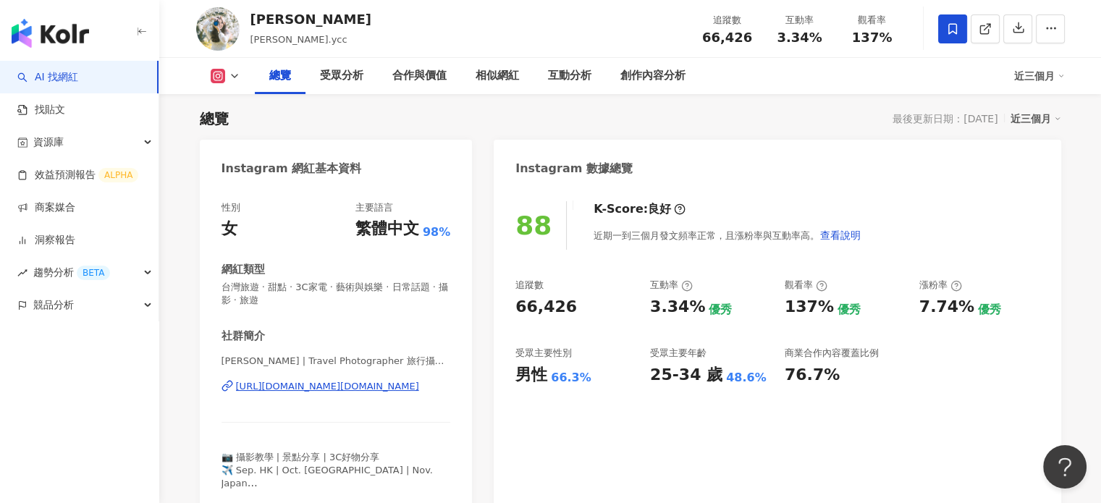
drag, startPoint x: 581, startPoint y: 382, endPoint x: 197, endPoint y: 54, distance: 504.4
click at [599, 379] on div "男性 66.3%" at bounding box center [576, 375] width 120 height 22
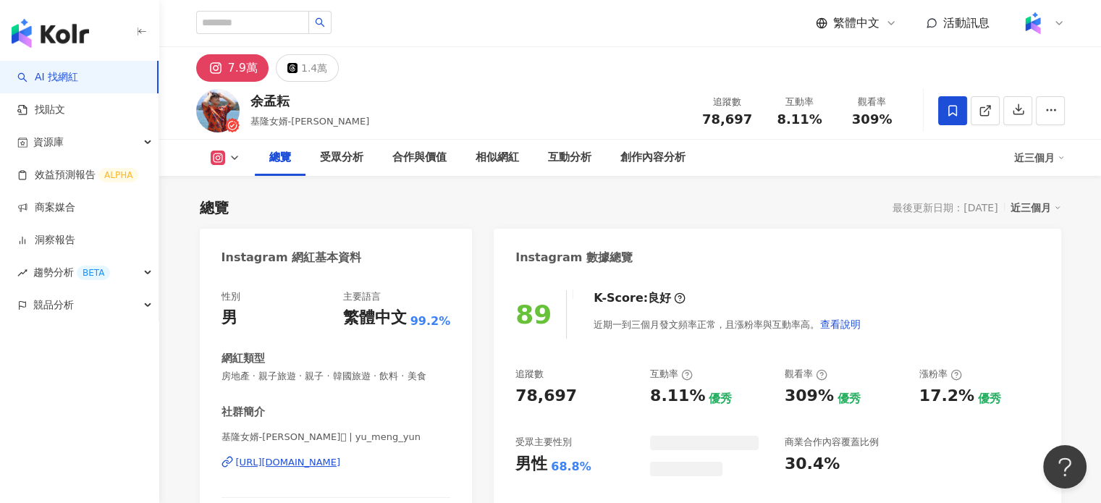
click at [324, 466] on div "https://www.instagram.com/yu_meng_yun/" at bounding box center [288, 462] width 105 height 13
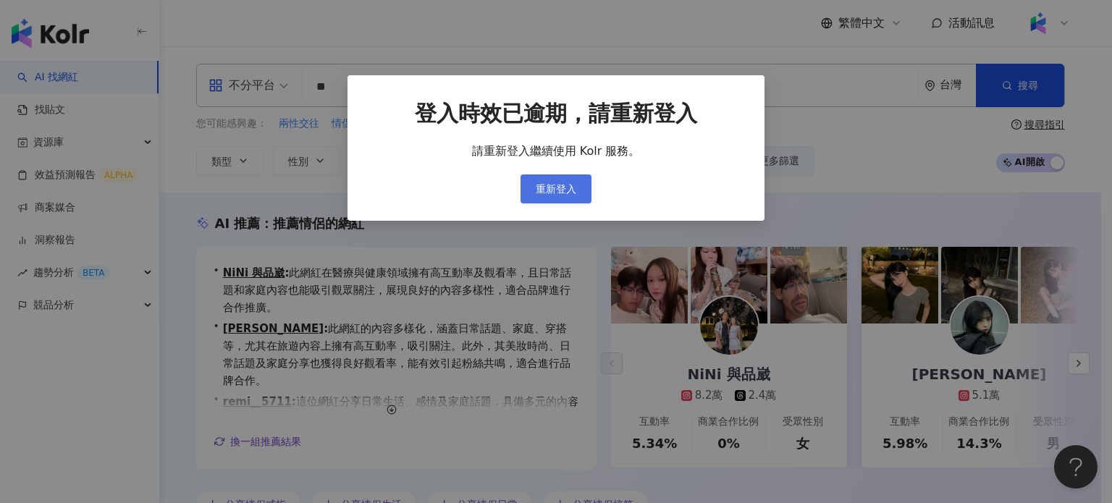
click at [547, 190] on span "重新登入" at bounding box center [556, 189] width 41 height 12
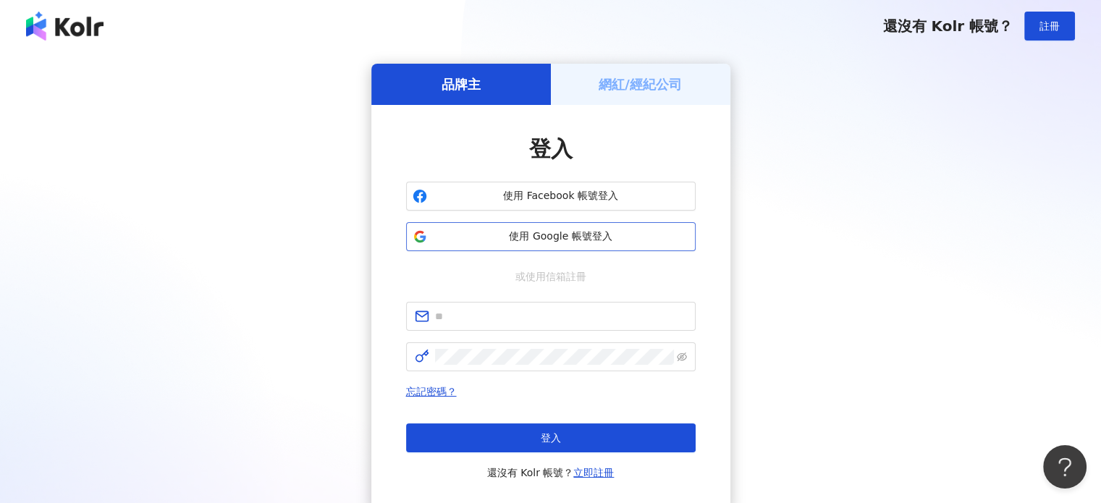
click at [545, 230] on span "使用 Google 帳號登入" at bounding box center [561, 237] width 256 height 14
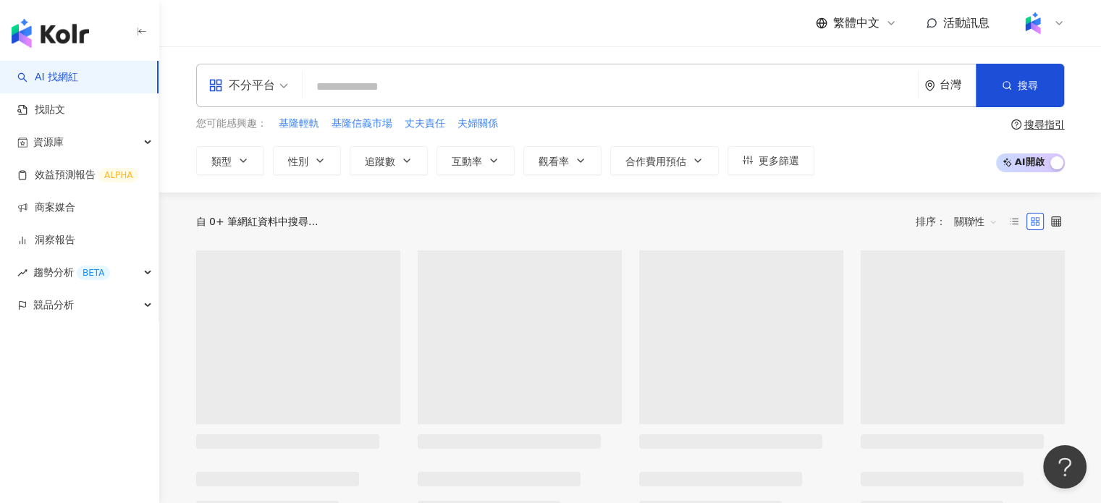
paste input "*********"
type input "*********"
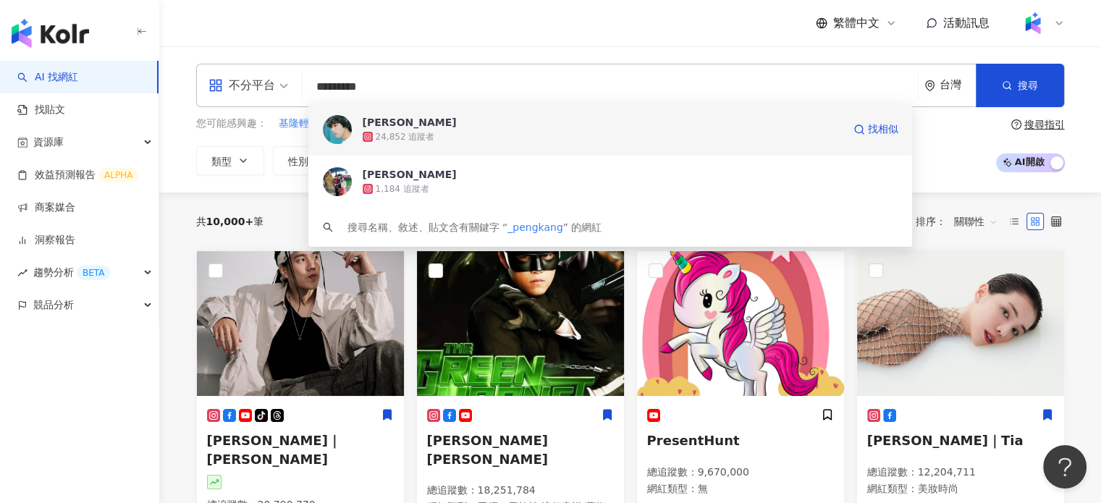
click at [478, 133] on div "24,852 追蹤者" at bounding box center [603, 137] width 480 height 14
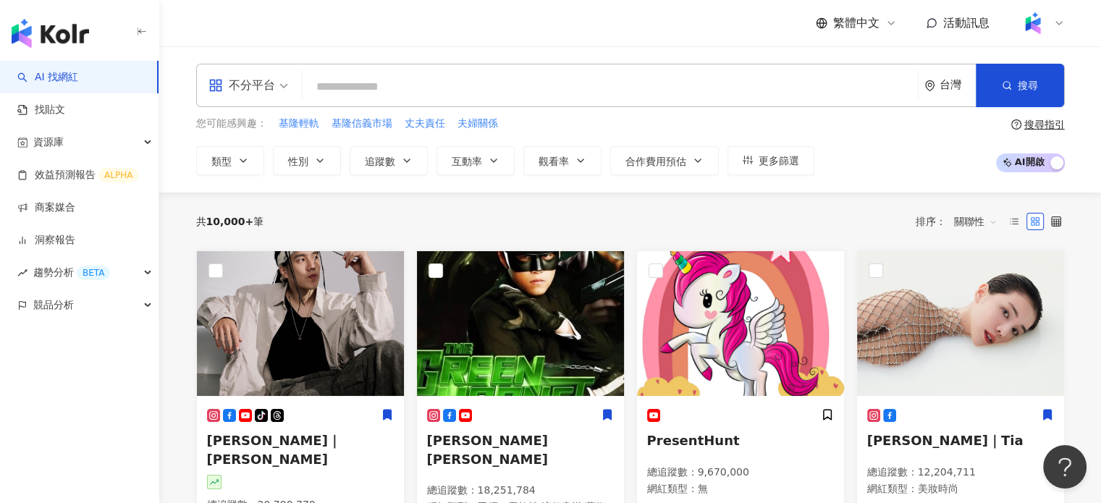
click at [413, 87] on input "search" at bounding box center [610, 87] width 604 height 28
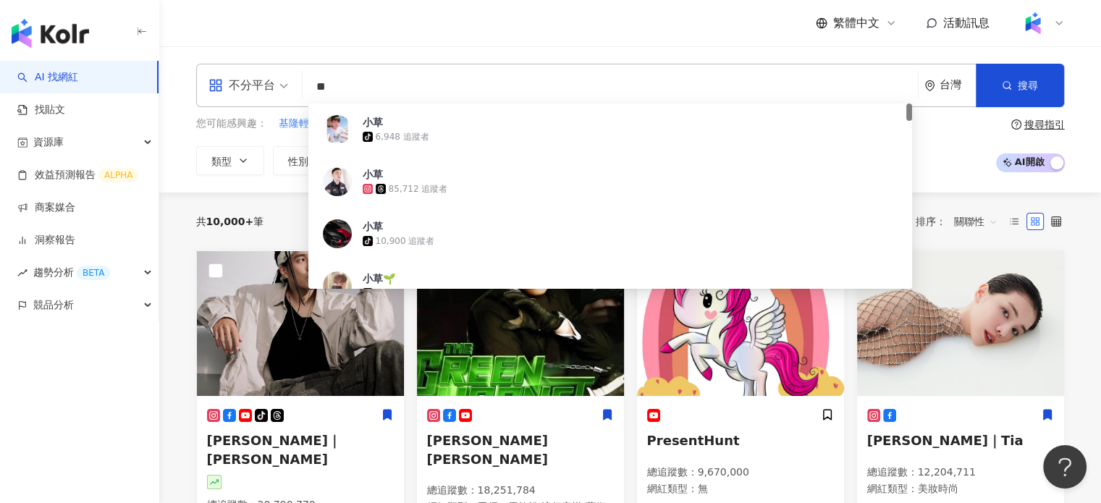
type input "*"
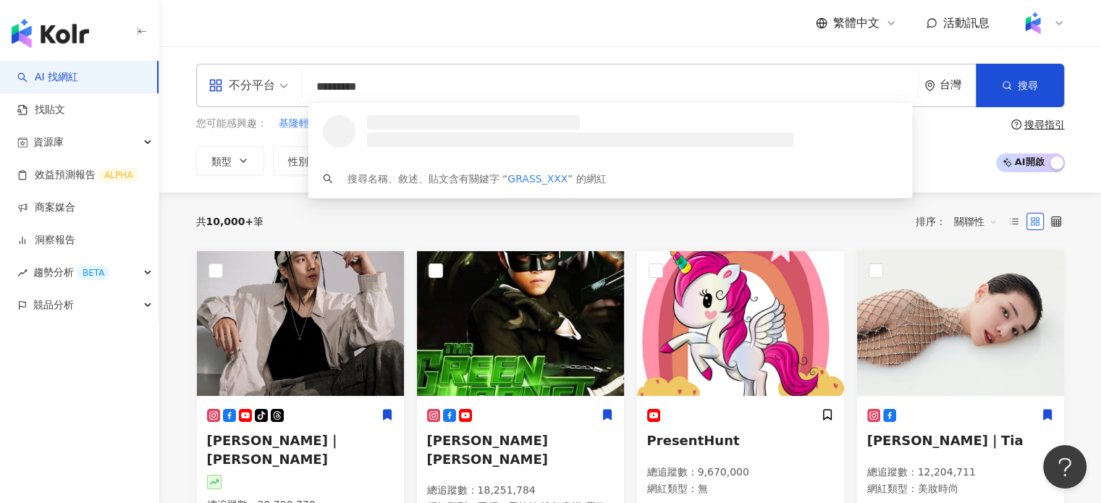
type input "**********"
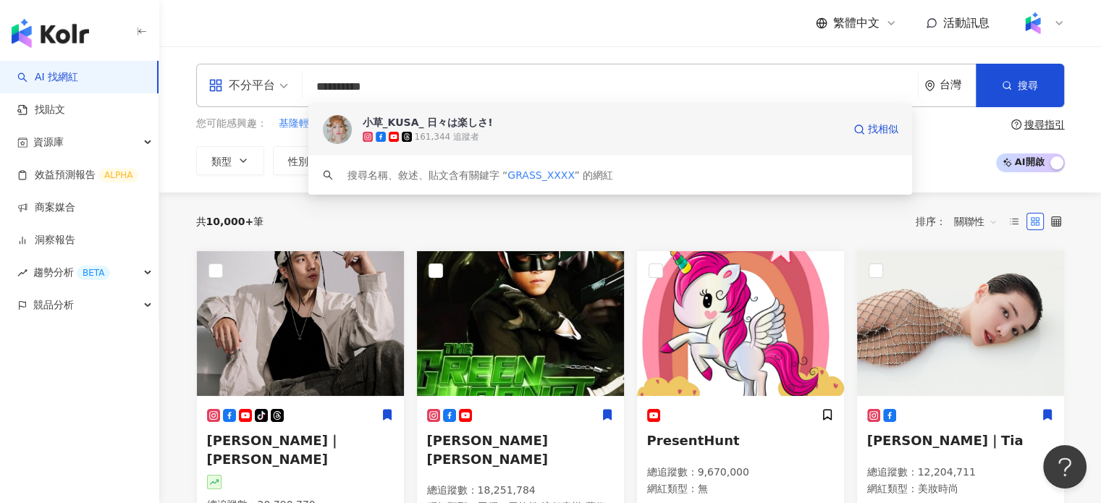
click at [508, 125] on span "小草_KUSA_ 日々は楽しさ!" at bounding box center [603, 122] width 480 height 14
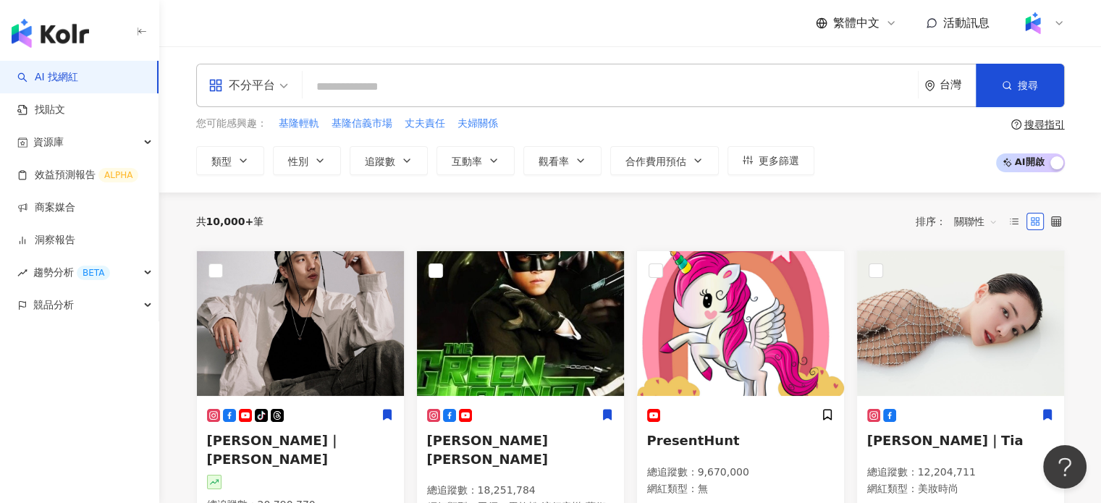
click at [462, 95] on input "search" at bounding box center [610, 87] width 604 height 28
paste input "*********"
type input "*********"
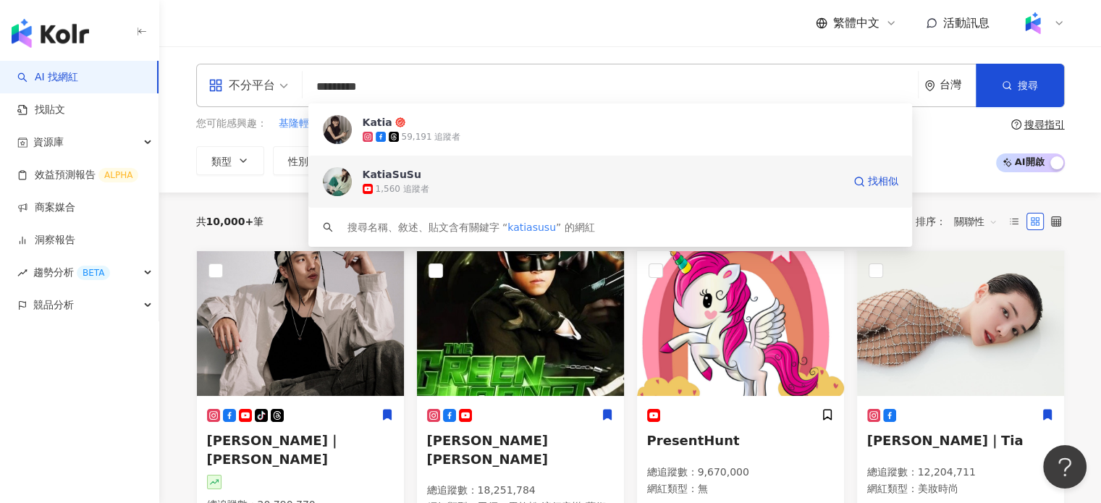
click at [404, 144] on div "Katia 59,191 追蹤者" at bounding box center [610, 130] width 605 height 52
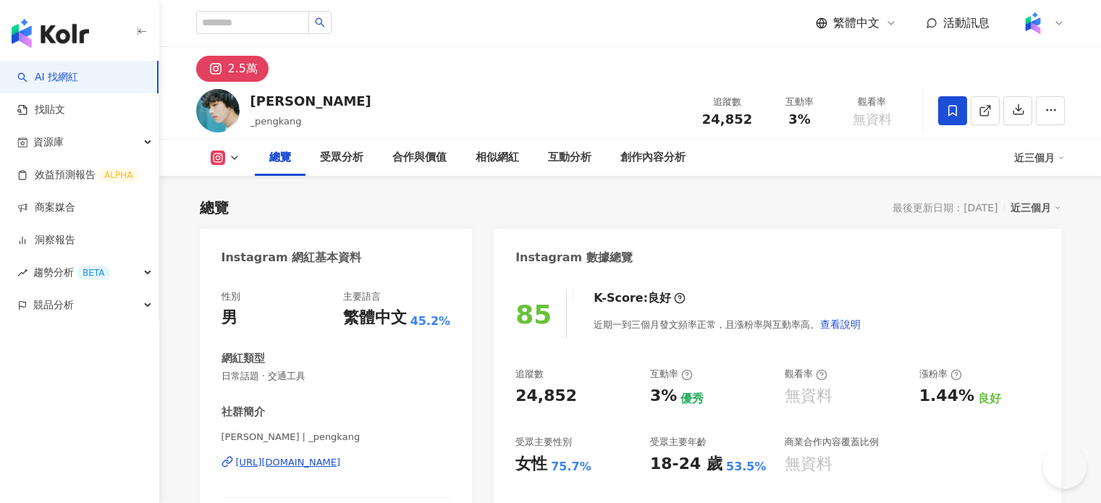
click at [252, 94] on div "[PERSON_NAME]" at bounding box center [311, 101] width 121 height 18
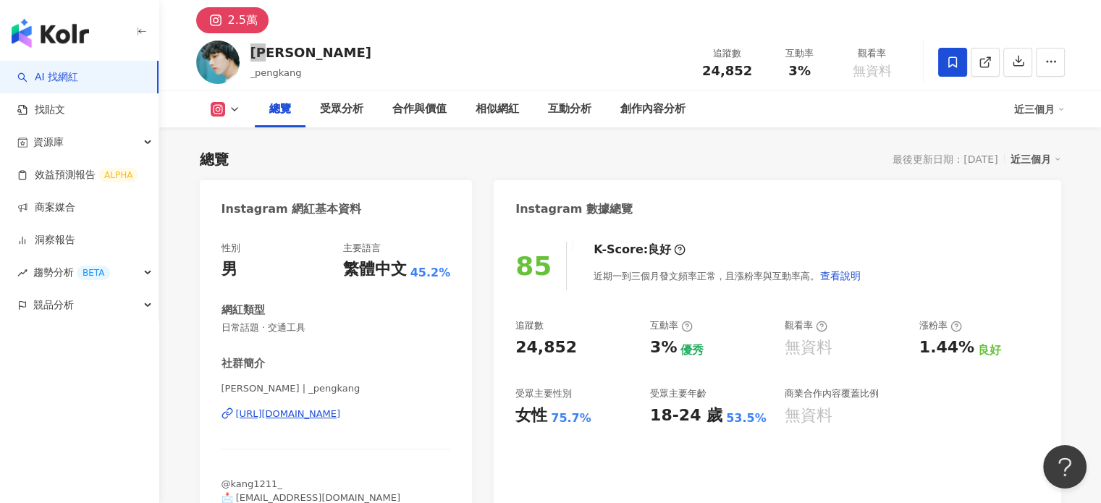
scroll to position [72, 0]
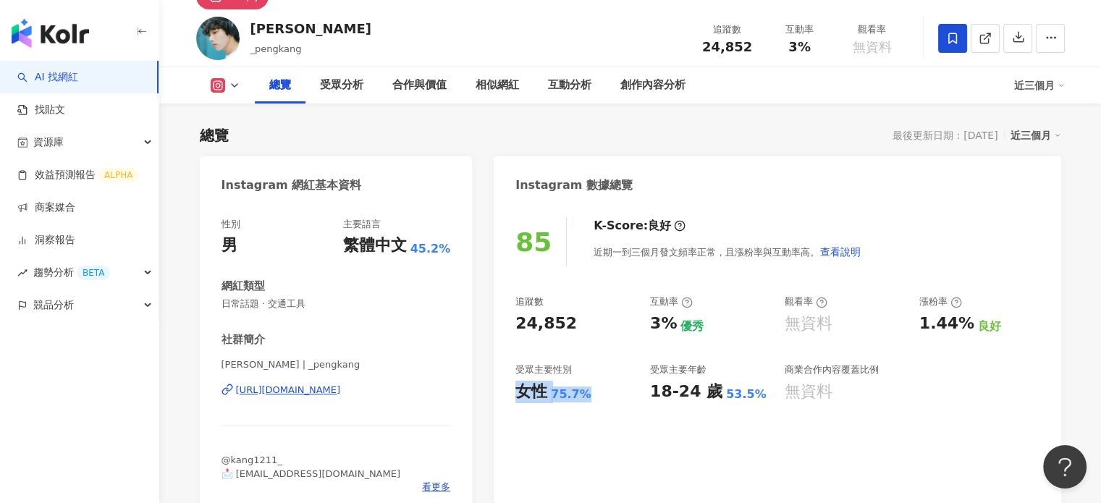
drag, startPoint x: 550, startPoint y: 395, endPoint x: 595, endPoint y: 397, distance: 44.9
click at [595, 397] on div "女性 75.7%" at bounding box center [576, 392] width 120 height 22
drag, startPoint x: 704, startPoint y: 43, endPoint x: 783, endPoint y: 45, distance: 78.9
click at [783, 45] on div "追蹤數 24,852 互動率 3% 觀看率 無資料" at bounding box center [800, 38] width 217 height 43
click at [768, 51] on div "互動率 3%" at bounding box center [800, 37] width 72 height 31
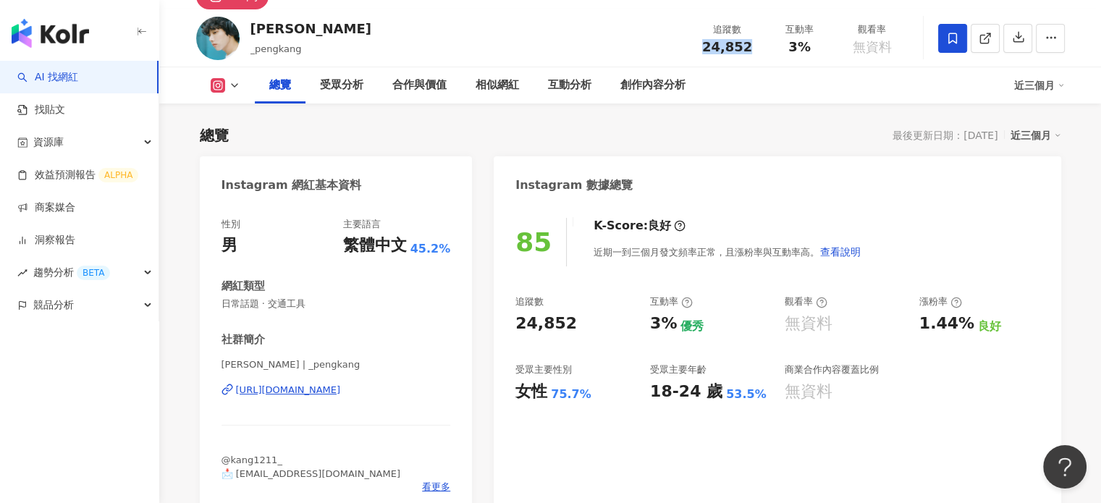
drag, startPoint x: 745, startPoint y: 46, endPoint x: 682, endPoint y: 46, distance: 63.0
click at [682, 46] on div "彭康 _pengkang 追蹤數 24,852 互動率 3% 觀看率 無資料" at bounding box center [630, 37] width 927 height 57
copy span "24,852"
click at [781, 49] on div "3%" at bounding box center [800, 47] width 55 height 14
drag, startPoint x: 793, startPoint y: 46, endPoint x: 822, endPoint y: 49, distance: 29.1
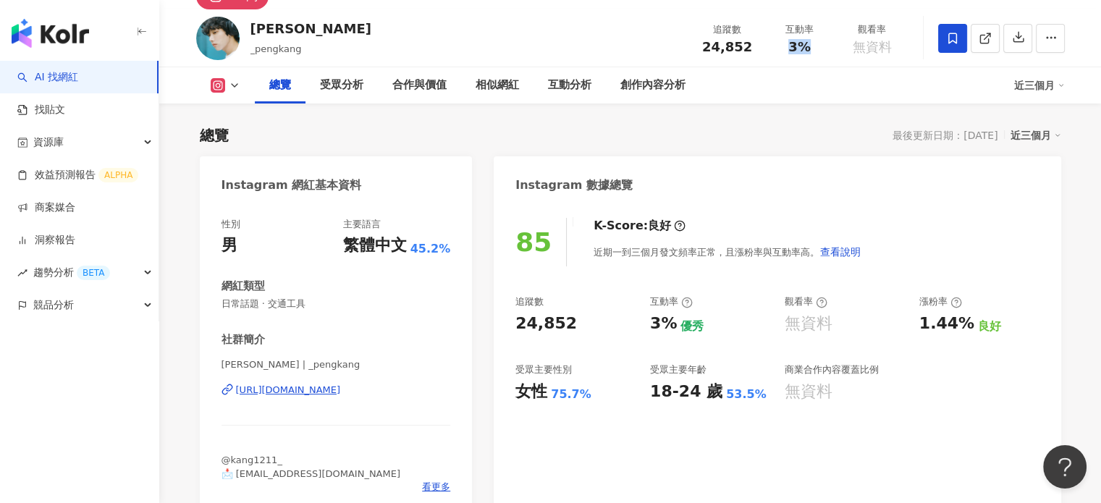
click at [822, 49] on div "3%" at bounding box center [800, 47] width 55 height 14
copy span "3%"
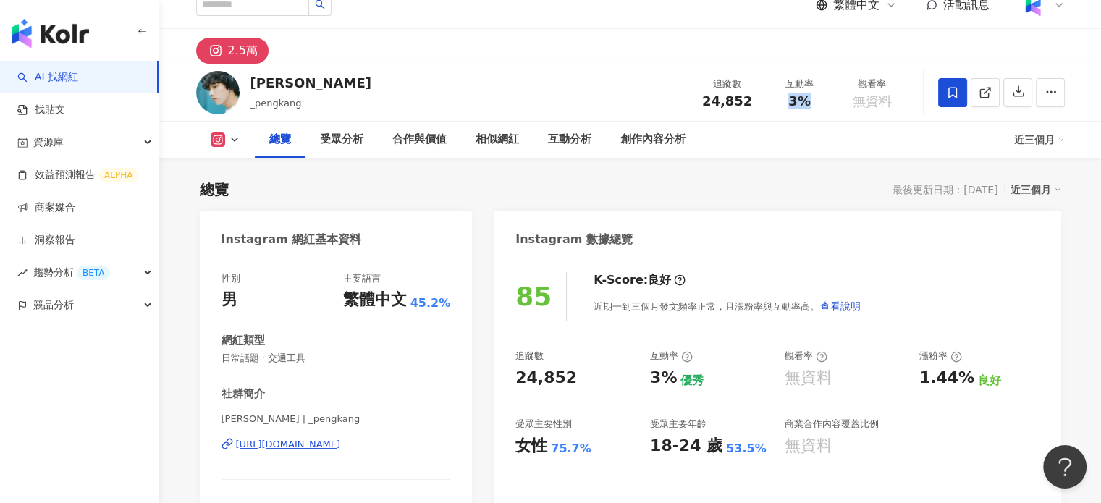
scroll to position [0, 0]
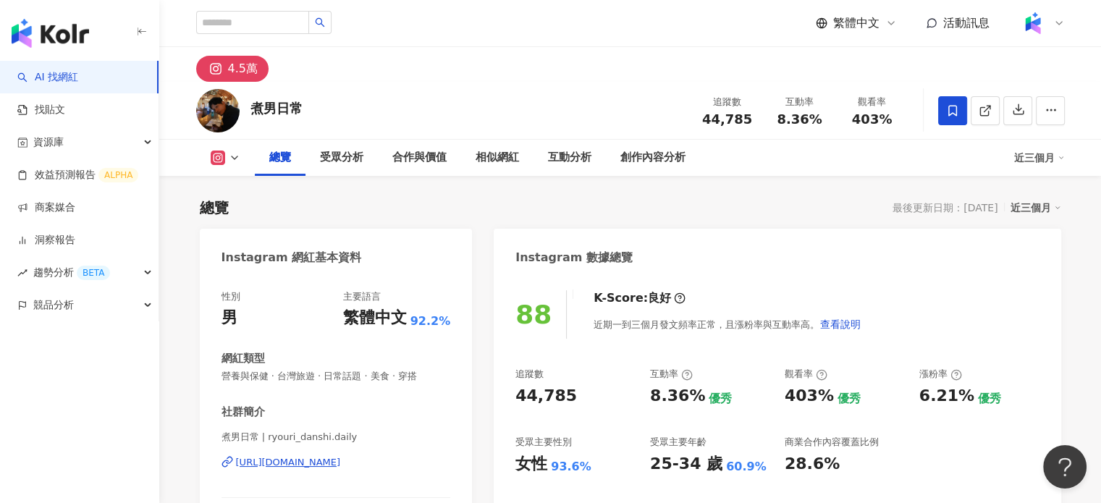
drag, startPoint x: 602, startPoint y: 461, endPoint x: 595, endPoint y: 466, distance: 7.8
click at [602, 462] on div "88 K-Score : 良好 近期一到三個月發文頻率正常，且漲粉率與互動率高。 查看說明 追蹤數 44,785 互動率 8.36% 優秀 觀看率 403% …" at bounding box center [777, 438] width 567 height 325
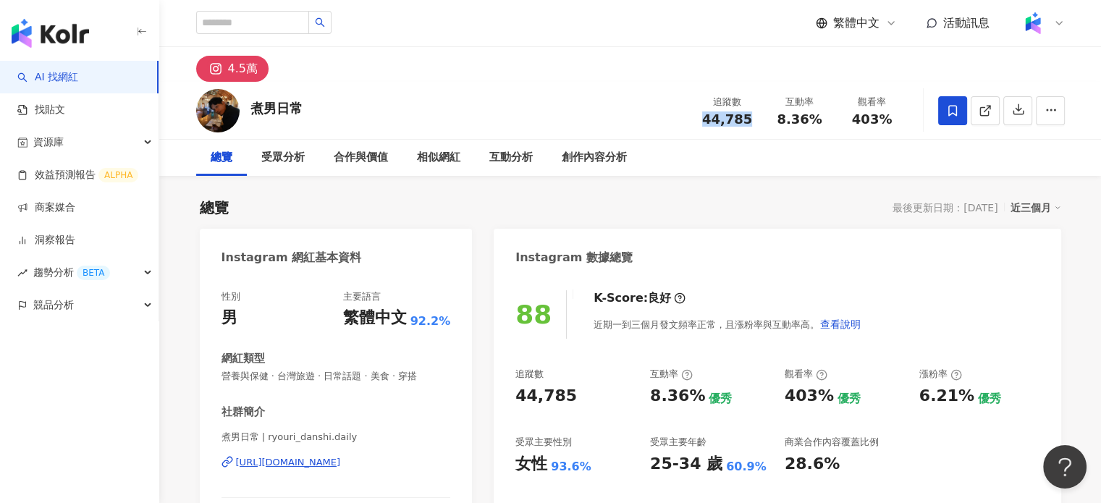
drag, startPoint x: 701, startPoint y: 115, endPoint x: 762, endPoint y: 125, distance: 61.7
click at [762, 125] on div "追蹤數 44,785" at bounding box center [728, 110] width 72 height 31
copy span "44,785"
click at [778, 124] on div "8.36%" at bounding box center [800, 119] width 55 height 14
drag, startPoint x: 778, startPoint y: 124, endPoint x: 823, endPoint y: 126, distance: 44.9
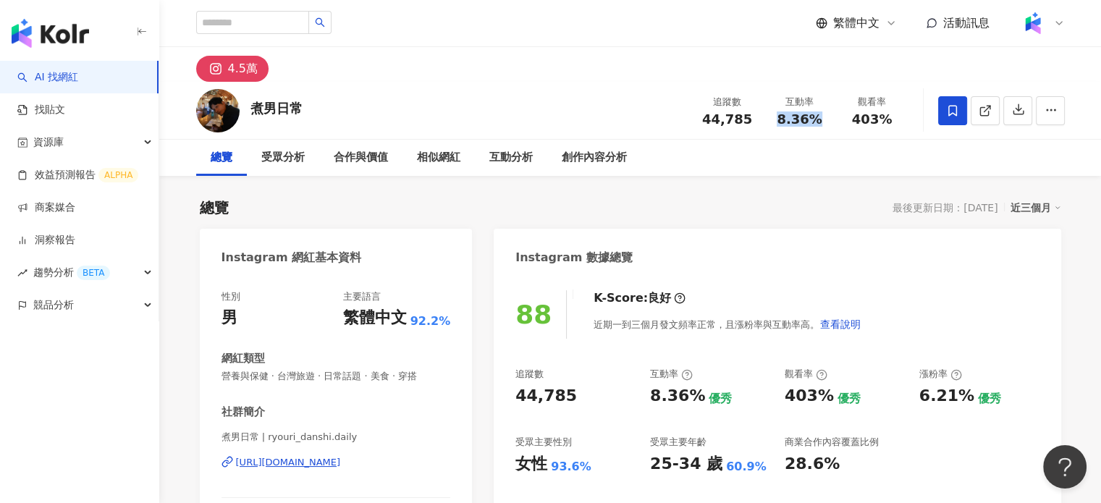
click at [823, 126] on div "追蹤數 44,785 互動率 8.36% 觀看率 403%" at bounding box center [800, 110] width 217 height 43
copy span "8.36%"
click at [860, 122] on span "403%" at bounding box center [872, 119] width 41 height 14
drag, startPoint x: 855, startPoint y: 118, endPoint x: 920, endPoint y: 126, distance: 65.7
click at [920, 126] on div "煮男日常 追蹤數 44,785 互動率 8.36% 觀看率 403%" at bounding box center [630, 110] width 927 height 57
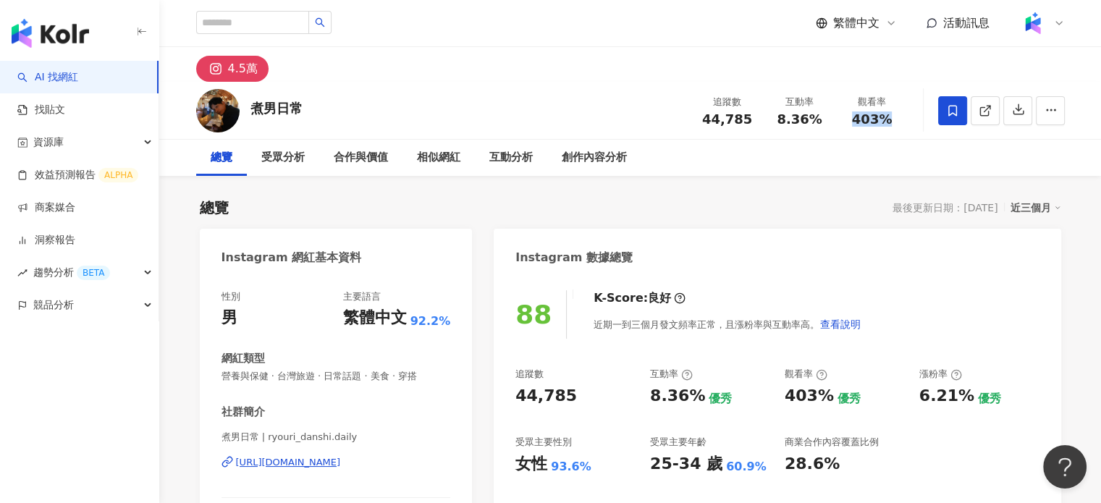
copy span "403%"
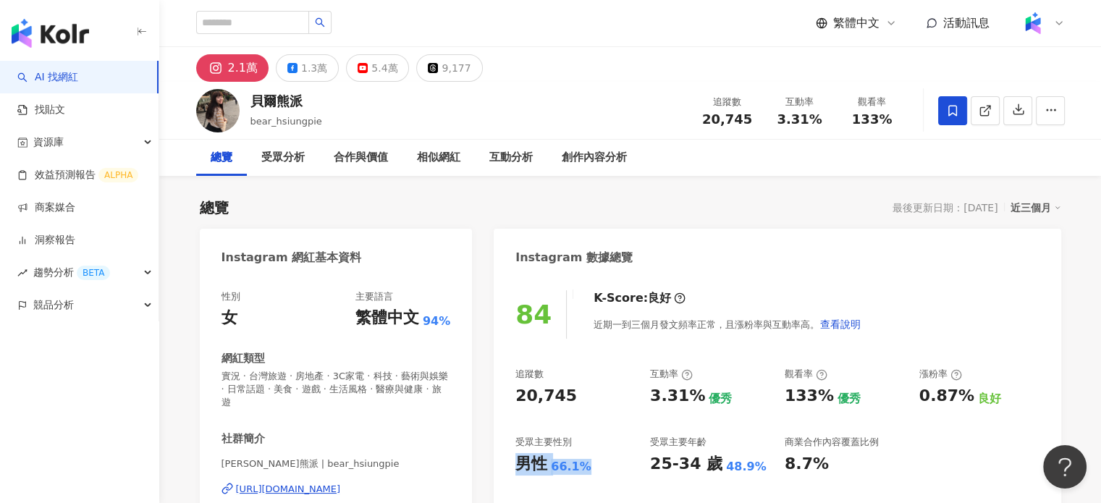
drag, startPoint x: 517, startPoint y: 459, endPoint x: 594, endPoint y: 465, distance: 77.0
click at [594, 465] on div "男性 66.1%" at bounding box center [576, 464] width 120 height 22
copy div "男性 66.1%"
drag, startPoint x: 701, startPoint y: 121, endPoint x: 760, endPoint y: 124, distance: 58.7
click at [760, 124] on div "追蹤數 20,745" at bounding box center [728, 110] width 72 height 31
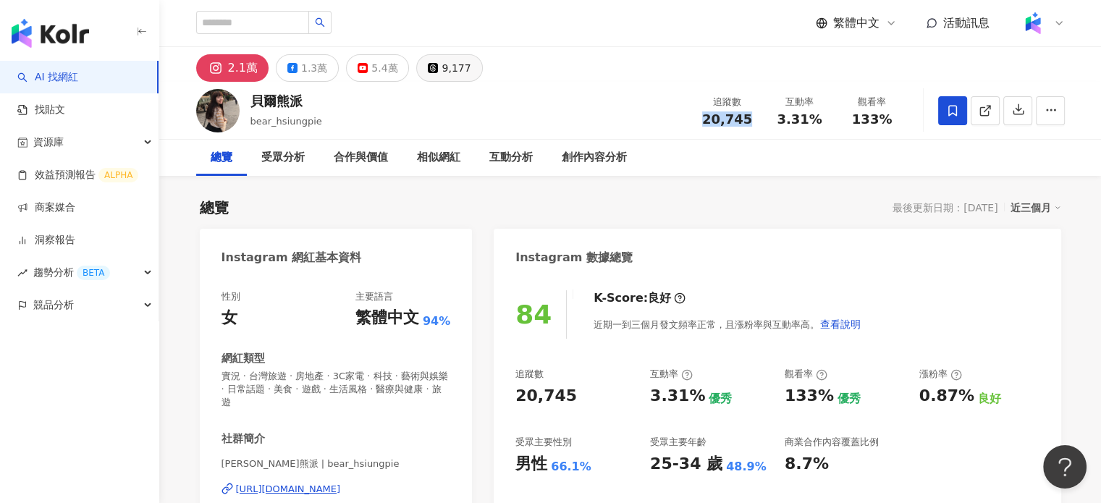
copy span "20,745"
click at [783, 118] on span "3.31%" at bounding box center [799, 119] width 45 height 14
drag, startPoint x: 781, startPoint y: 121, endPoint x: 839, endPoint y: 125, distance: 58.1
click at [839, 125] on div "追蹤數 20,745 互動率 3.31% 觀看率 133%" at bounding box center [800, 110] width 217 height 43
copy div "3.31% 觀看率"
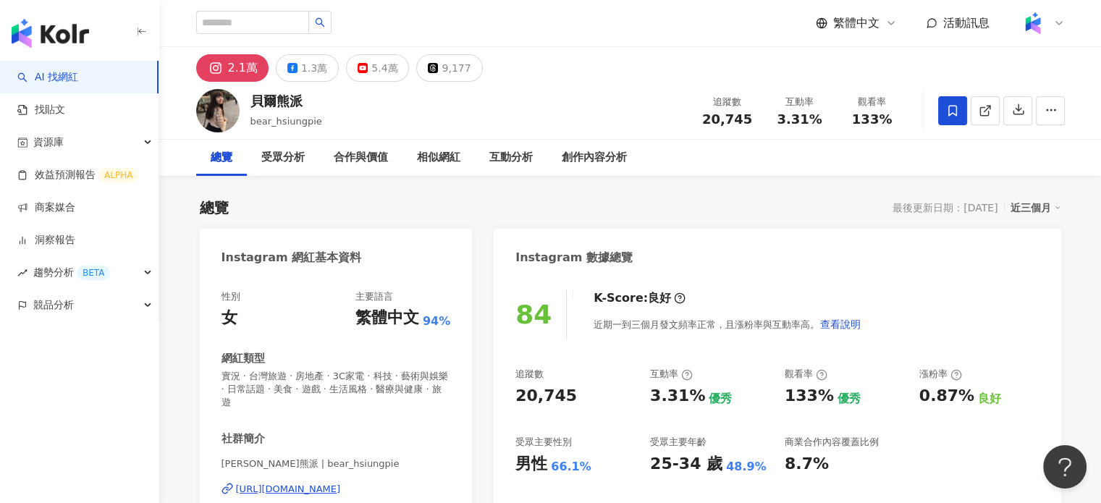
click at [885, 115] on span "133%" at bounding box center [872, 119] width 41 height 14
drag, startPoint x: 855, startPoint y: 118, endPoint x: 908, endPoint y: 121, distance: 52.9
click at [908, 121] on div "貝爾熊派 bear_hsiungpie 追蹤數 20,745 互動率 3.31% 觀看率 133%" at bounding box center [630, 110] width 927 height 57
copy span "133%"
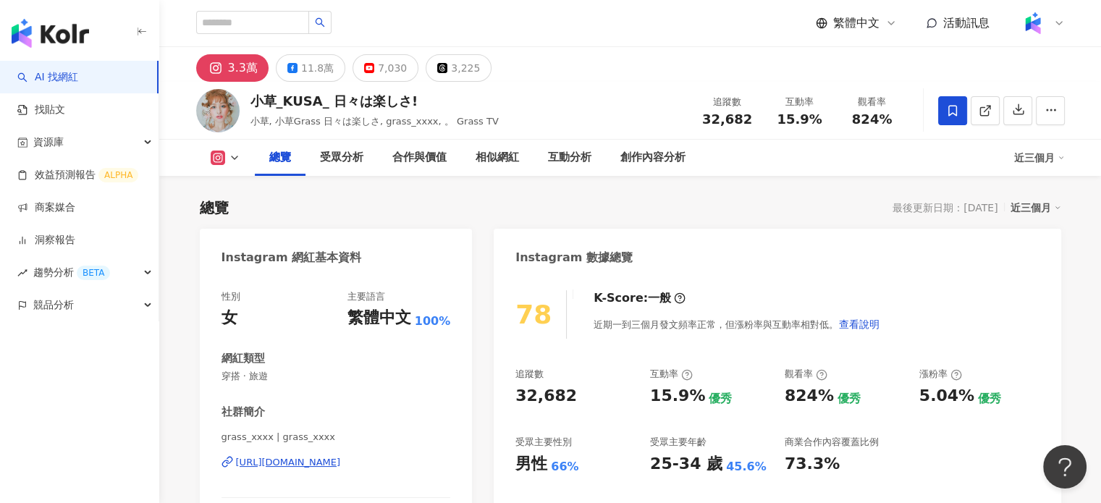
click at [280, 461] on div "https://www.instagram.com/grass_xxxx/" at bounding box center [288, 462] width 105 height 13
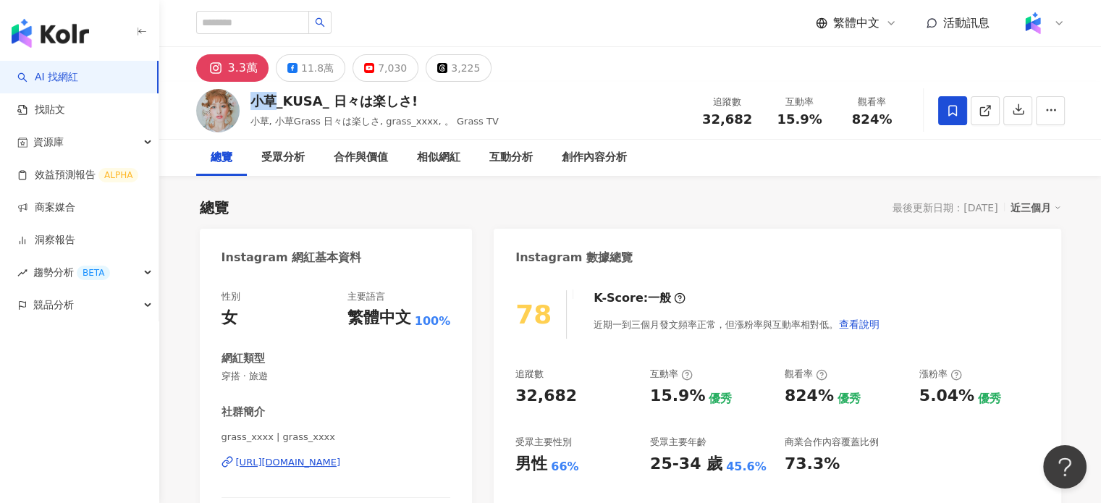
drag, startPoint x: 251, startPoint y: 103, endPoint x: 286, endPoint y: 109, distance: 35.2
click at [279, 102] on div "小草_KUSA_ 日々は楽しさ!" at bounding box center [375, 101] width 248 height 18
copy div "小草"
click at [339, 460] on div "https://www.instagram.com/grass_xxxx/" at bounding box center [288, 462] width 105 height 13
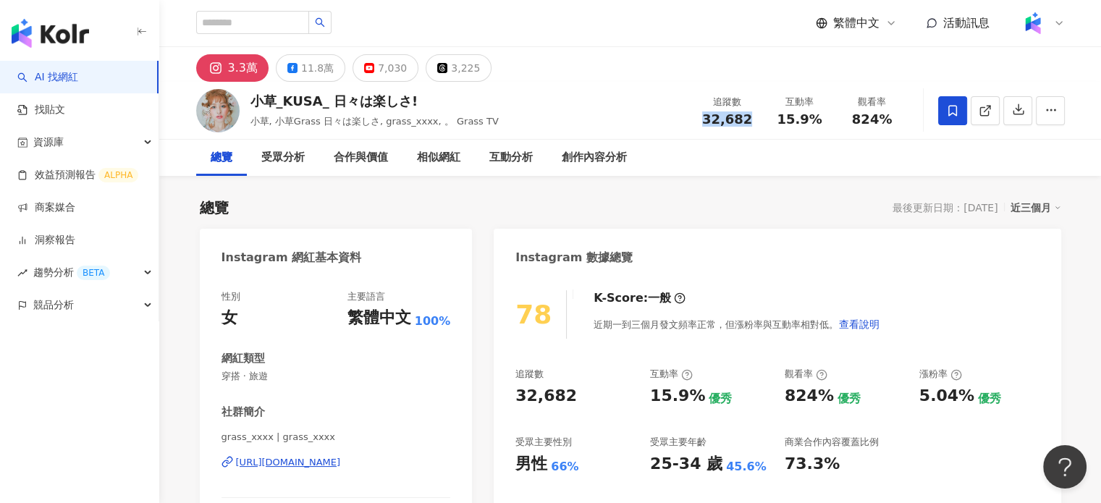
click at [750, 119] on div "32,682" at bounding box center [727, 119] width 55 height 14
copy span "32,682"
drag, startPoint x: 778, startPoint y: 117, endPoint x: 821, endPoint y: 125, distance: 44.0
click at [821, 125] on div "15.9%" at bounding box center [800, 119] width 55 height 14
copy span "15.9%"
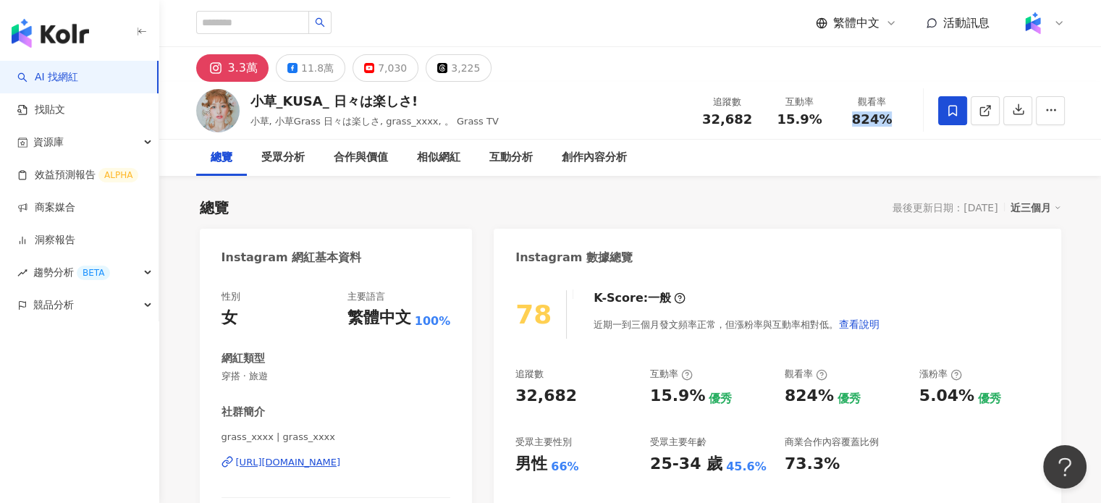
drag, startPoint x: 852, startPoint y: 124, endPoint x: 894, endPoint y: 124, distance: 42.7
click at [892, 124] on div "824%" at bounding box center [872, 119] width 55 height 14
copy span "824%"
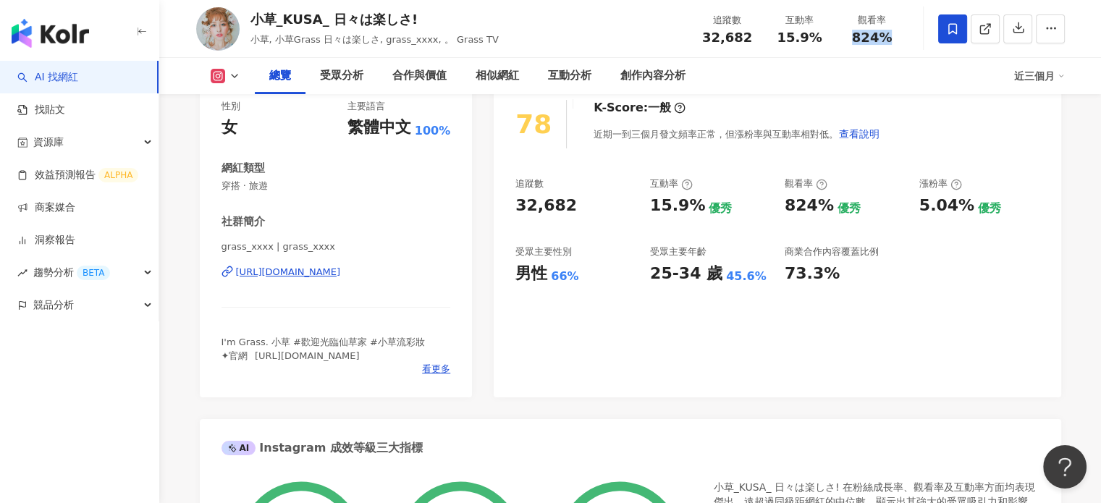
scroll to position [72, 0]
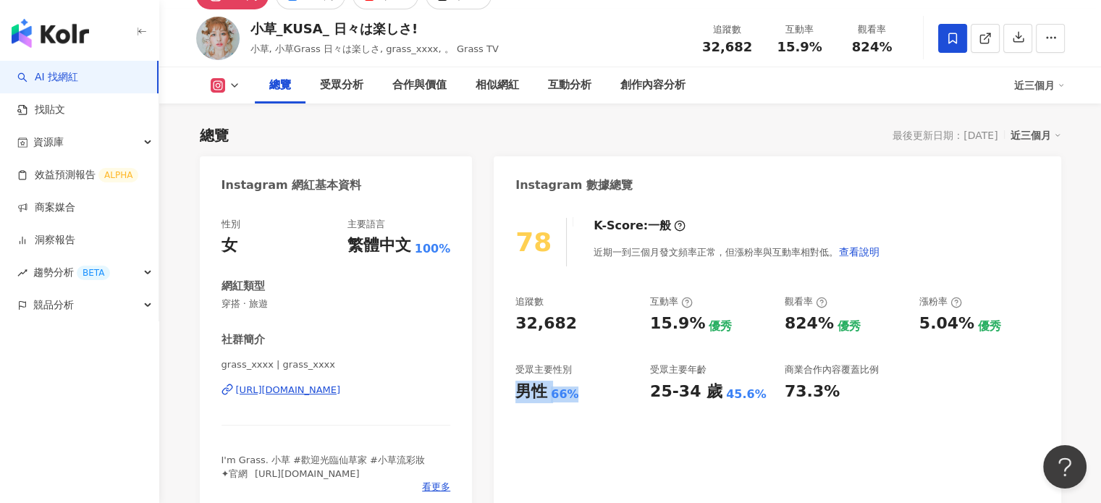
drag, startPoint x: 518, startPoint y: 390, endPoint x: 584, endPoint y: 397, distance: 66.2
click at [588, 395] on div "男性 66%" at bounding box center [576, 392] width 120 height 22
copy div "男性 66%"
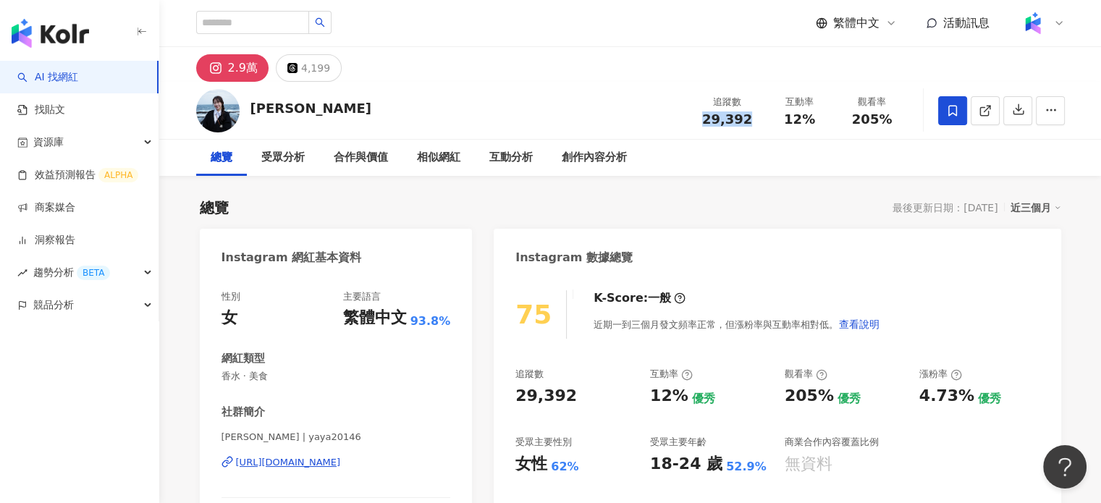
drag, startPoint x: 722, startPoint y: 120, endPoint x: 762, endPoint y: 121, distance: 39.8
click at [762, 121] on div "追蹤數 29,392" at bounding box center [728, 110] width 72 height 31
copy span "29,392"
drag, startPoint x: 786, startPoint y: 122, endPoint x: 820, endPoint y: 120, distance: 34.8
click at [820, 120] on div "12%" at bounding box center [800, 119] width 55 height 14
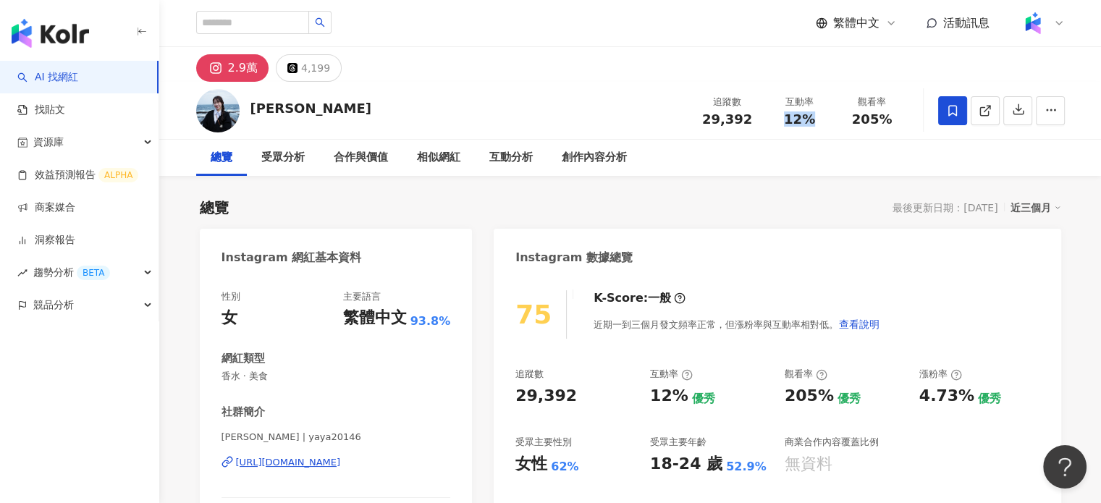
copy span "12%"
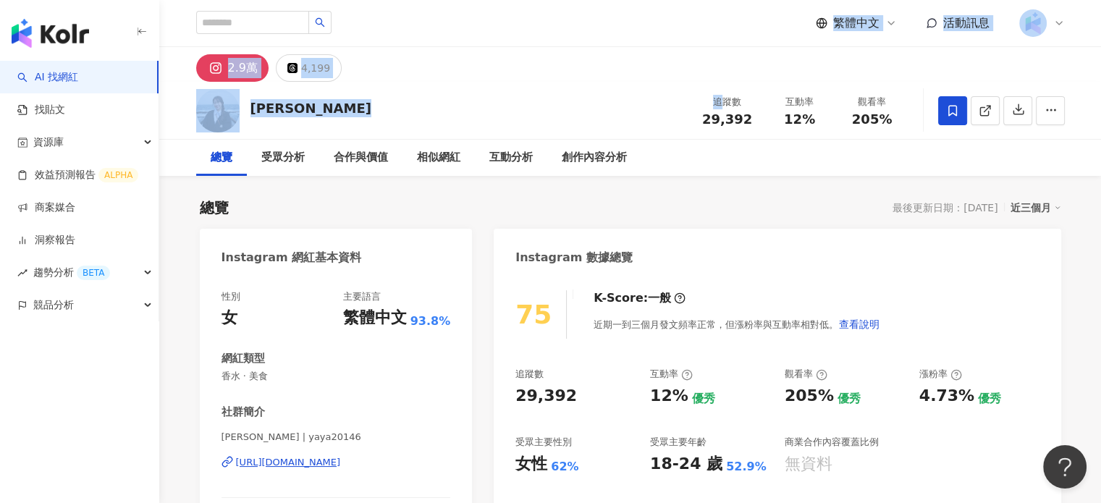
drag, startPoint x: 302, startPoint y: -18, endPoint x: 248, endPoint y: -26, distance: 54.2
click at [248, 0] on html "AI 找網紅 找貼文 資源庫 效益預測報告 ALPHA 商案媒合 洞察報告 趨勢分析 BETA 競品分析 繁體中文 活動訊息 2.9萬 4,199 [PERS…" at bounding box center [550, 251] width 1101 height 503
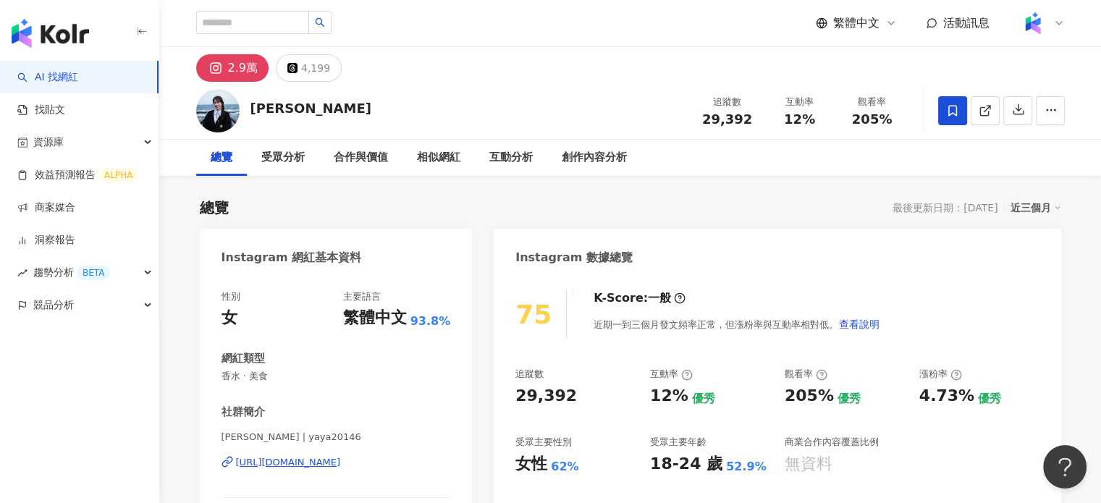
drag, startPoint x: 685, startPoint y: 116, endPoint x: 739, endPoint y: 115, distance: 54.3
click at [686, 115] on div "謝羽姸 追蹤數 29,392 互動率 12% 觀看率 205%" at bounding box center [630, 110] width 927 height 57
drag, startPoint x: 802, startPoint y: 124, endPoint x: 831, endPoint y: 124, distance: 29.0
click at [831, 124] on div "互動率 12%" at bounding box center [800, 110] width 72 height 31
drag, startPoint x: 779, startPoint y: 114, endPoint x: 832, endPoint y: 125, distance: 54.0
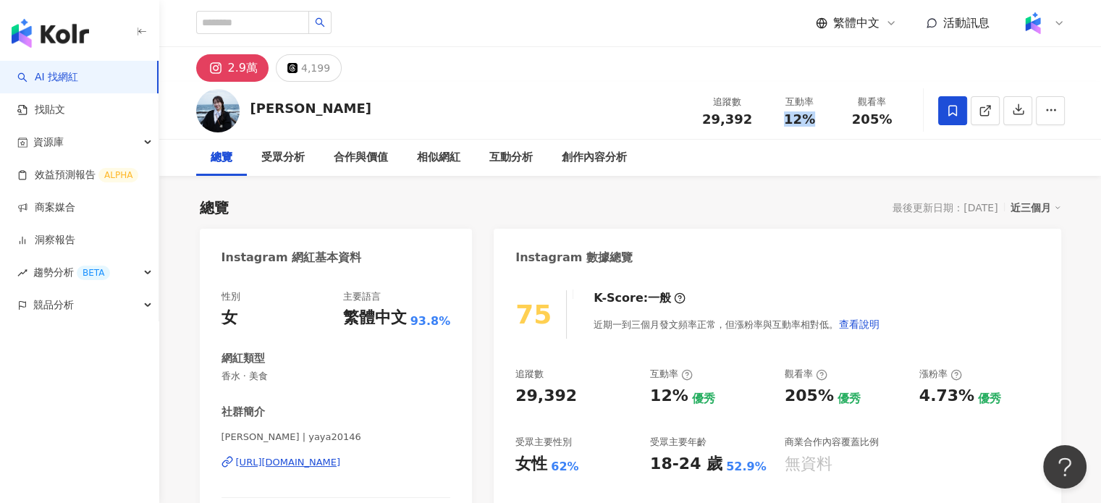
click at [832, 125] on div "互動率 12%" at bounding box center [800, 110] width 72 height 31
copy span "12%"
click at [869, 119] on span "205%" at bounding box center [872, 119] width 41 height 14
drag, startPoint x: 869, startPoint y: 122, endPoint x: 903, endPoint y: 129, distance: 34.7
click at [903, 129] on div "追蹤數 29,392 互動率 12% 觀看率 205%" at bounding box center [800, 110] width 217 height 43
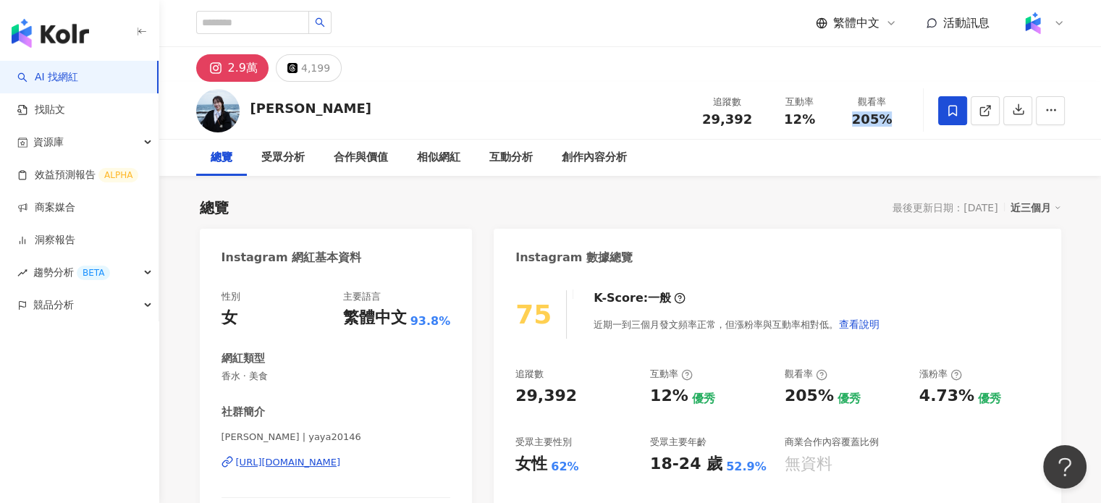
copy span "205%"
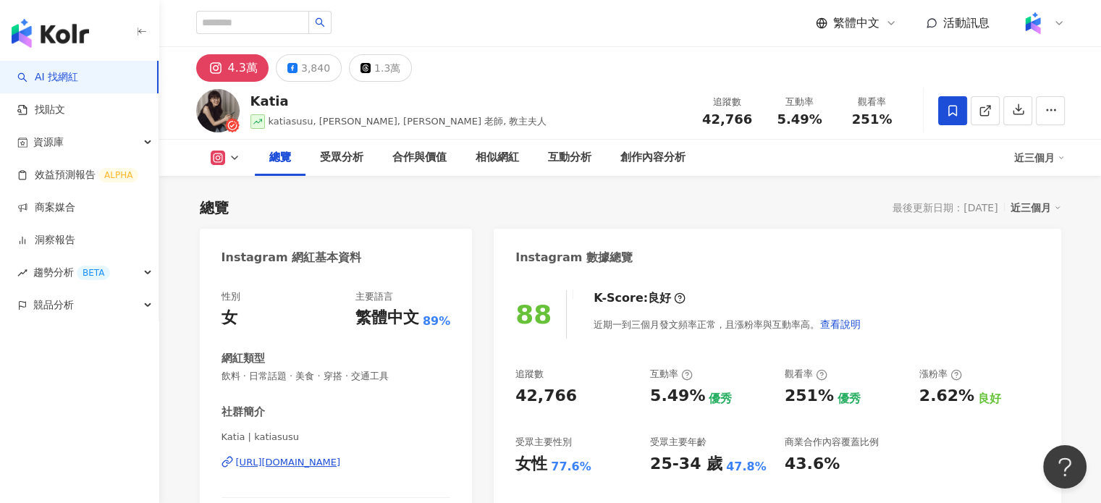
drag, startPoint x: 760, startPoint y: 117, endPoint x: 573, endPoint y: 4, distance: 217.3
click at [759, 118] on div "追蹤數 42,766" at bounding box center [728, 110] width 72 height 31
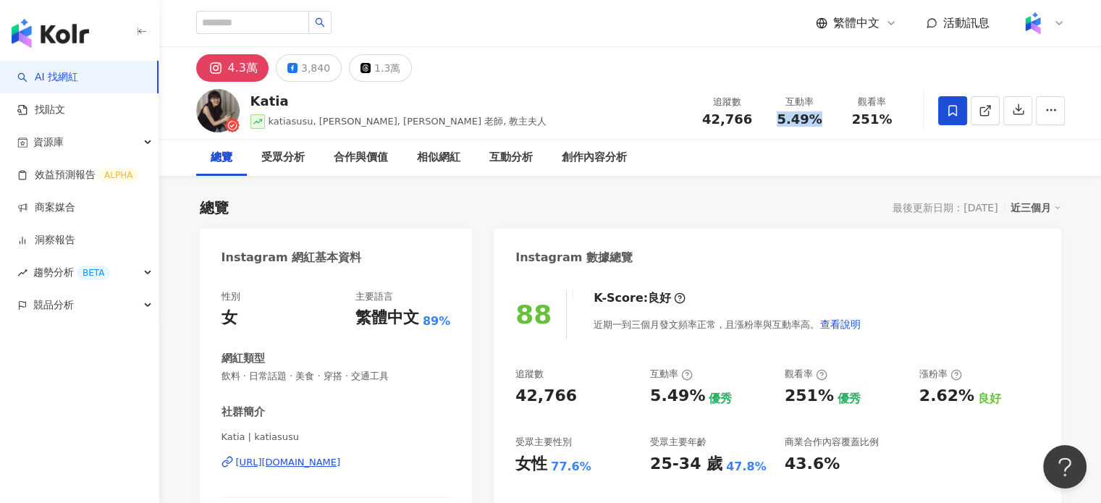
drag, startPoint x: 781, startPoint y: 119, endPoint x: 833, endPoint y: 120, distance: 52.9
click at [833, 120] on div "互動率 5.49%" at bounding box center [800, 110] width 72 height 31
drag, startPoint x: 857, startPoint y: 119, endPoint x: 901, endPoint y: 123, distance: 43.7
click at [901, 123] on div "觀看率 251%" at bounding box center [872, 110] width 72 height 31
